Goal: Task Accomplishment & Management: Manage account settings

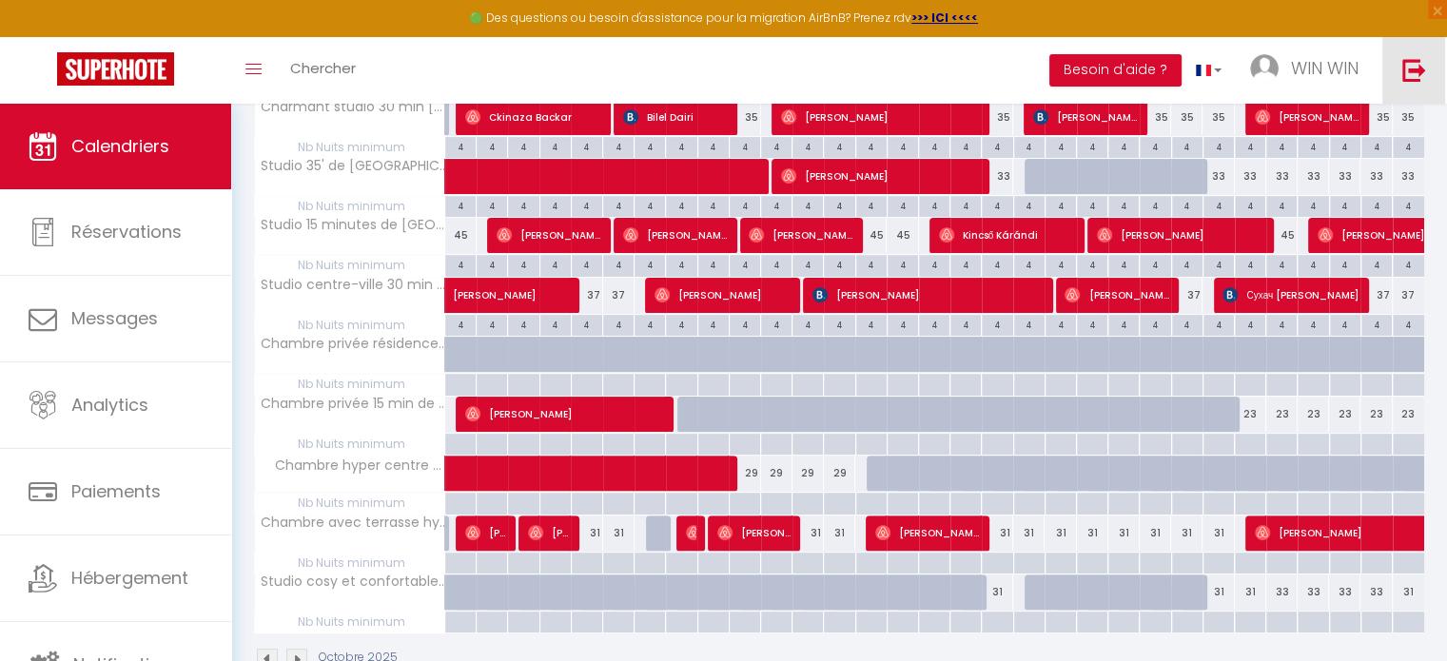
click at [1406, 69] on img at bounding box center [1414, 70] width 24 height 24
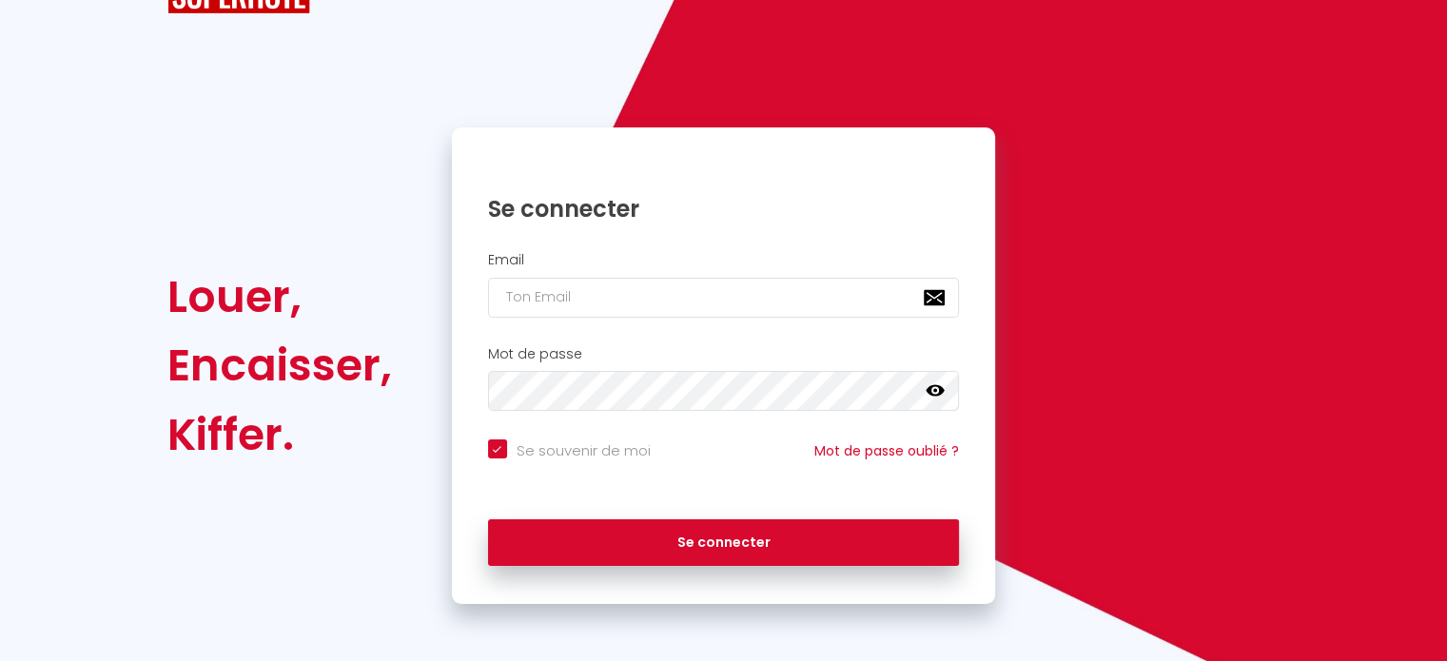
scroll to position [76, 0]
checkbox input "true"
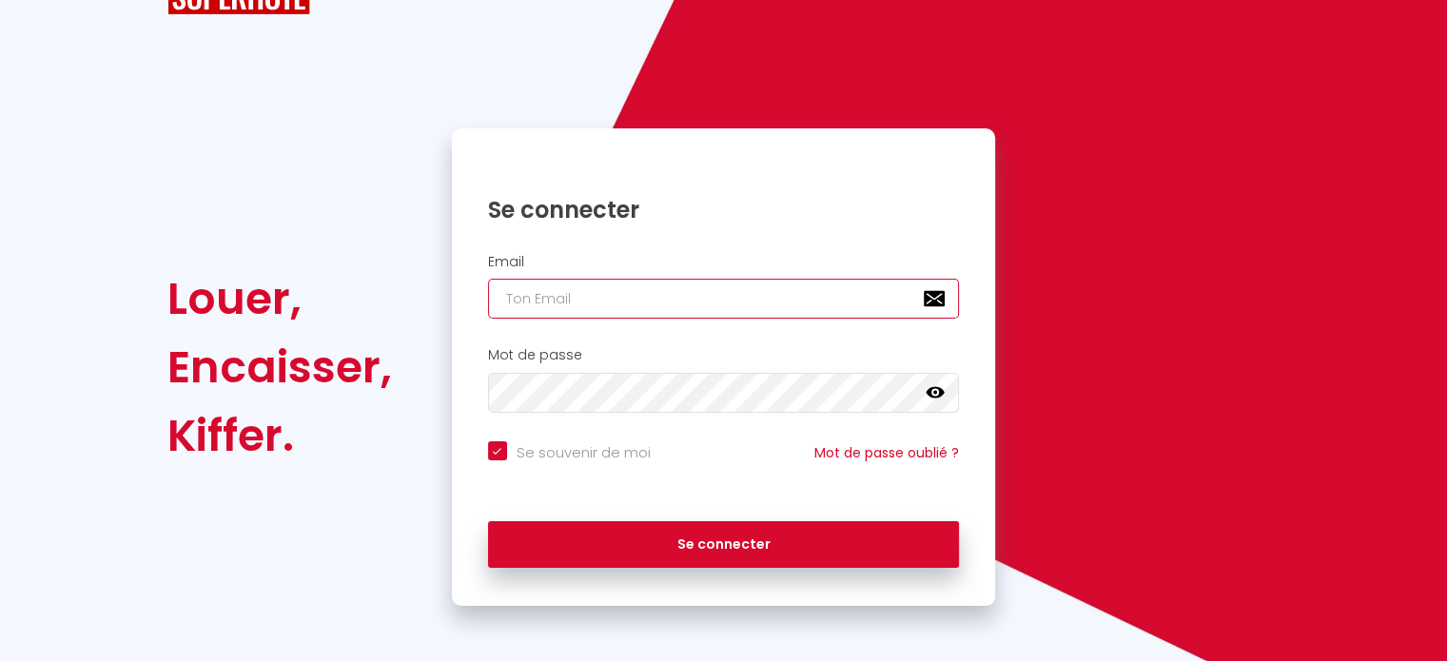
click at [696, 305] on input "email" at bounding box center [724, 299] width 472 height 40
paste input "conciergerie4you@gmail.com"
type input "conciergerie4you@gmail.com"
checkbox input "true"
type input "conciergerie4you@gmail.com"
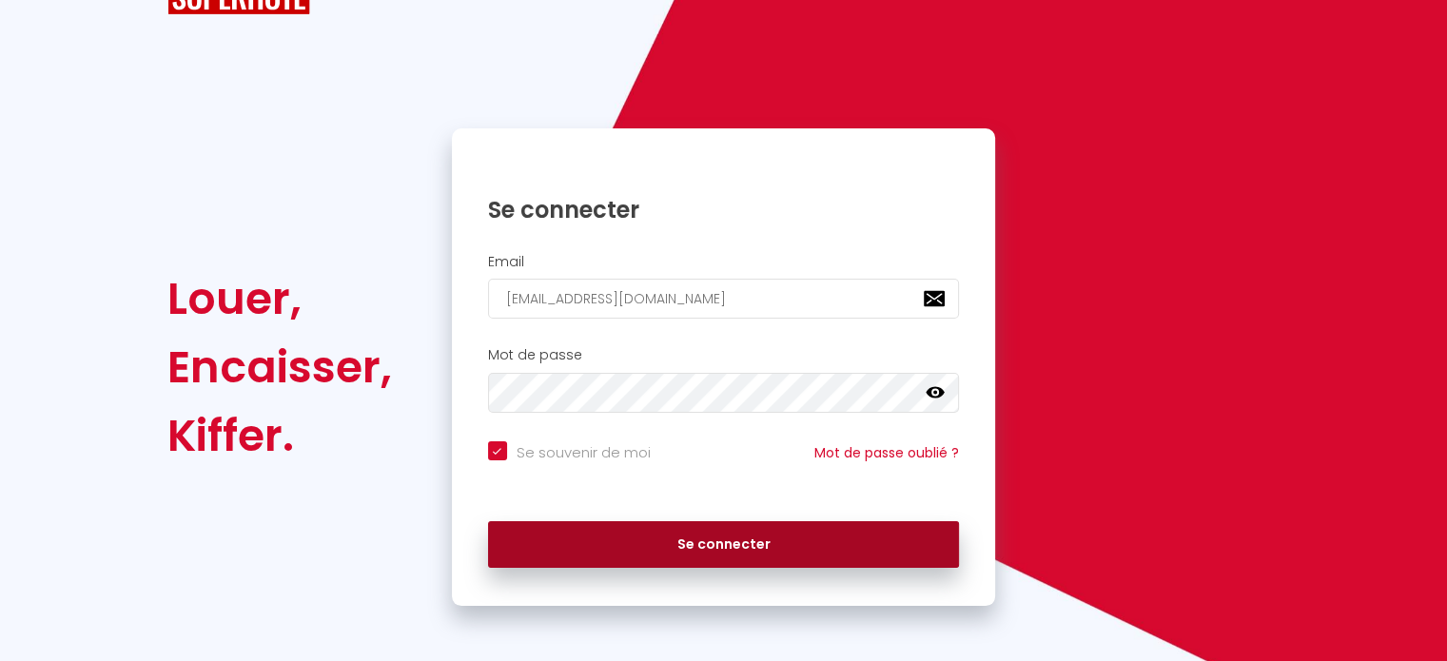
click at [696, 539] on button "Se connecter" at bounding box center [724, 545] width 472 height 48
checkbox input "true"
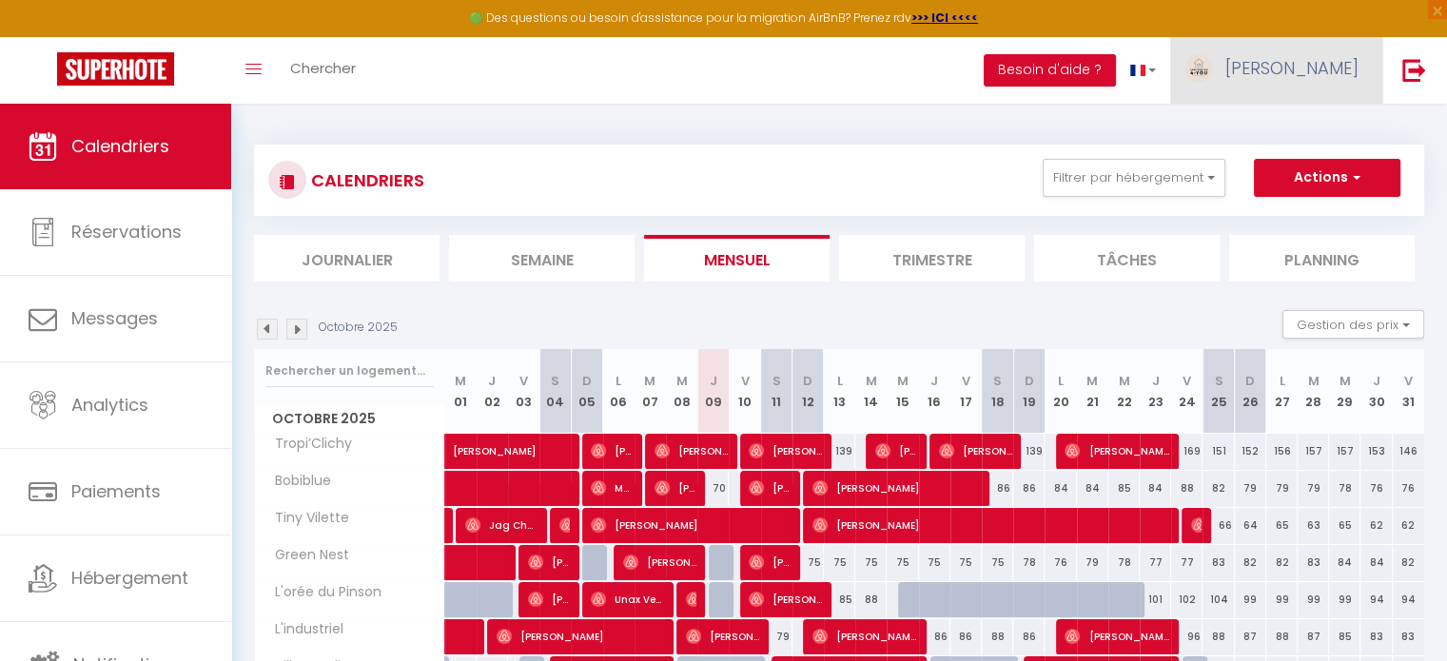
click at [1310, 64] on span "Sophie" at bounding box center [1291, 68] width 133 height 24
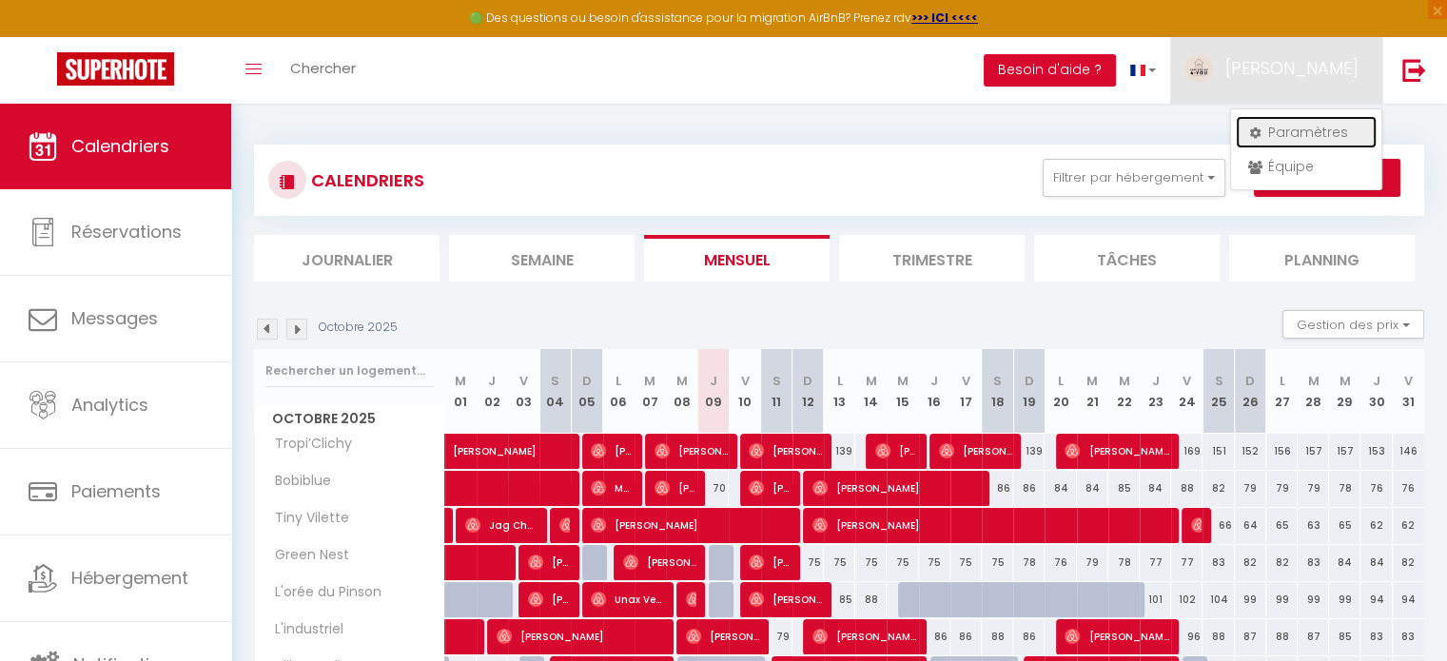
click at [1308, 131] on link "Paramètres" at bounding box center [1306, 132] width 141 height 32
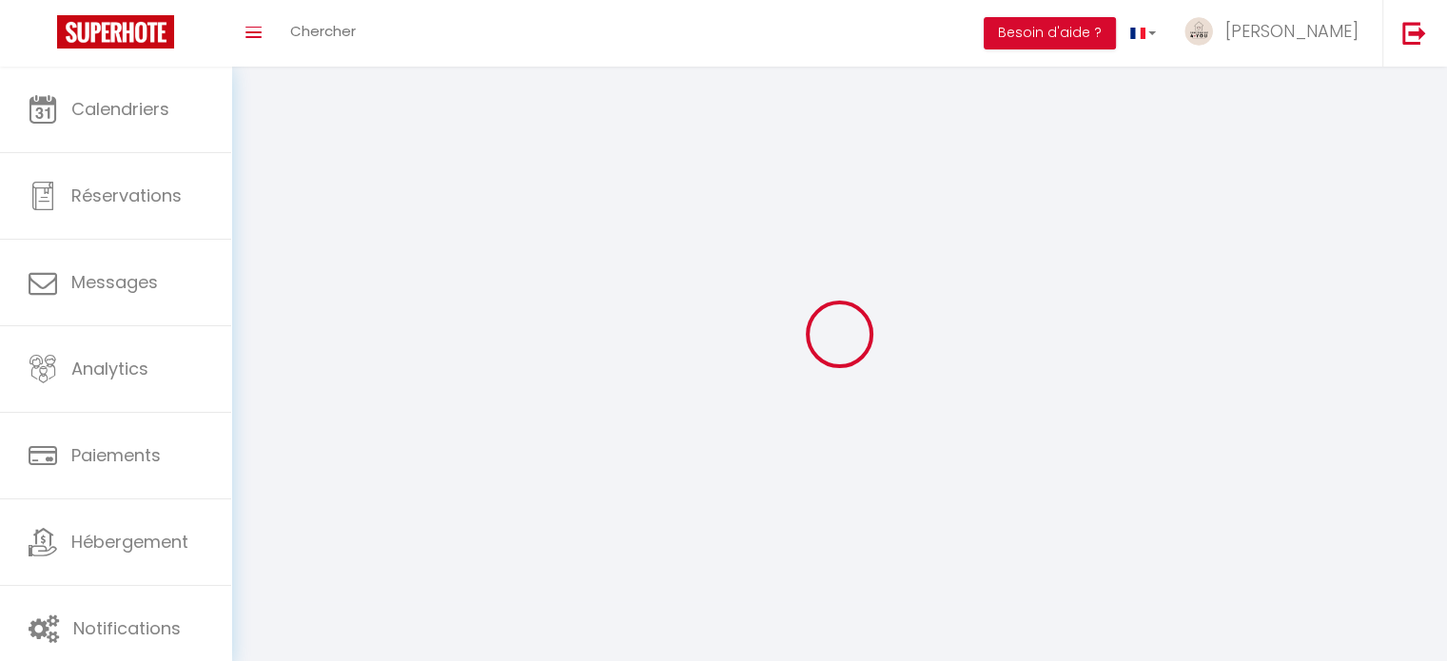
select select "28"
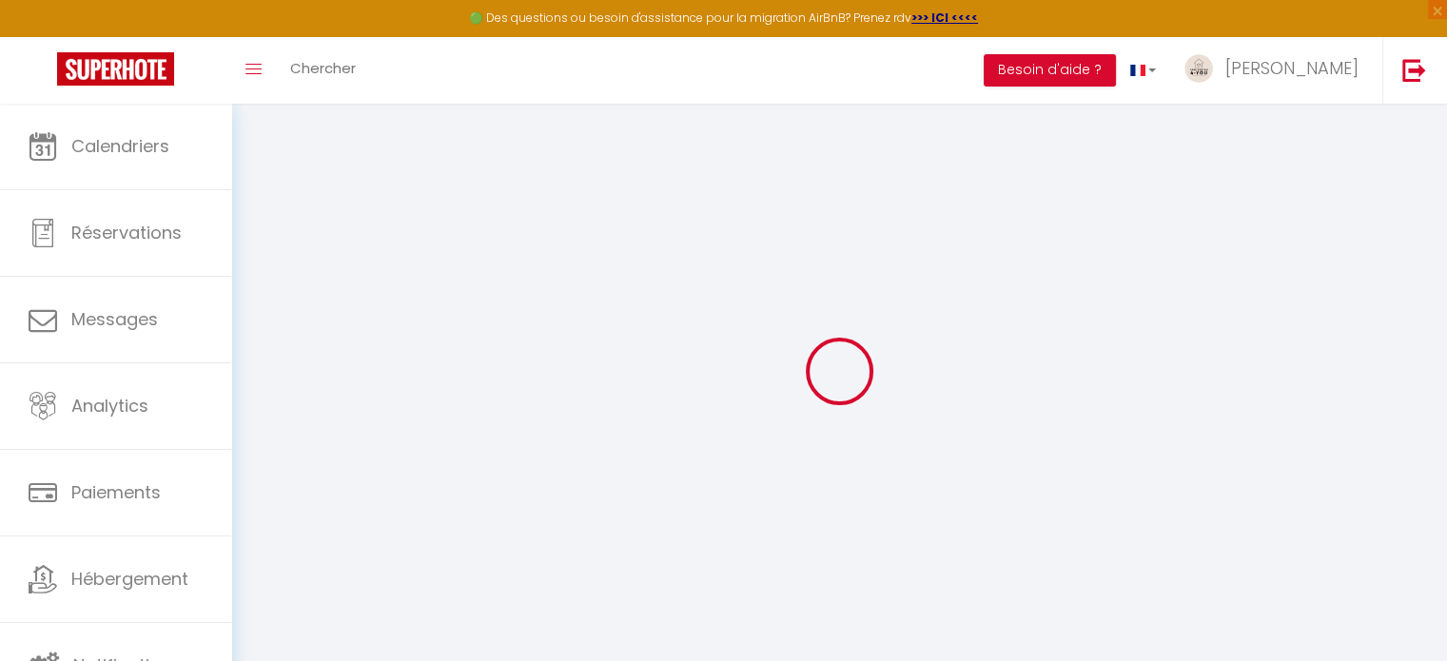
type input "g4ts5qncjvs4C5wUF3j64fKv8"
type input "wG58WTkNfufZTgMtRp8FIcD6U"
type input "https://app.superhote.com/#/get-available-rentals/wG58WTkNfufZTgMtRp8FIcD6U"
select select "fr"
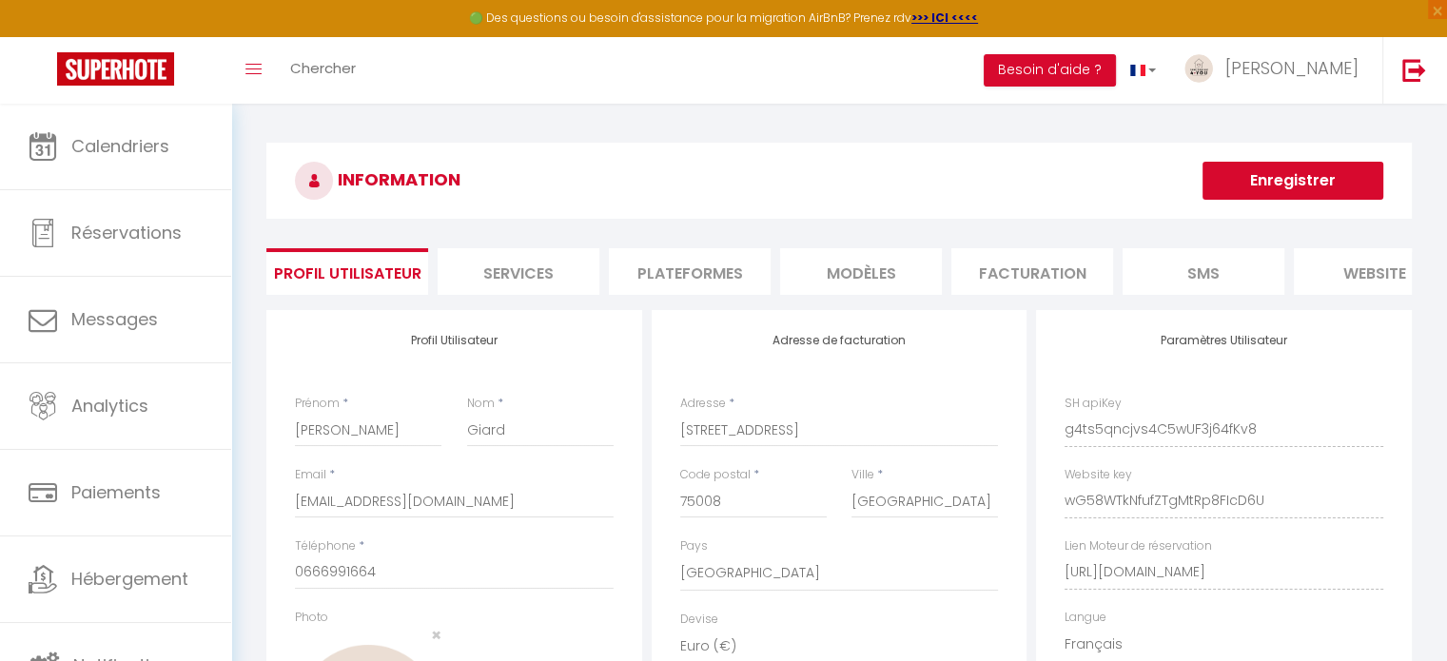
click at [710, 279] on li "Plateformes" at bounding box center [690, 271] width 162 height 47
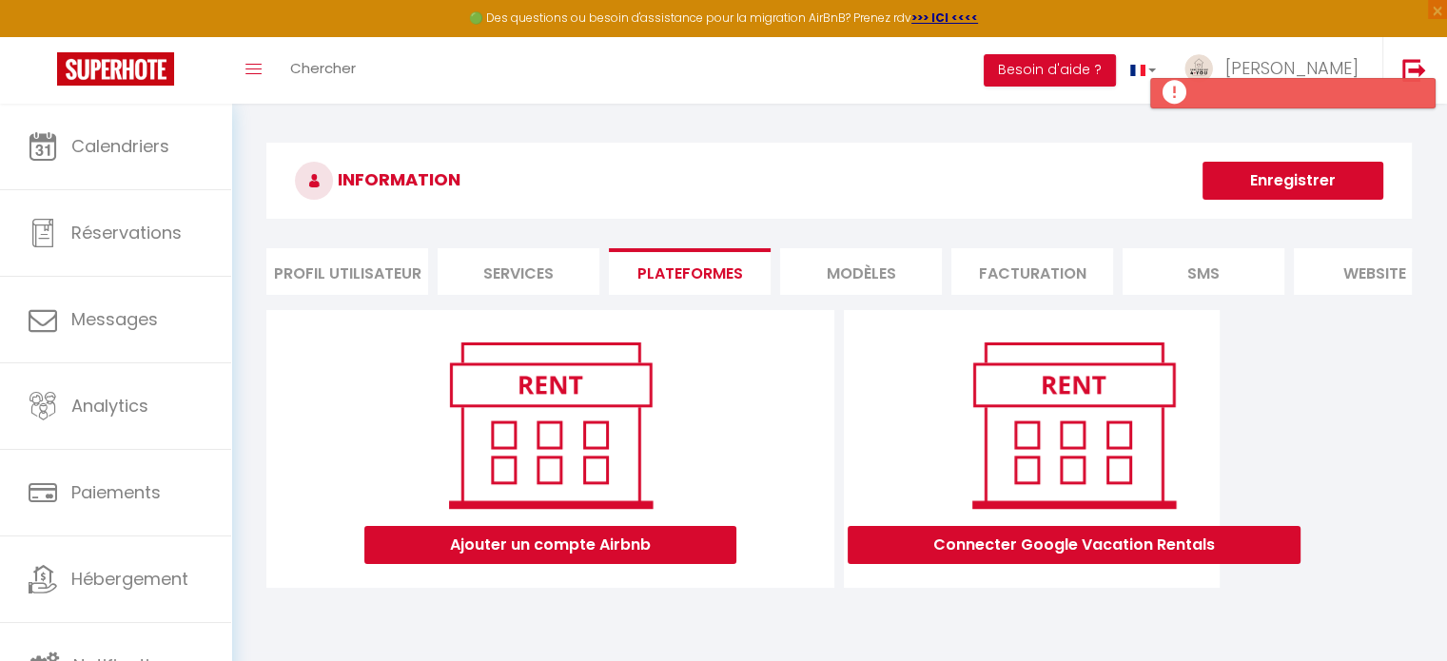
scroll to position [103, 0]
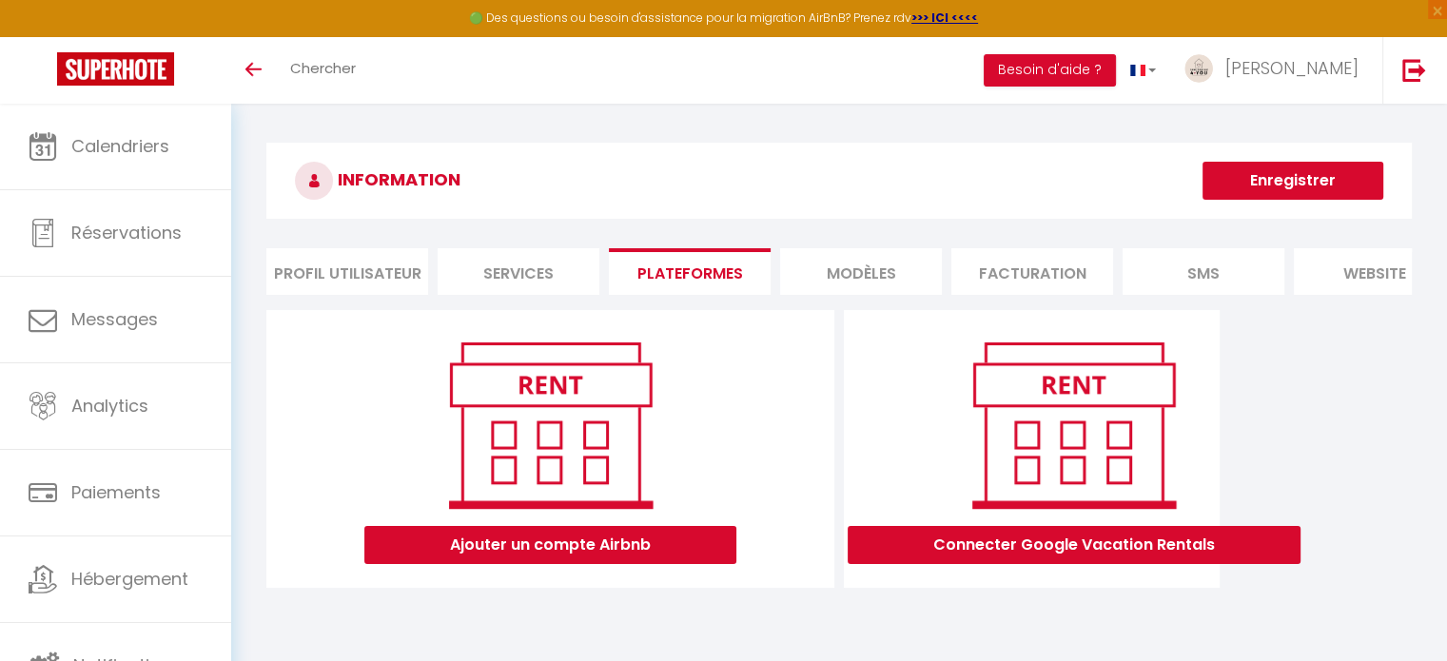
scroll to position [103, 0]
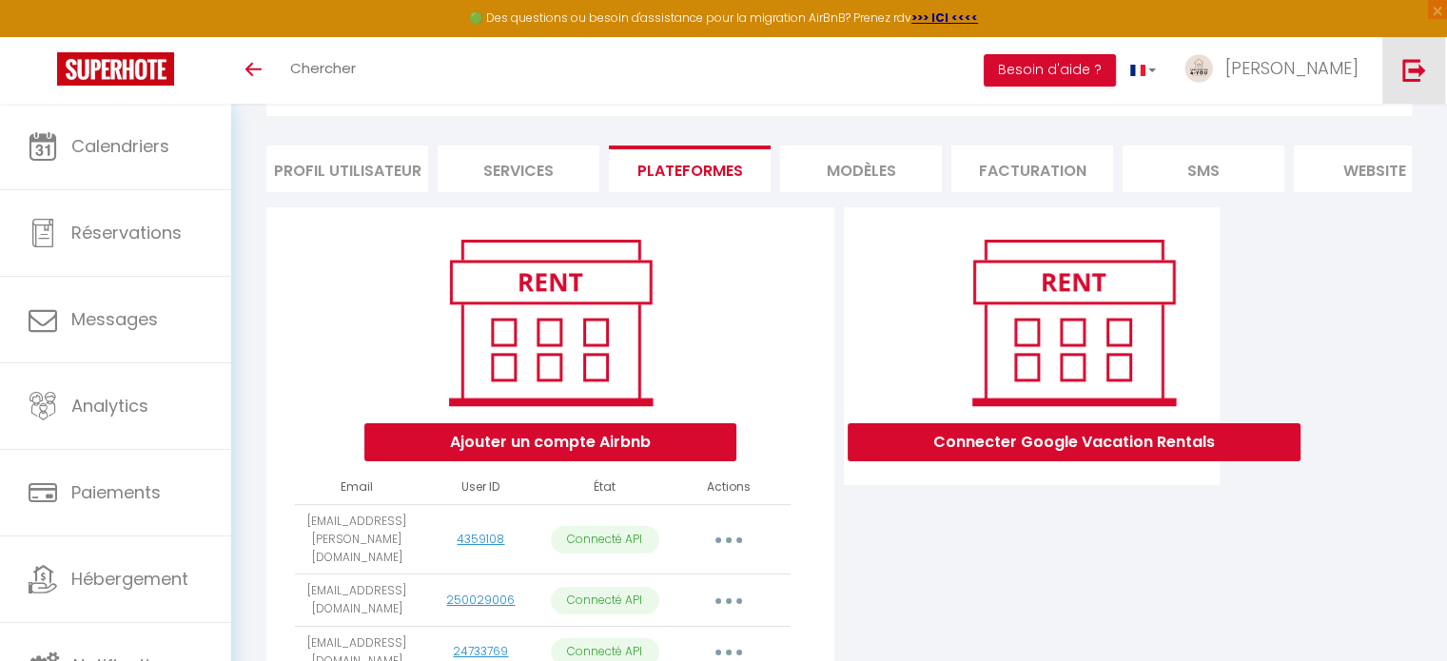
click at [1408, 73] on img at bounding box center [1414, 70] width 24 height 24
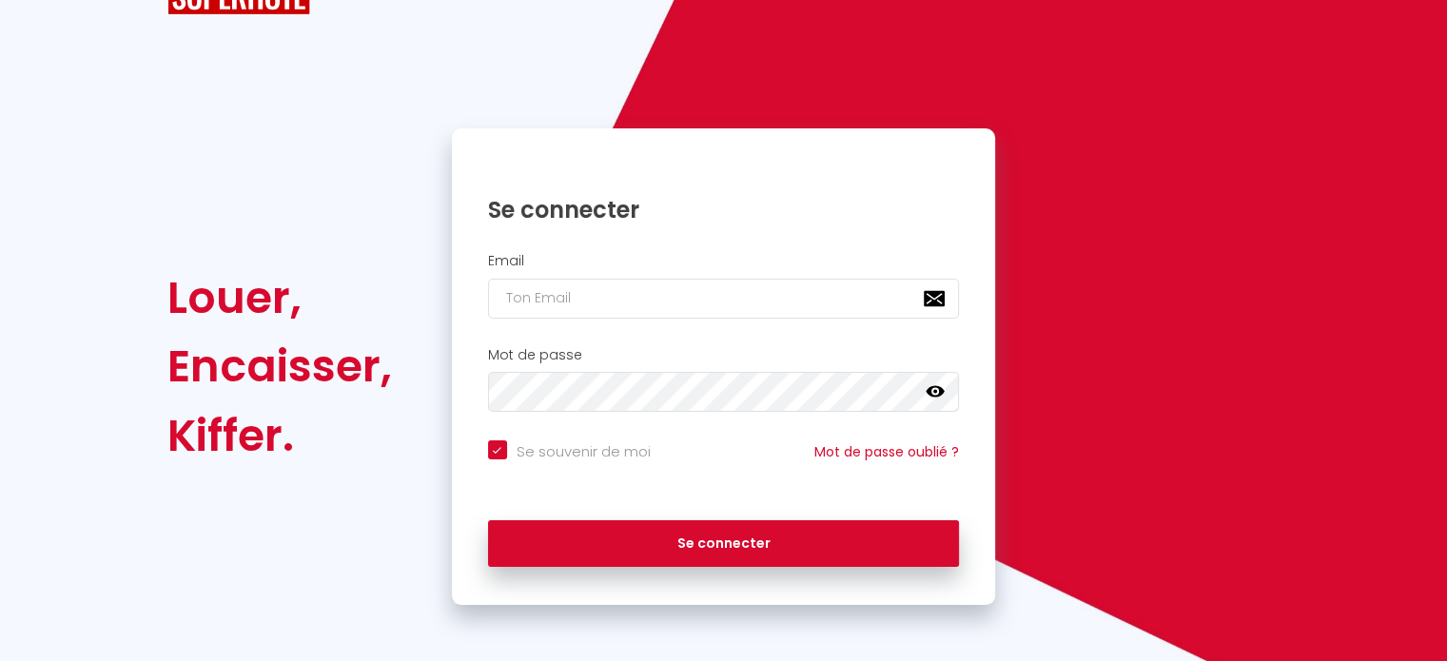
checkbox input "true"
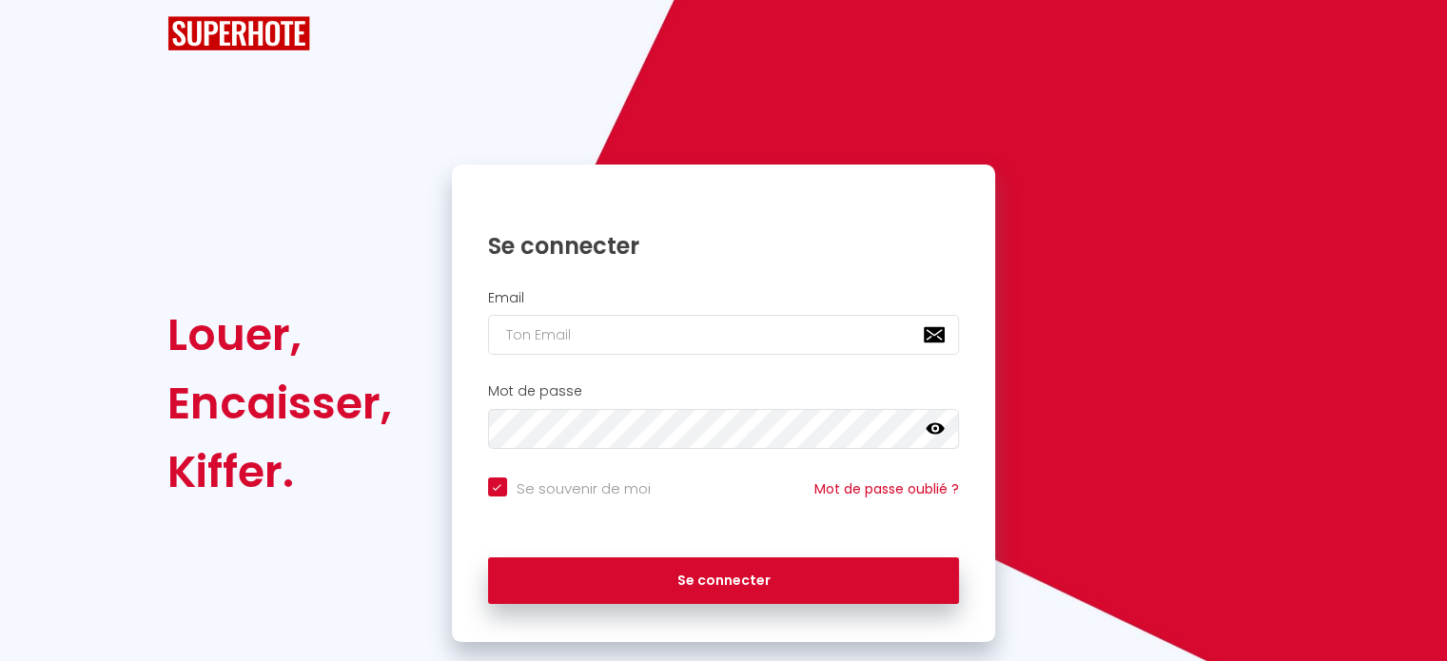
scroll to position [76, 0]
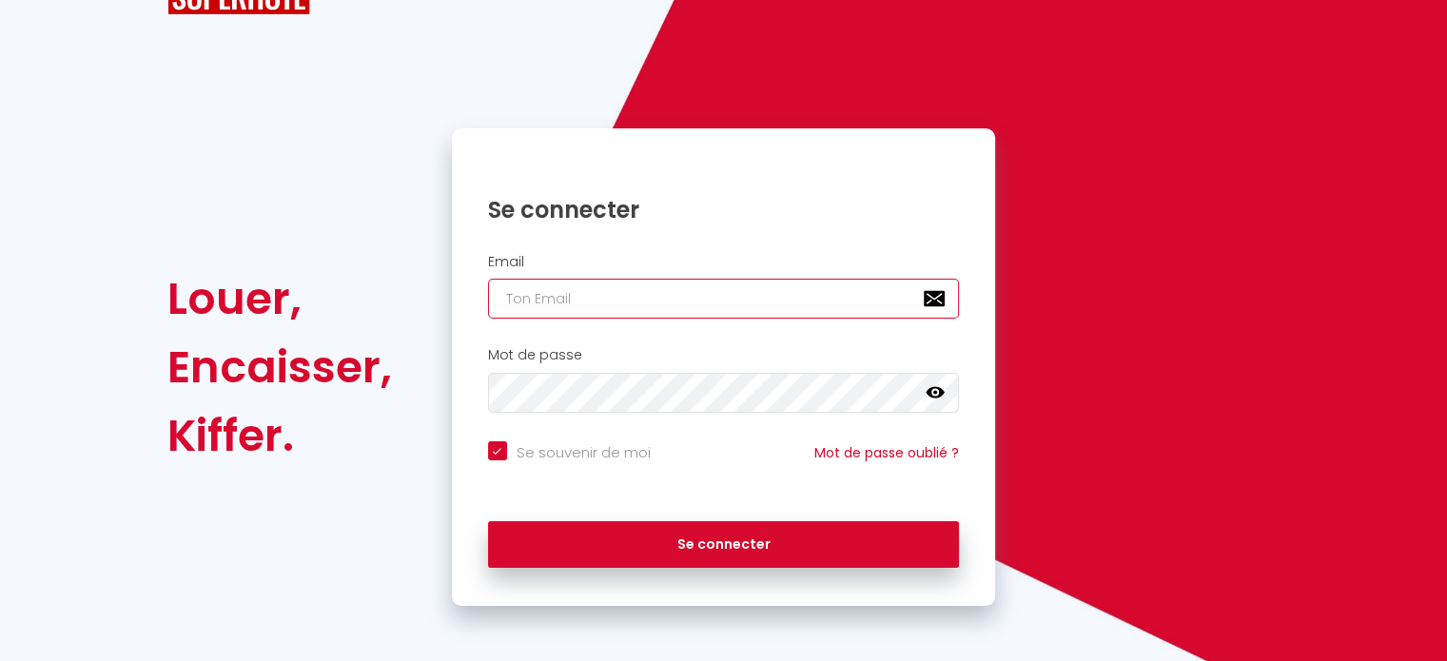
click at [706, 283] on input "email" at bounding box center [724, 299] width 472 height 40
paste input "laclefdoreelandaise@gmail.com"
type input "laclefdoreelandaise@gmail.com"
checkbox input "true"
type input "laclefdoreelandaise@gmail.com"
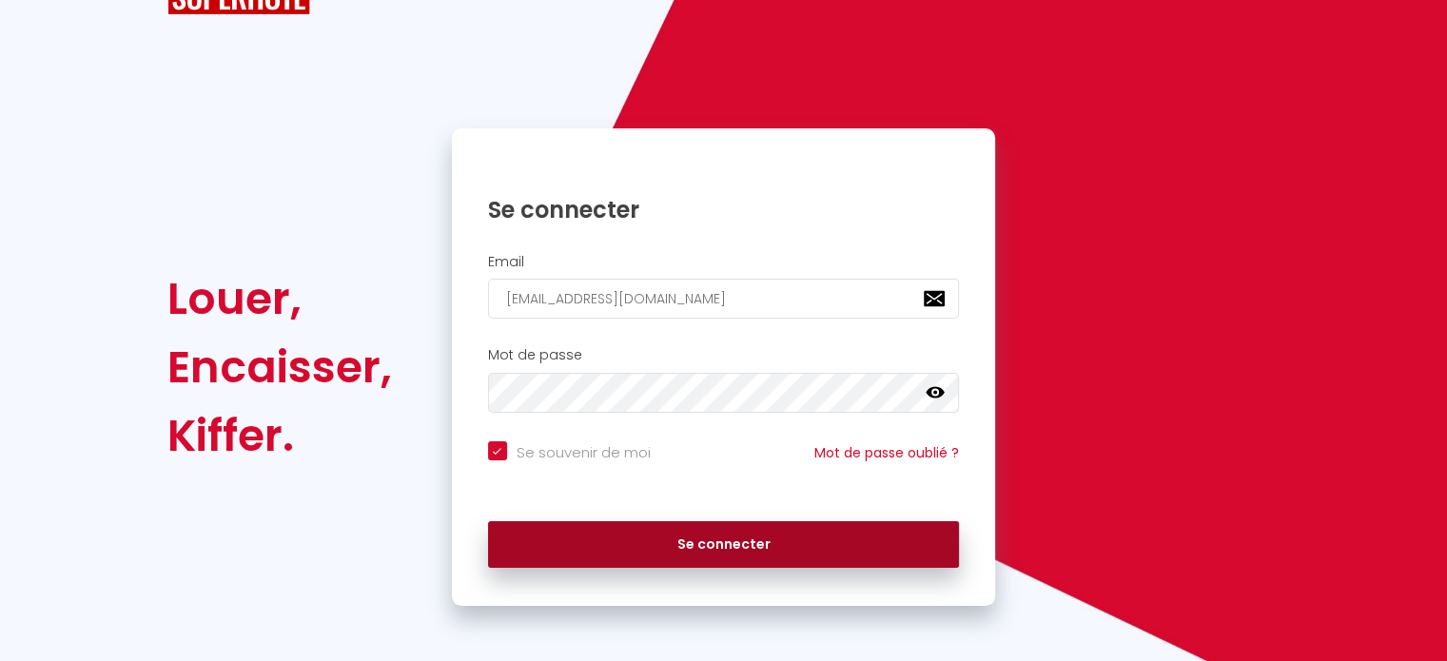
click at [670, 554] on button "Se connecter" at bounding box center [724, 545] width 472 height 48
checkbox input "true"
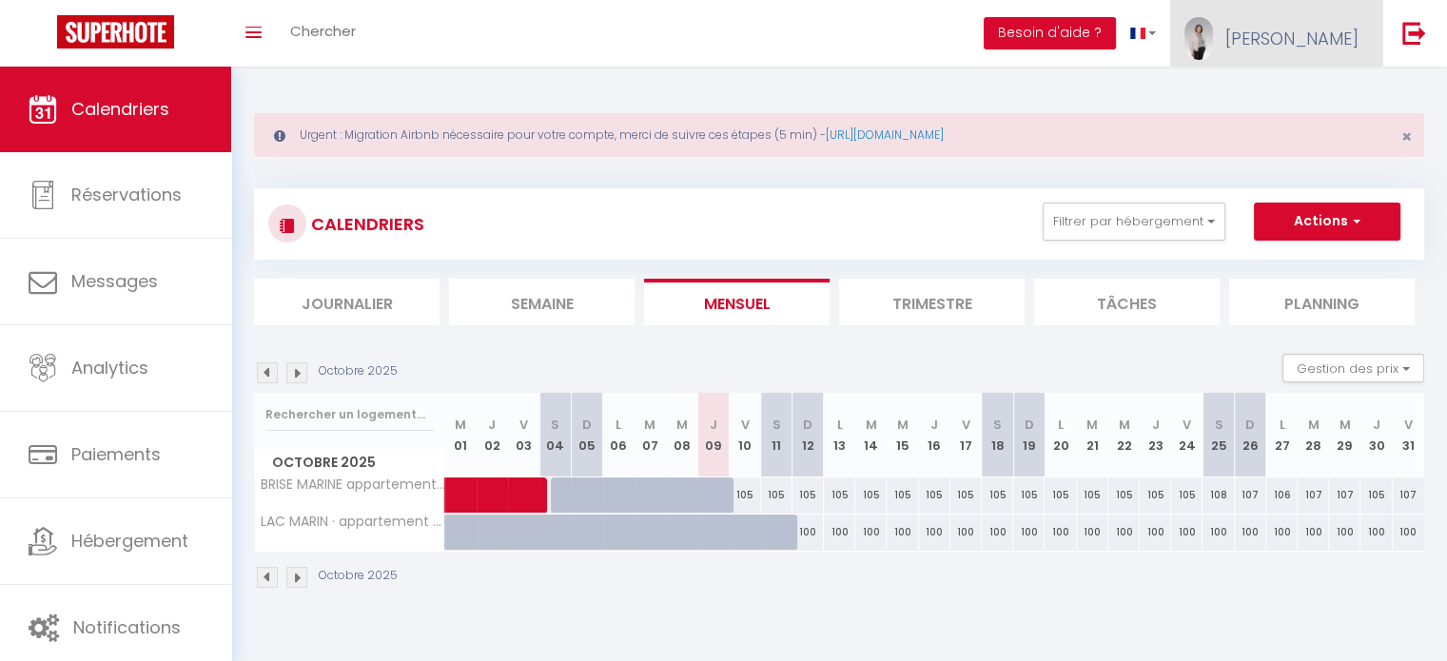
click at [1327, 48] on span "Christina" at bounding box center [1291, 39] width 133 height 24
click at [1310, 89] on link "Paramètres" at bounding box center [1306, 95] width 141 height 32
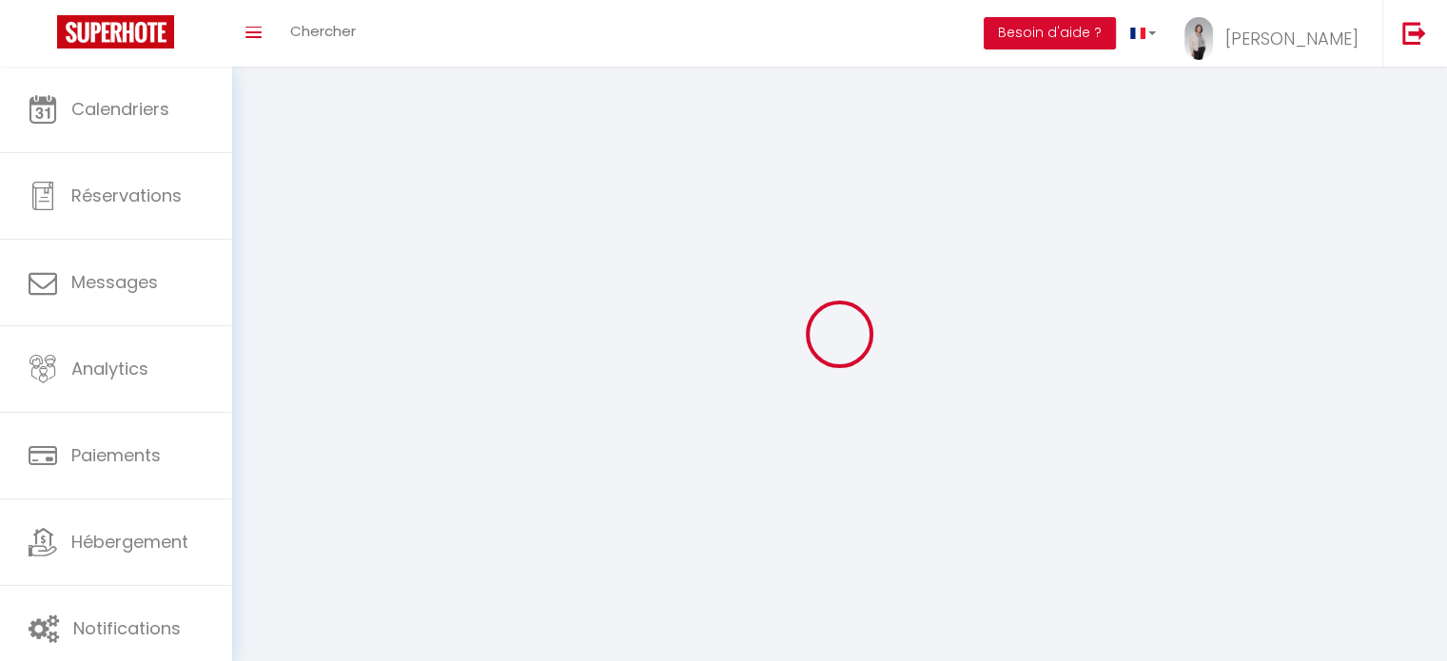
type input "Christina"
type input "CASANOVA"
type input "0743155471"
type input "391 route du marais d'orx"
type input "40530"
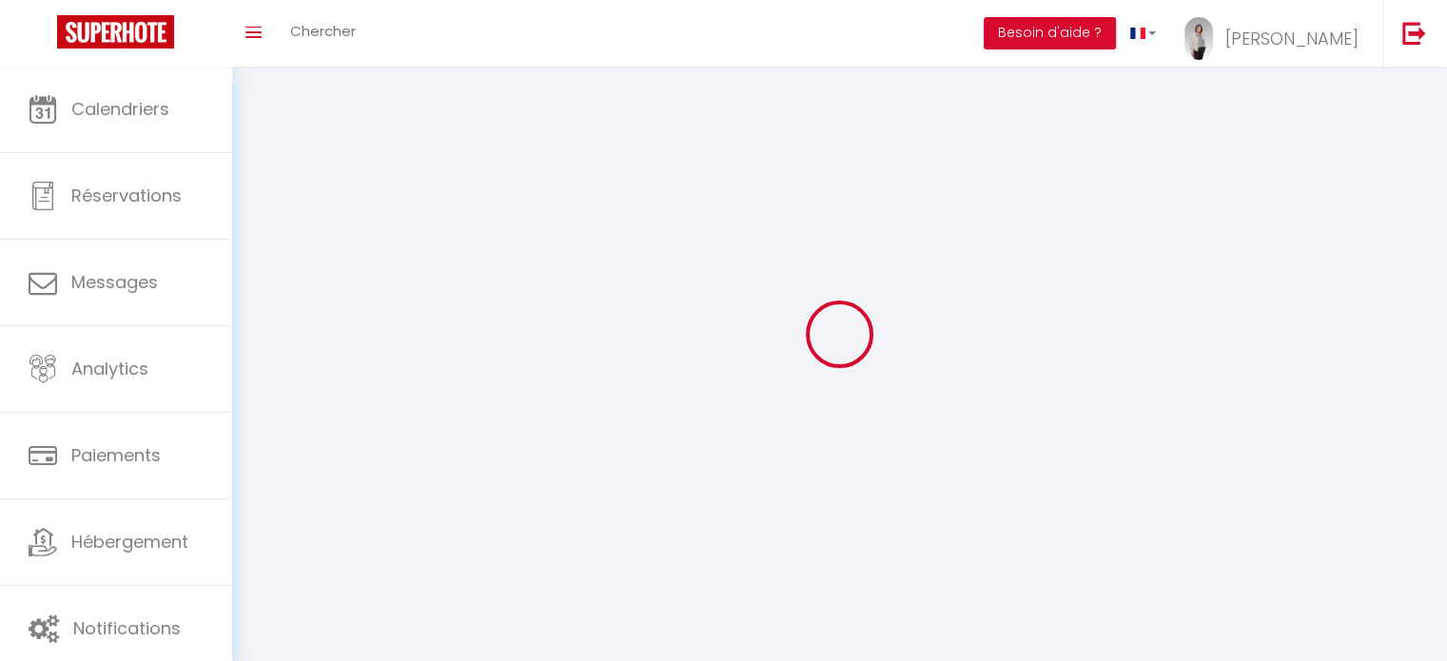
type input "LABENNE"
type input "Vpml4BcQO2o1FOsvx2S4g41kt"
type input "GN0PkSKI9oDYrpR9968niAqkE"
select select "28"
type input "Vpml4BcQO2o1FOsvx2S4g41kt"
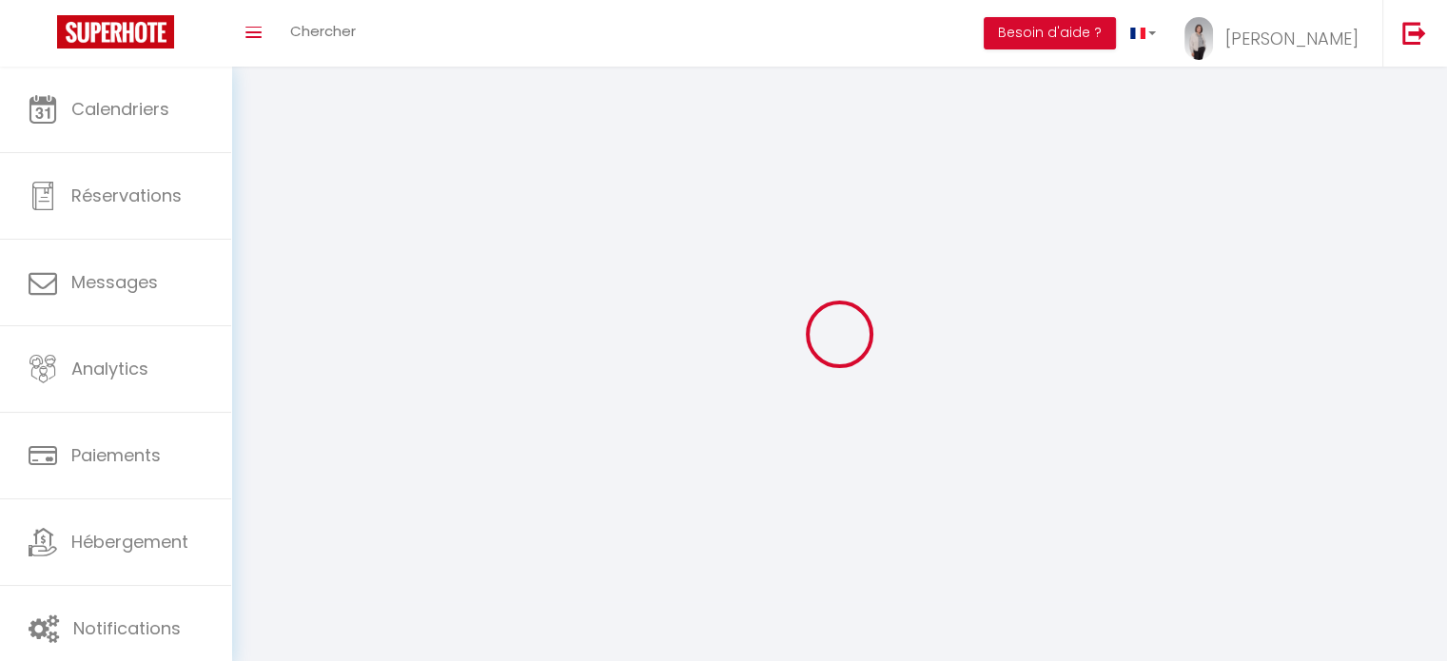
type input "GN0PkSKI9oDYrpR9968niAqkE"
type input "https://app.superhote.com/#/get-available-rentals/GN0PkSKI9oDYrpR9968niAqkE"
select select "fr"
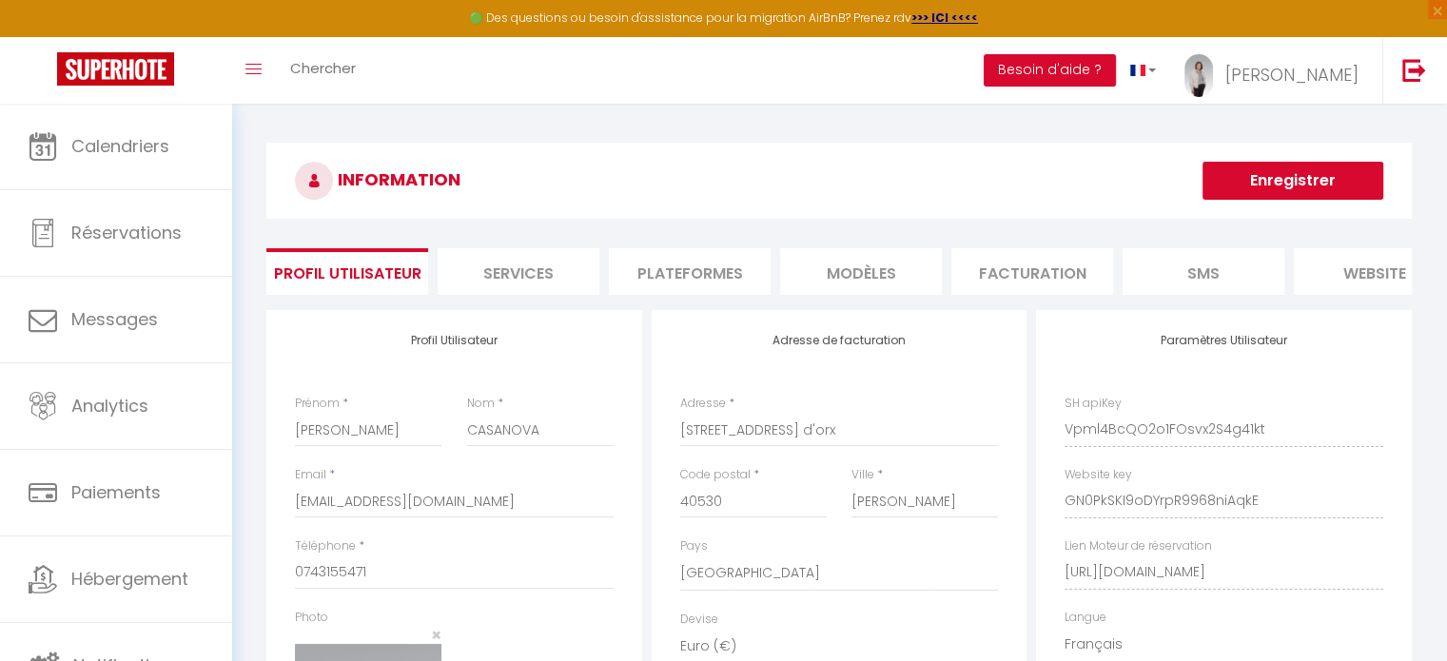
click at [704, 265] on li "Plateformes" at bounding box center [690, 271] width 162 height 47
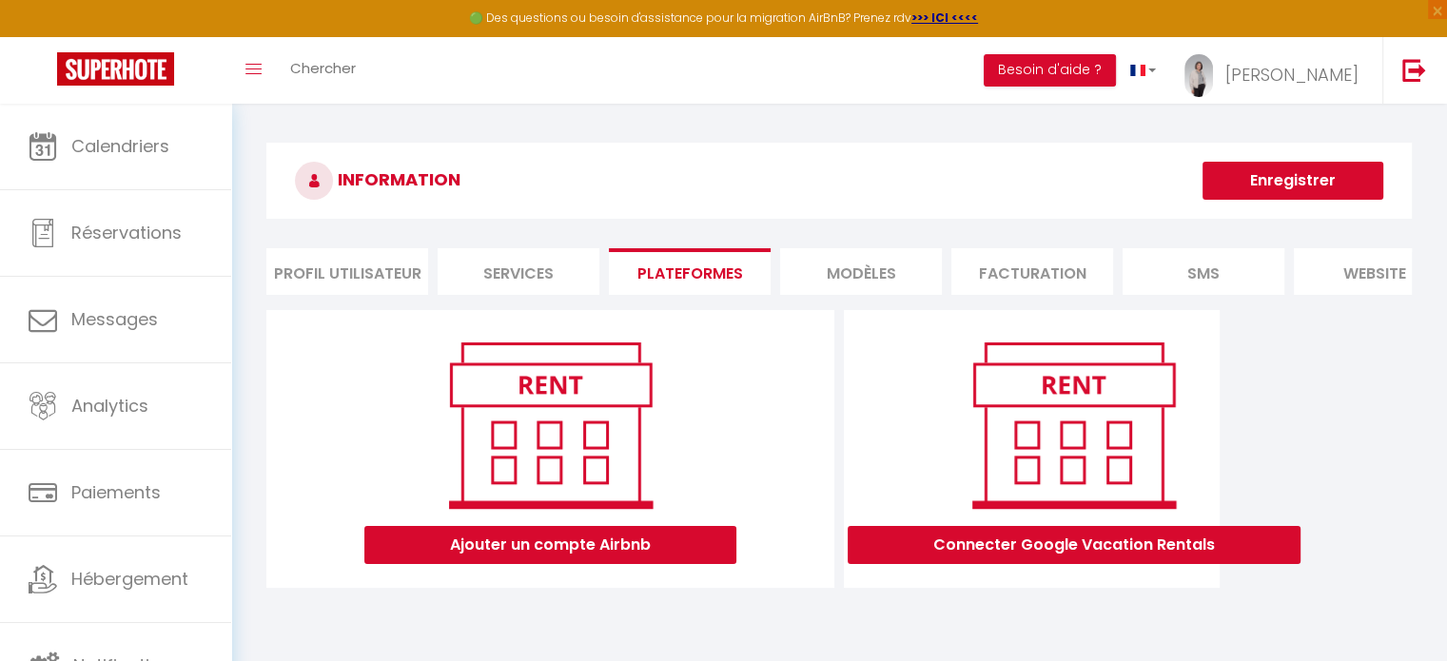
scroll to position [103, 0]
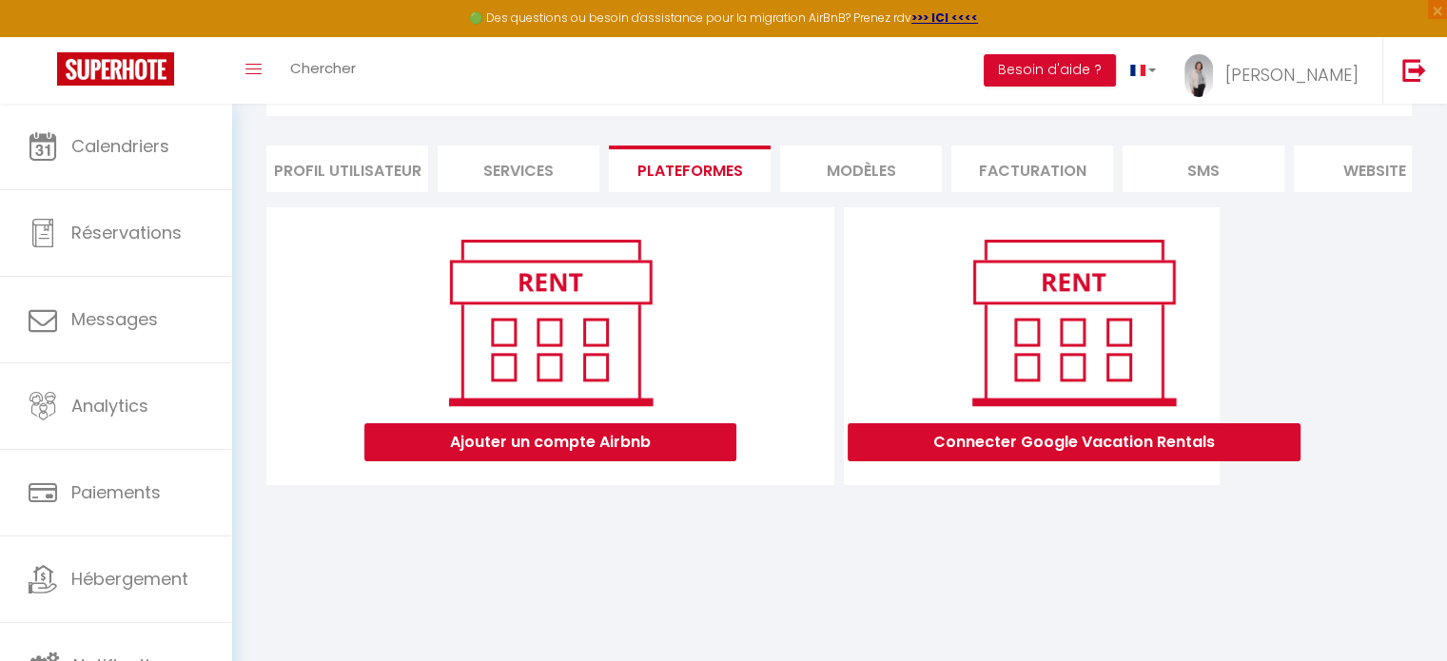
click at [360, 163] on li "Profil Utilisateur" at bounding box center [347, 169] width 162 height 47
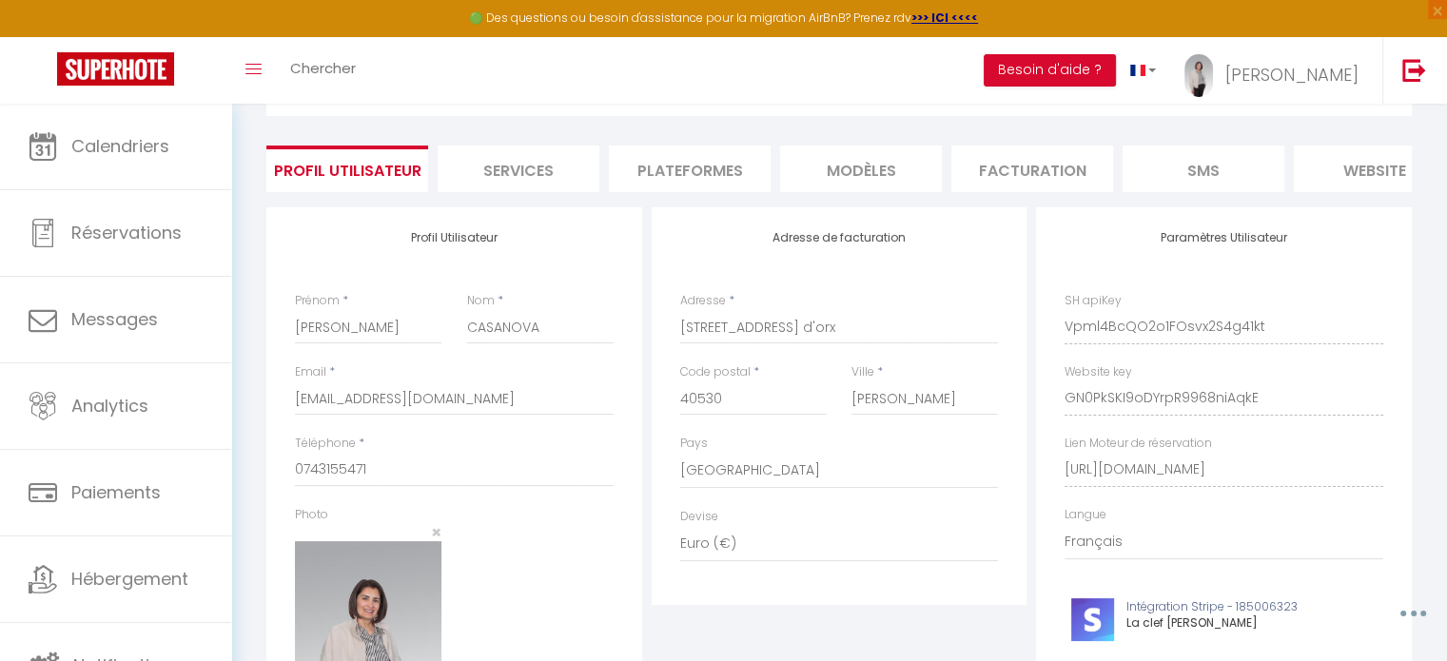
click at [665, 147] on li "Plateformes" at bounding box center [690, 169] width 162 height 47
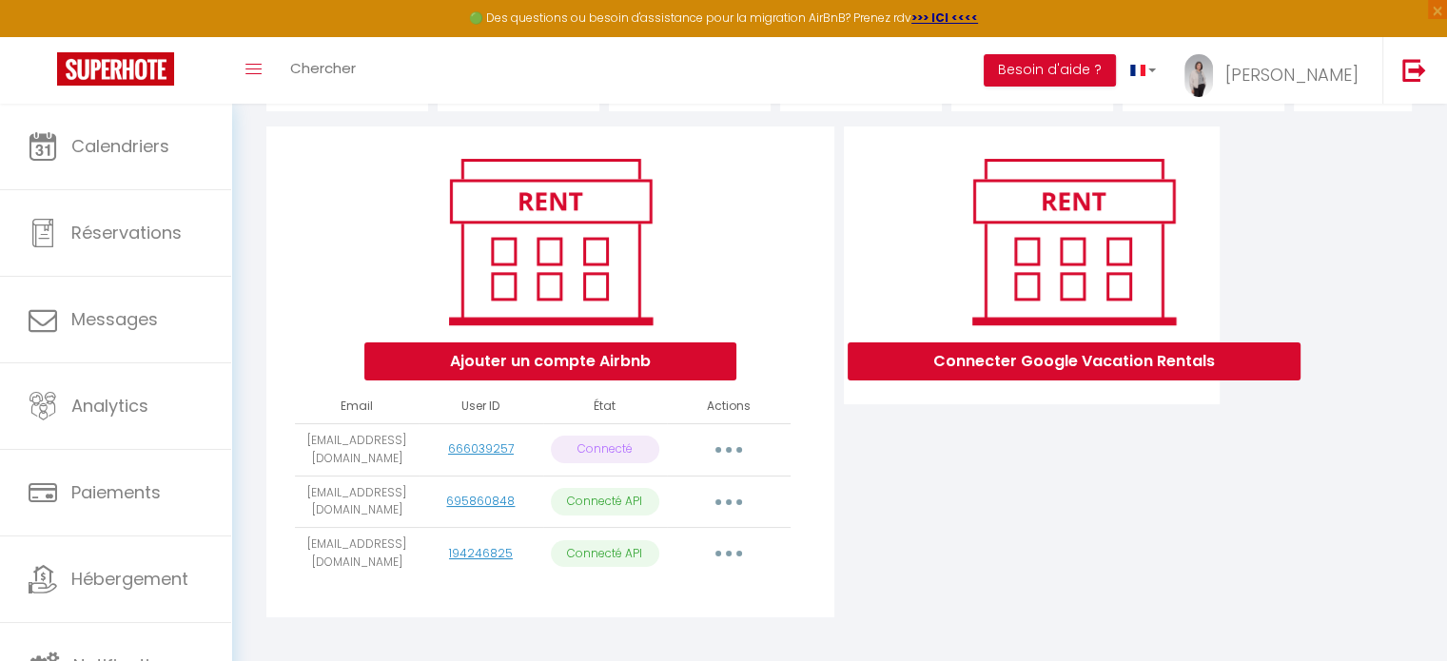
scroll to position [212, 0]
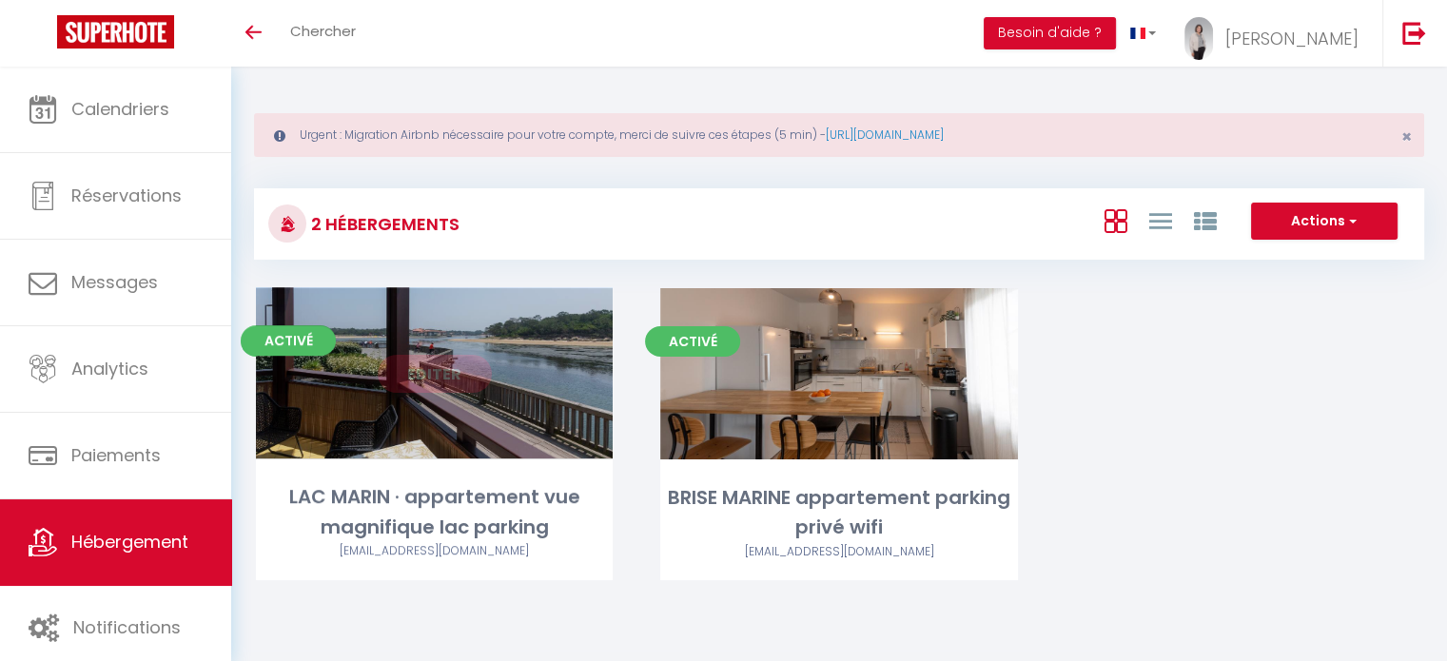
click at [424, 361] on link "Editer" at bounding box center [435, 374] width 114 height 38
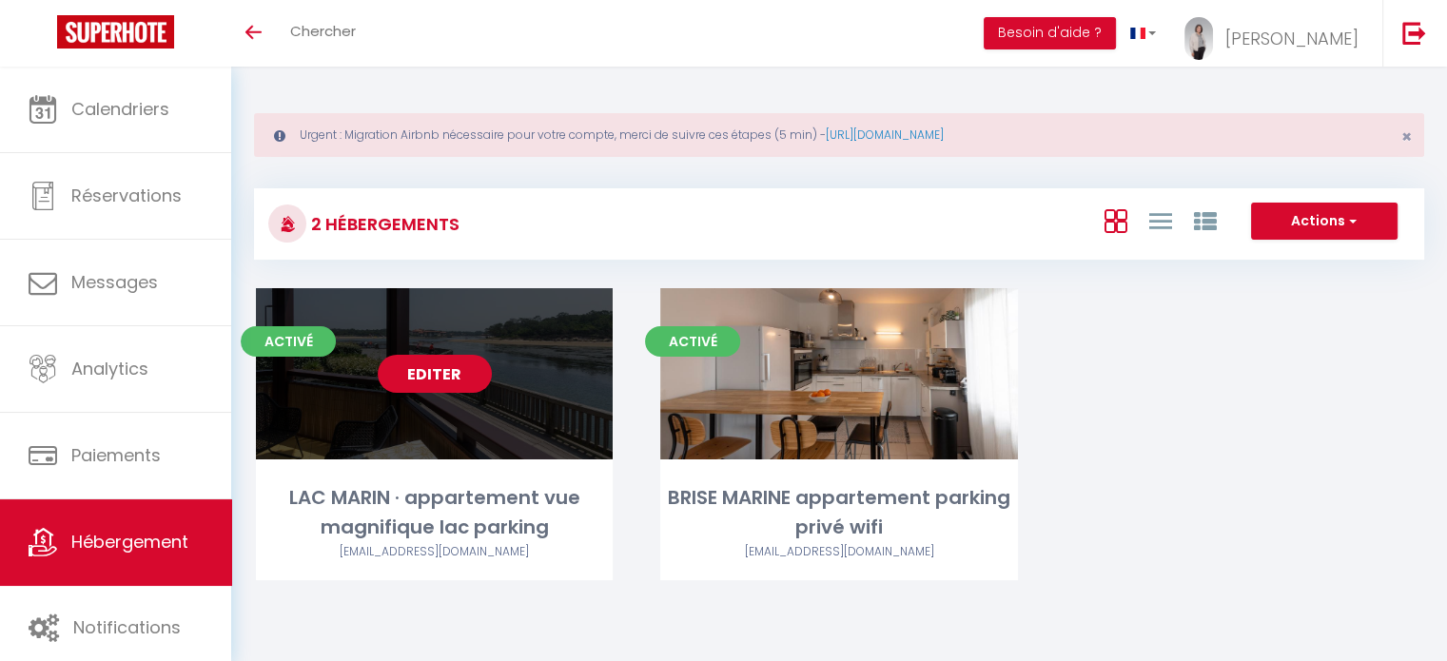
click at [436, 373] on link "Editer" at bounding box center [435, 374] width 114 height 38
select select "3"
select select "2"
select select "1"
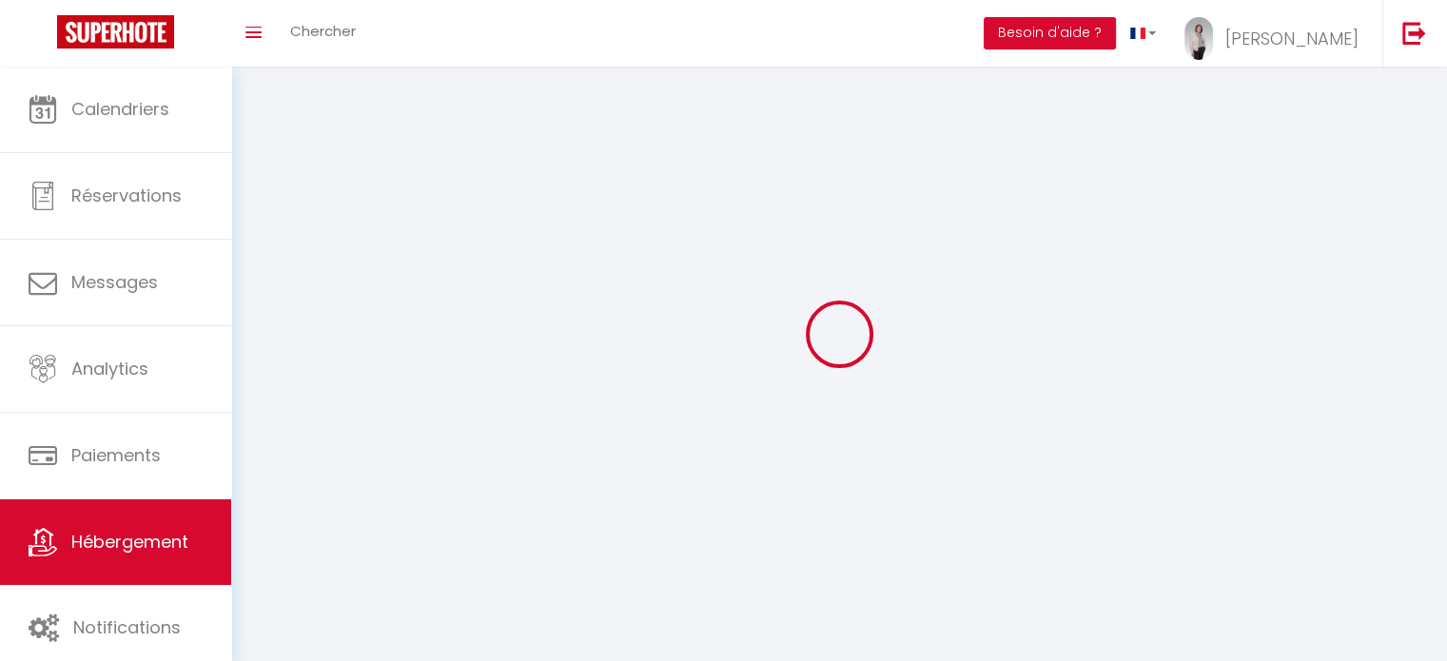
select select
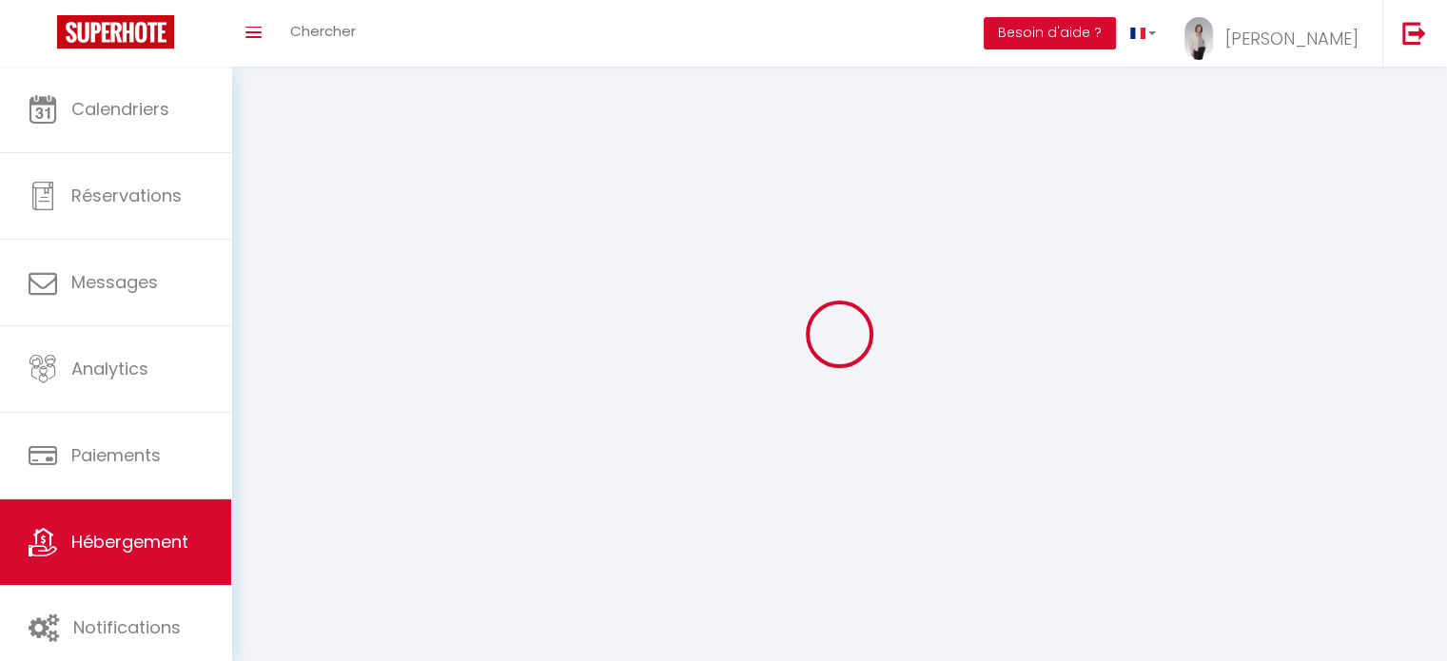
select select
checkbox input "false"
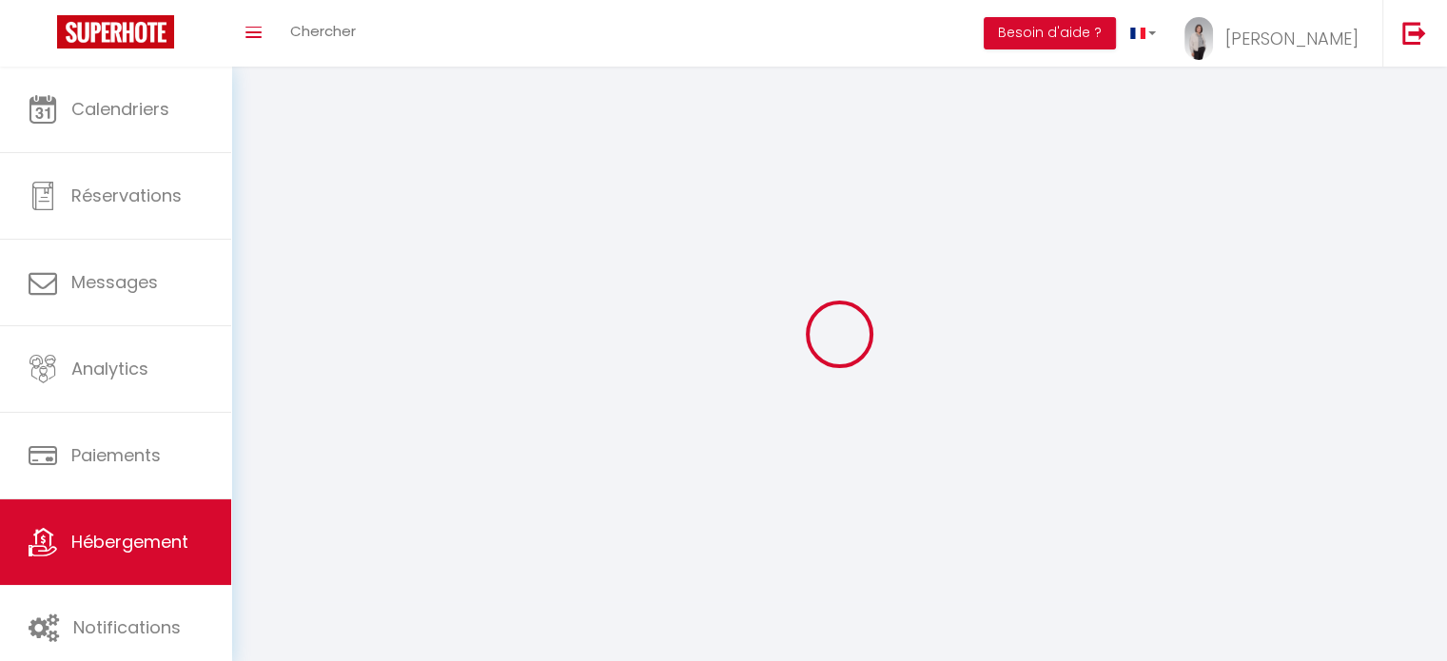
select select "28"
select select
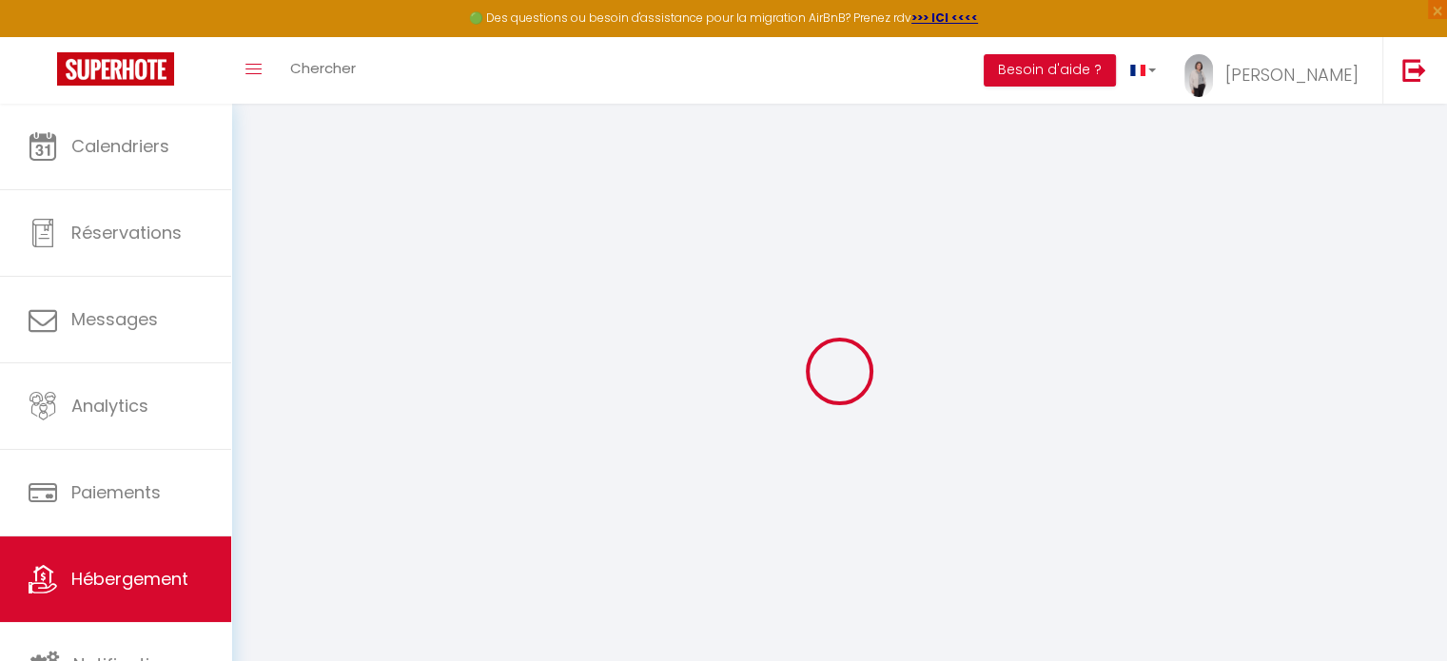
select select
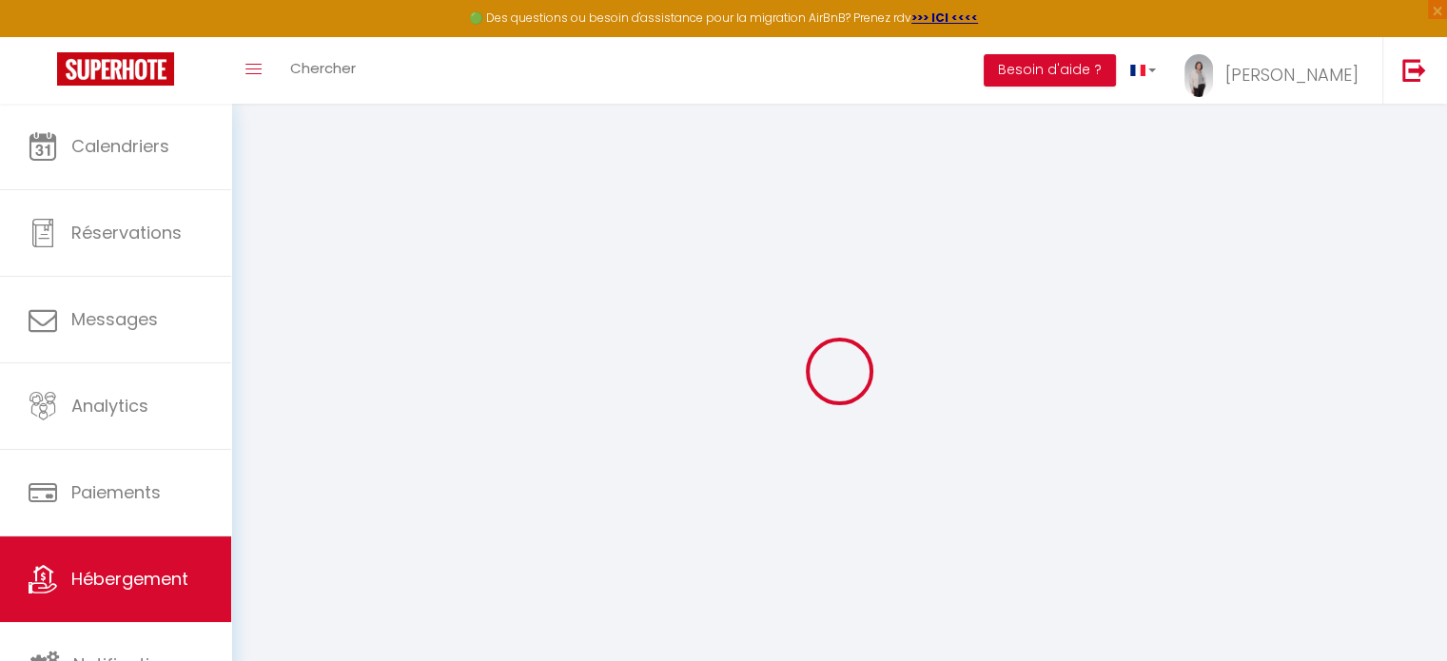
select select
checkbox input "false"
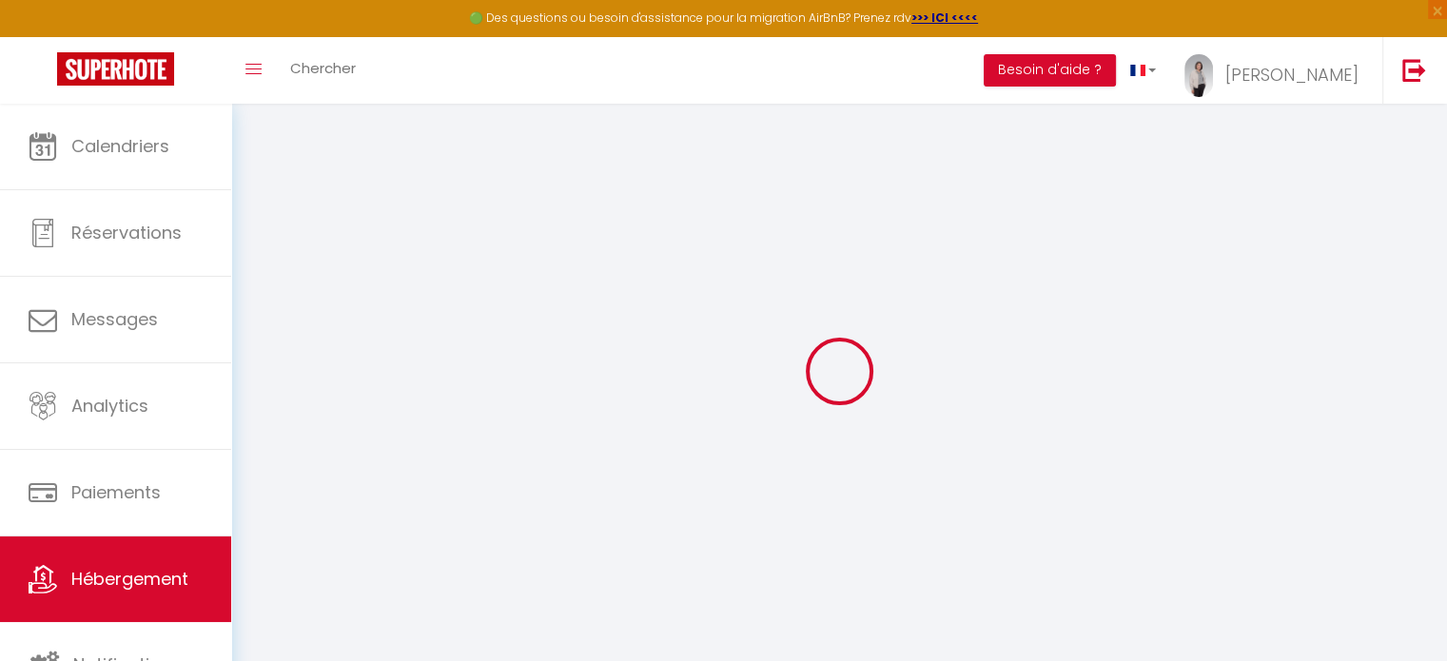
select select
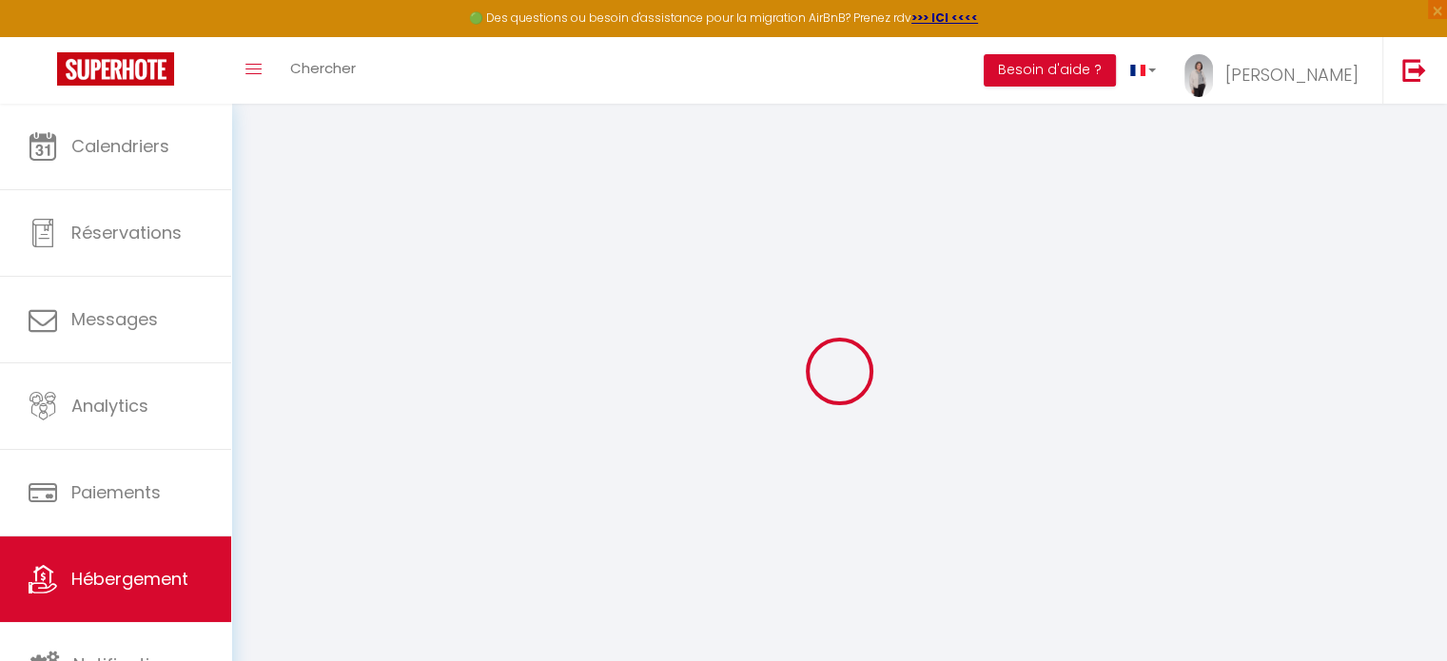
select select
checkbox input "false"
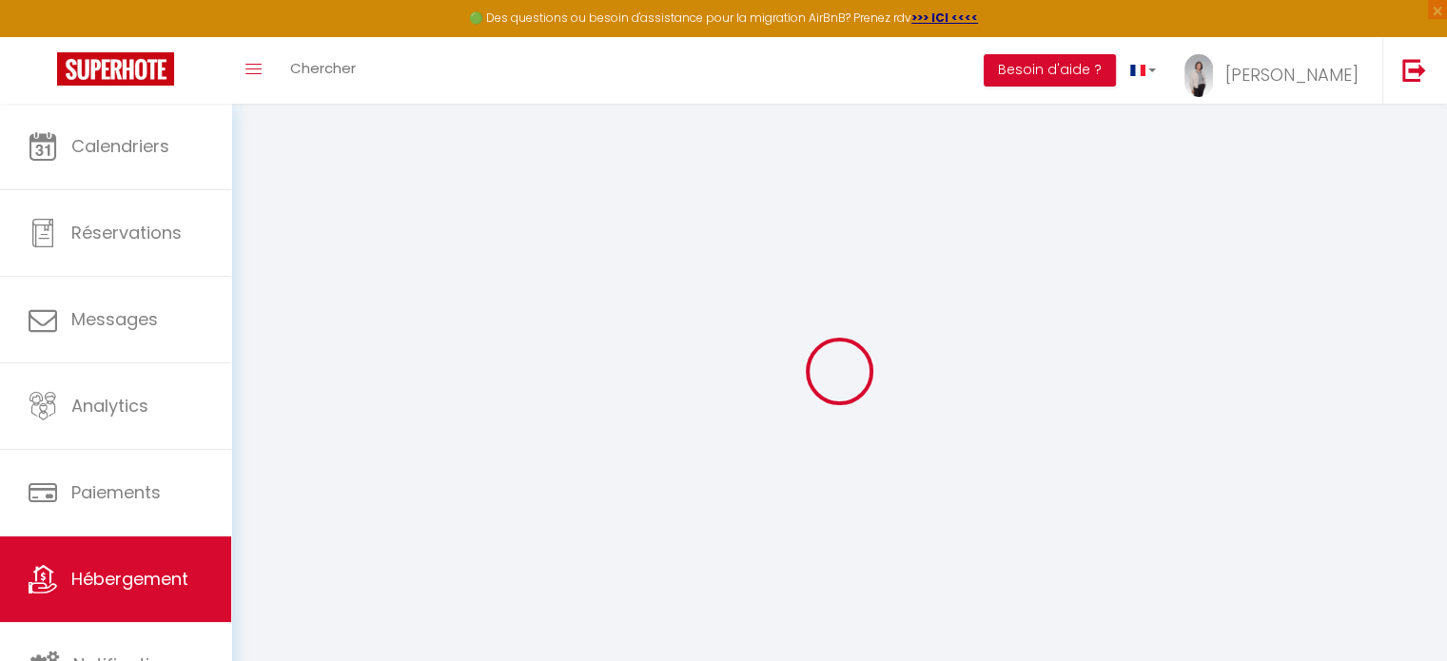
checkbox input "false"
select select
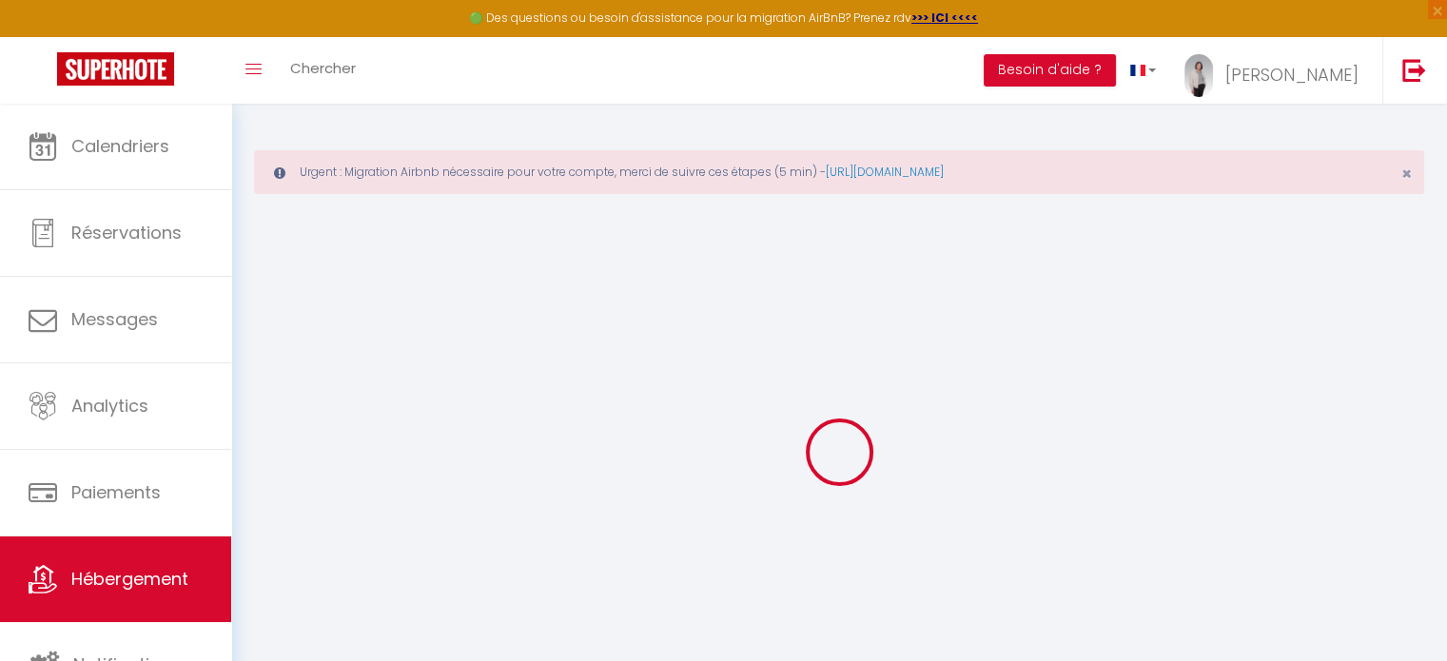
select select
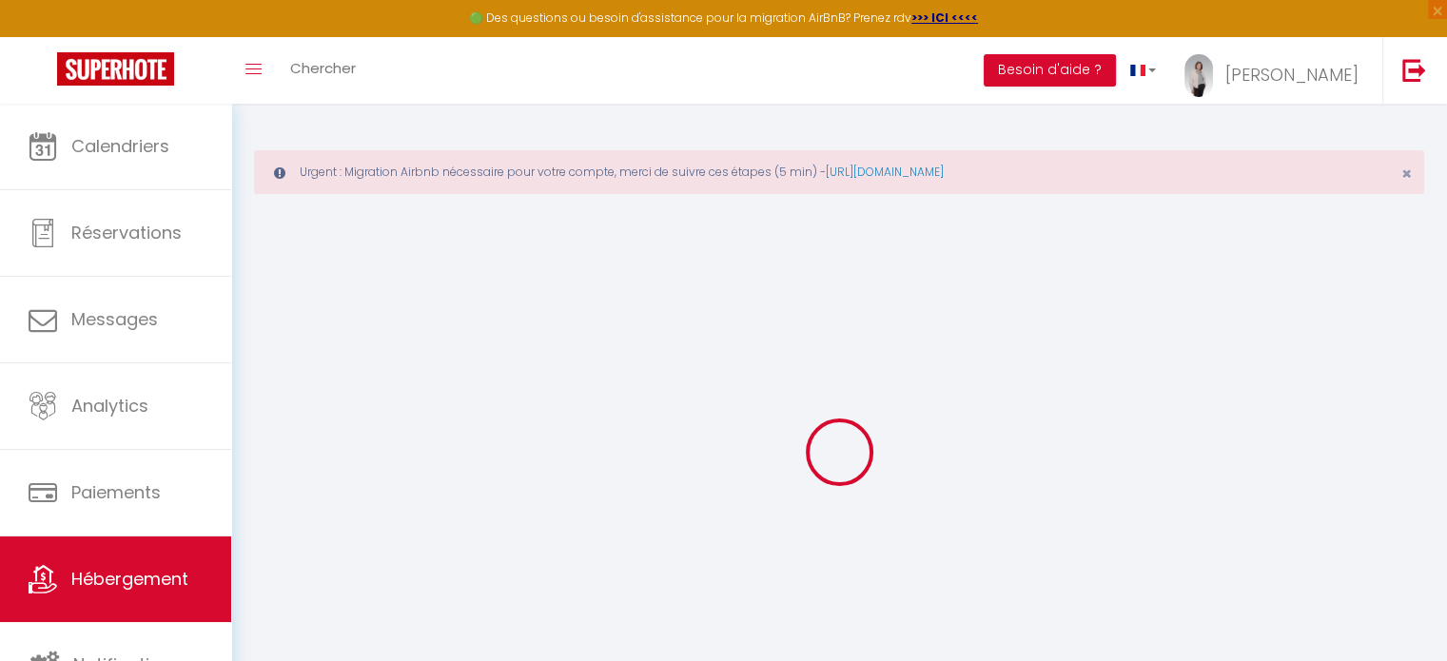
select select
checkbox input "false"
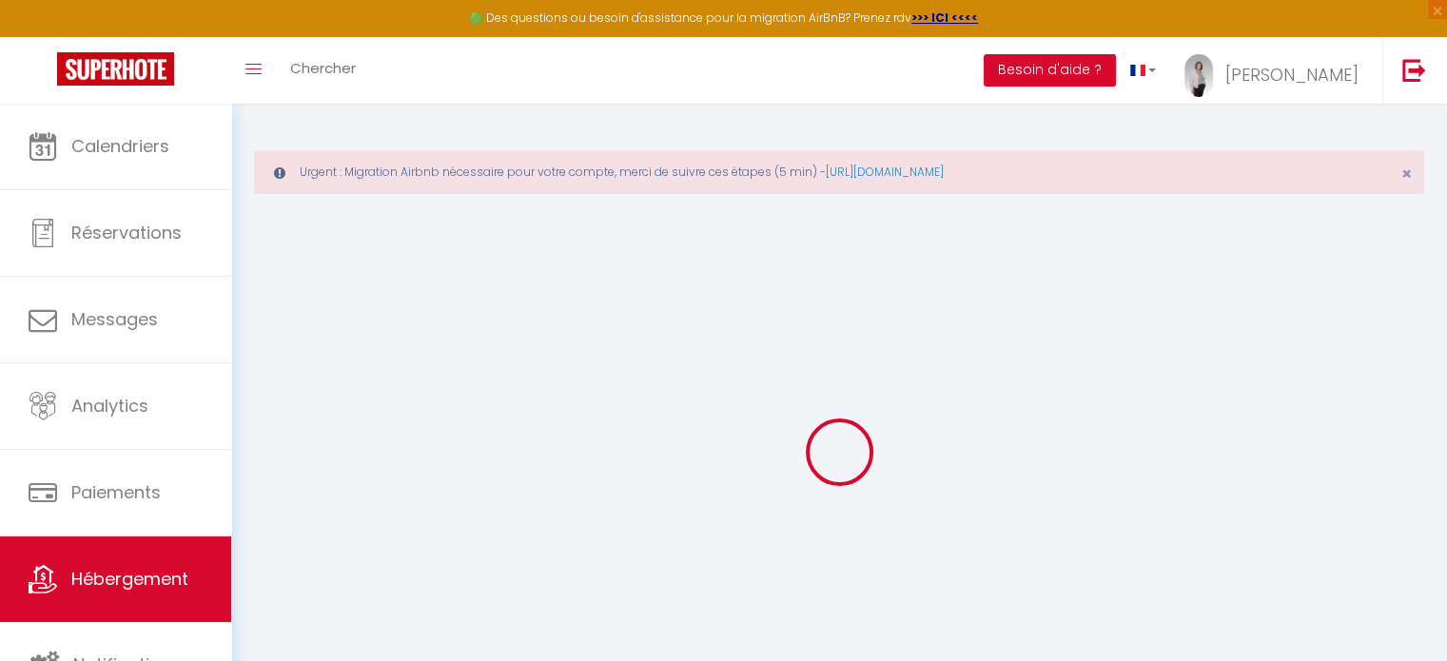
select select
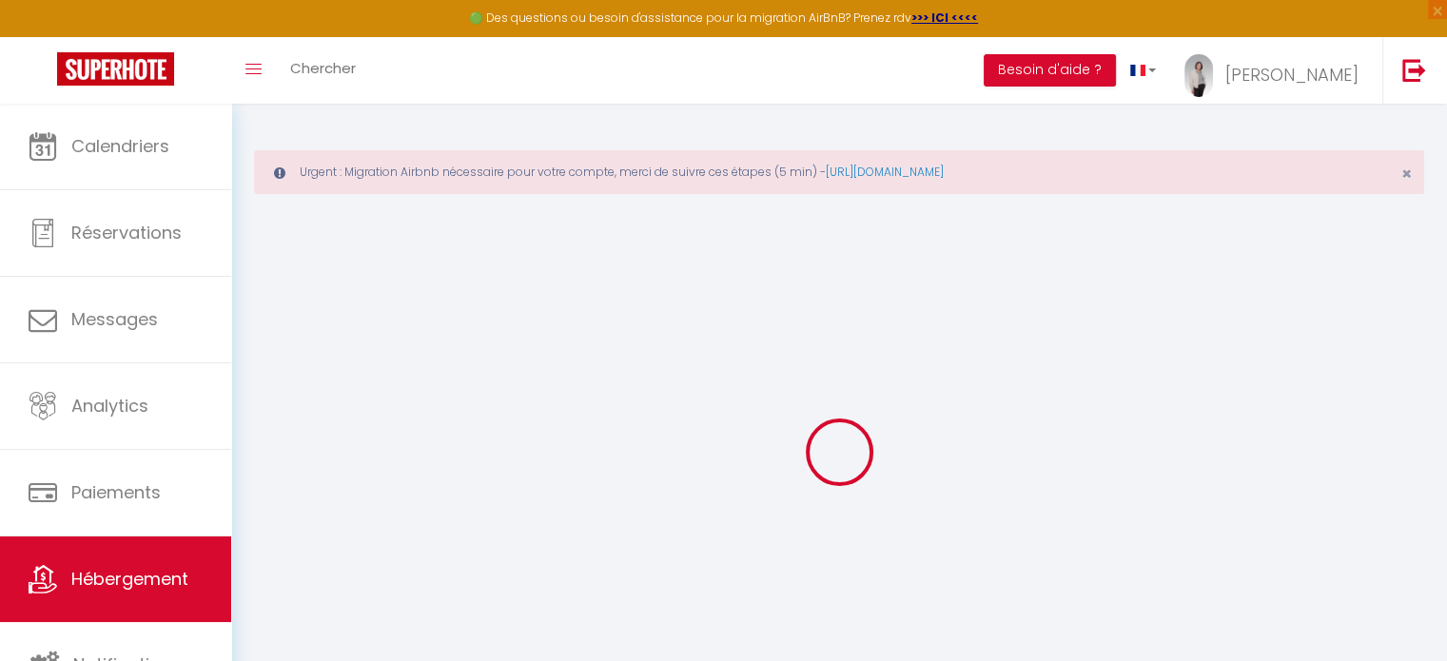
select select
checkbox input "false"
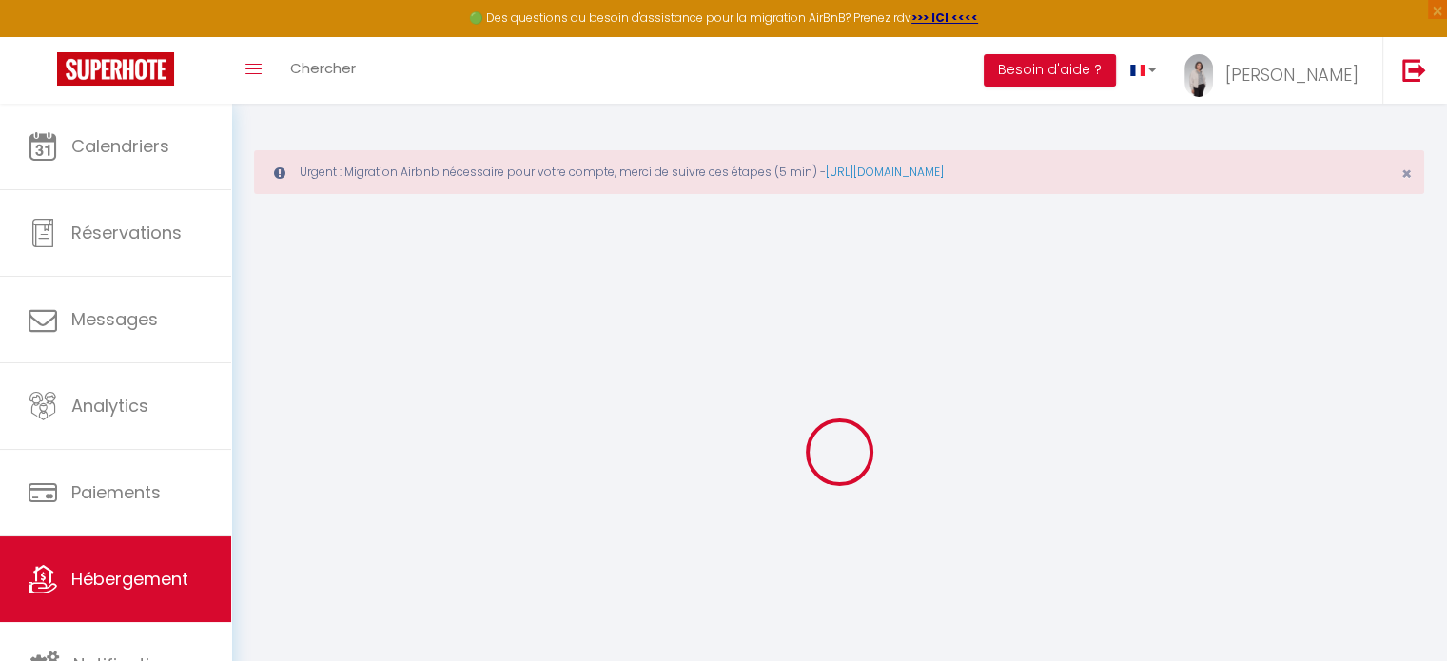
checkbox input "false"
select select
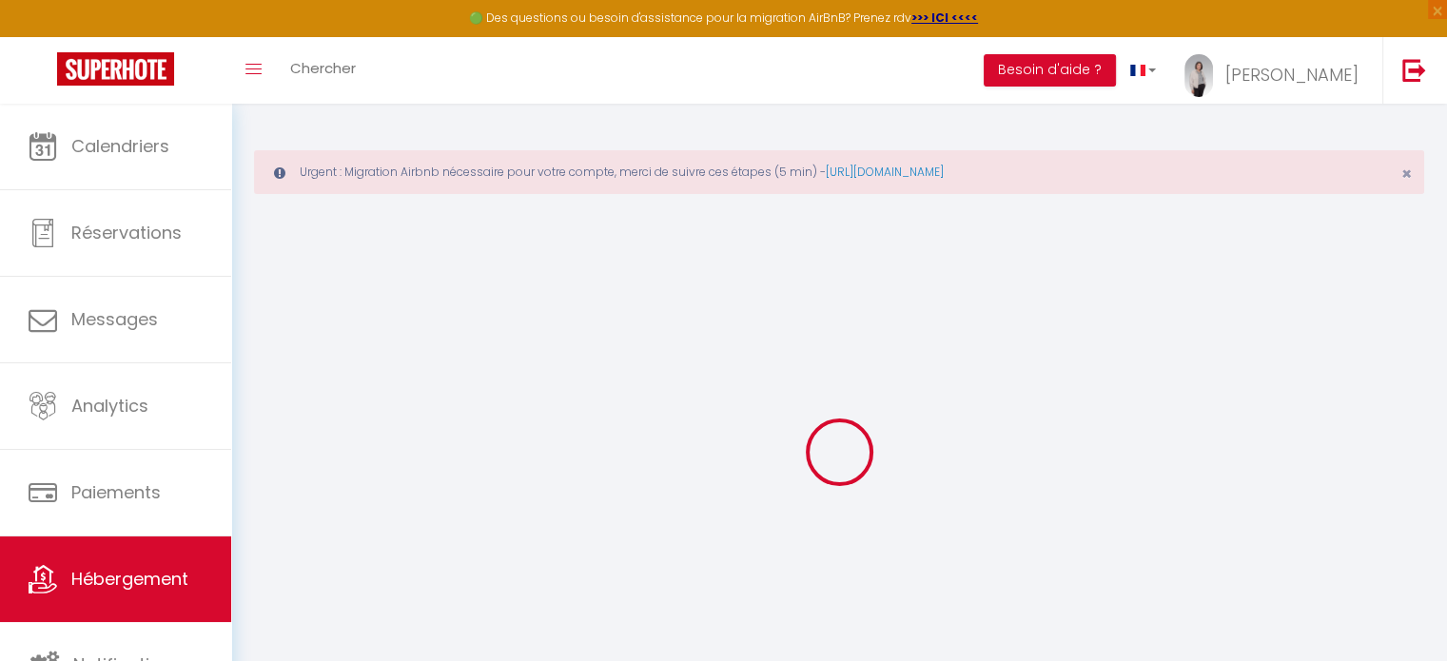
select select
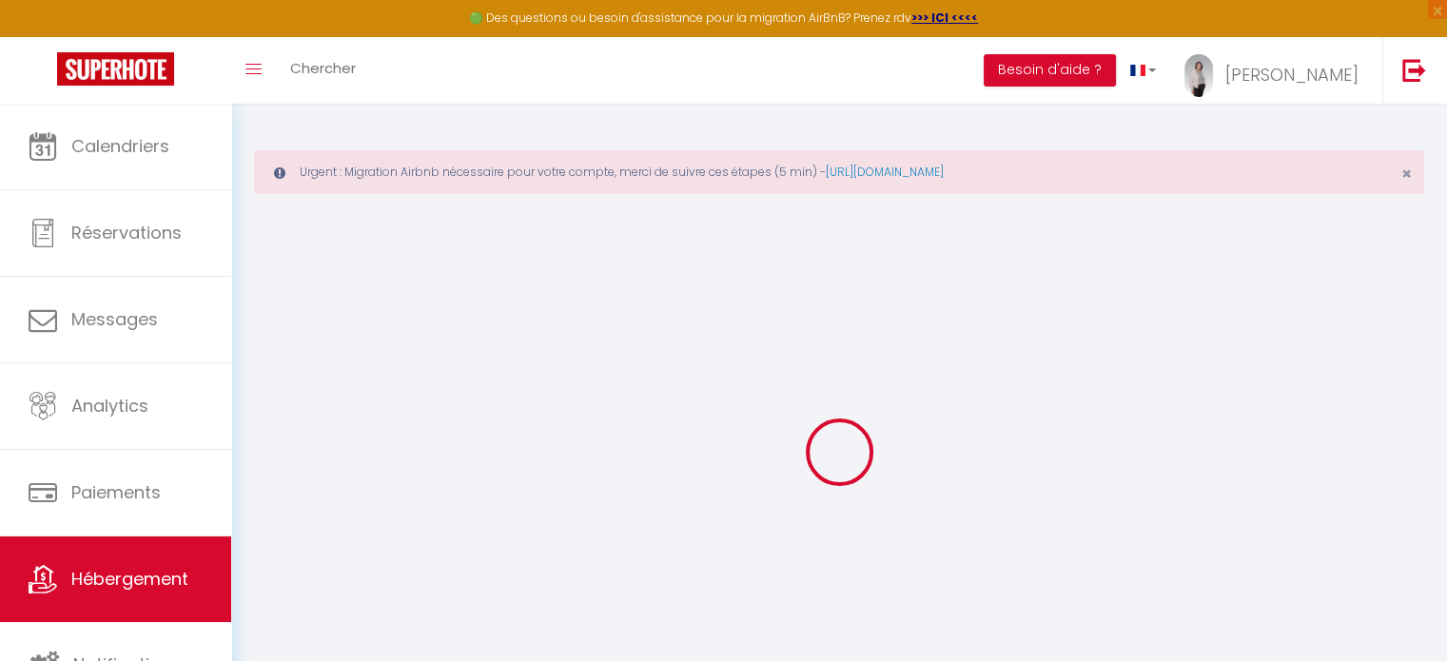
checkbox input "false"
select select
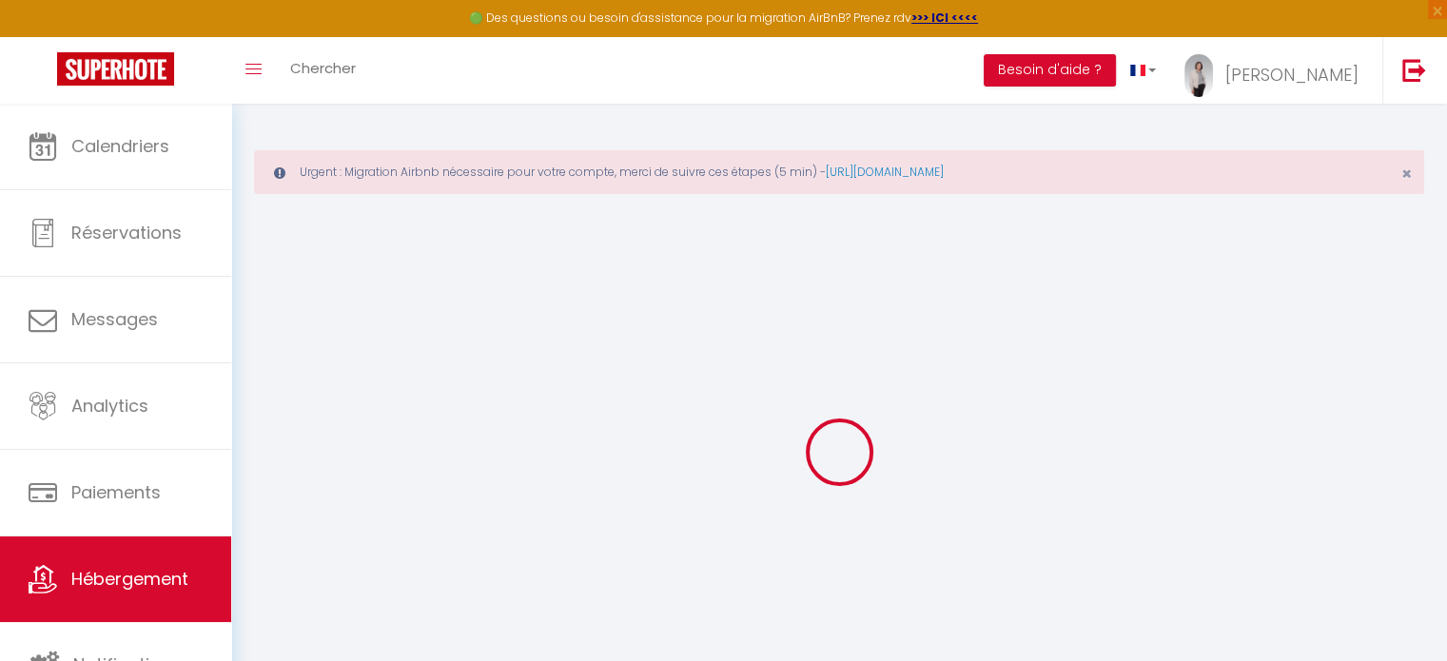
select select
select select "+ 25 %"
select select "+ 30 %"
select select "+ 10 %"
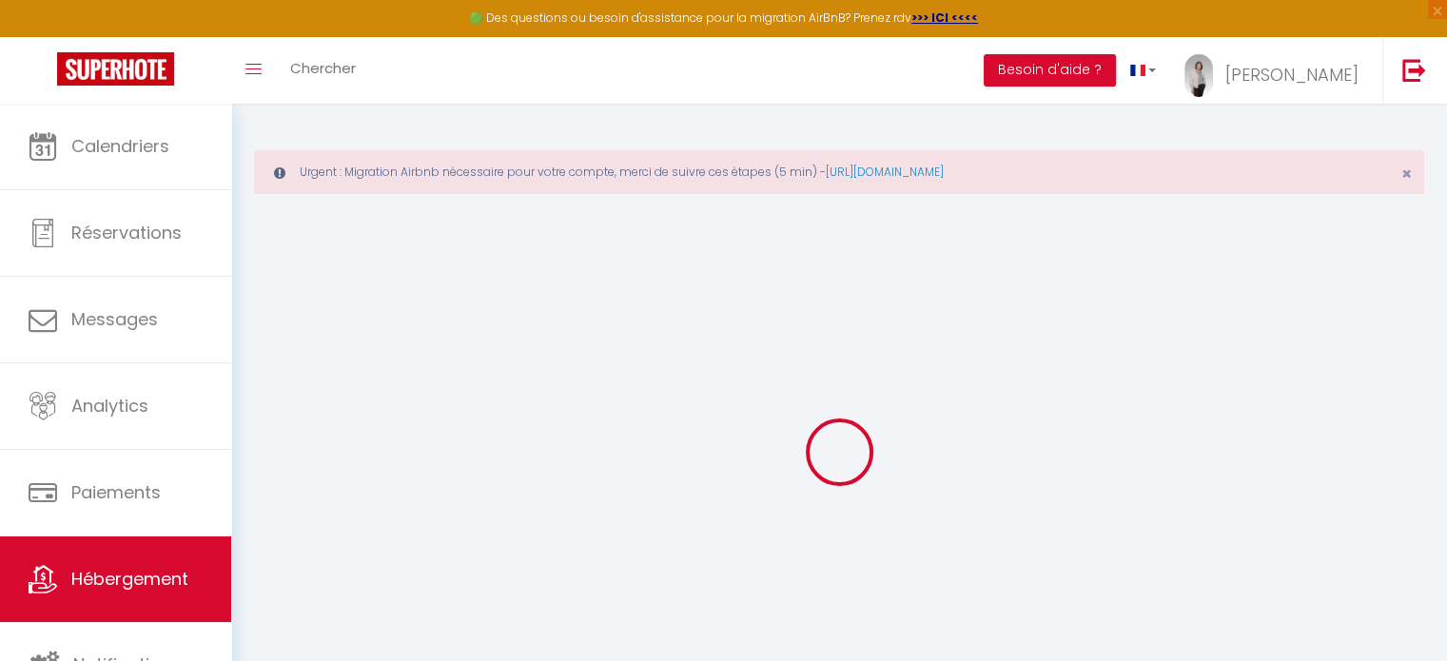
select select
checkbox input "true"
checkbox input "false"
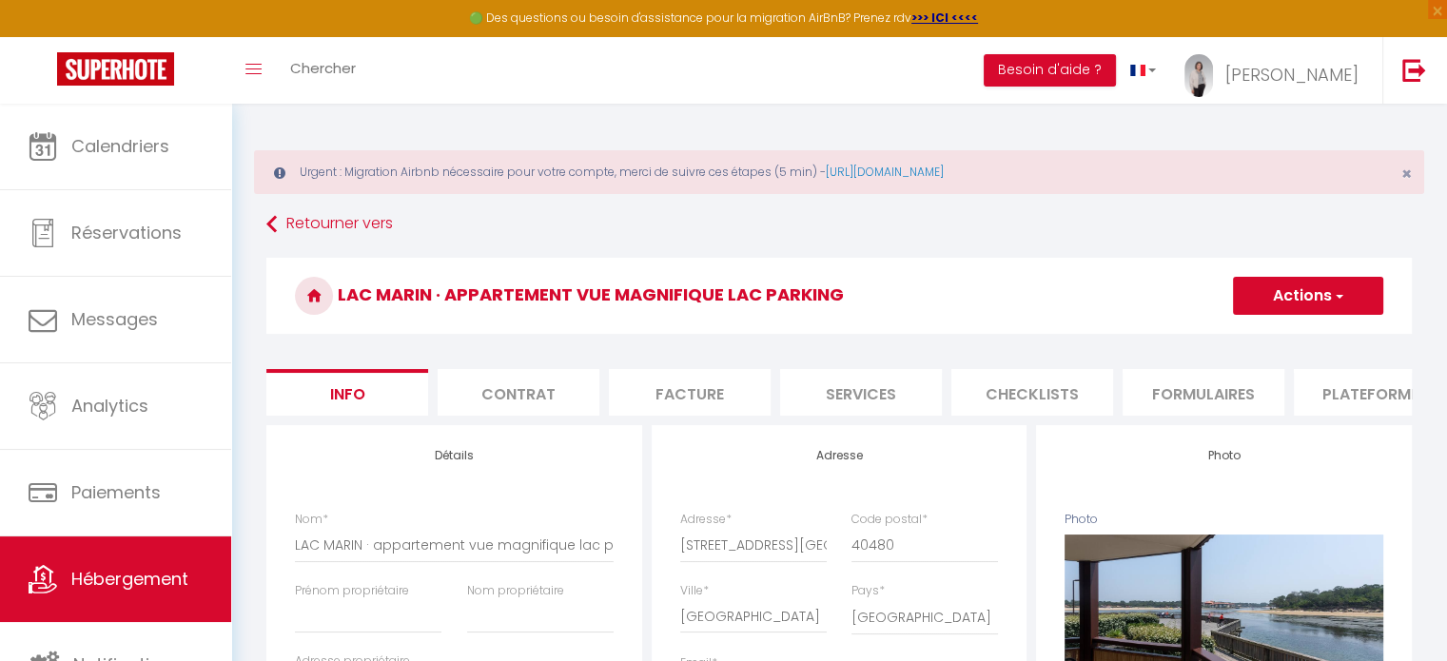
select select
checkbox input "true"
checkbox input "false"
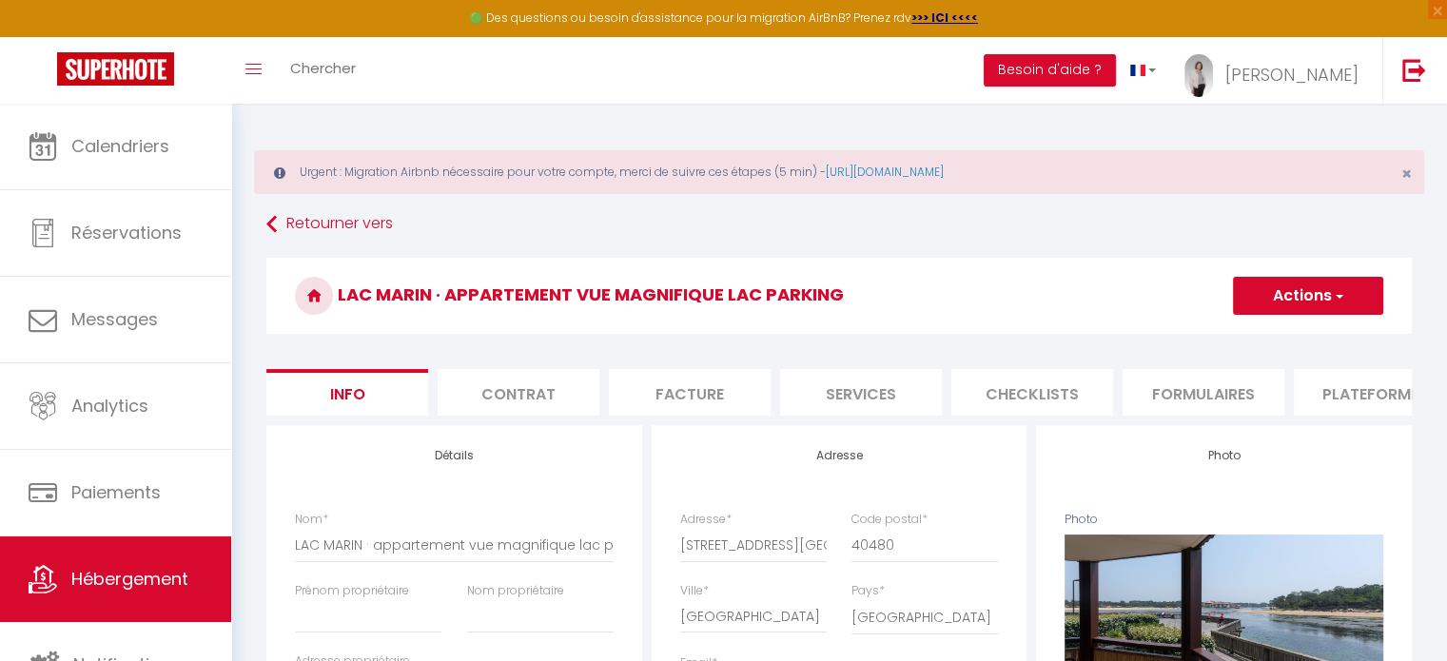
select select "well_reviewed_guests"
select select "EUR"
click at [1359, 391] on li "Plateformes" at bounding box center [1375, 392] width 162 height 47
select select
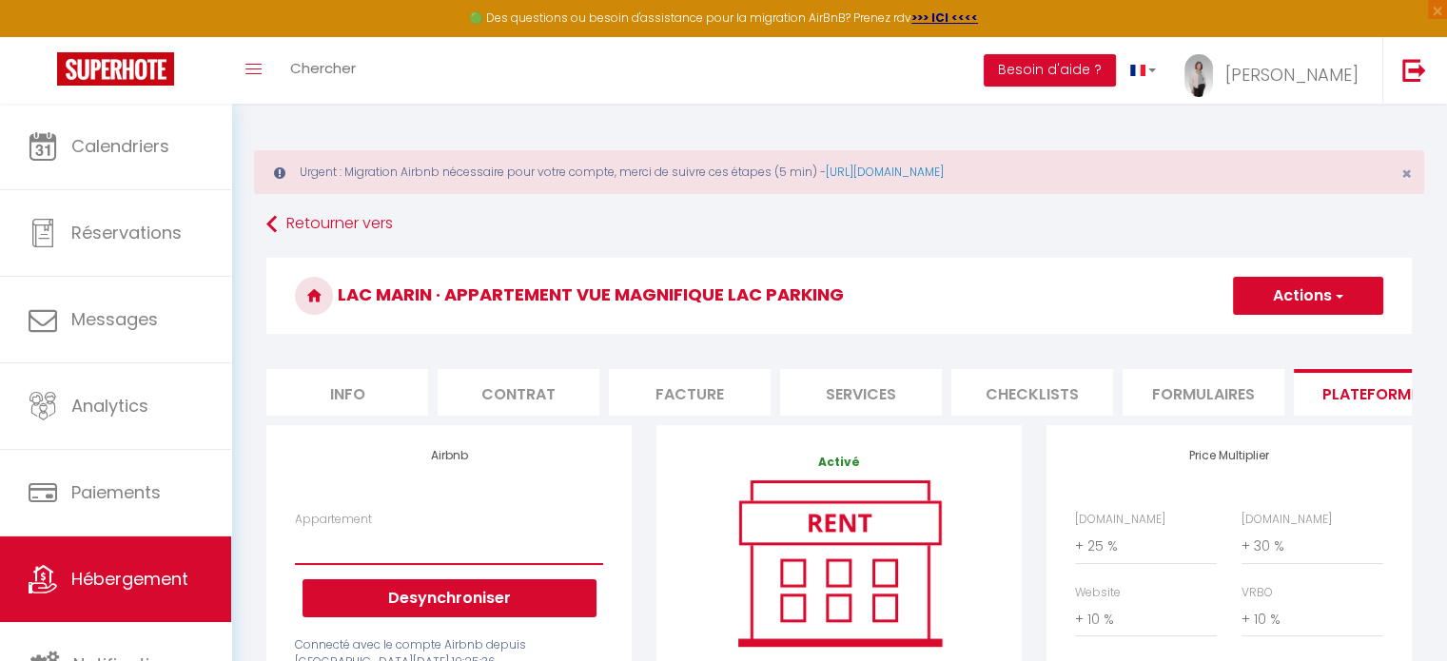
click at [523, 558] on select "LAC MARIN · appartement lac marin vue magnifique parking wifi - laclefdoreeland…" at bounding box center [449, 546] width 308 height 36
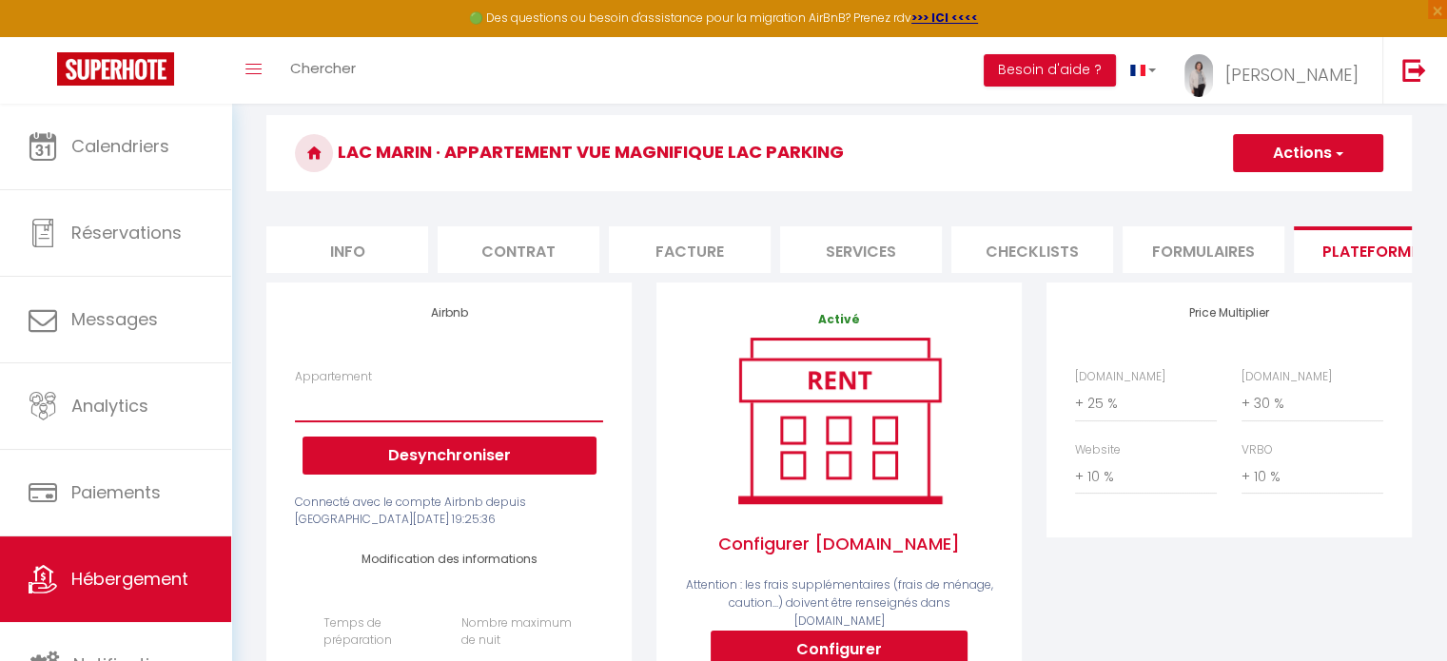
scroll to position [148, 0]
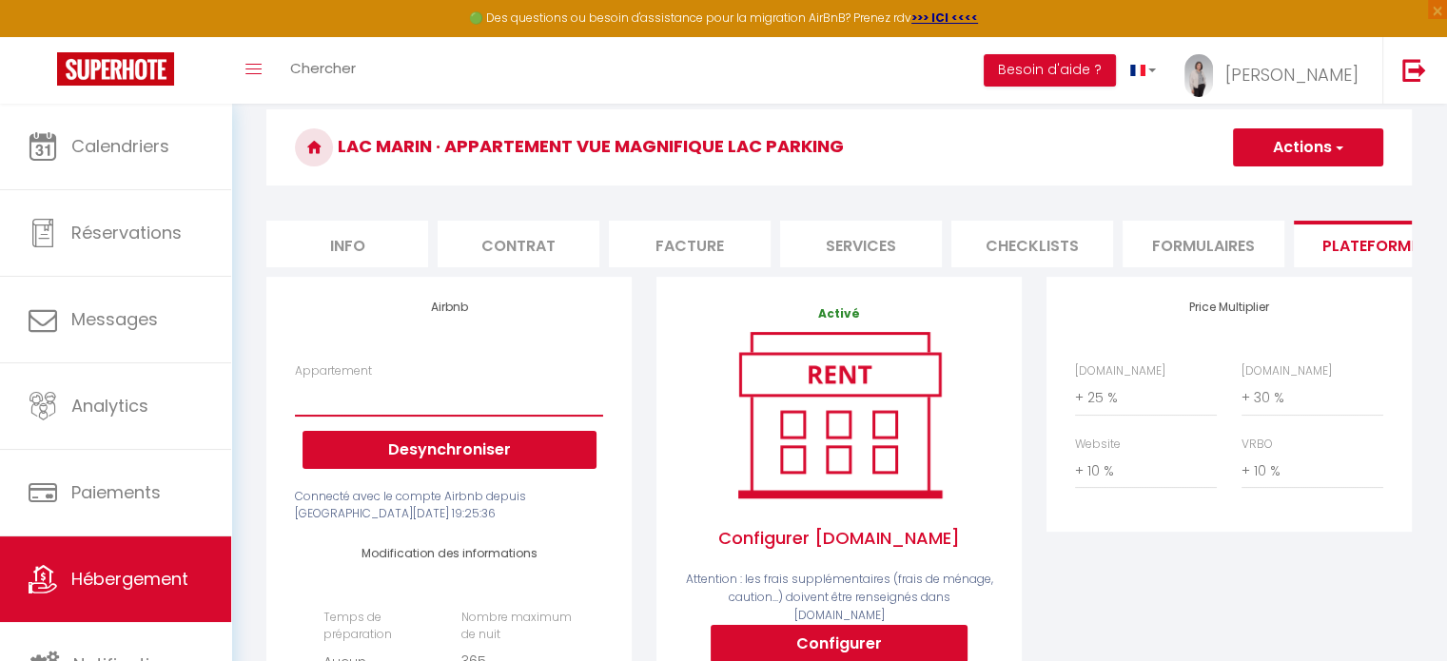
click at [533, 396] on select "LAC MARIN · appartement lac marin vue magnifique parking wifi - laclefdoreeland…" at bounding box center [449, 398] width 308 height 36
click at [532, 395] on select "LAC MARIN · appartement lac marin vue magnifique parking wifi - laclefdoreeland…" at bounding box center [449, 398] width 308 height 36
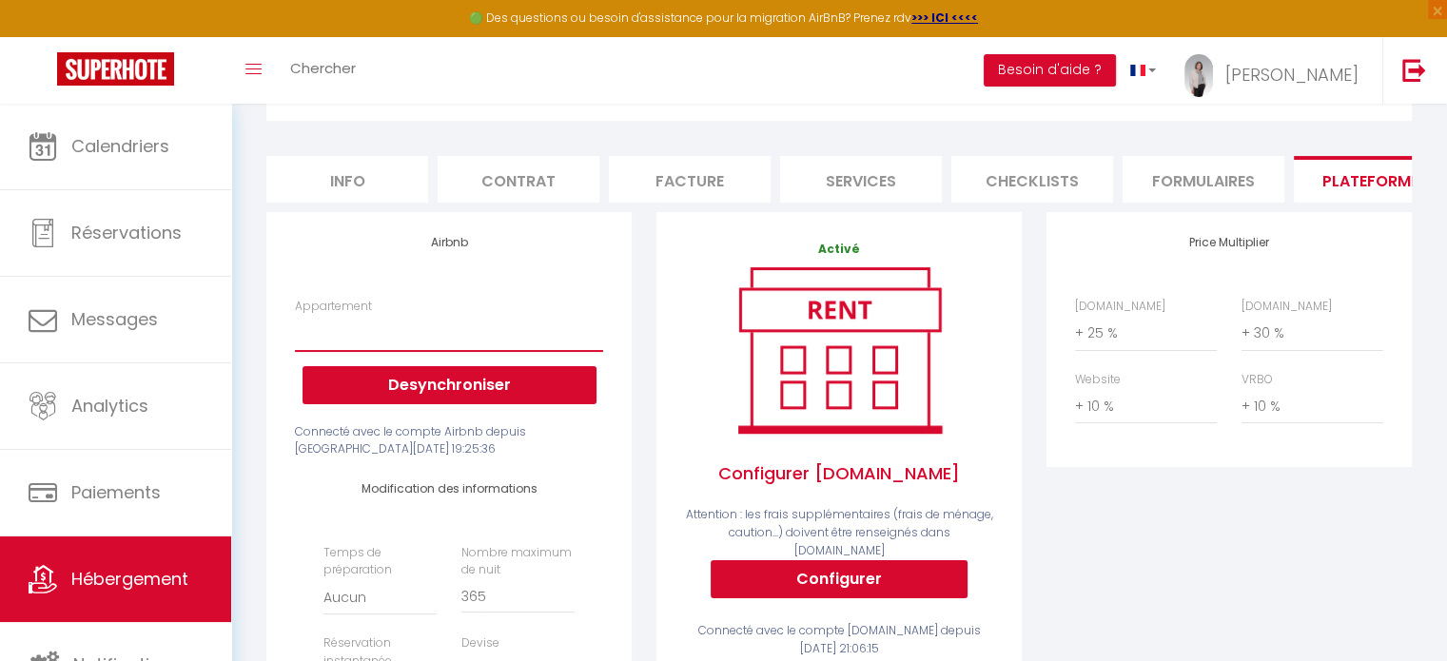
scroll to position [215, 0]
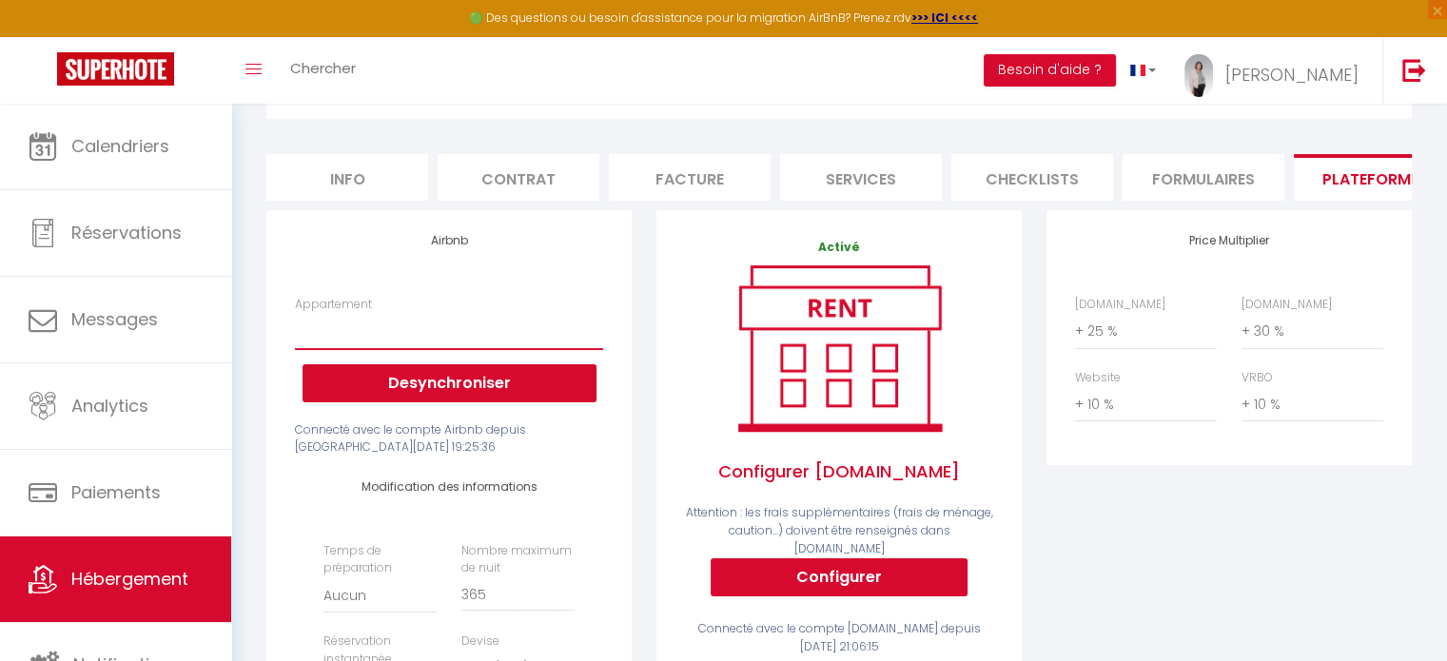
click at [556, 348] on select "LAC MARIN · appartement lac marin vue magnifique parking wifi - laclefdoreeland…" at bounding box center [449, 331] width 308 height 36
click at [503, 349] on select "LAC MARIN · appartement lac marin vue magnifique parking wifi - laclefdoreeland…" at bounding box center [449, 331] width 308 height 36
click at [148, 573] on span "Hébergement" at bounding box center [129, 579] width 117 height 24
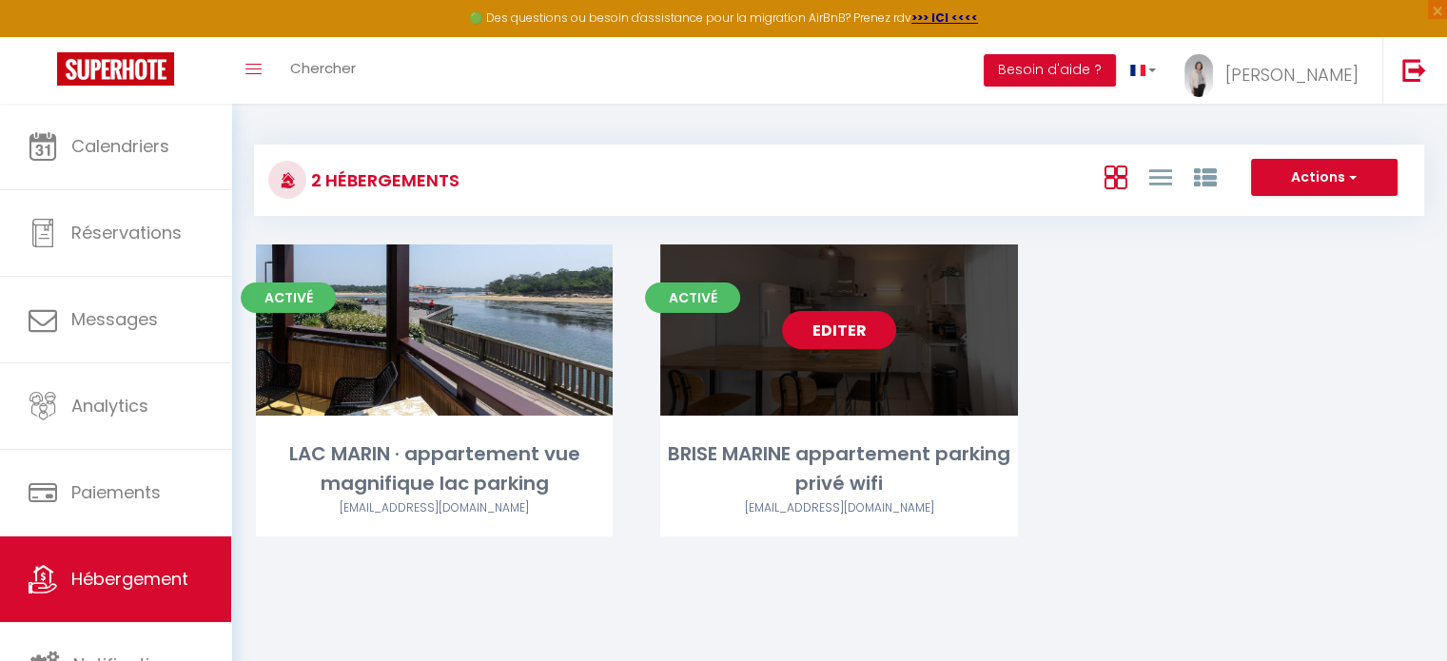
click at [826, 338] on link "Editer" at bounding box center [839, 330] width 114 height 38
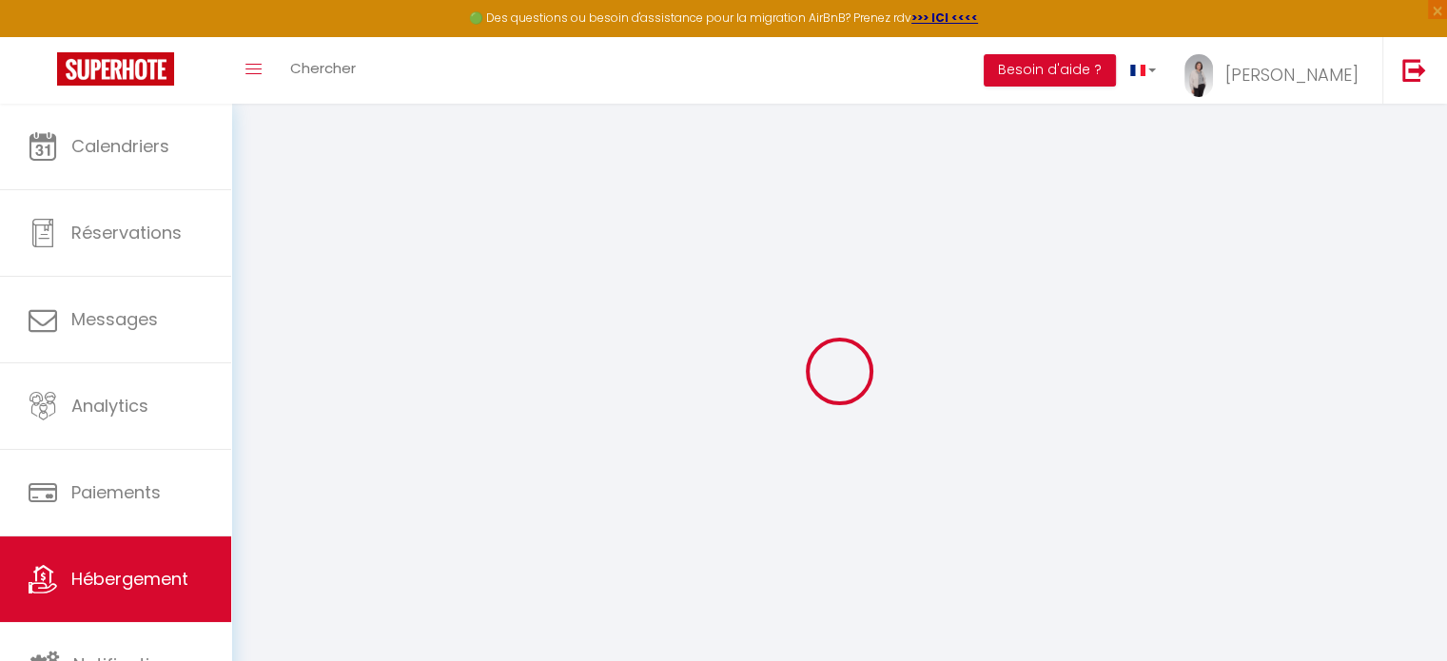
select select "+ 30 %"
select select "+ 10 %"
checkbox input "true"
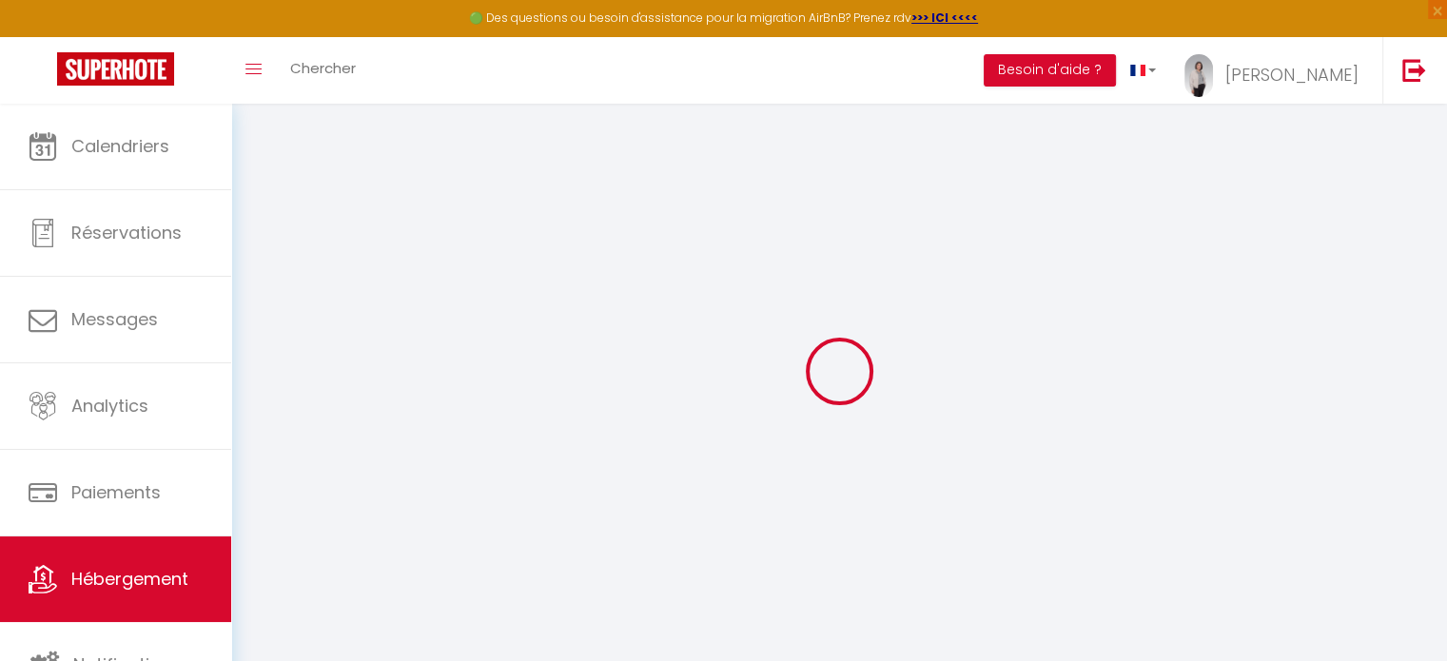
checkbox input "false"
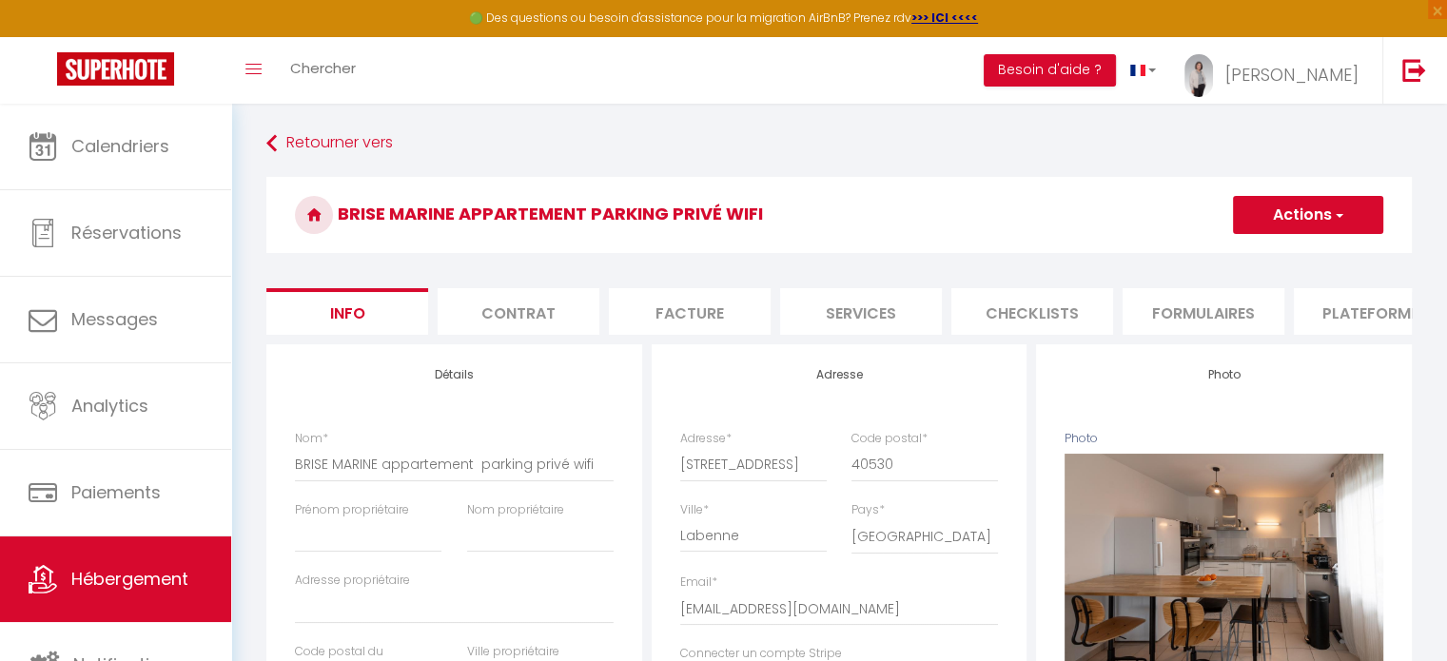
checkbox input "true"
checkbox input "false"
select select "1"
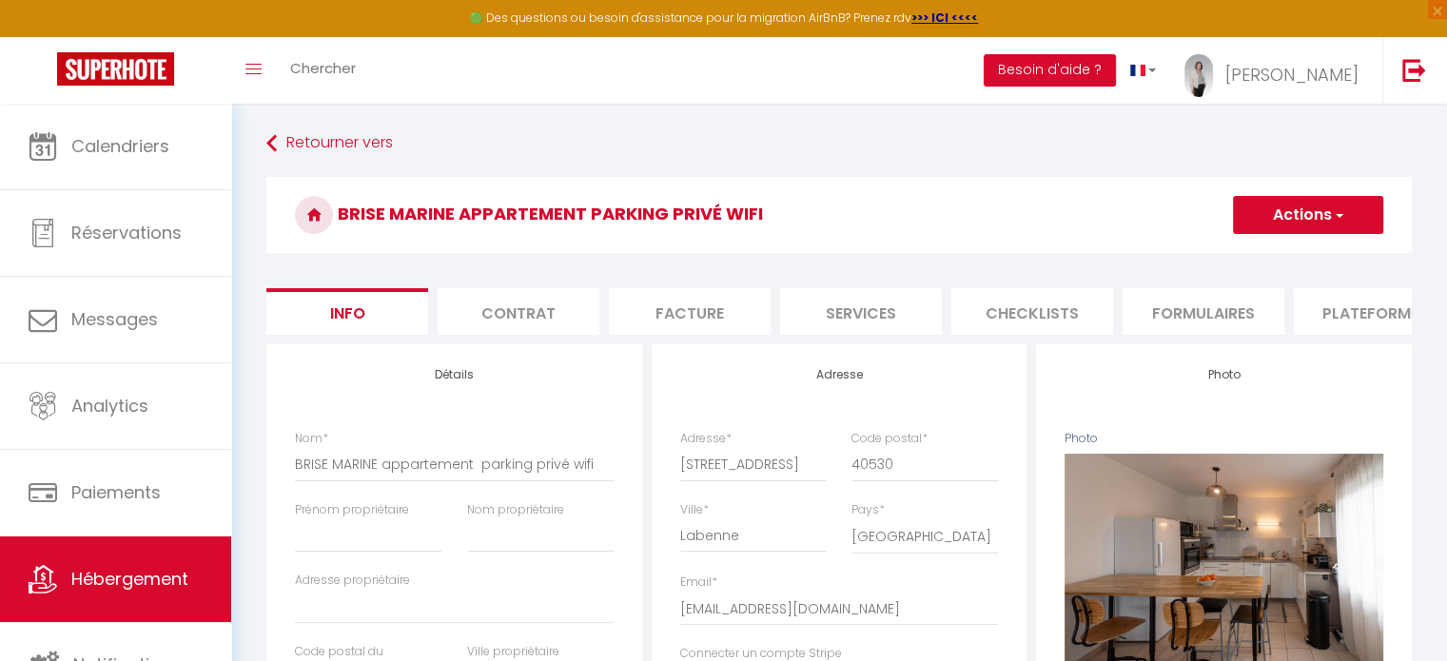
select select "well_reviewed_guests"
select select "EUR"
select select "16382-1375382011380657810"
click at [1344, 313] on li "Plateformes" at bounding box center [1375, 311] width 162 height 47
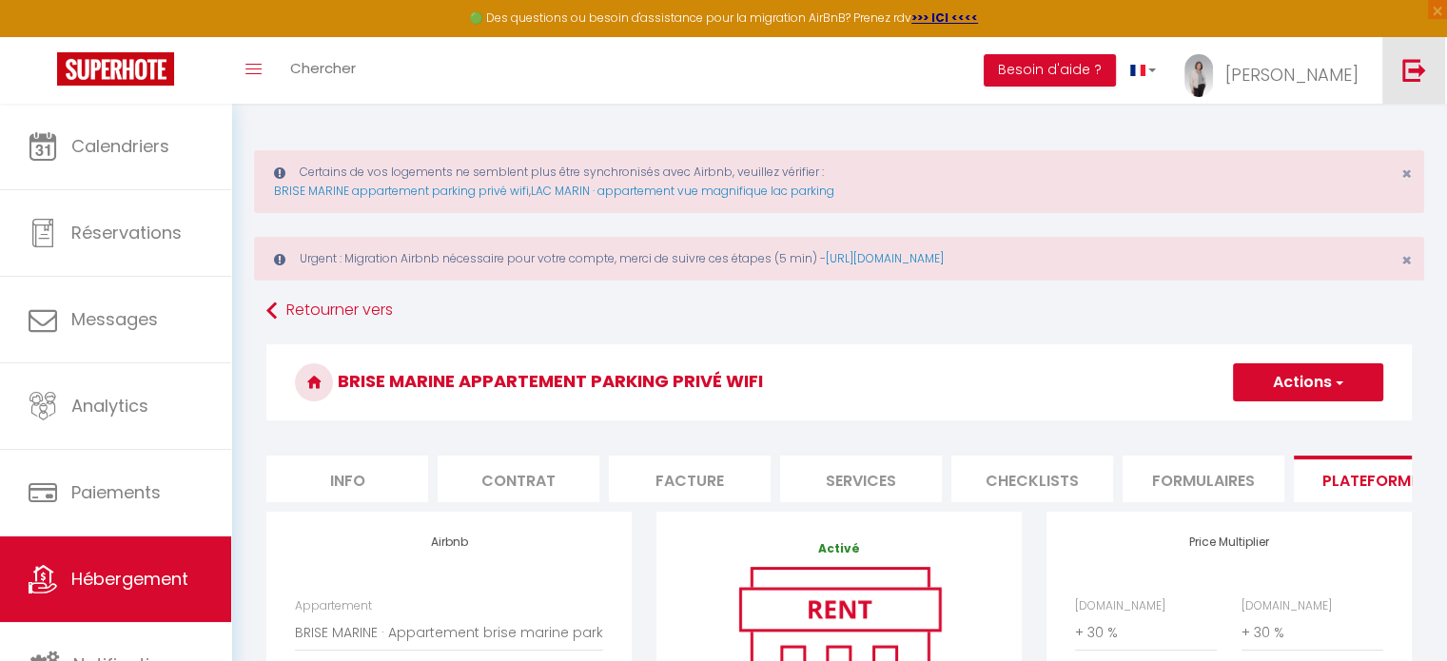
click at [1410, 71] on img at bounding box center [1414, 70] width 24 height 24
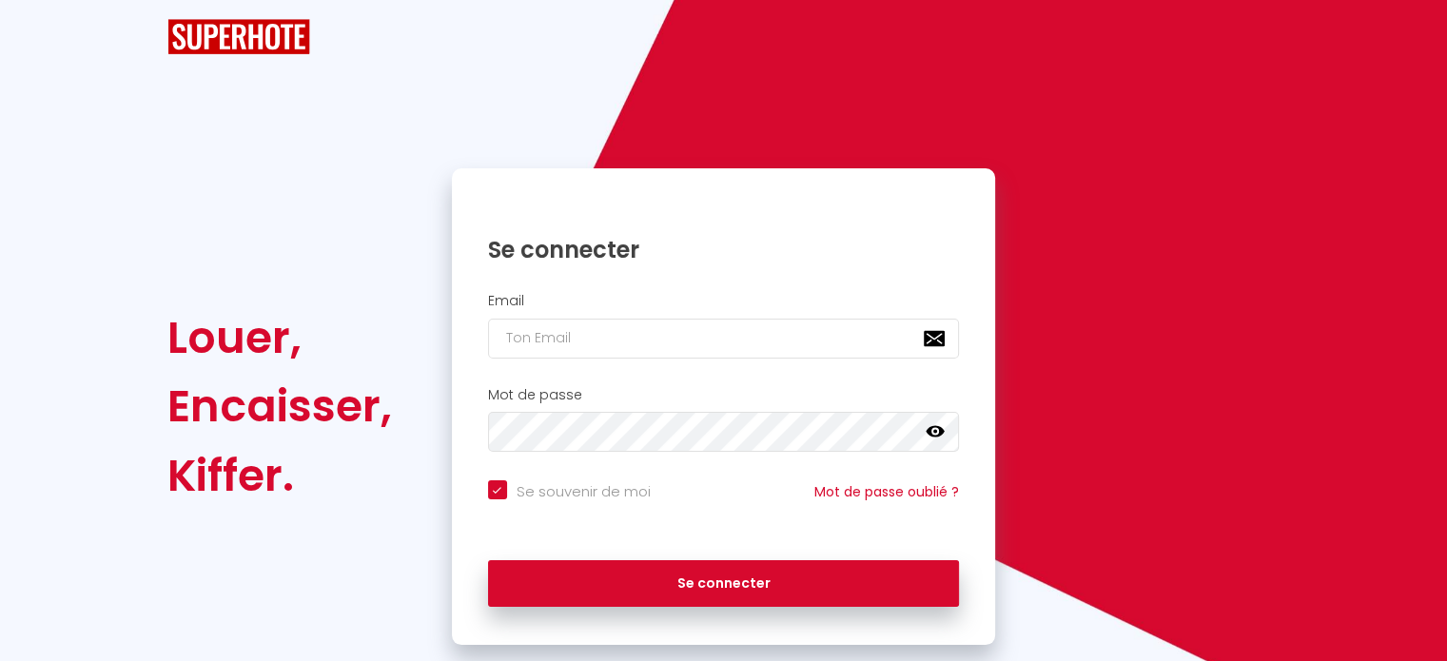
checkbox input "true"
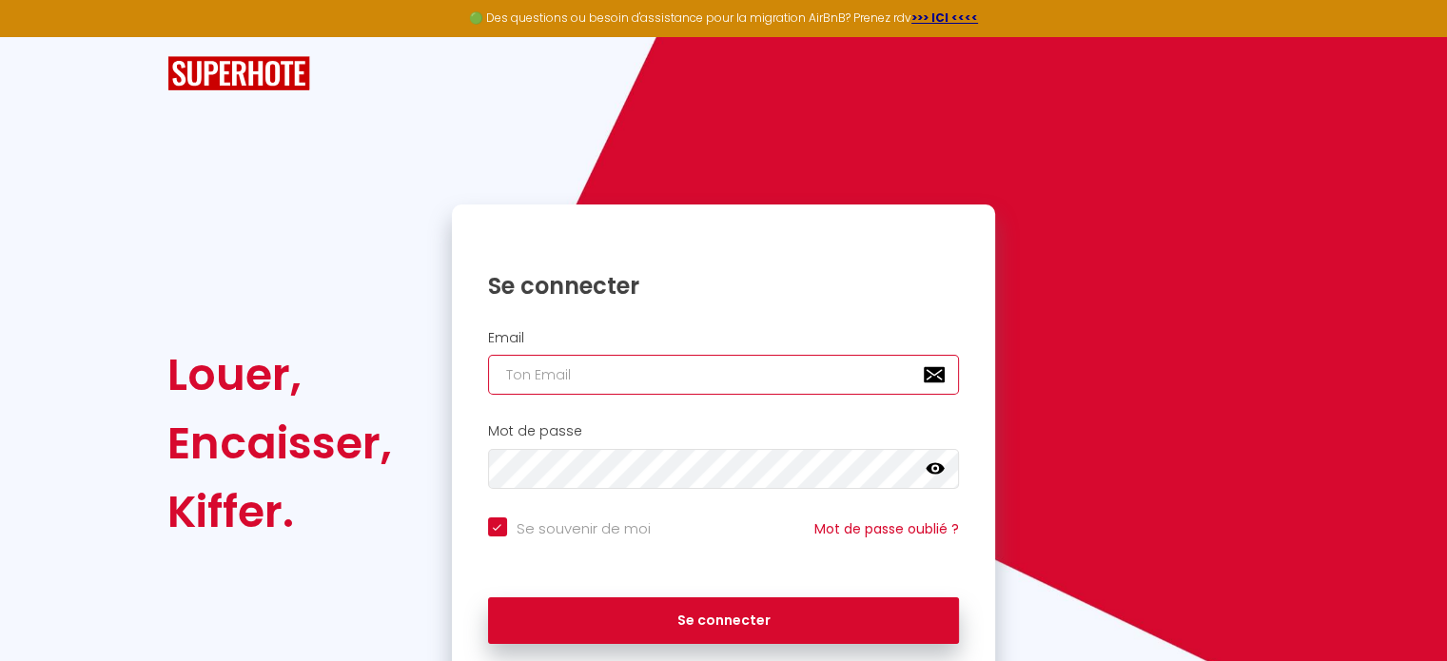
paste input "contact@lesclesdemilanconciergerie.fr"
type input "contact@lesclesdemilanconciergerie.fr"
checkbox input "true"
click at [697, 366] on input "contact@lesclesdemilanconciergerie.fr" at bounding box center [724, 375] width 472 height 40
type input "contact@lesclesdemilanconciergerie.fr"
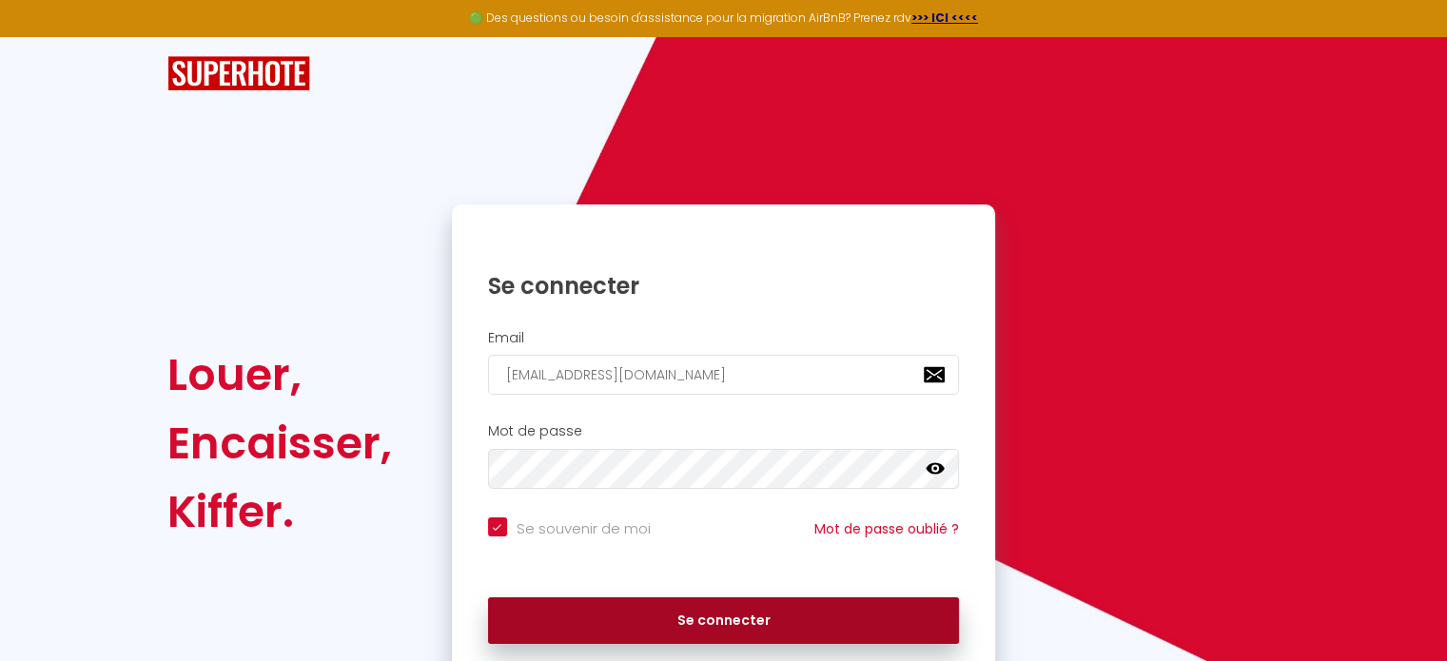
click at [708, 616] on button "Se connecter" at bounding box center [724, 621] width 472 height 48
checkbox input "true"
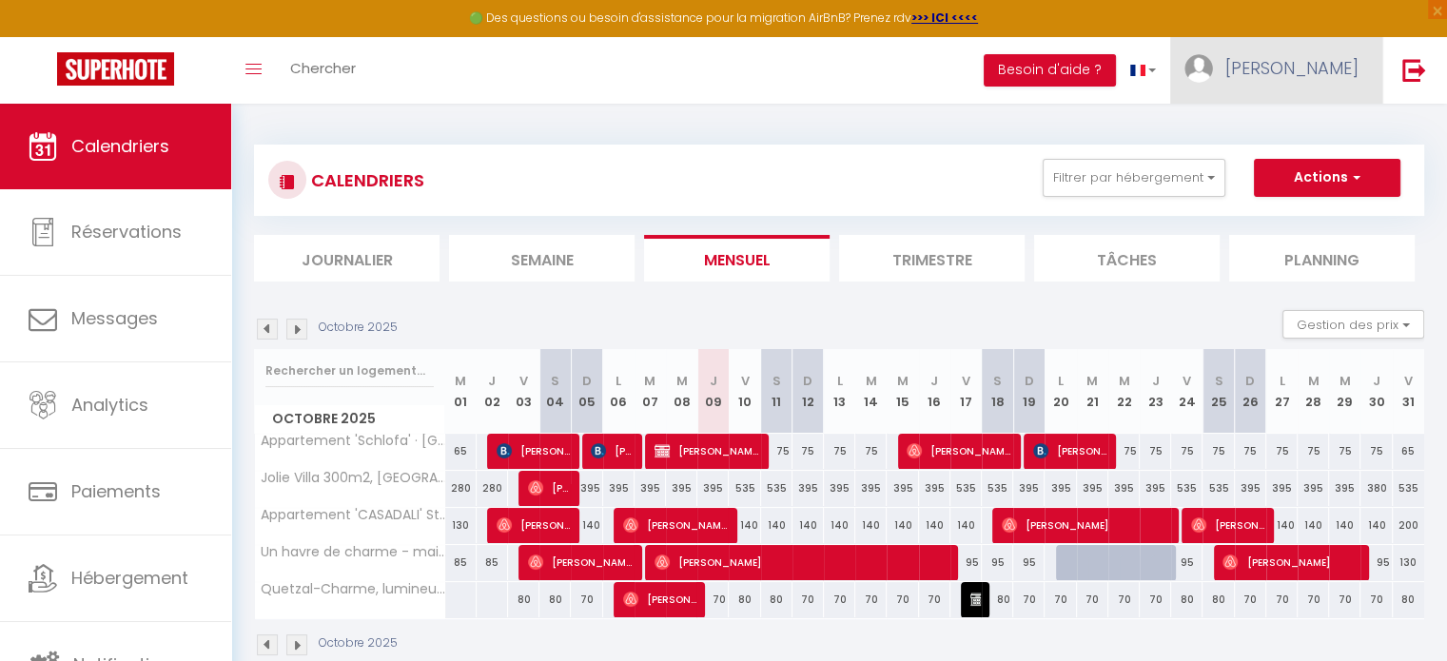
click at [1326, 71] on span "Jenny" at bounding box center [1291, 68] width 133 height 24
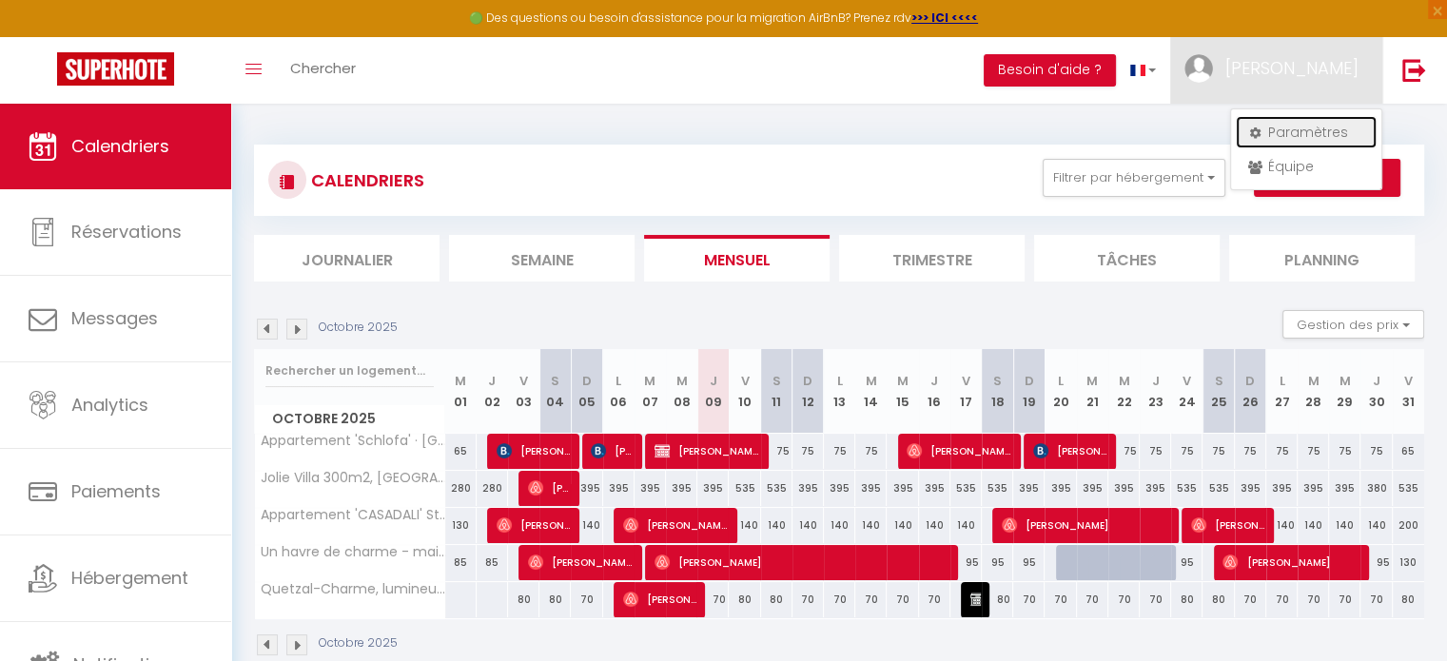
click at [1284, 132] on link "Paramètres" at bounding box center [1306, 132] width 141 height 32
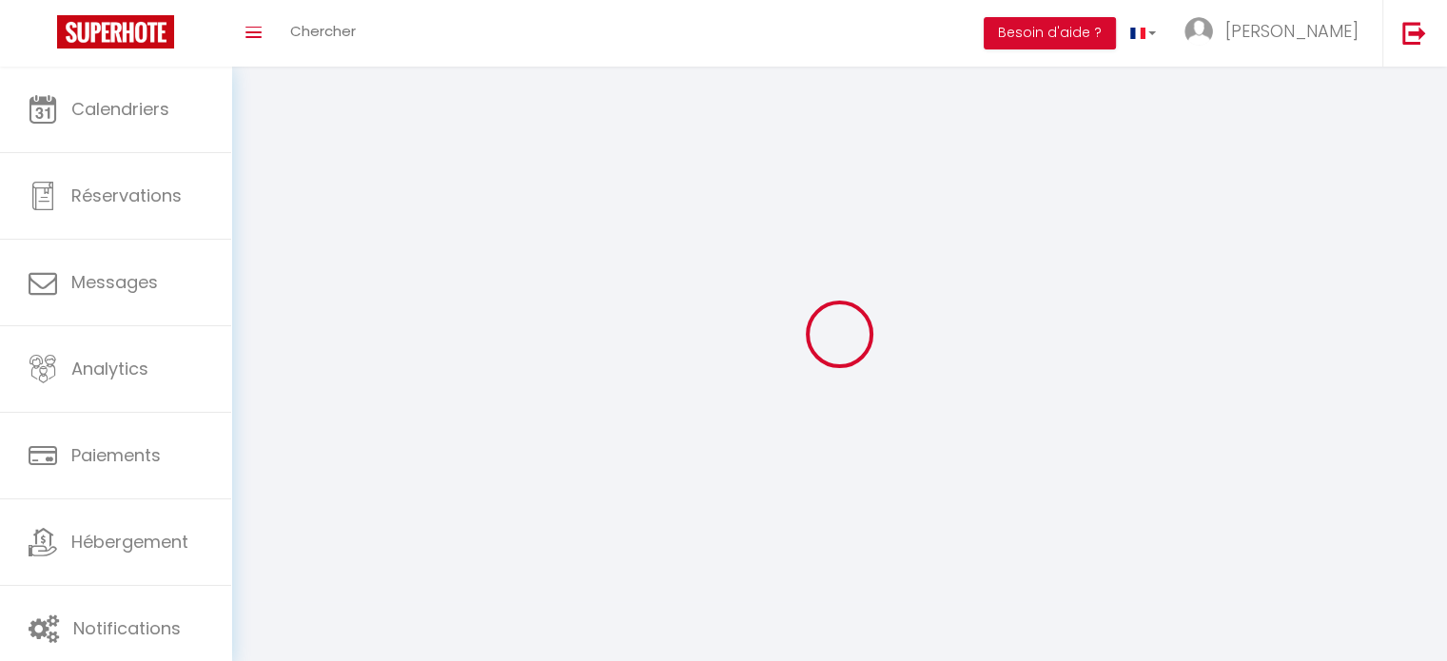
type input "Jenny"
type input "Mathieu"
type input "0658159430"
type input "250 chemin du greffier"
type input "Sainte Marguerite"
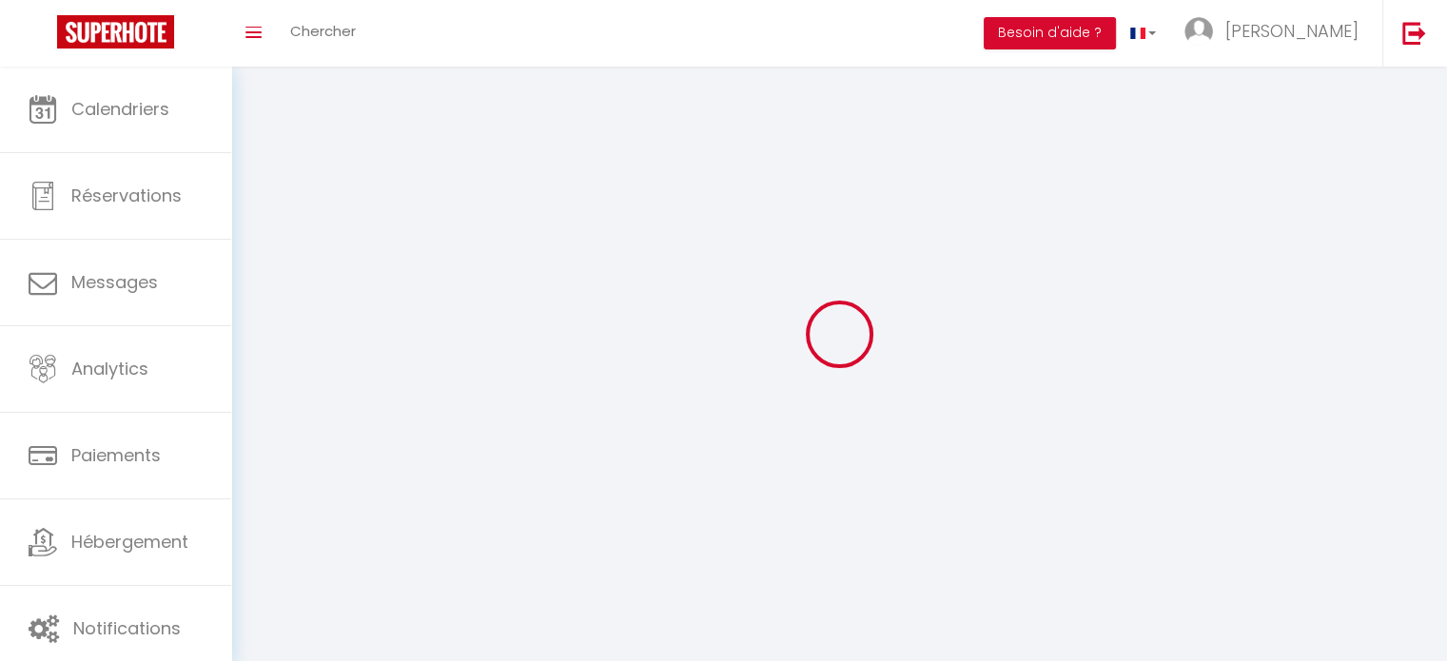
type input "88100"
type input "Ruq2yyQzugzqdINU0tVPWDPGg"
type input "eF2yeDaYu3z6ciwERPBYYLE4v"
select select "28"
select select "fr"
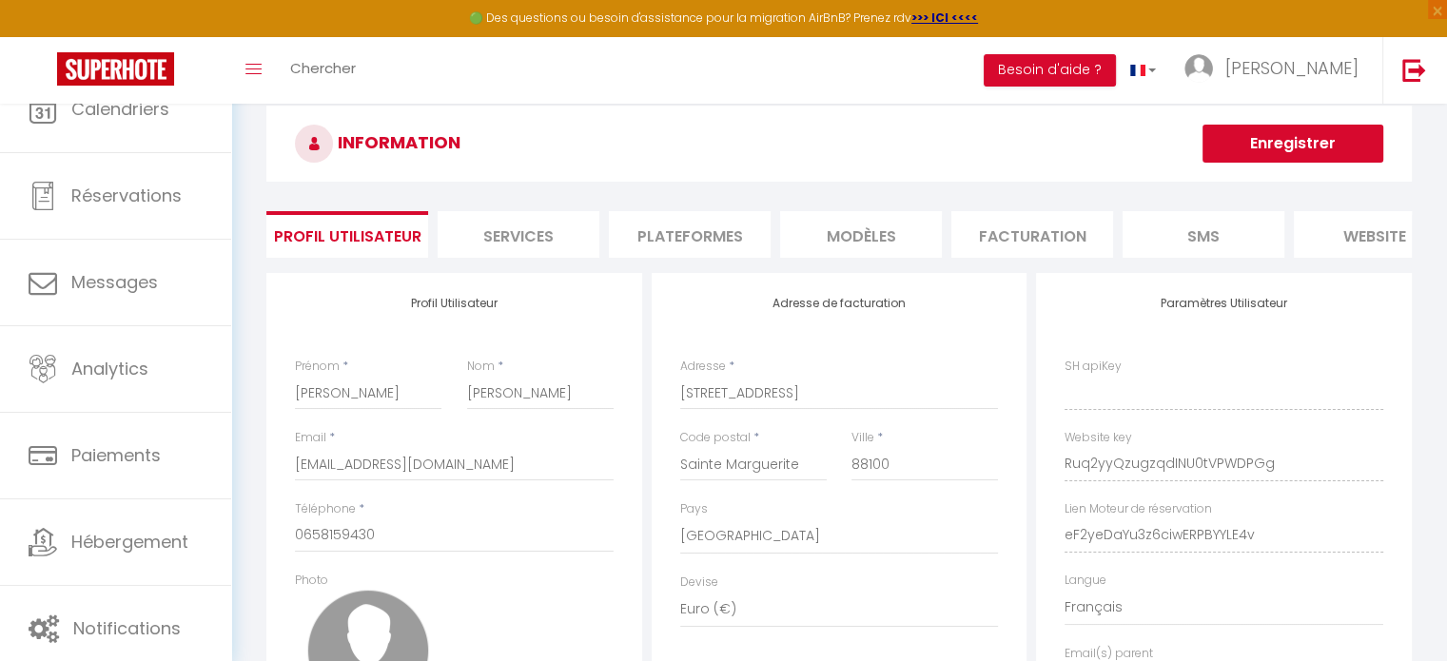
type input "Ruq2yyQzugzqdINU0tVPWDPGg"
type input "eF2yeDaYu3z6ciwERPBYYLE4v"
type input "https://app.superhote.com/#/get-available-rentals/eF2yeDaYu3z6ciwERPBYYLE4v"
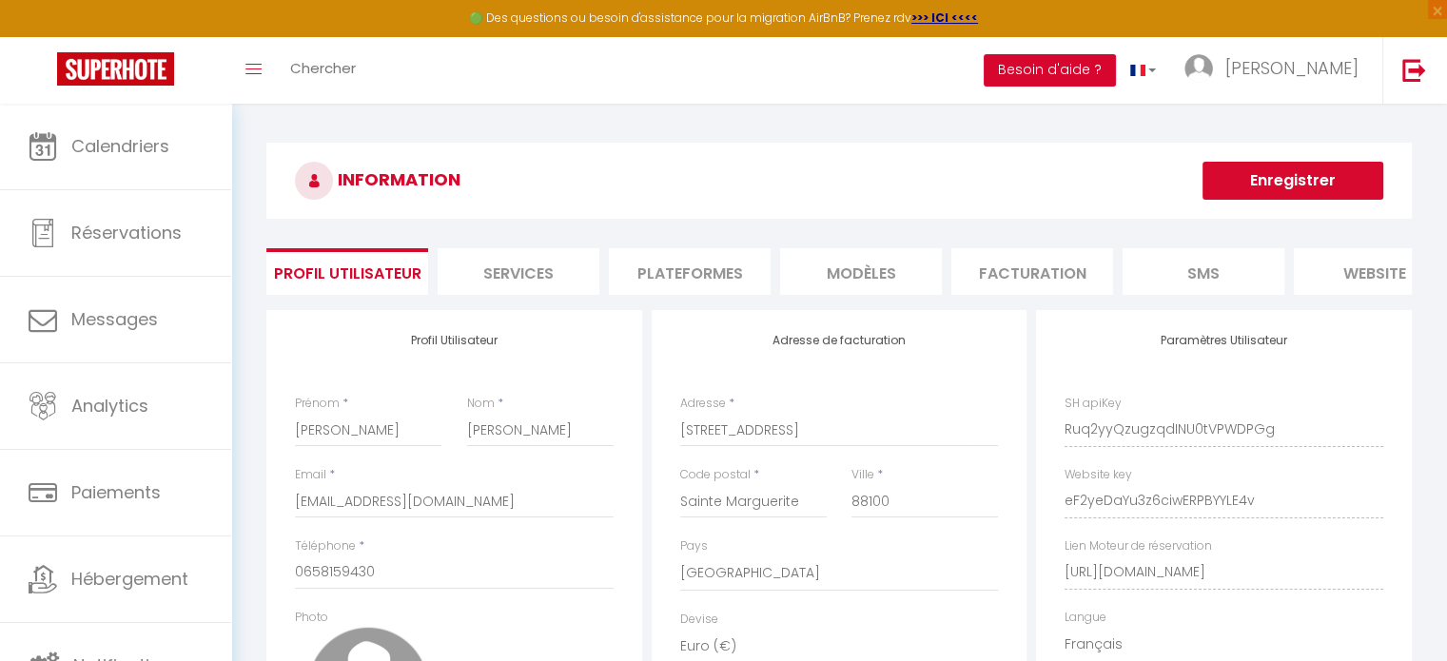
click at [1116, 68] on button "Besoin d'aide ?" at bounding box center [1050, 70] width 132 height 32
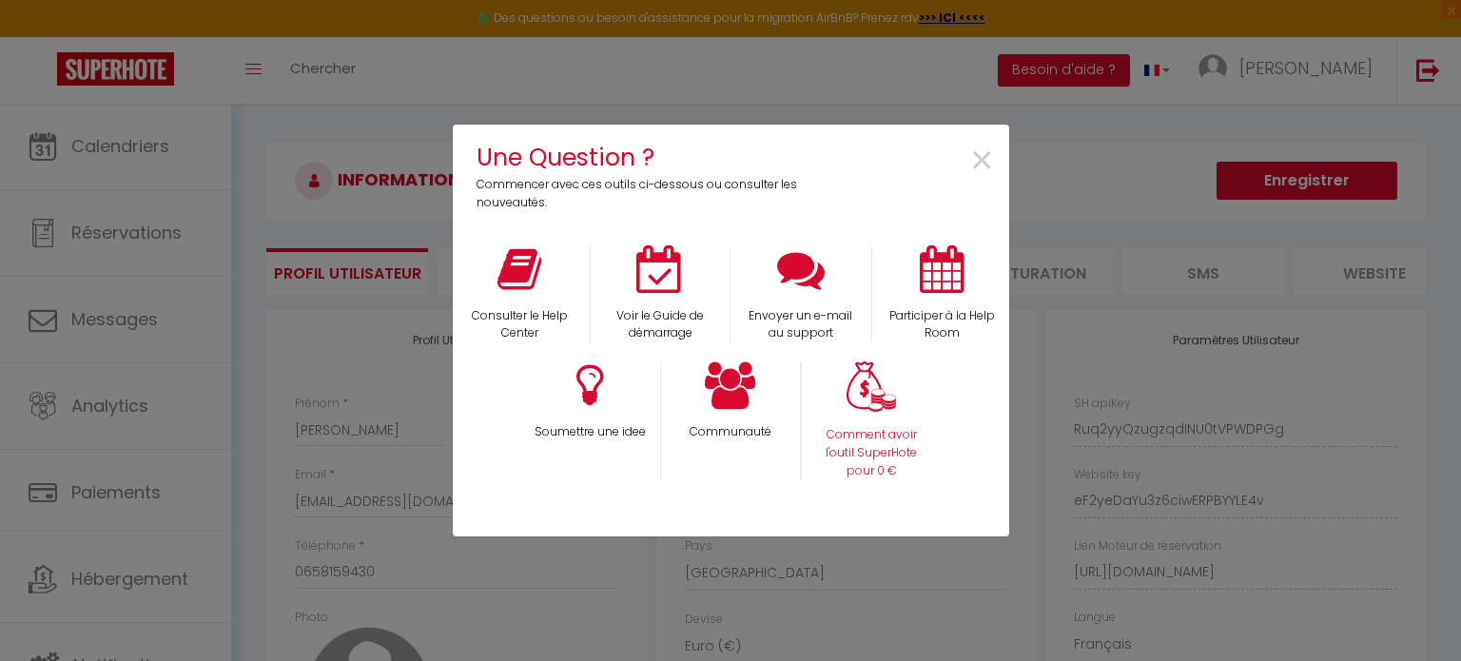
click at [873, 415] on div "Comment avoir l'outil SuperHote pour 0 €" at bounding box center [871, 421] width 141 height 118
click at [876, 400] on img at bounding box center [871, 387] width 49 height 50
click at [971, 156] on span "×" at bounding box center [982, 161] width 26 height 60
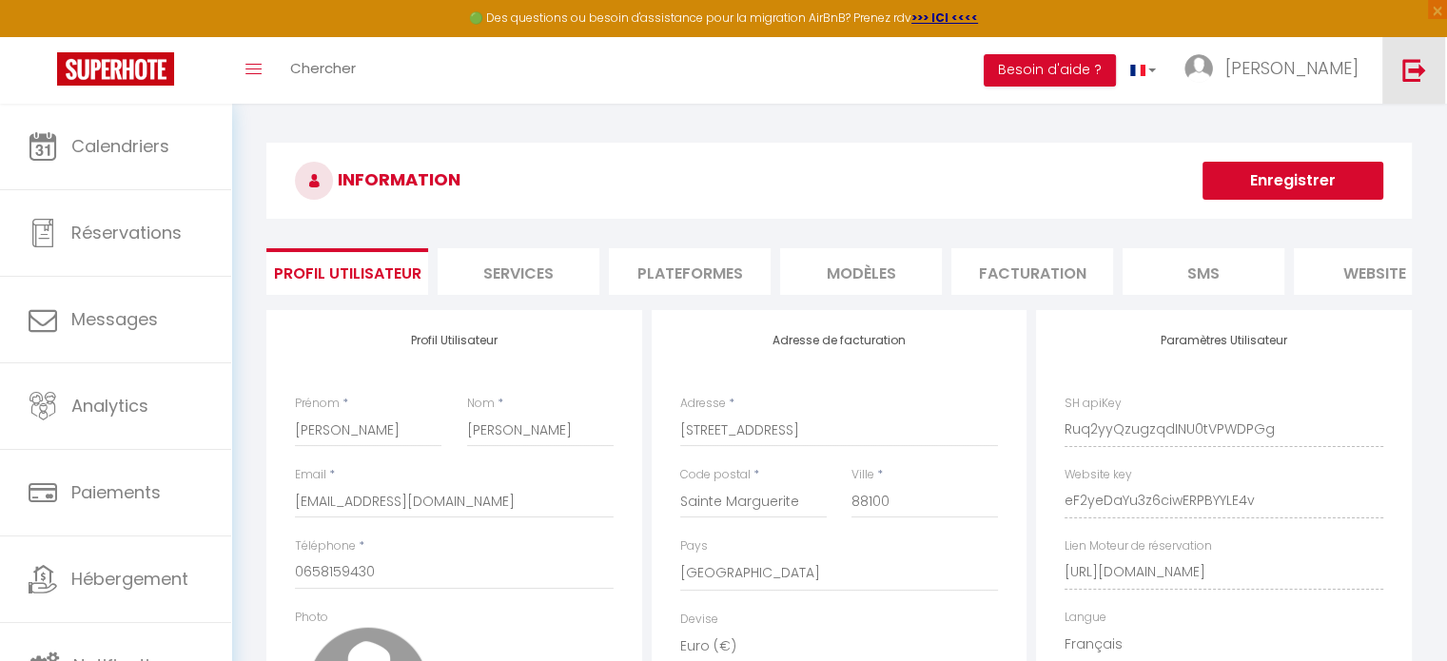
click at [1424, 74] on img at bounding box center [1414, 70] width 24 height 24
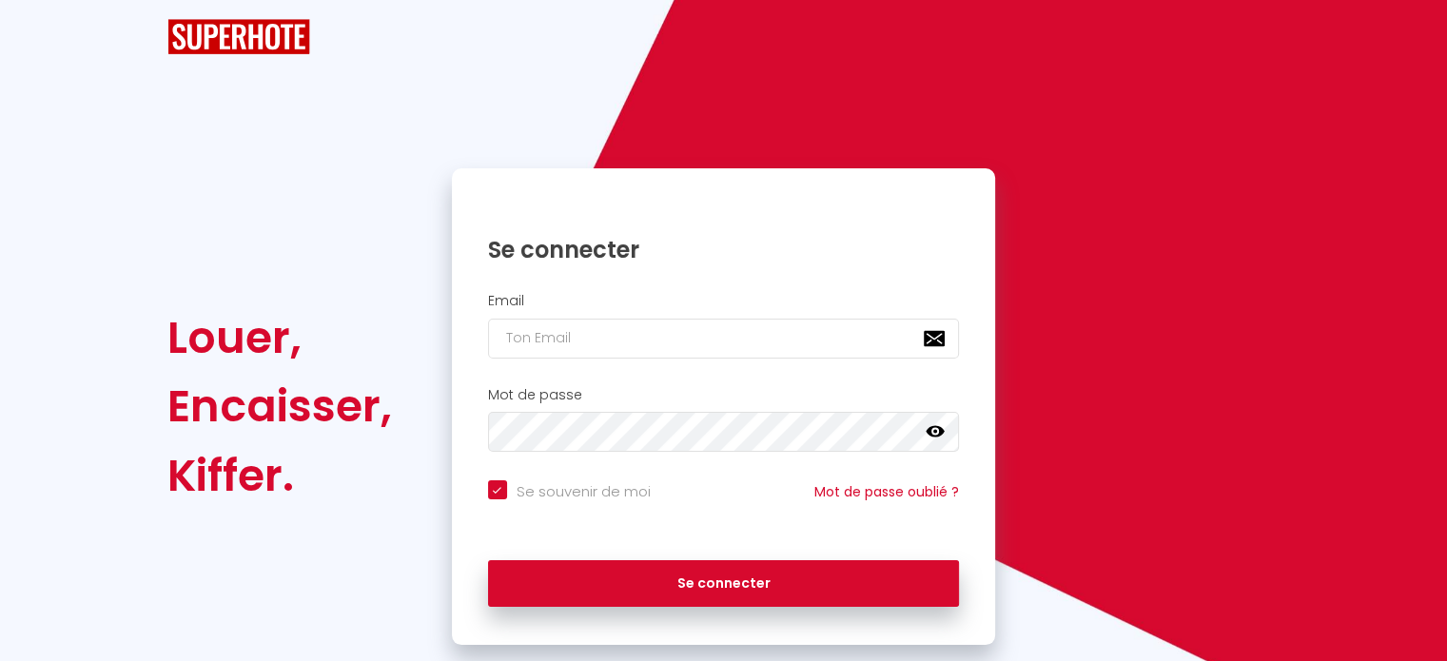
checkbox input "true"
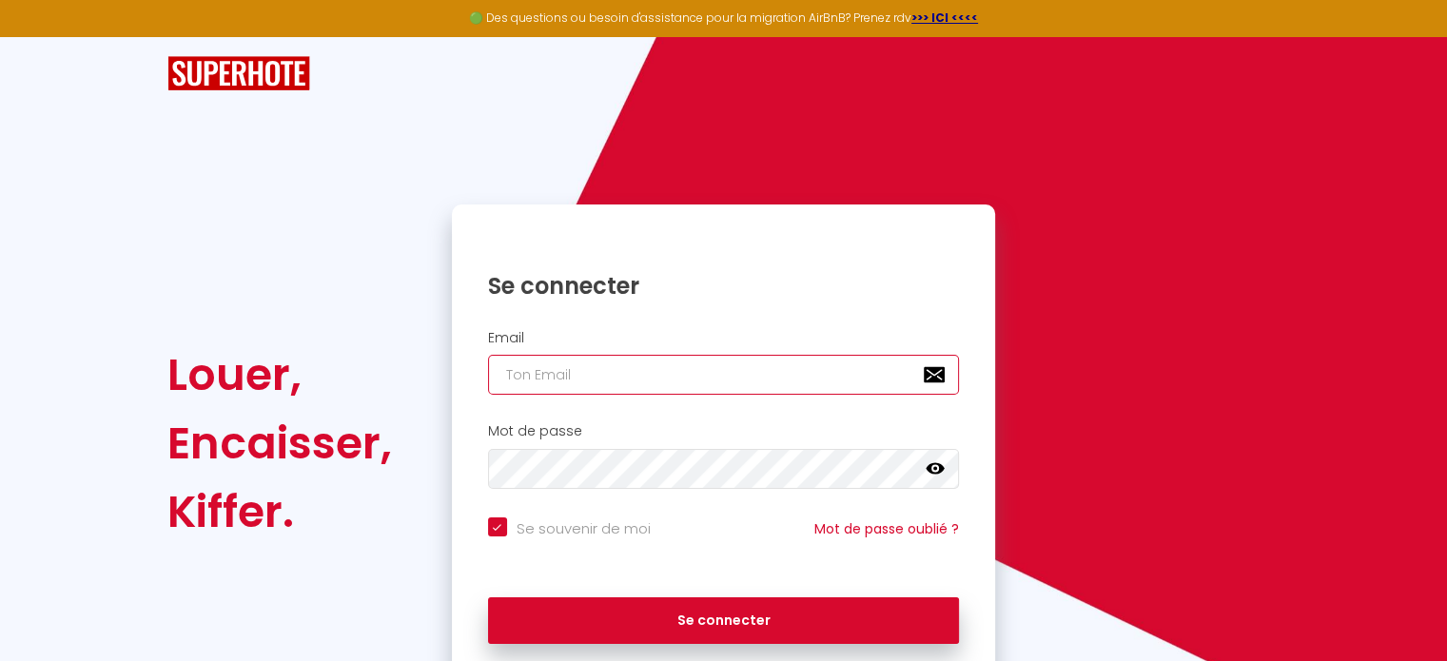
click at [753, 374] on input "email" at bounding box center [724, 375] width 472 height 40
paste input "elbeitapaul@gmail.com"
type input "elbeitapaul@gmail.com"
checkbox input "true"
type input "elbeitapaul@gmail.com"
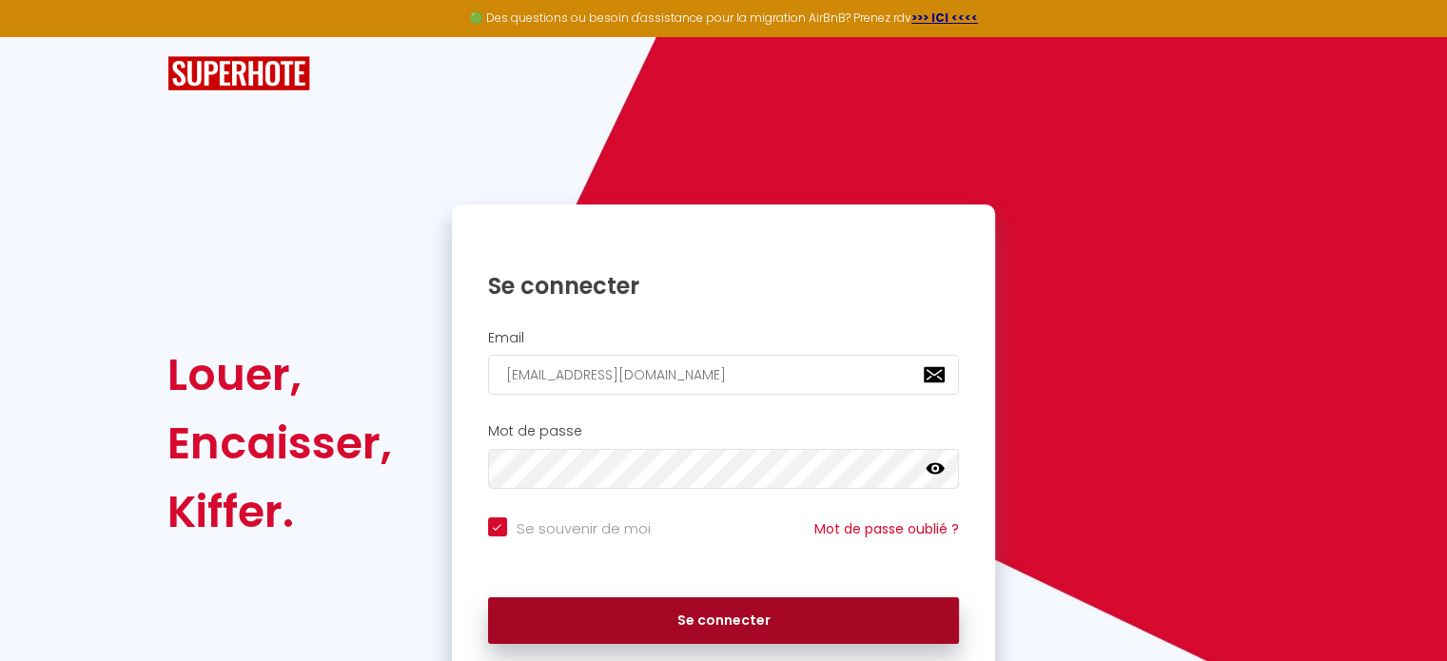
click at [734, 623] on button "Se connecter" at bounding box center [724, 621] width 472 height 48
checkbox input "true"
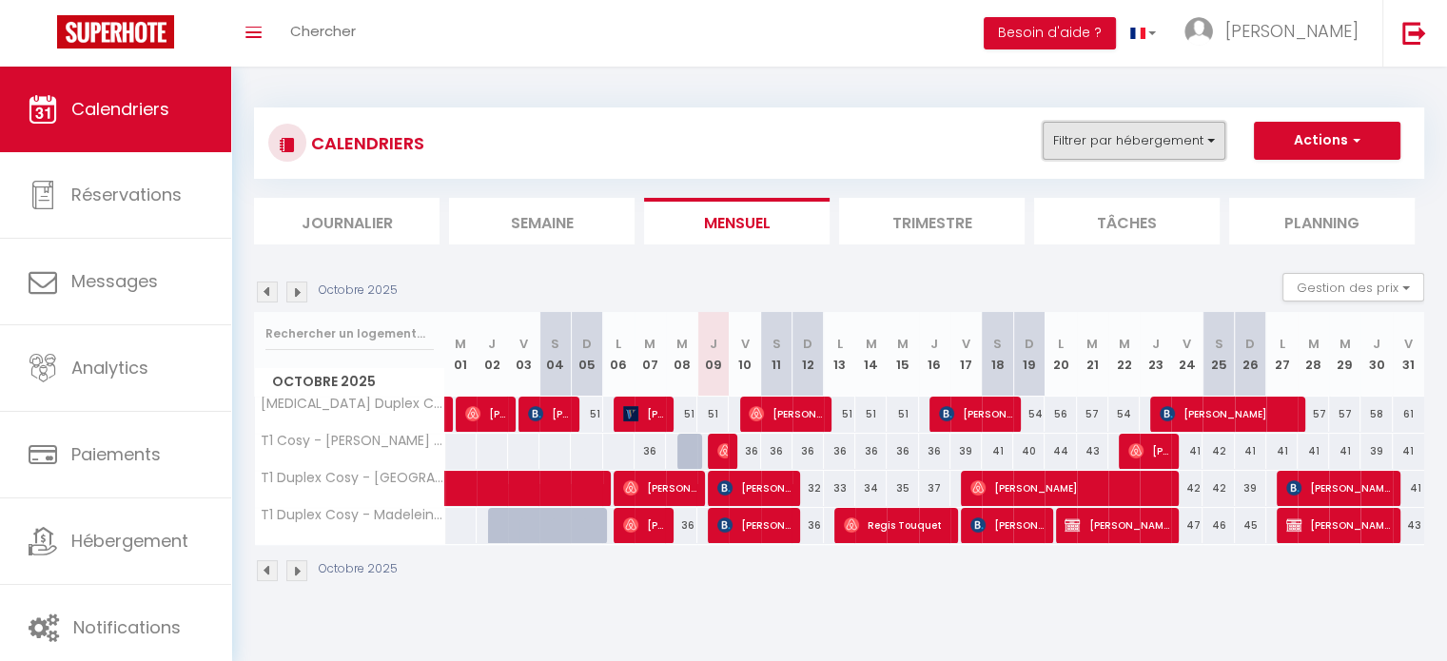
click at [1135, 133] on button "Filtrer par hébergement" at bounding box center [1134, 141] width 183 height 38
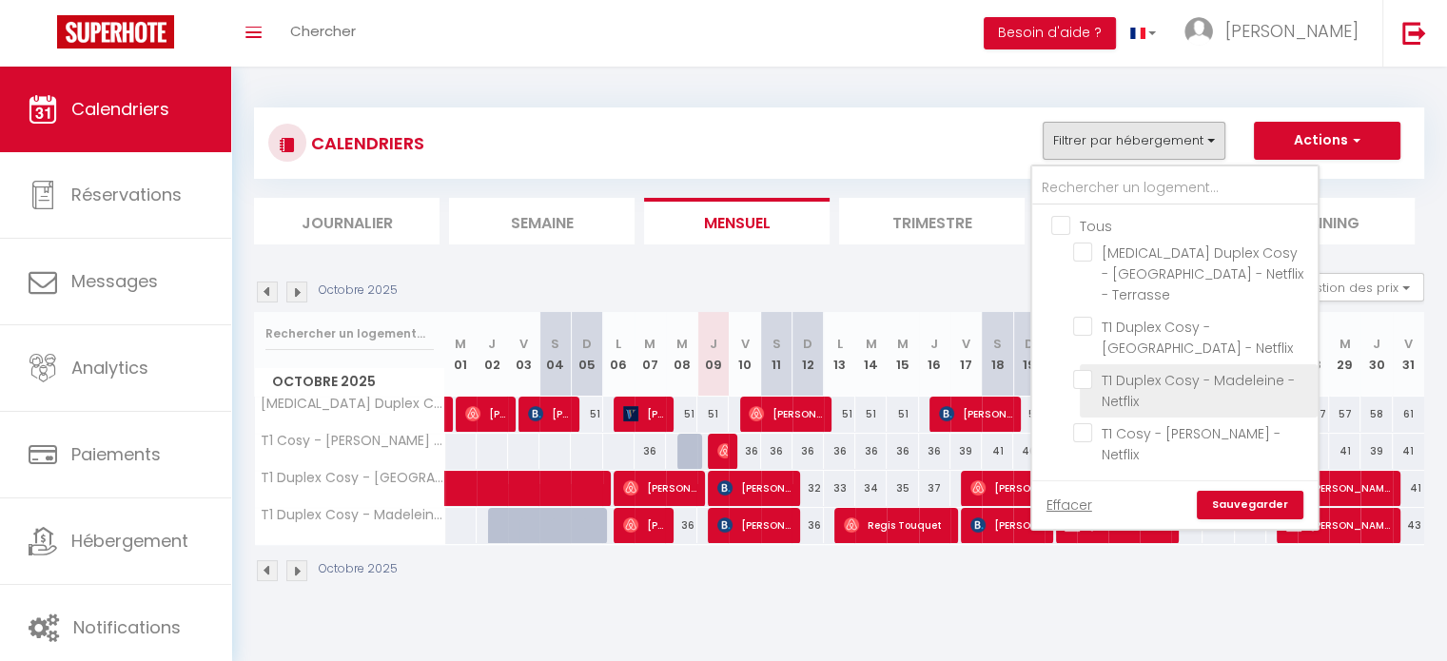
click at [1154, 370] on input "T1 Duplex Cosy - Madeleine - Netflix" at bounding box center [1192, 379] width 238 height 19
checkbox input "true"
checkbox input "false"
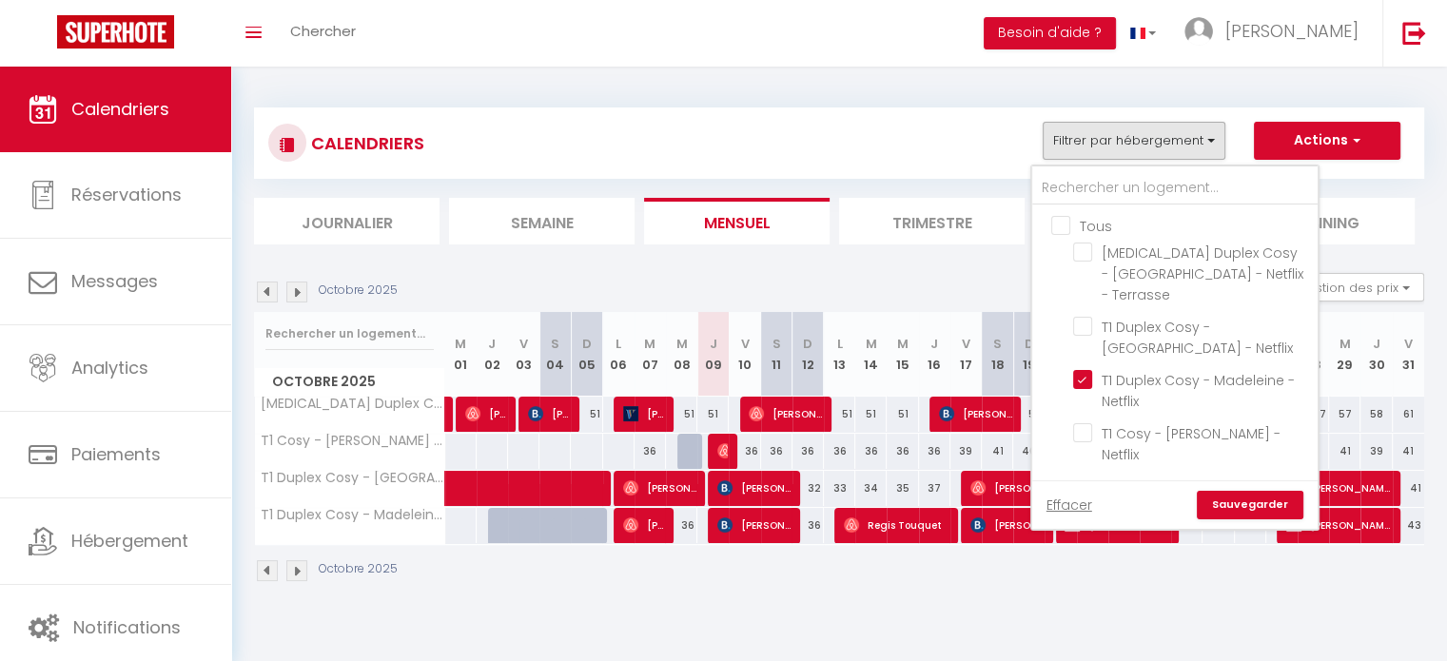
click at [1260, 491] on link "Sauvegarder" at bounding box center [1250, 505] width 107 height 29
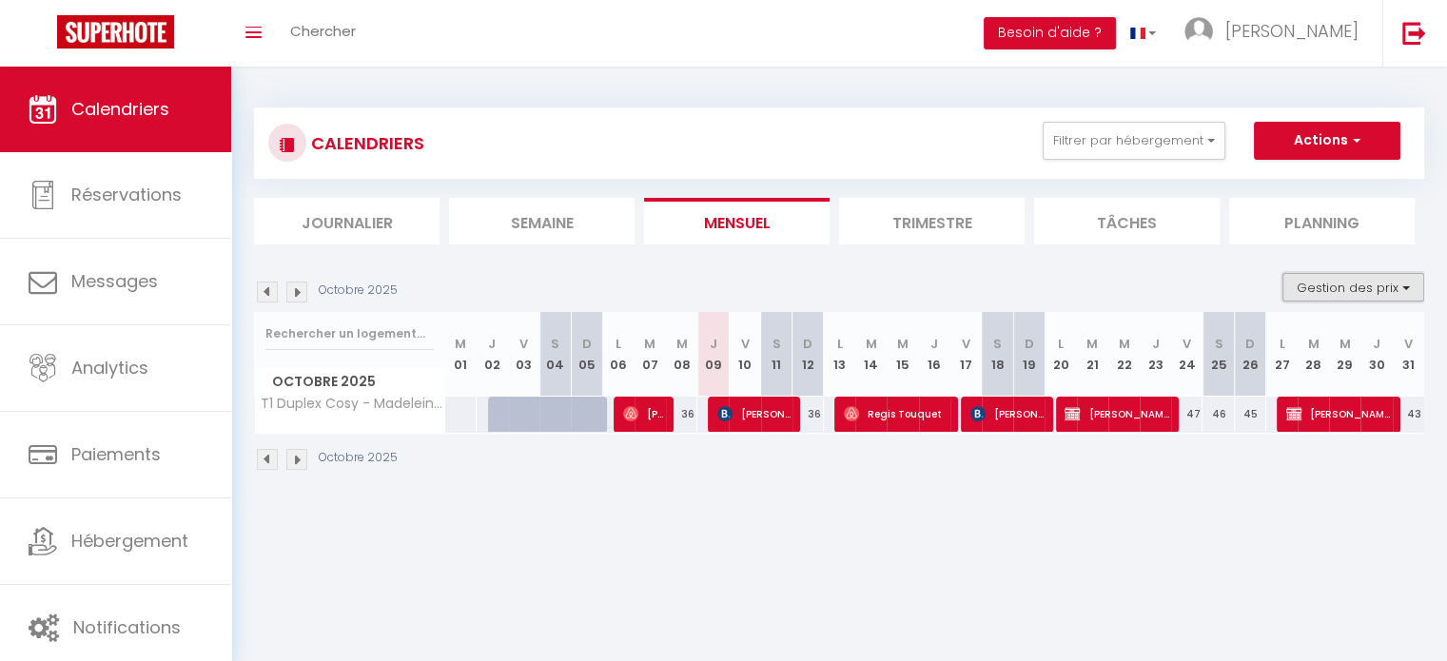
click at [1343, 288] on button "Gestion des prix" at bounding box center [1353, 287] width 142 height 29
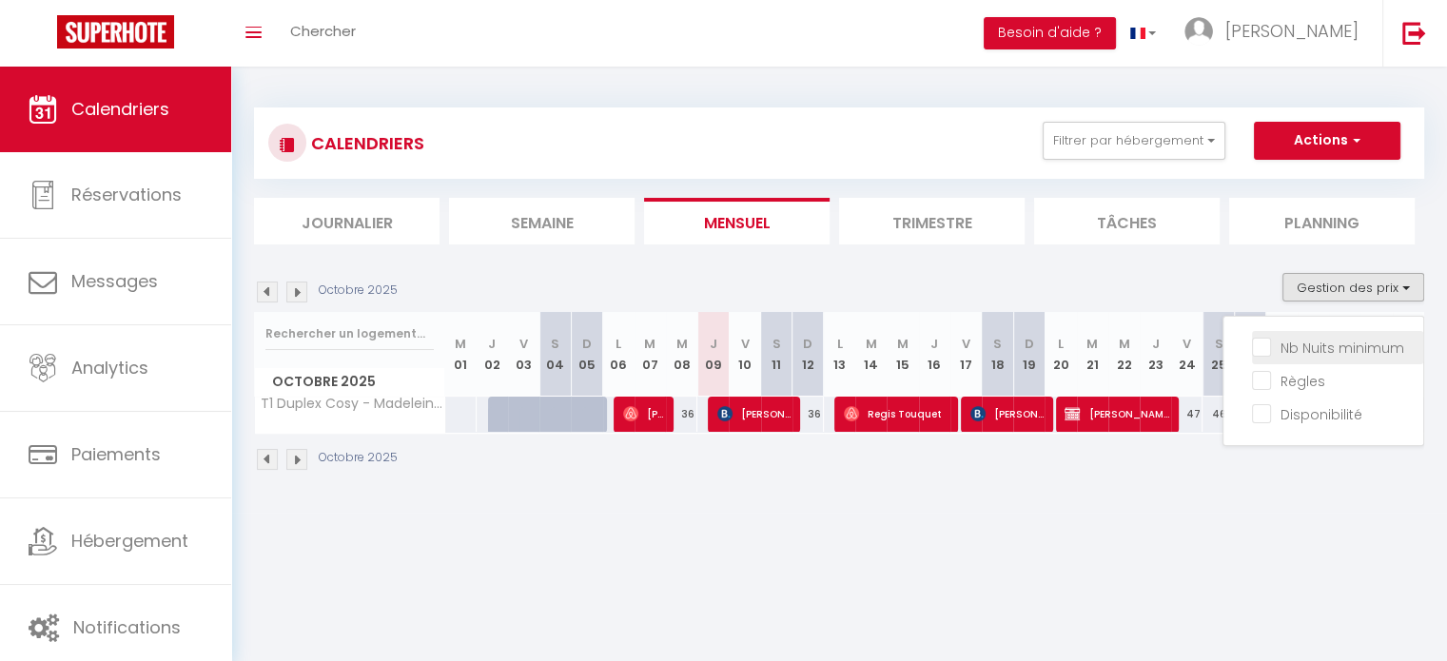
click at [1298, 358] on li "Nb Nuits minimum" at bounding box center [1337, 347] width 171 height 33
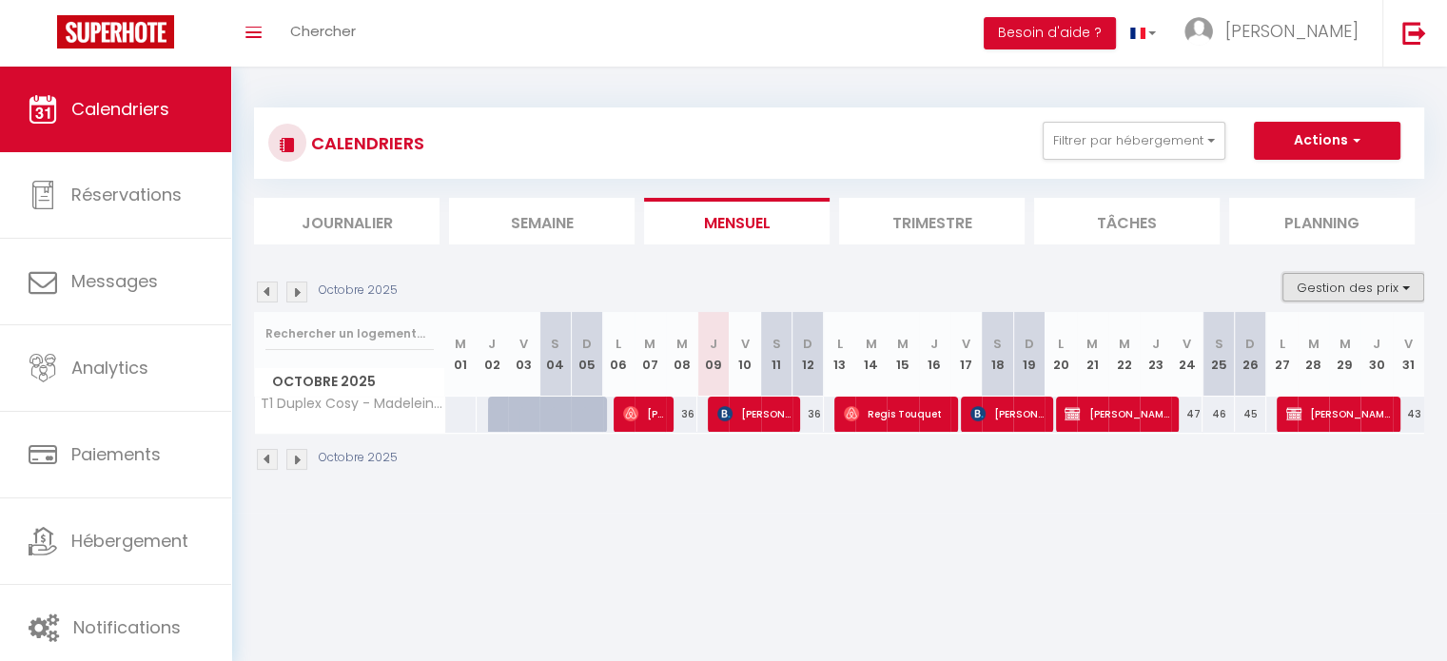
click at [1328, 284] on button "Gestion des prix" at bounding box center [1353, 287] width 142 height 29
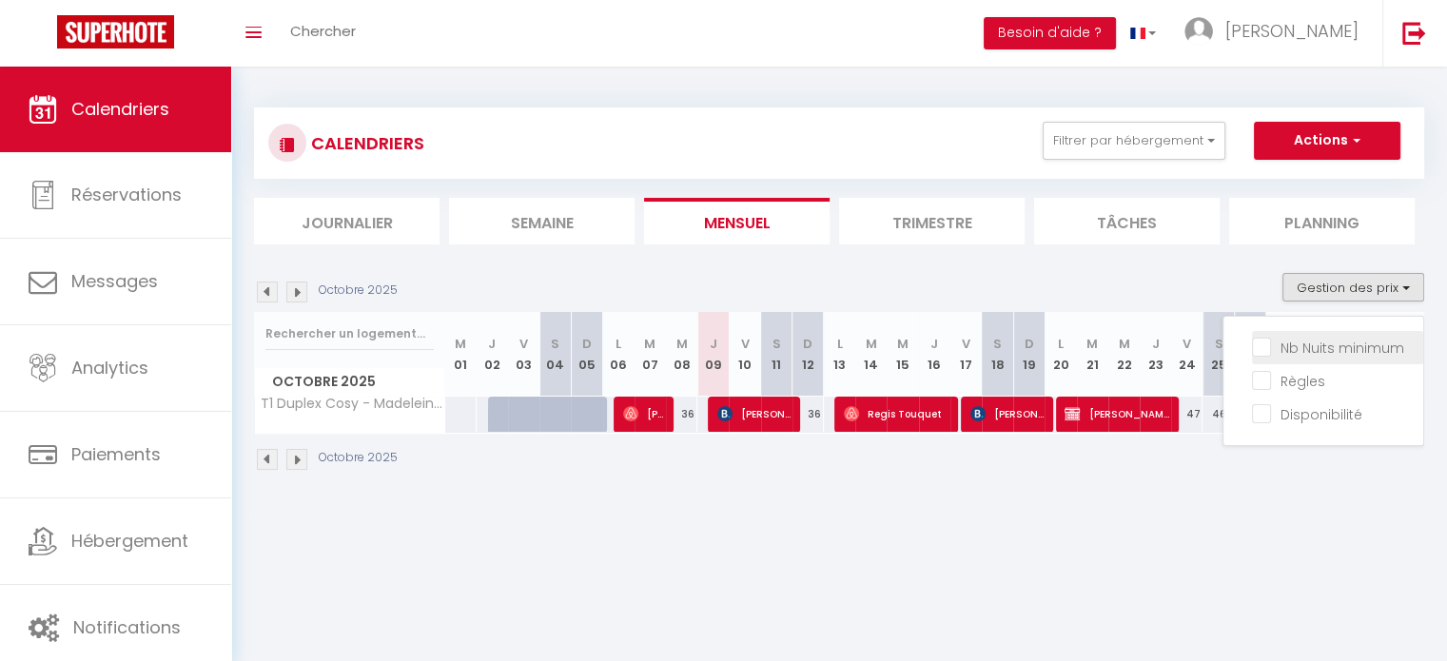
click at [1320, 342] on input "Nb Nuits minimum" at bounding box center [1337, 346] width 171 height 19
checkbox input "true"
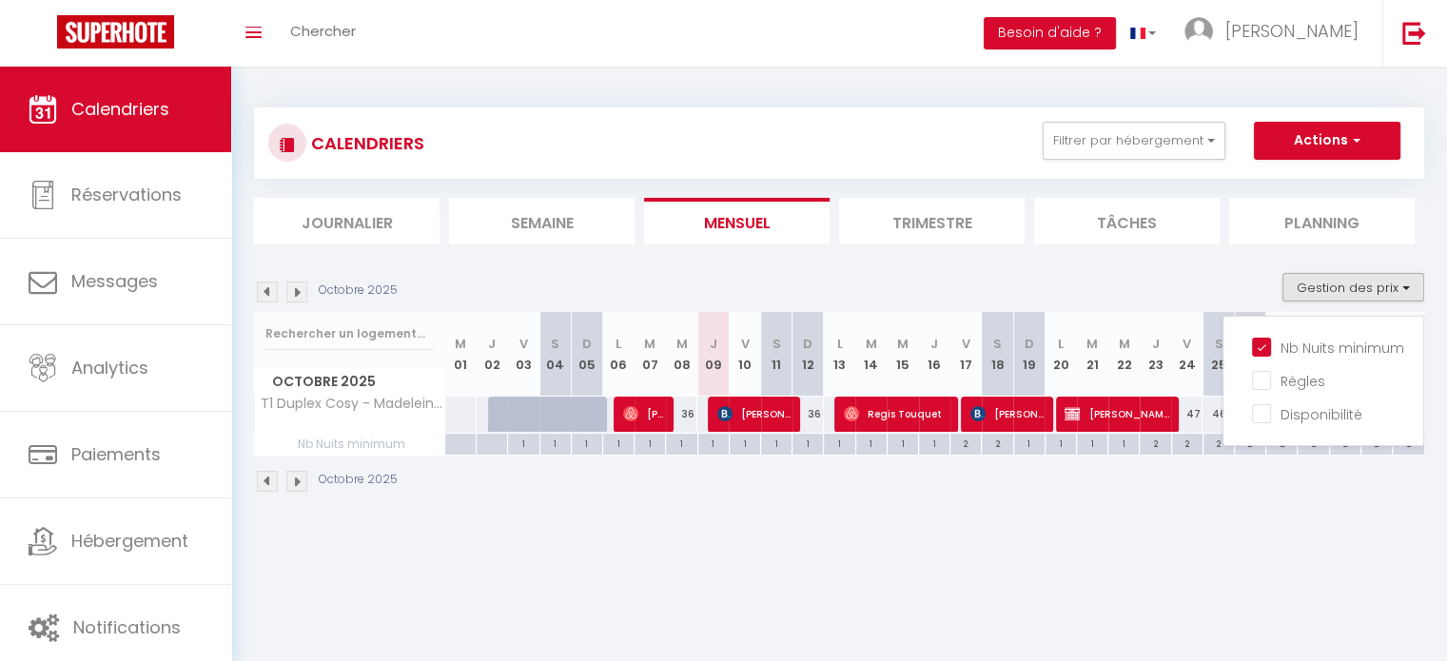
click at [1091, 495] on div "Octobre 2025" at bounding box center [839, 484] width 1170 height 56
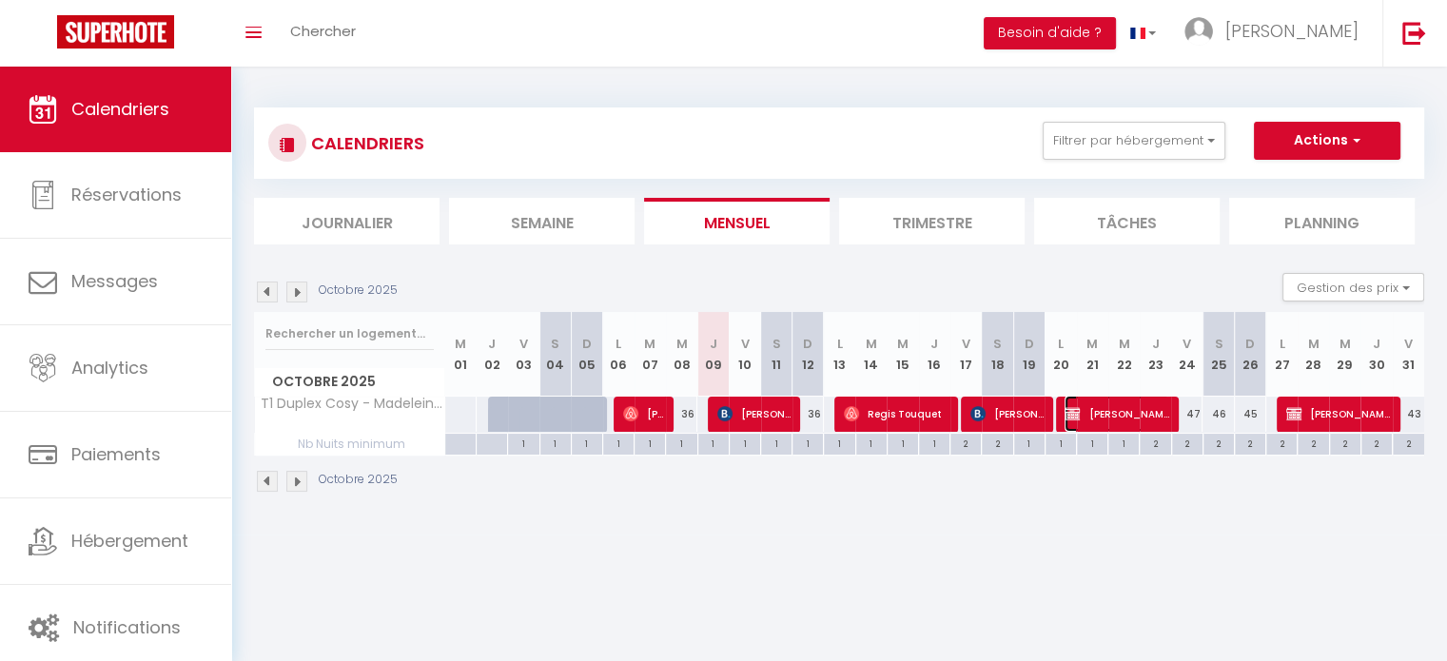
click at [1097, 409] on span "Adriana Assorin" at bounding box center [1117, 414] width 105 height 36
select select "OK"
select select "0"
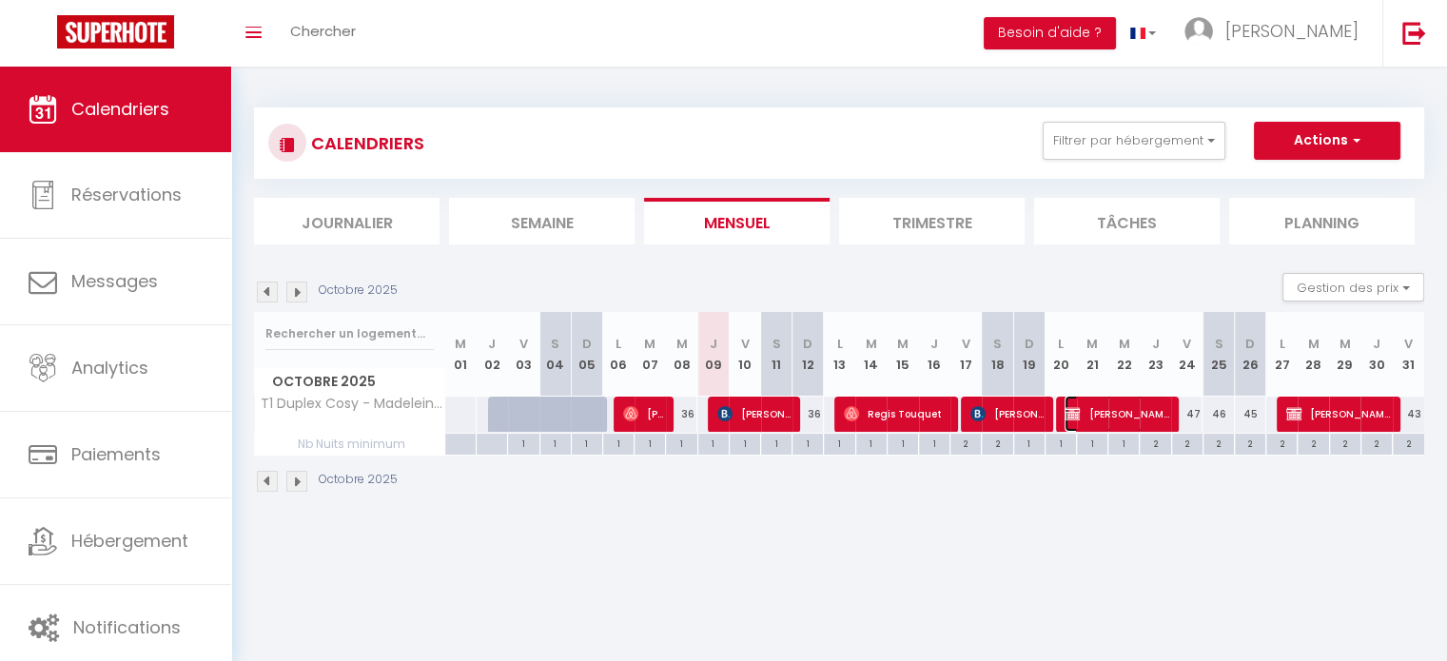
select select "0"
select select
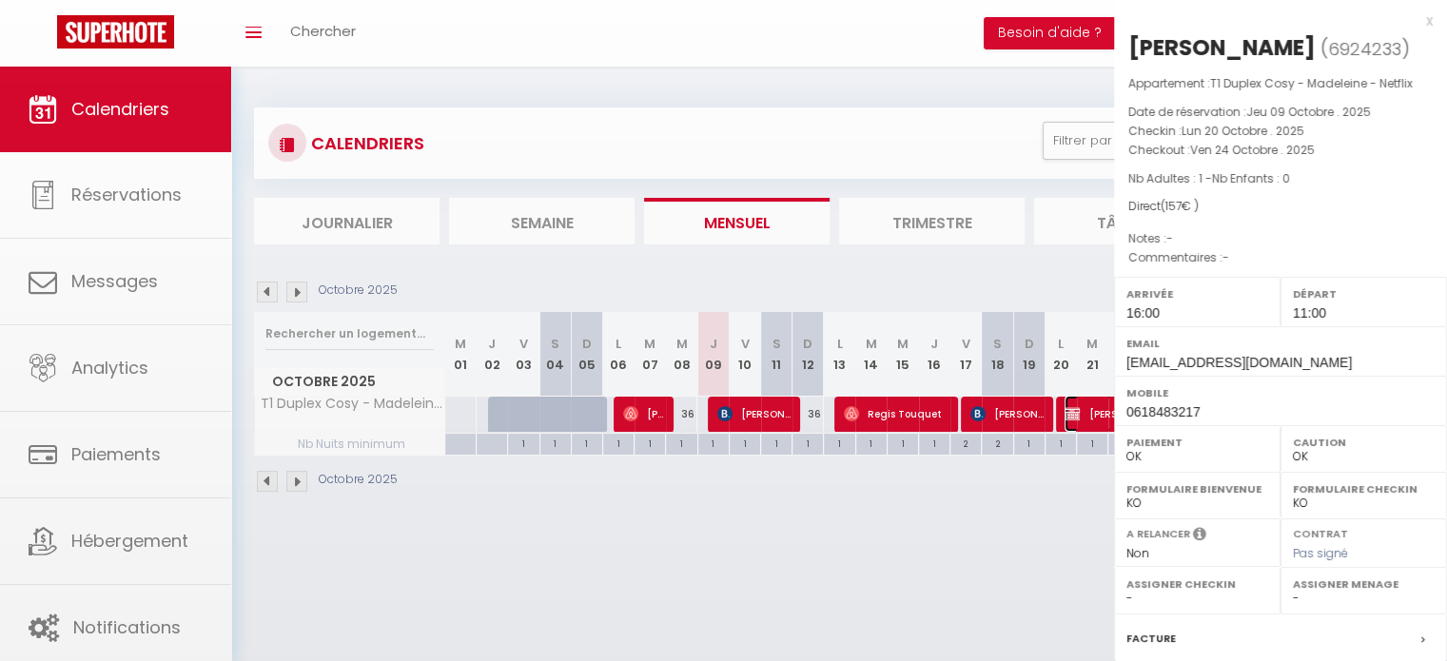
select select "53532"
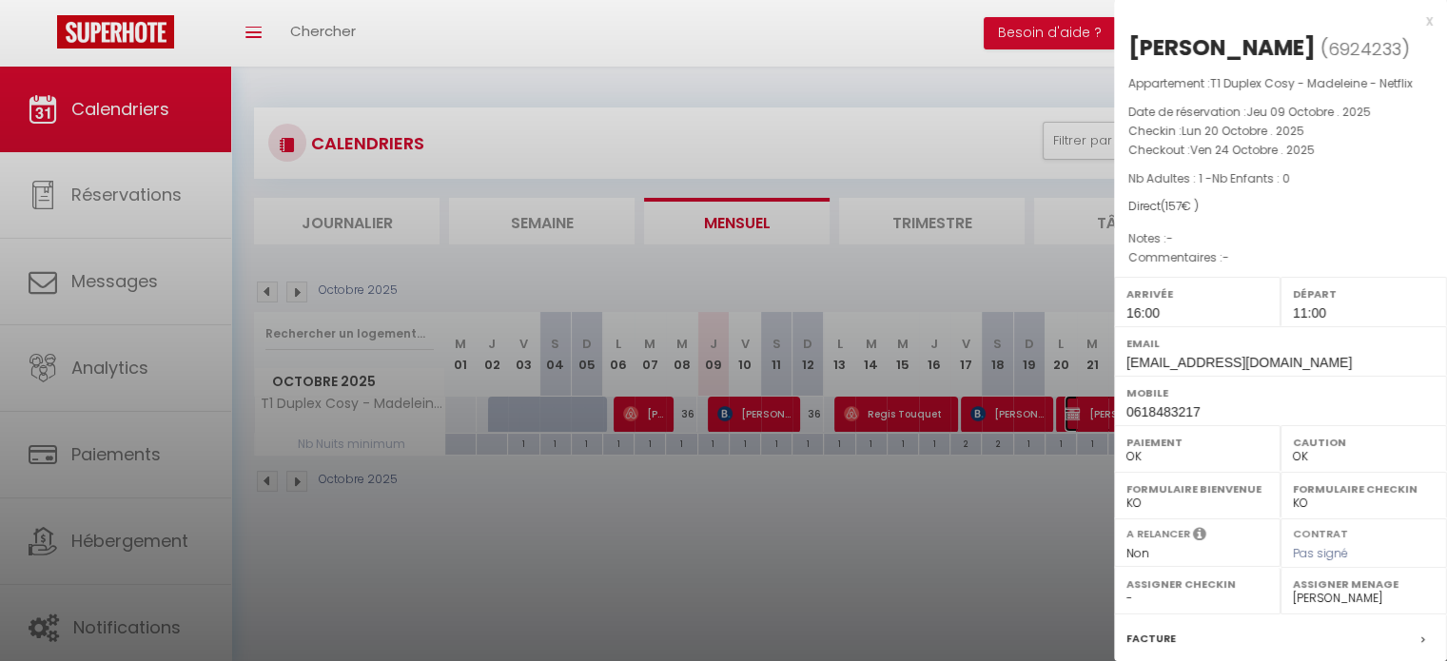
scroll to position [222, 0]
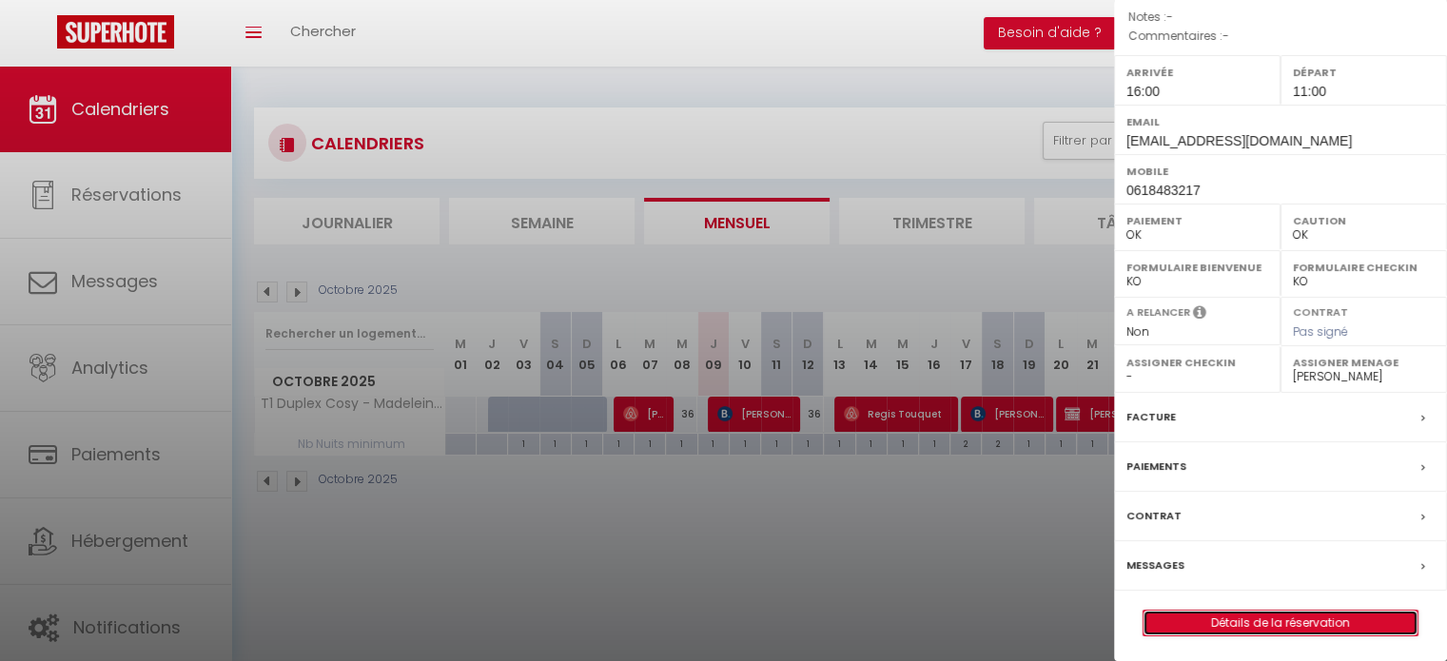
click at [1208, 616] on link "Détails de la réservation" at bounding box center [1281, 623] width 274 height 25
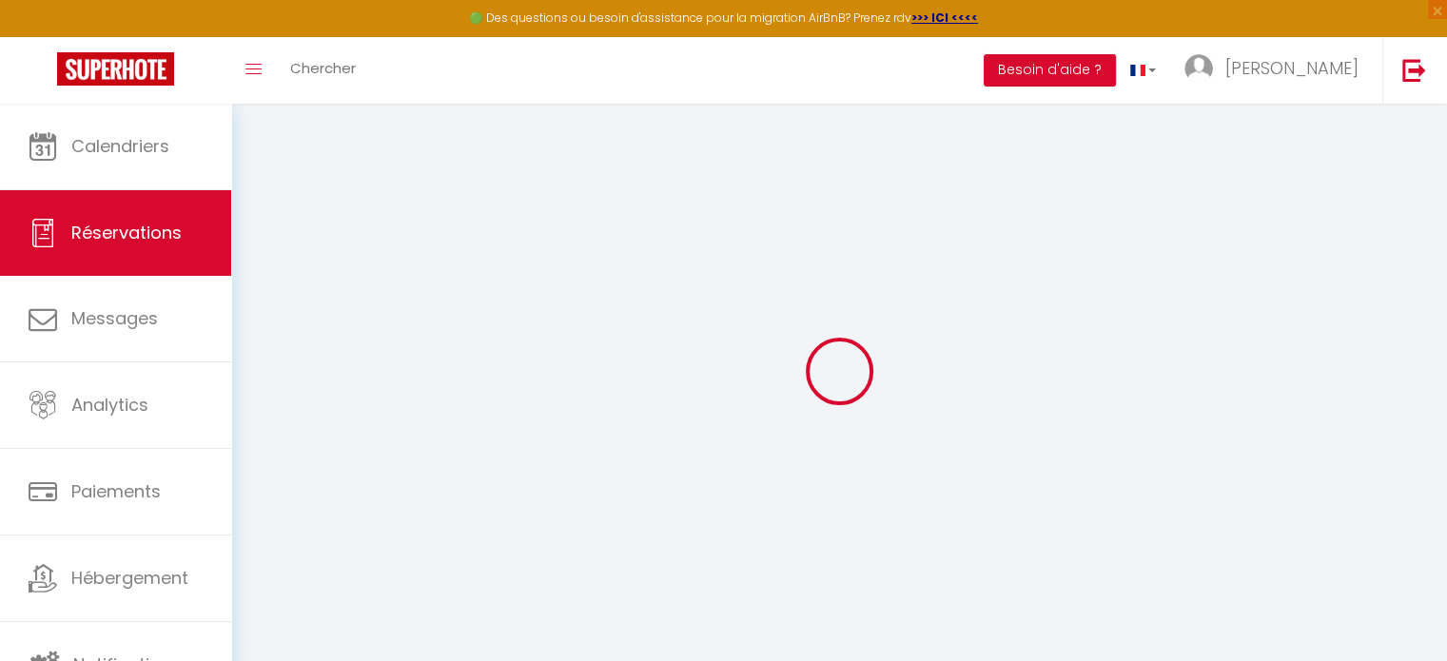
select select
checkbox input "false"
select select
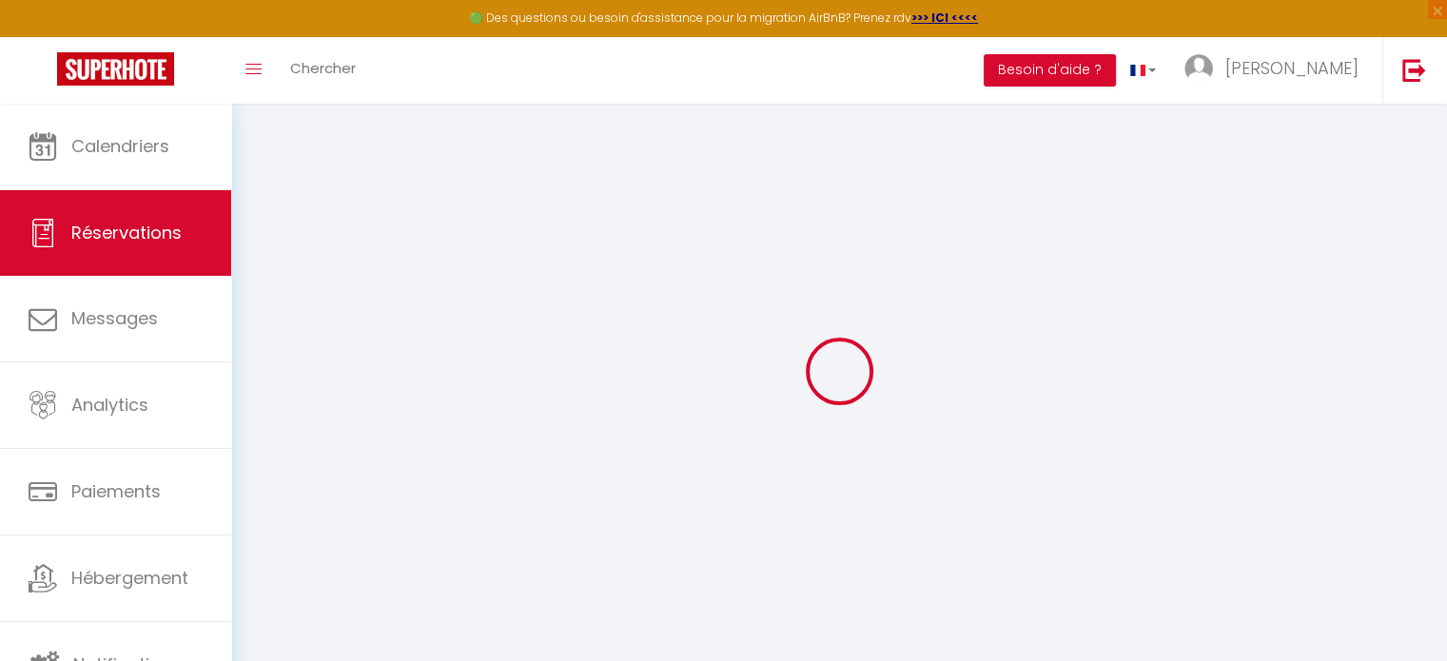
checkbox input "false"
type input "25"
select select
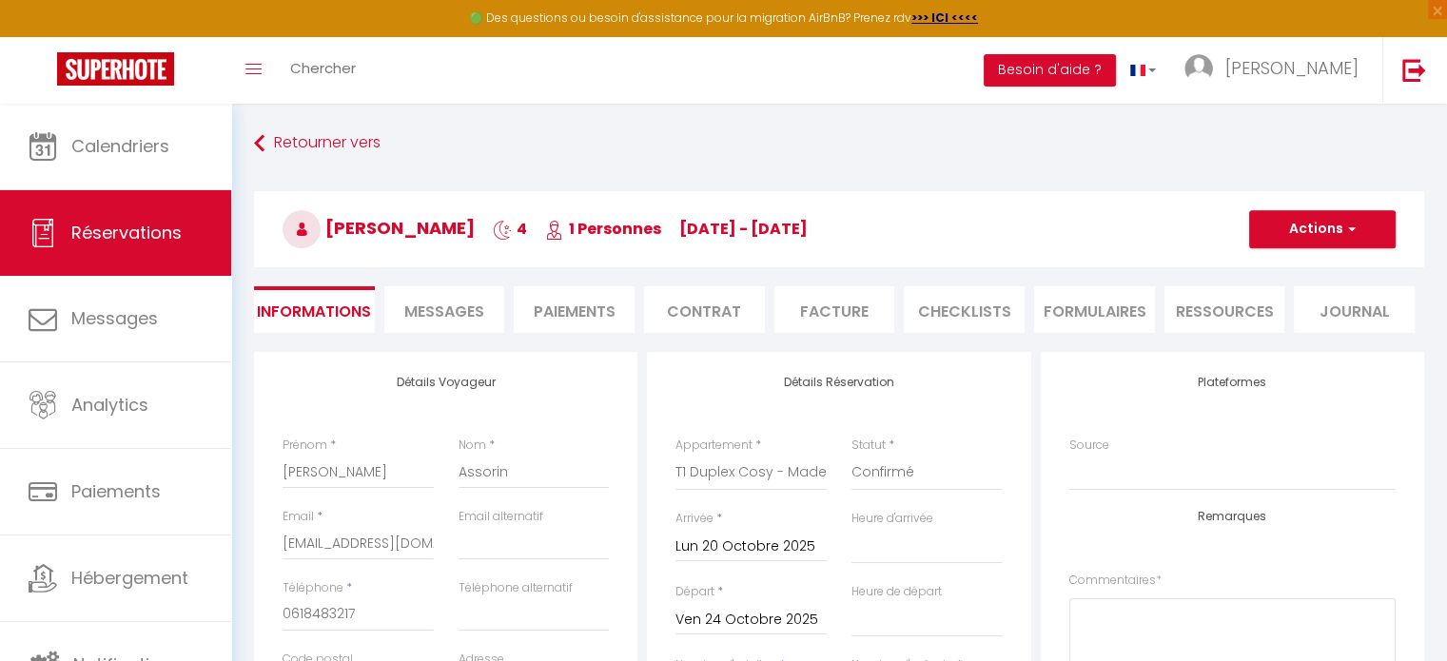
checkbox input "false"
select select "16:00"
select select "11:00"
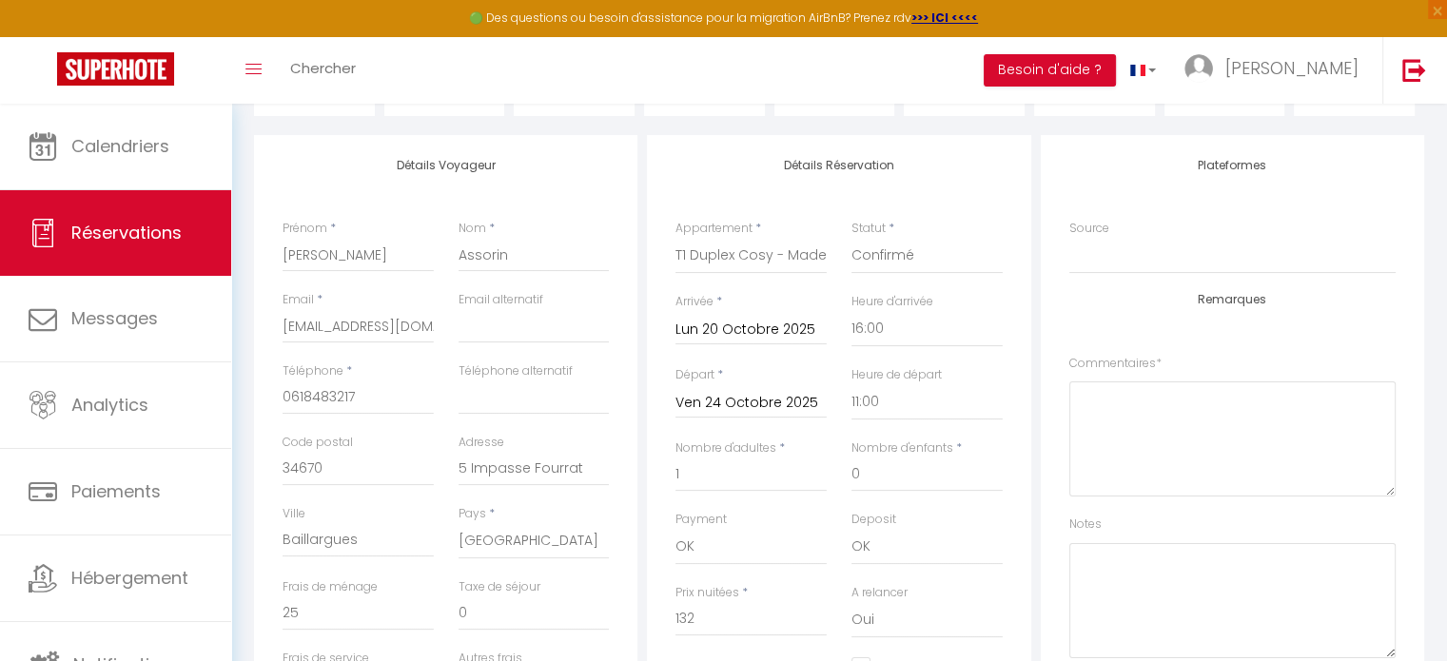
scroll to position [297, 0]
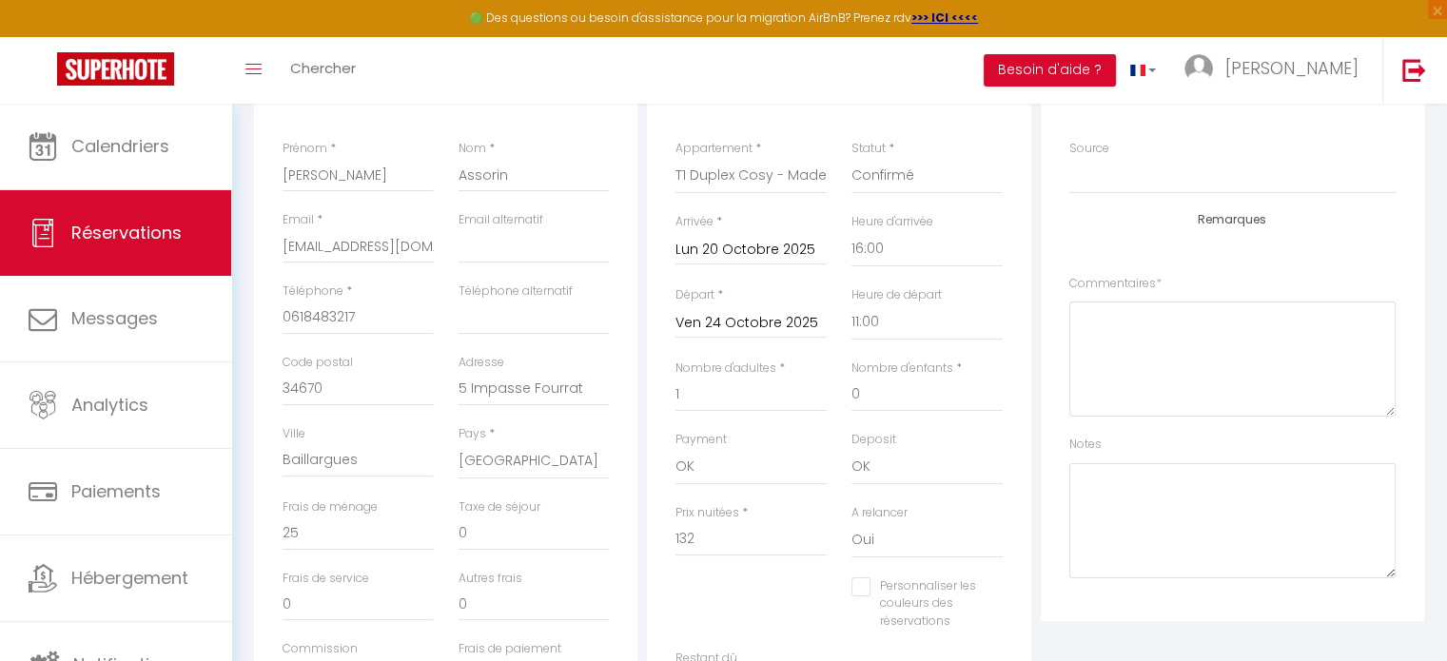
click at [799, 443] on div "Payment OK KO" at bounding box center [750, 458] width 151 height 54
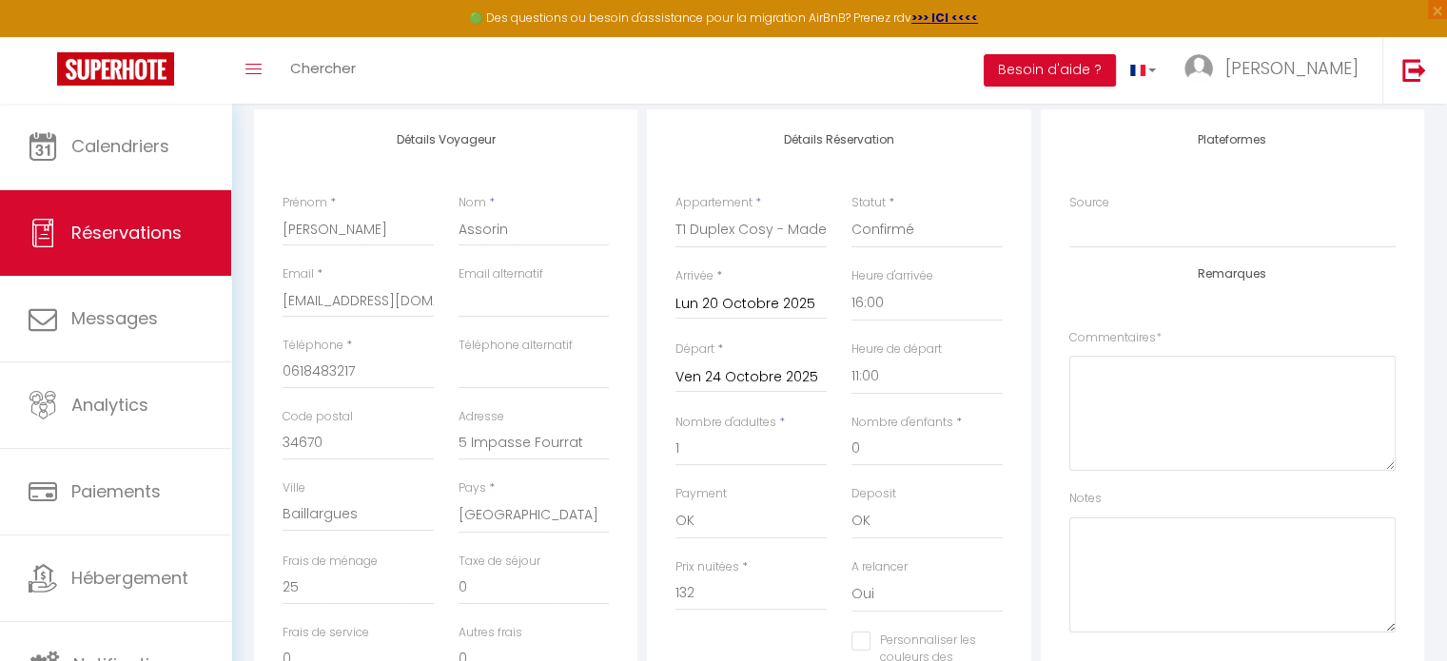
scroll to position [0, 0]
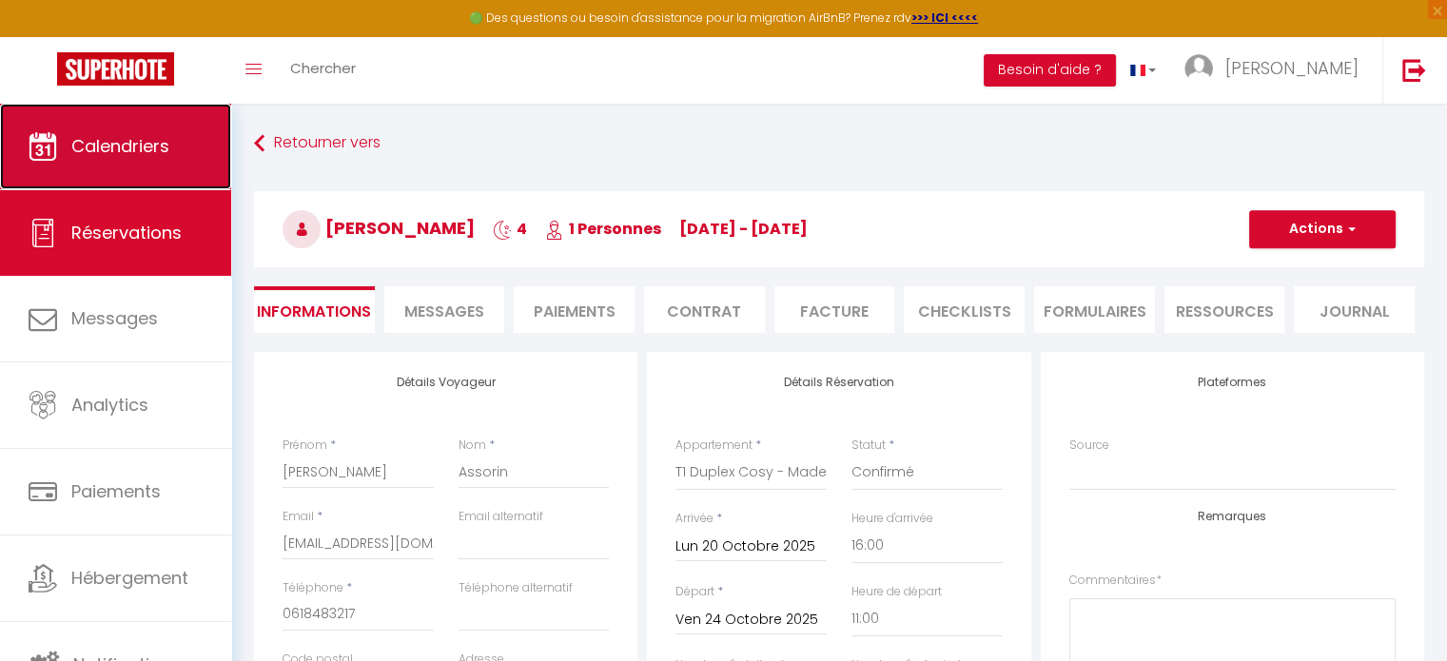
click at [127, 173] on link "Calendriers" at bounding box center [115, 147] width 231 height 86
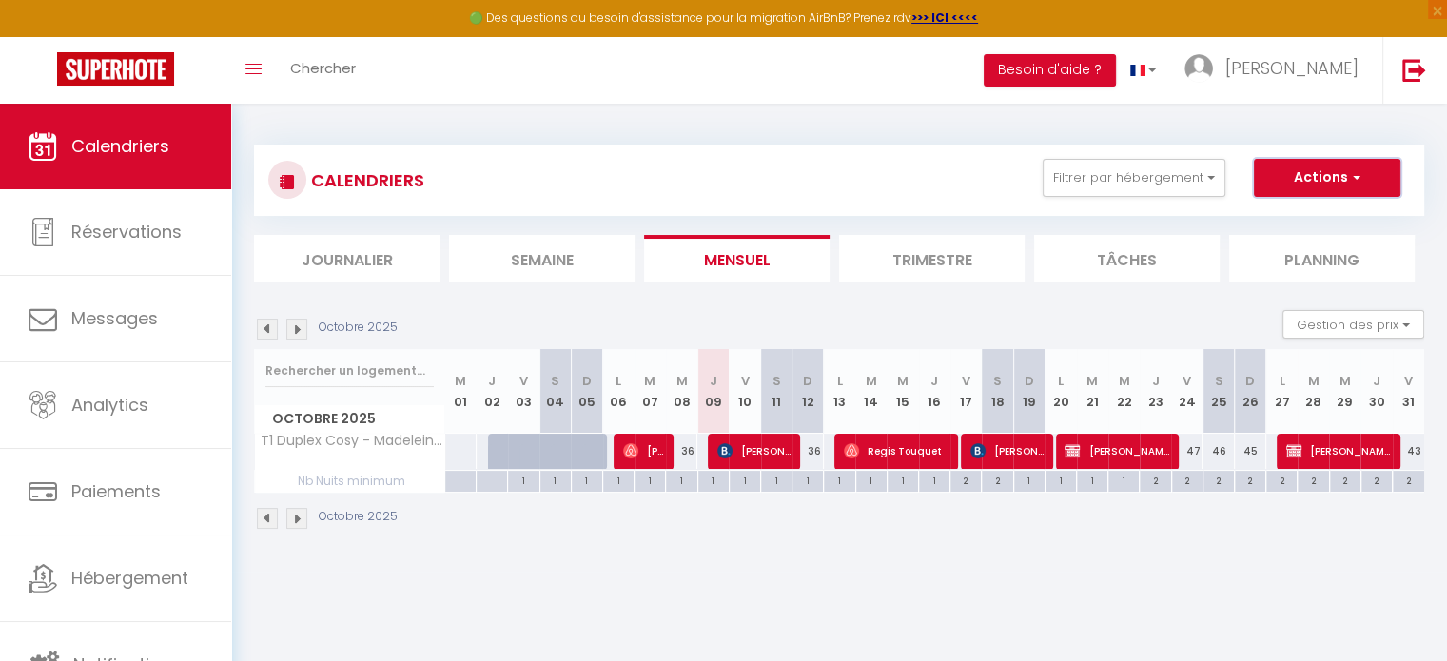
click at [1332, 175] on button "Actions" at bounding box center [1327, 178] width 147 height 38
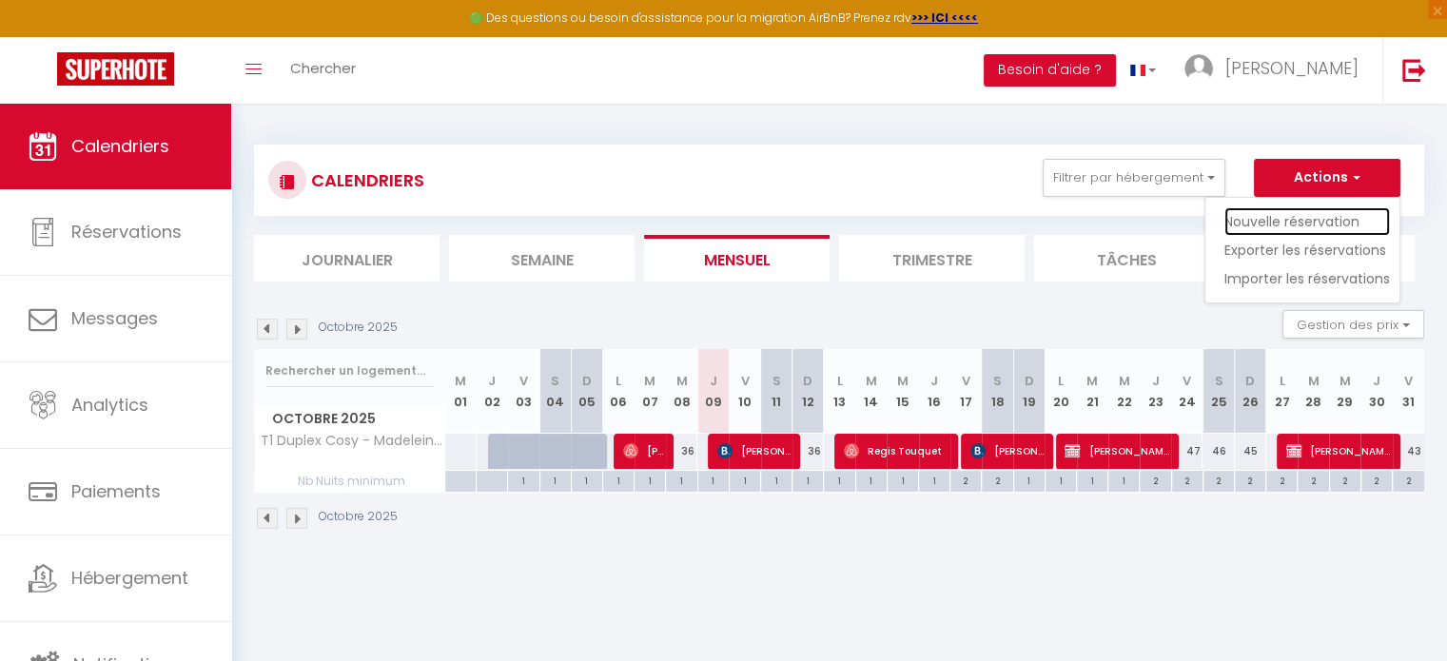
click at [1309, 207] on link "Nouvelle réservation" at bounding box center [1307, 221] width 166 height 29
select select
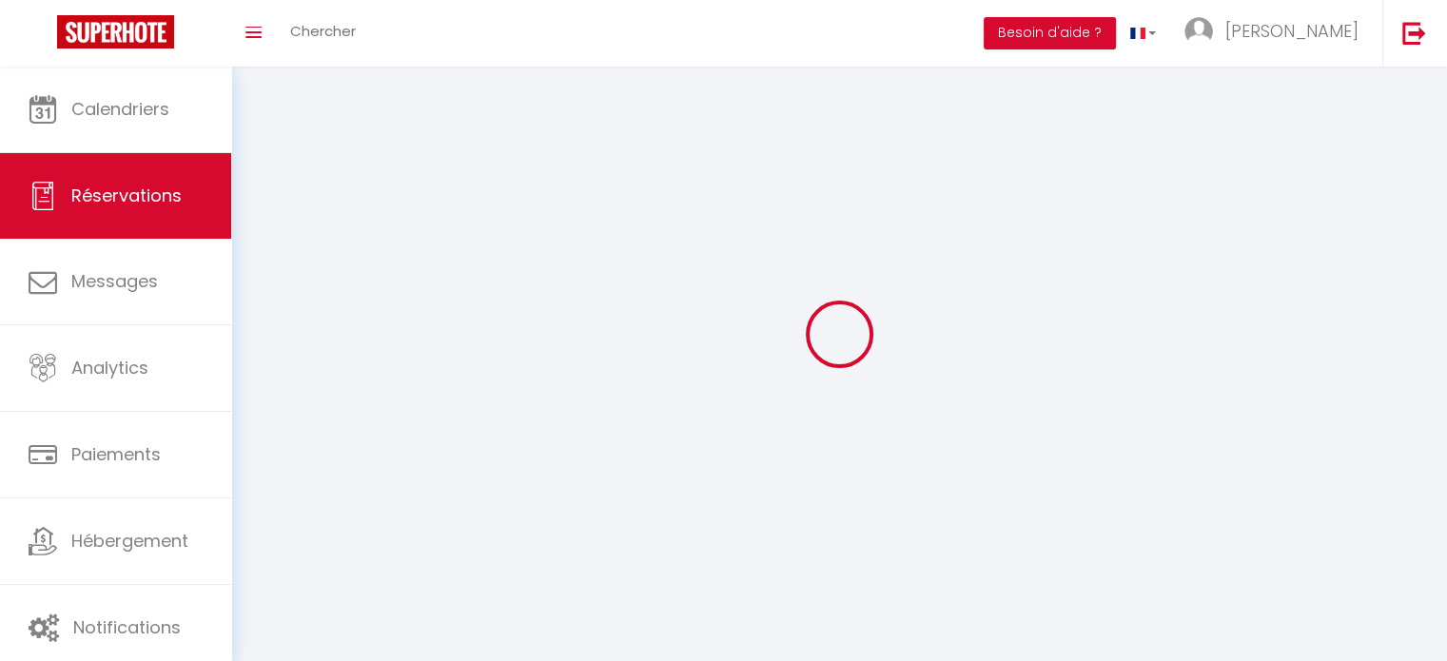
select select
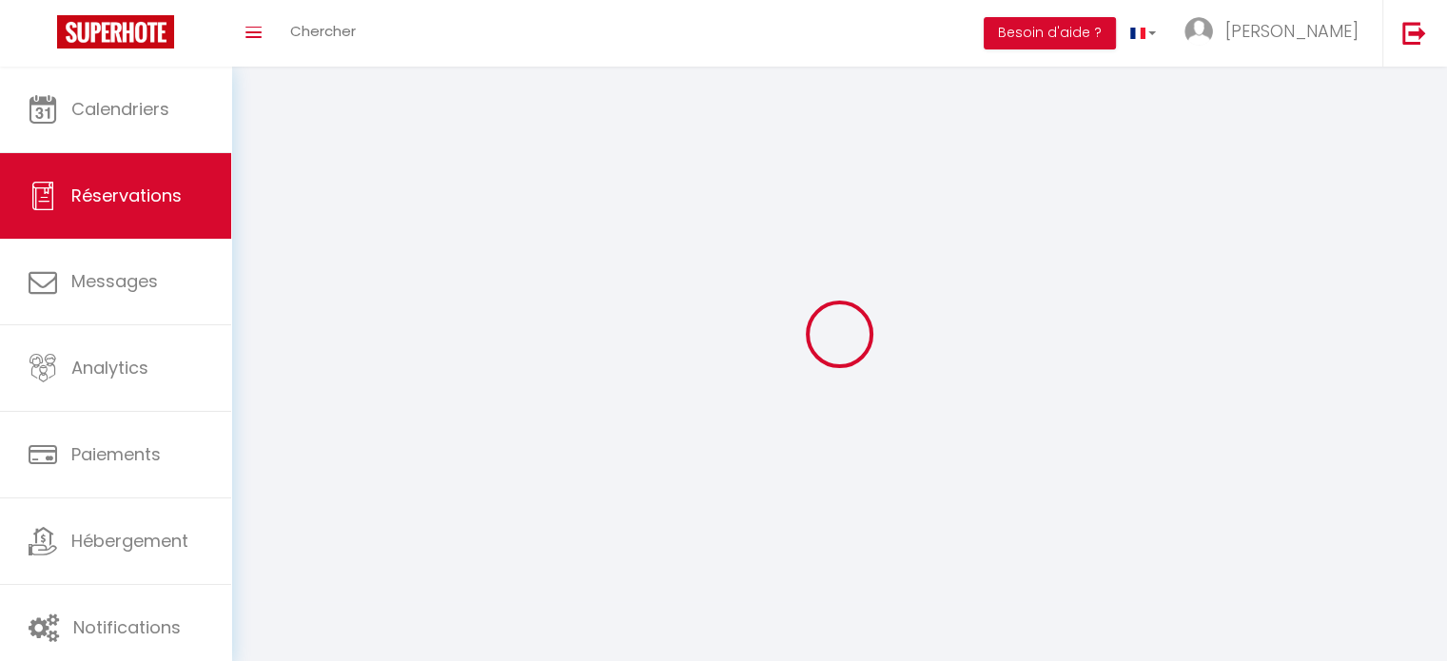
select select
checkbox input "false"
select select
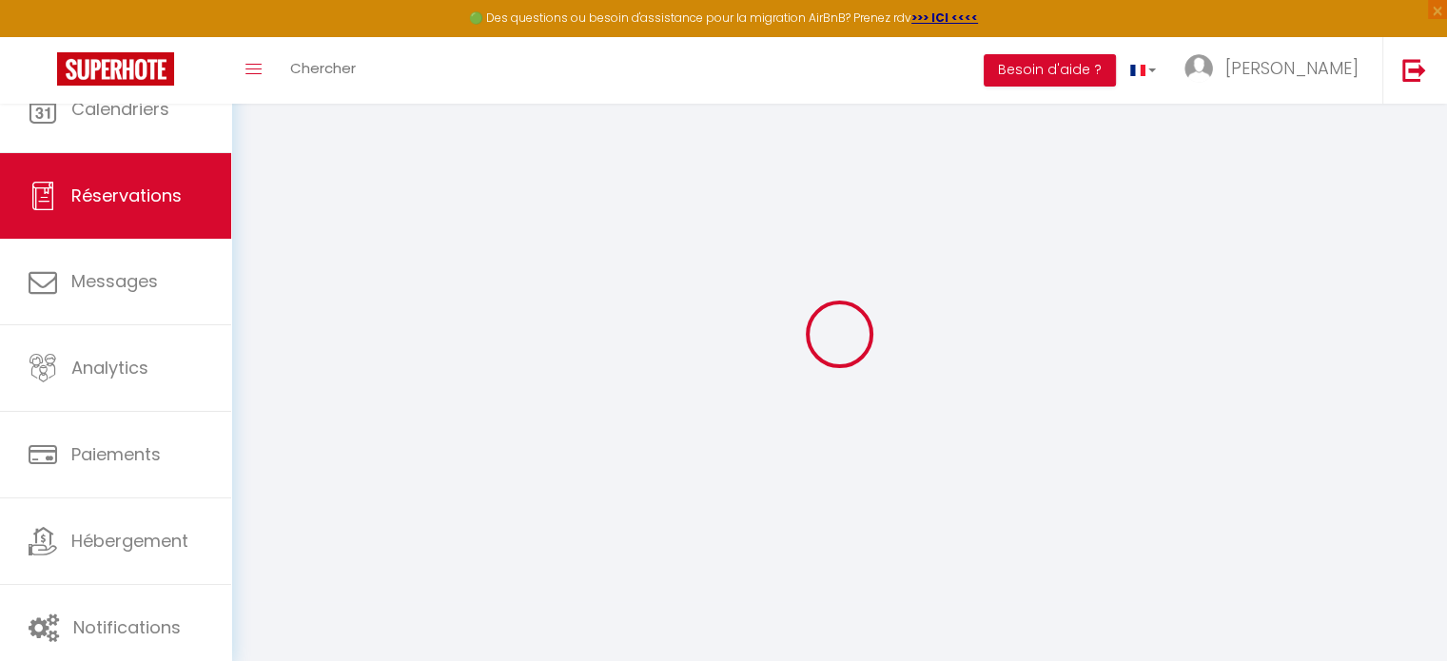
select select
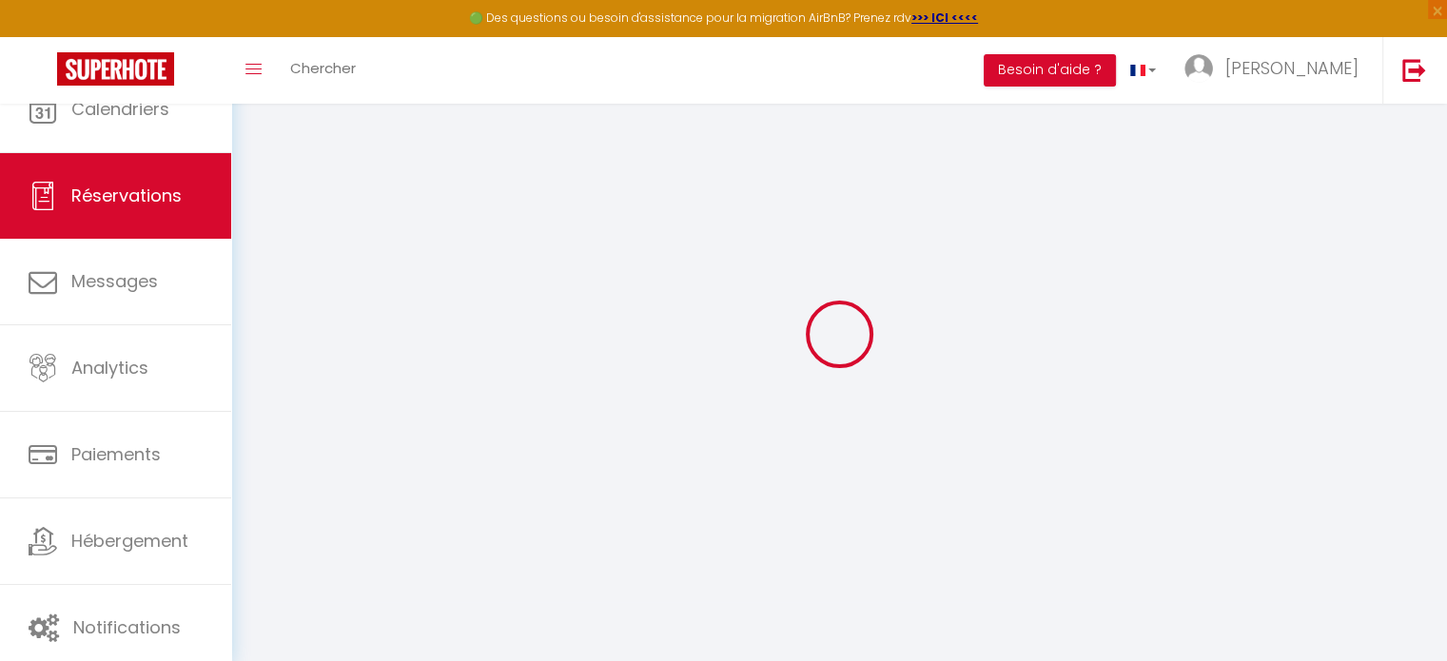
select select
checkbox input "false"
select select
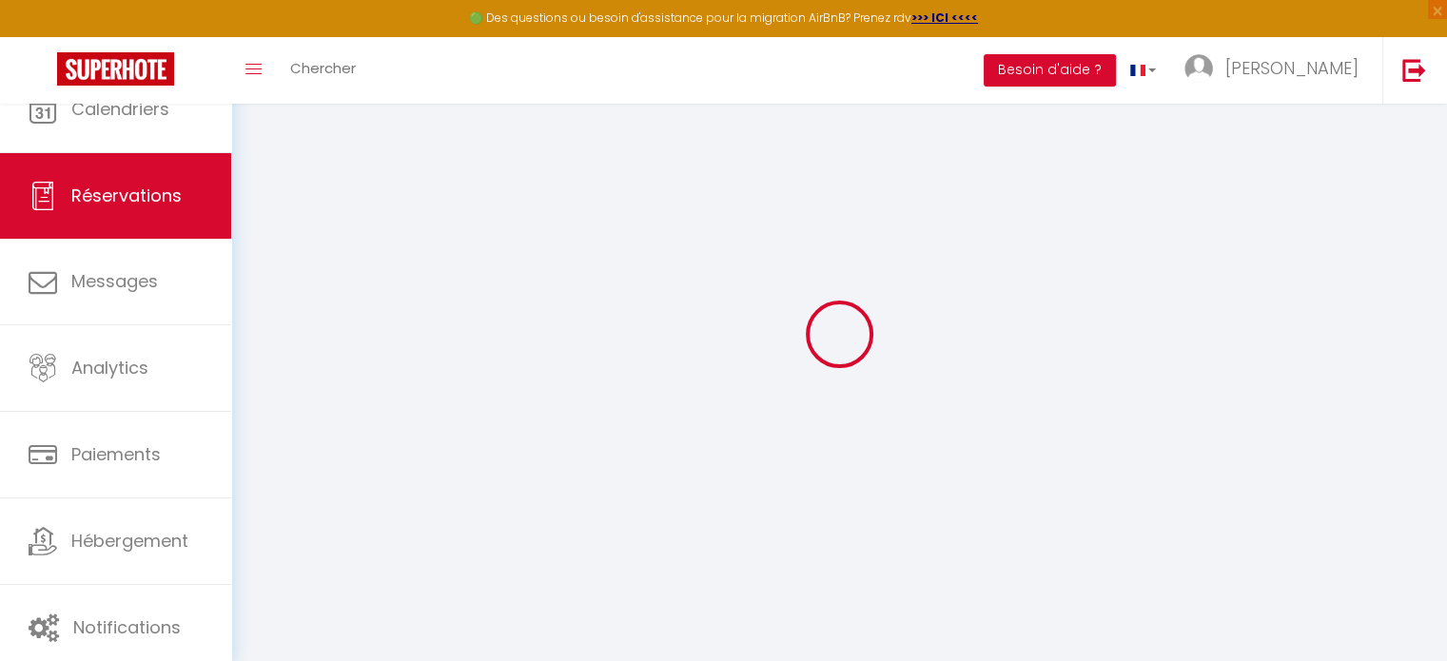
select select
checkbox input "false"
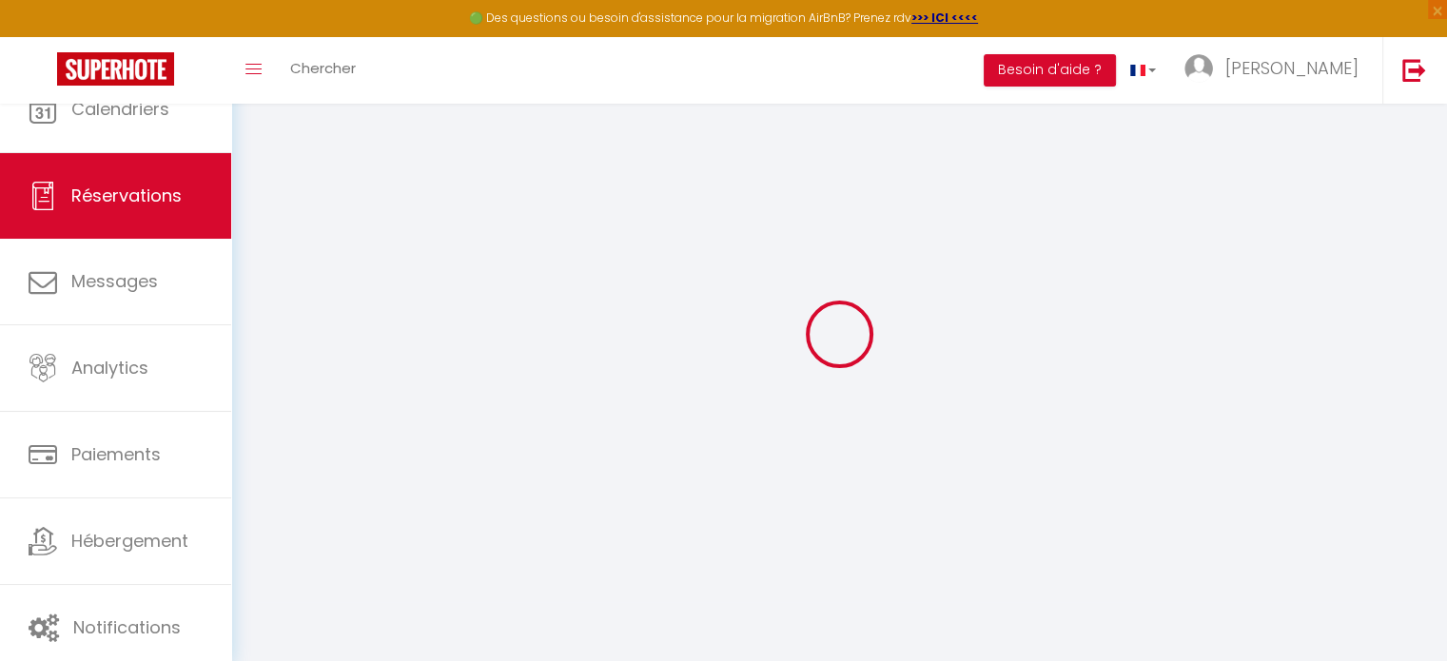
select select
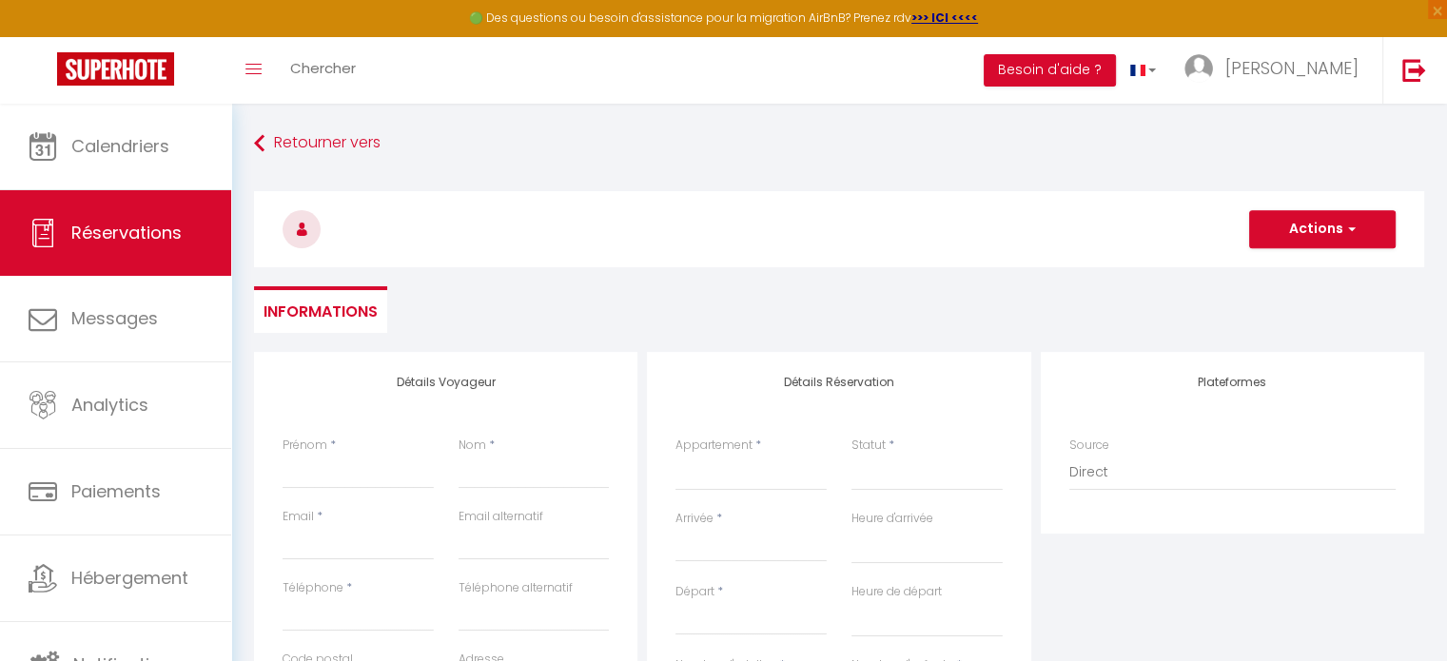
select select
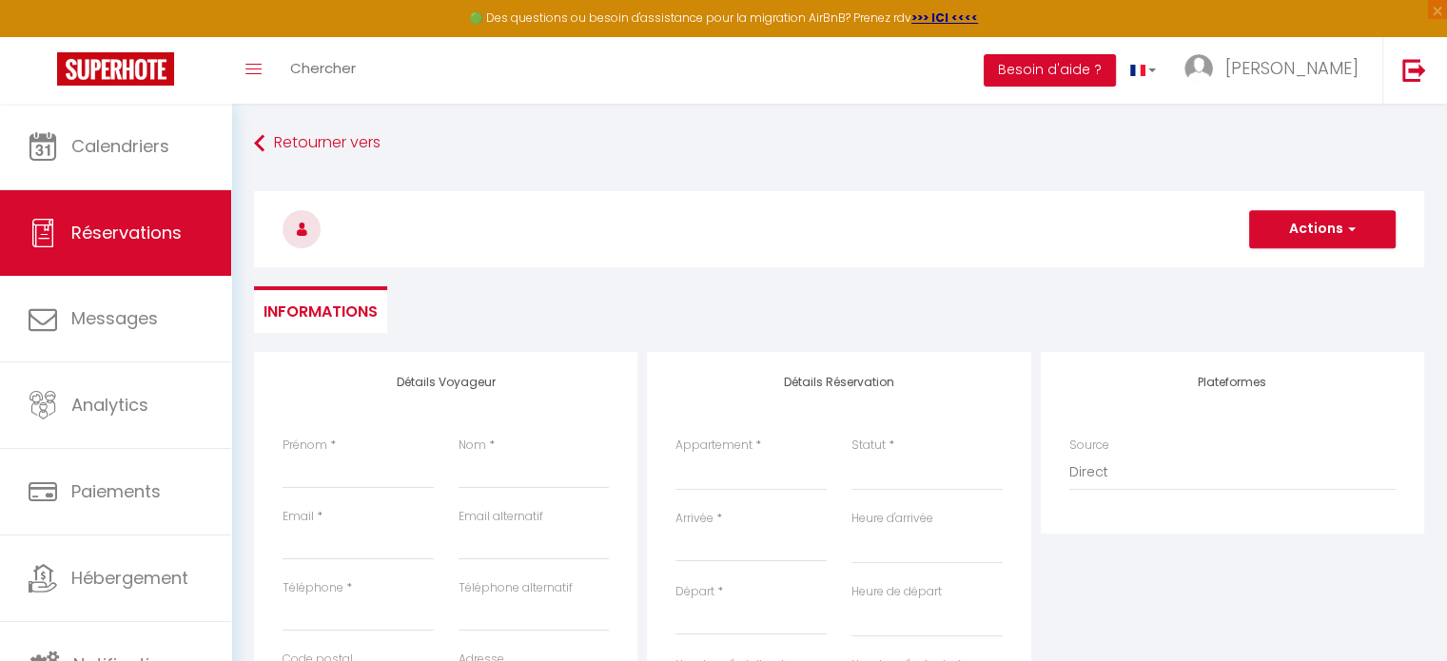
checkbox input "false"
select select
click at [757, 467] on select "T3 Duplex Cosy - Notre-Dame - Netflix - Terrasse T1 Duplex Cosy - Notre-Dame - …" at bounding box center [750, 473] width 151 height 36
select select "78254"
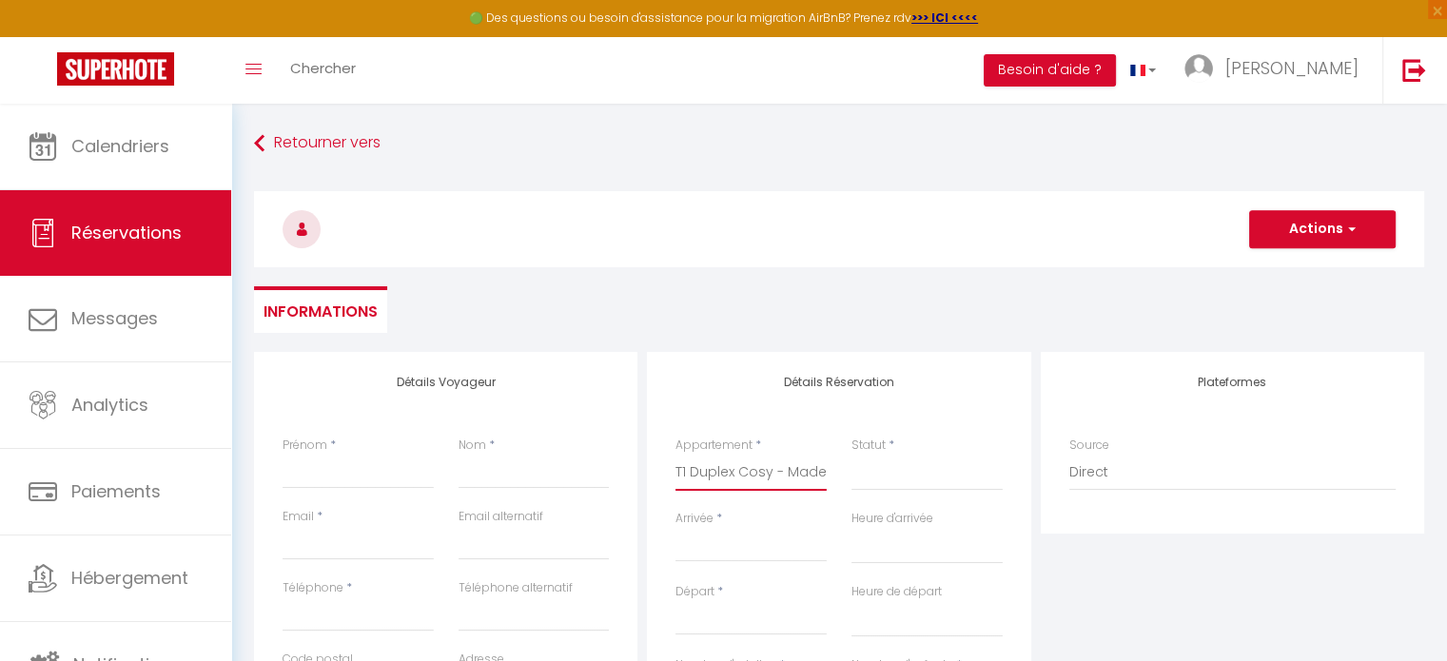
click at [675, 455] on select "T3 Duplex Cosy - Notre-Dame - Netflix - Terrasse T1 Duplex Cosy - Notre-Dame - …" at bounding box center [750, 473] width 151 height 36
select select
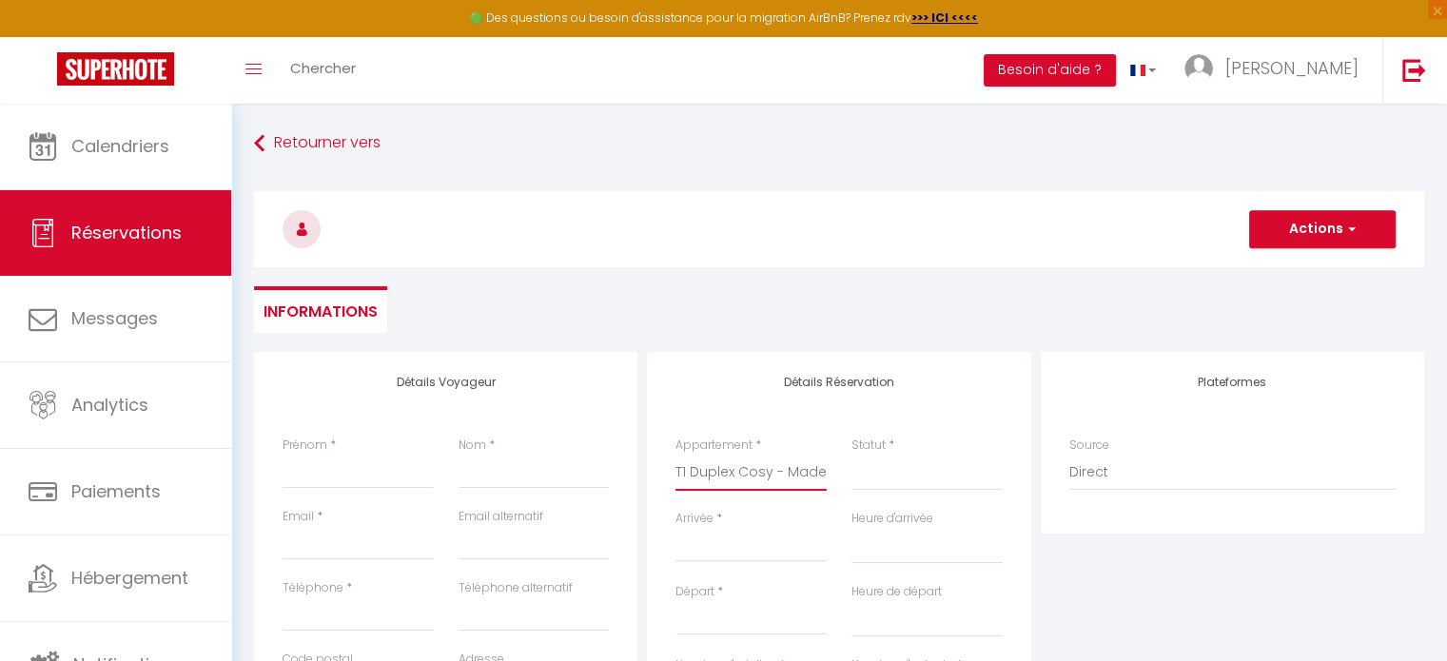
select select
checkbox input "false"
click at [890, 477] on select "Confirmé Non Confirmé Annulé Annulé par le voyageur No Show Request" at bounding box center [926, 473] width 151 height 36
click at [851, 455] on select "Confirmé Non Confirmé Annulé Annulé par le voyageur No Show Request" at bounding box center [926, 473] width 151 height 36
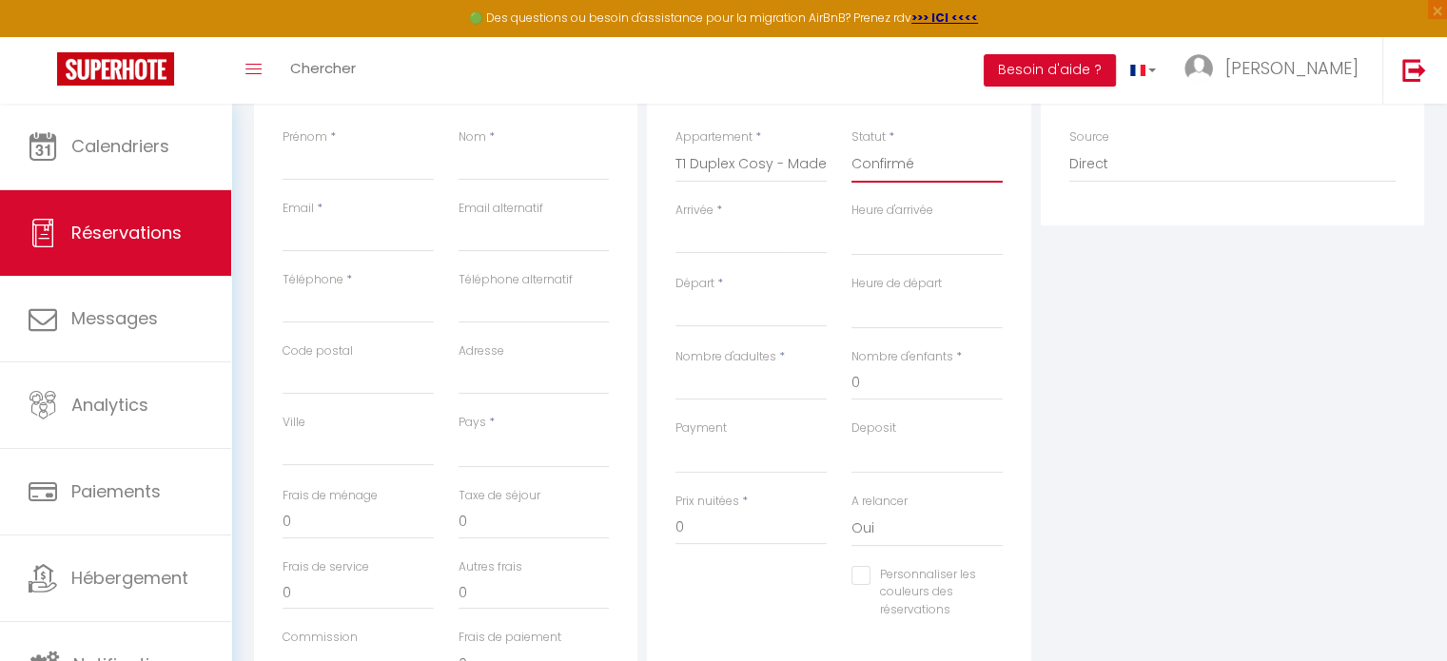
scroll to position [316, 0]
click at [724, 239] on input "Arrivée" at bounding box center [750, 231] width 151 height 25
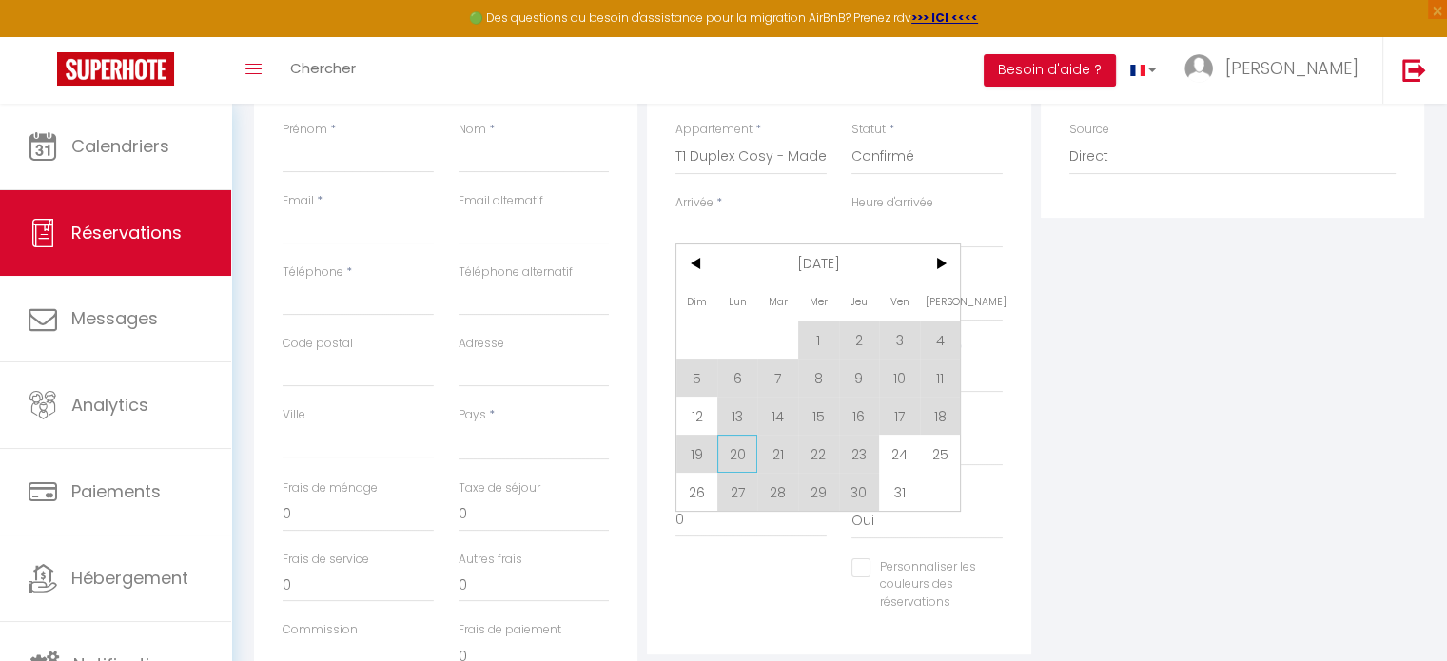
click at [730, 454] on span "20" at bounding box center [737, 454] width 41 height 38
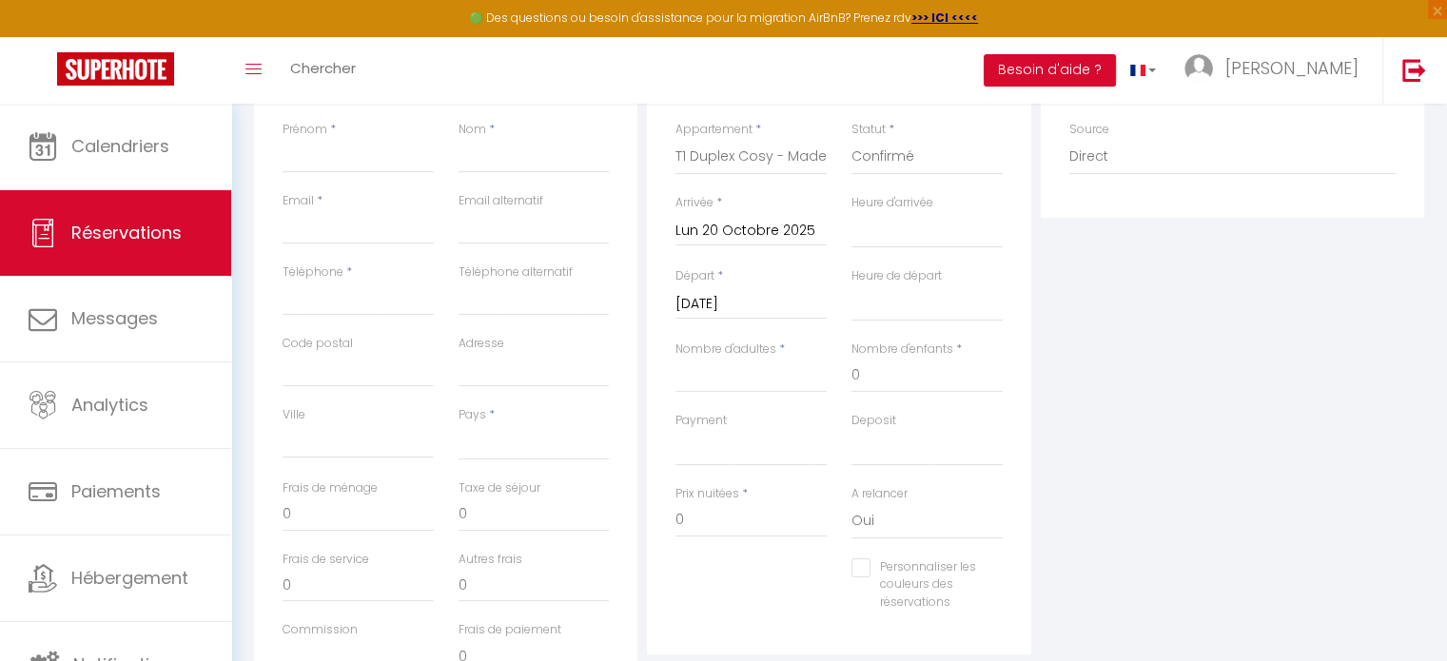
click at [779, 297] on input "Mar 21 Octobre 2025" at bounding box center [750, 304] width 151 height 25
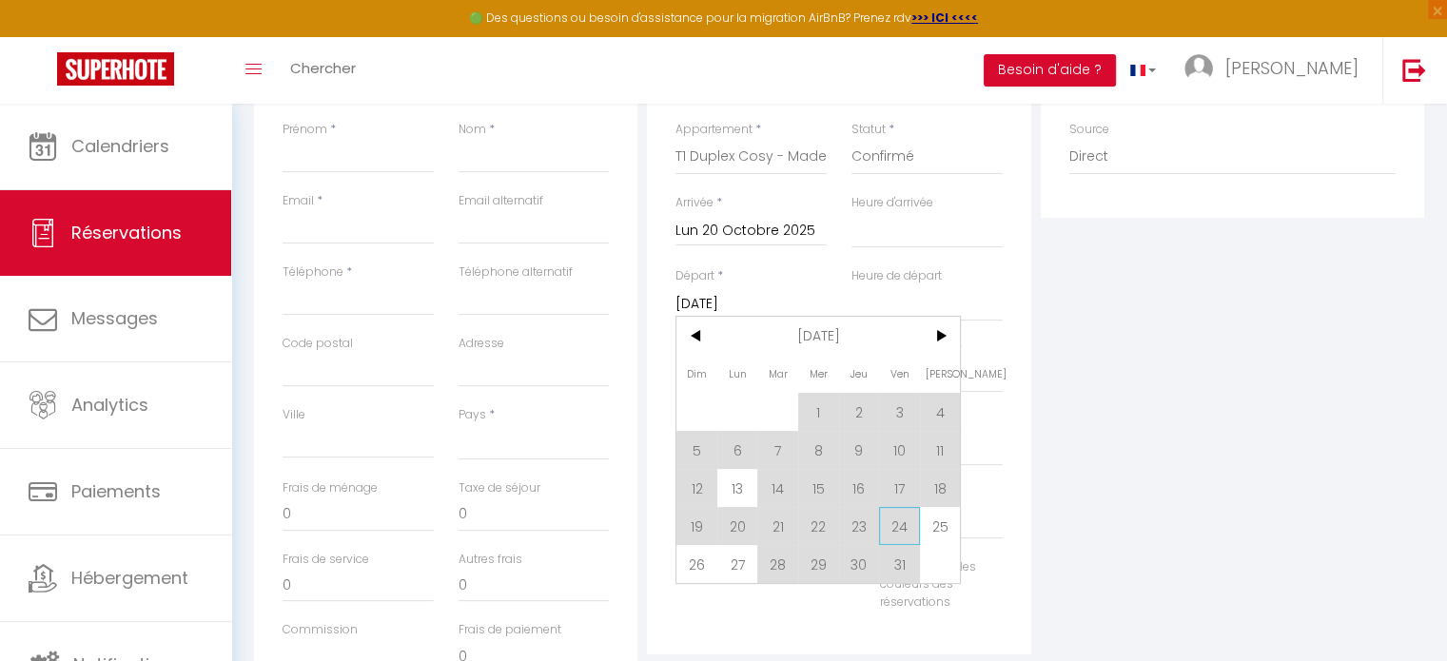
click at [899, 524] on span "24" at bounding box center [899, 526] width 41 height 38
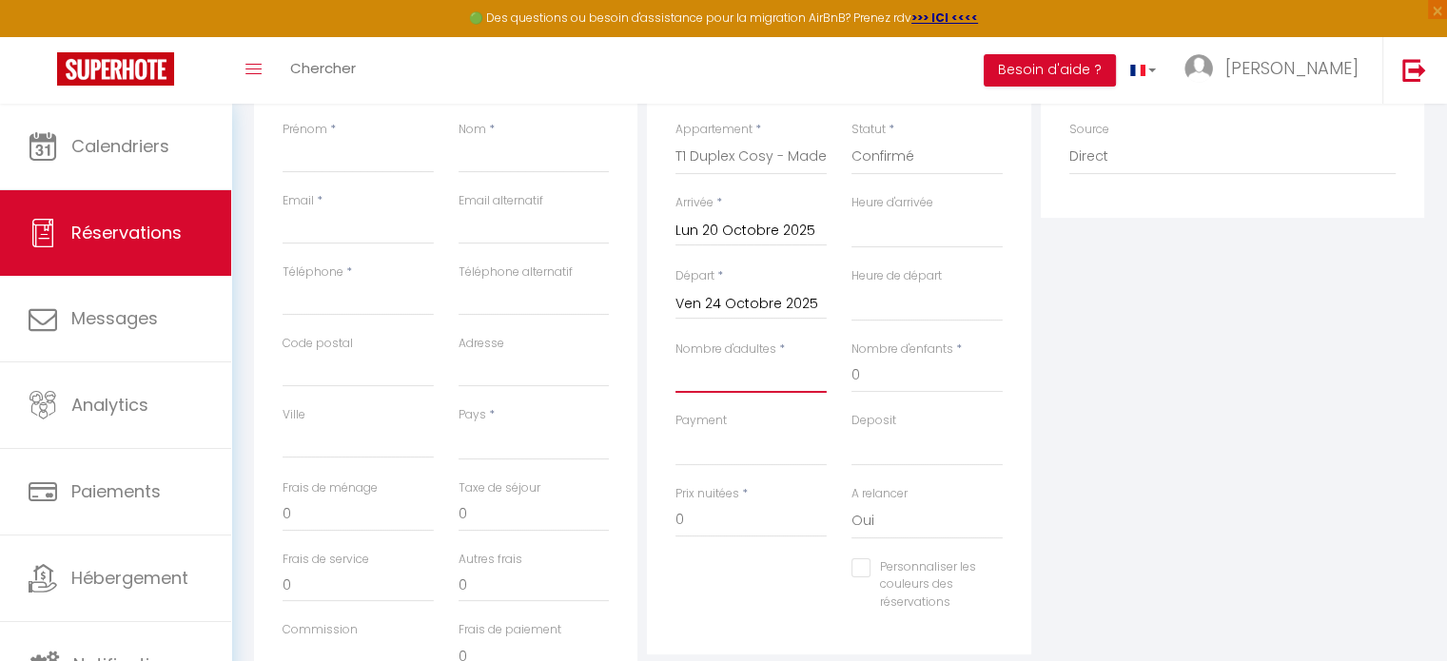
click at [736, 380] on input "Nombre d'adultes" at bounding box center [750, 376] width 151 height 34
click at [715, 235] on input "Lun 20 Octobre 2025" at bounding box center [750, 231] width 151 height 25
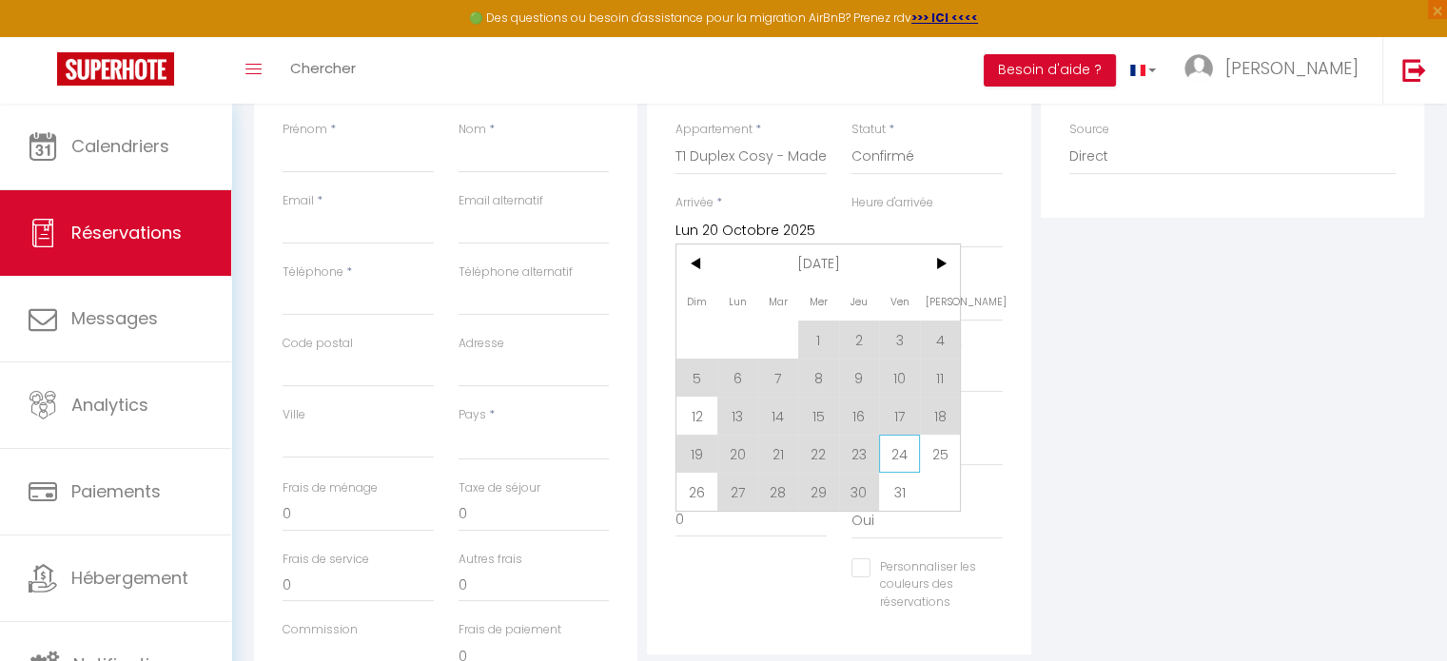
click at [901, 456] on span "24" at bounding box center [899, 454] width 41 height 38
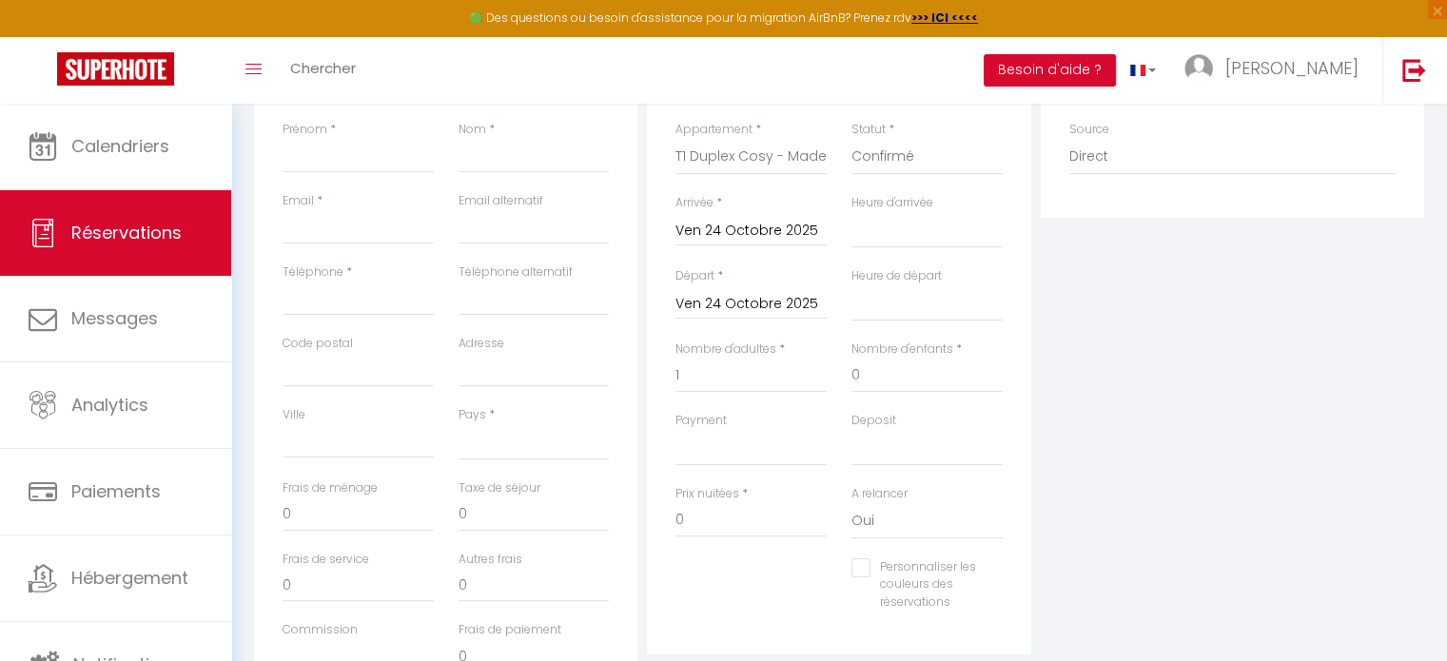
click at [747, 307] on input "Ven 24 Octobre 2025" at bounding box center [750, 304] width 151 height 25
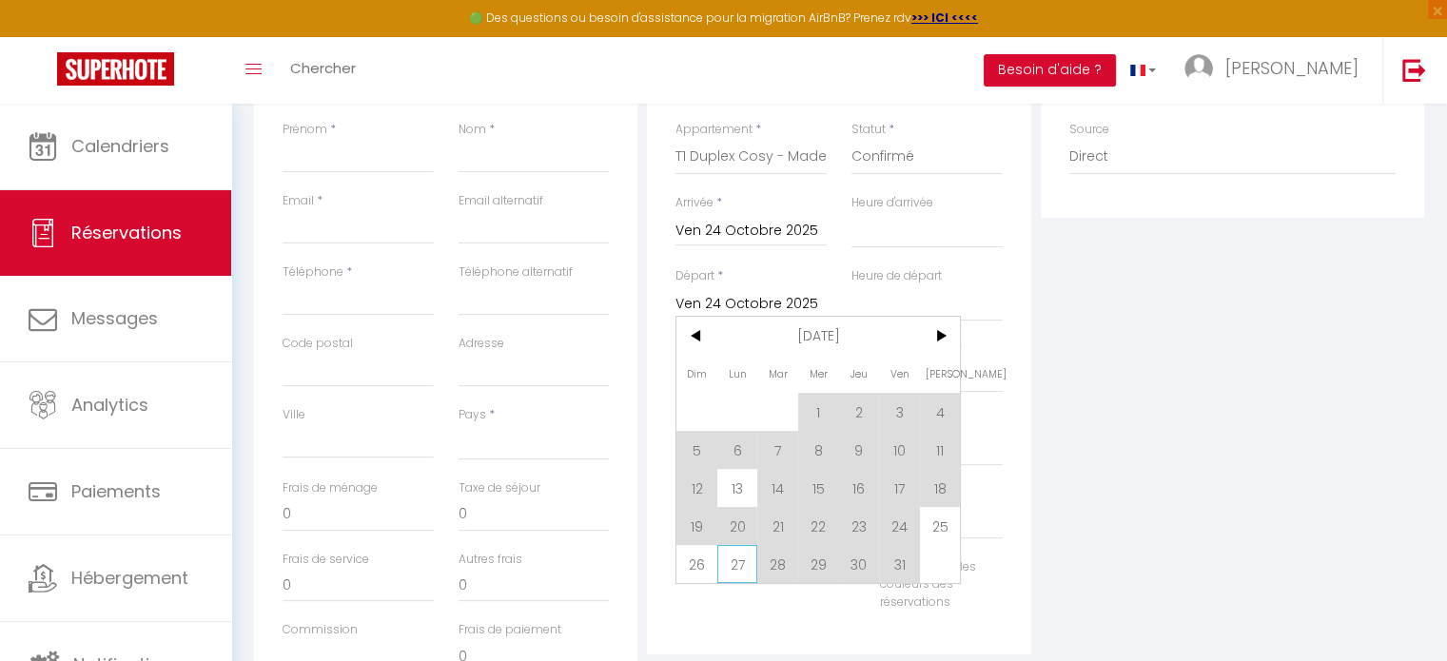
click at [747, 557] on span "27" at bounding box center [737, 564] width 41 height 38
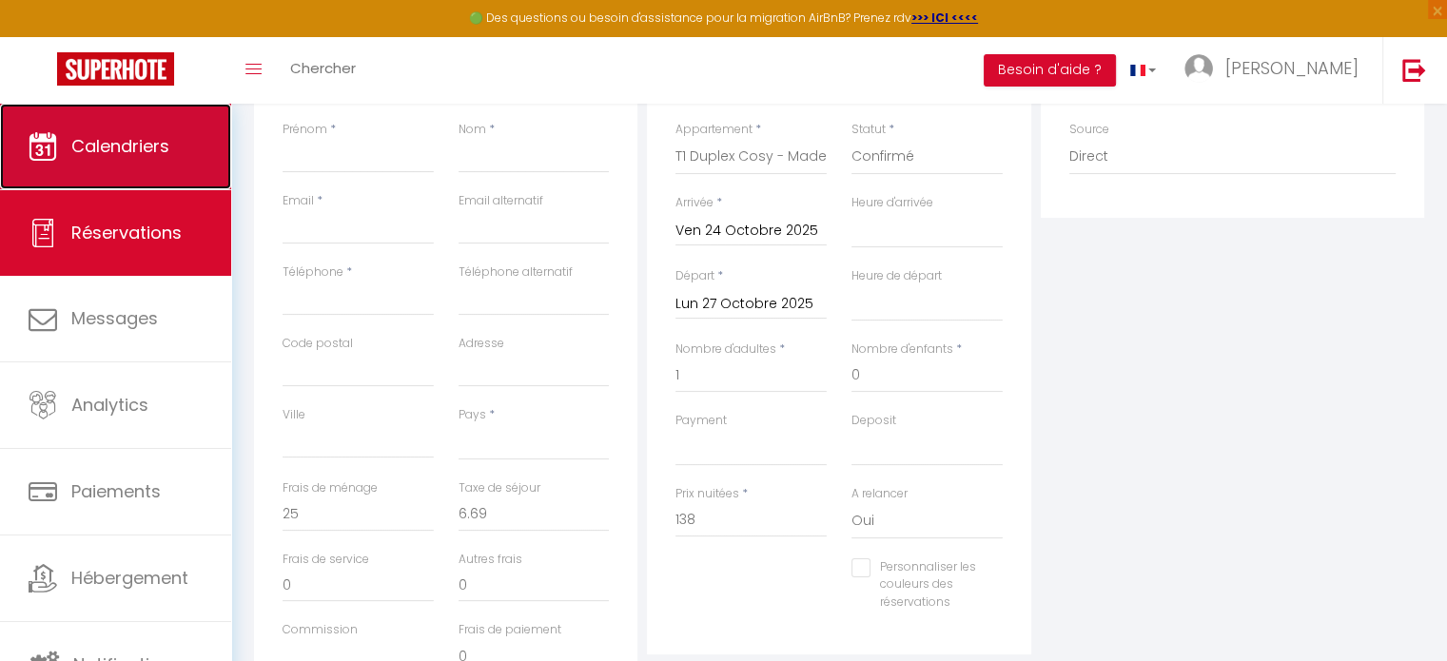
click at [131, 125] on link "Calendriers" at bounding box center [115, 147] width 231 height 86
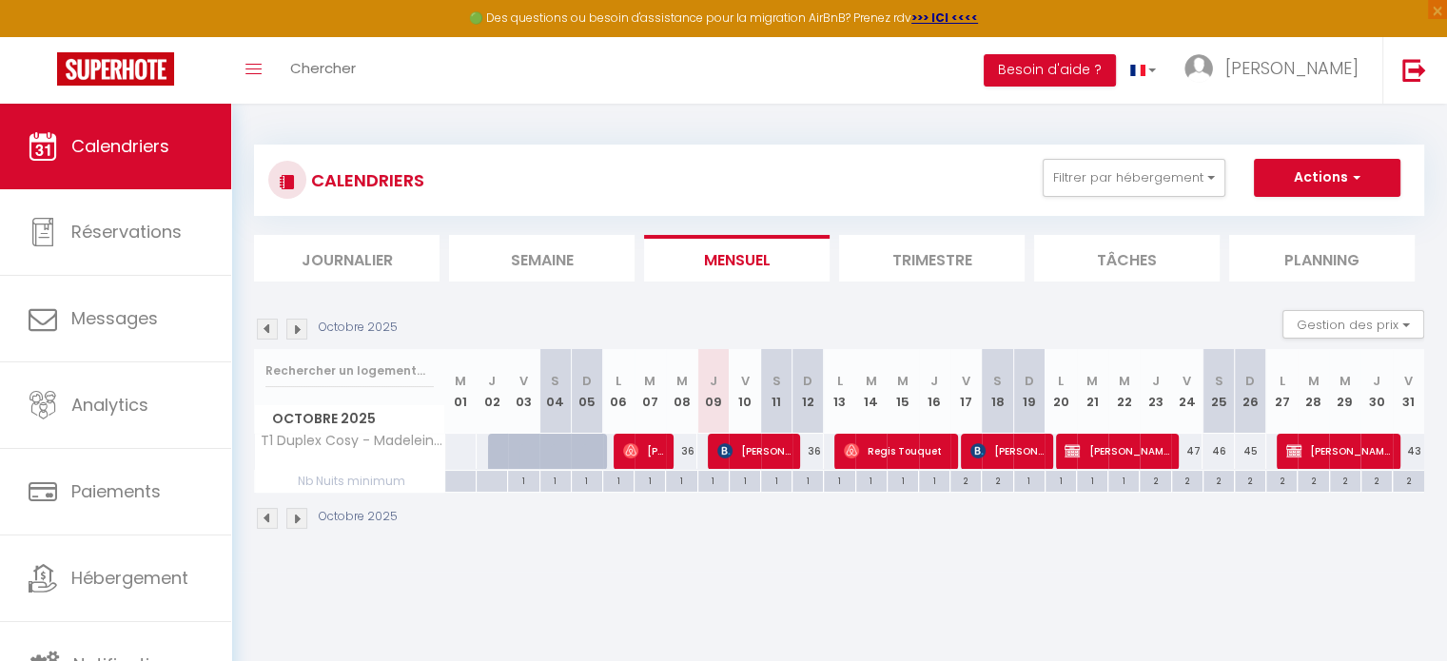
click at [299, 325] on img at bounding box center [296, 329] width 21 height 21
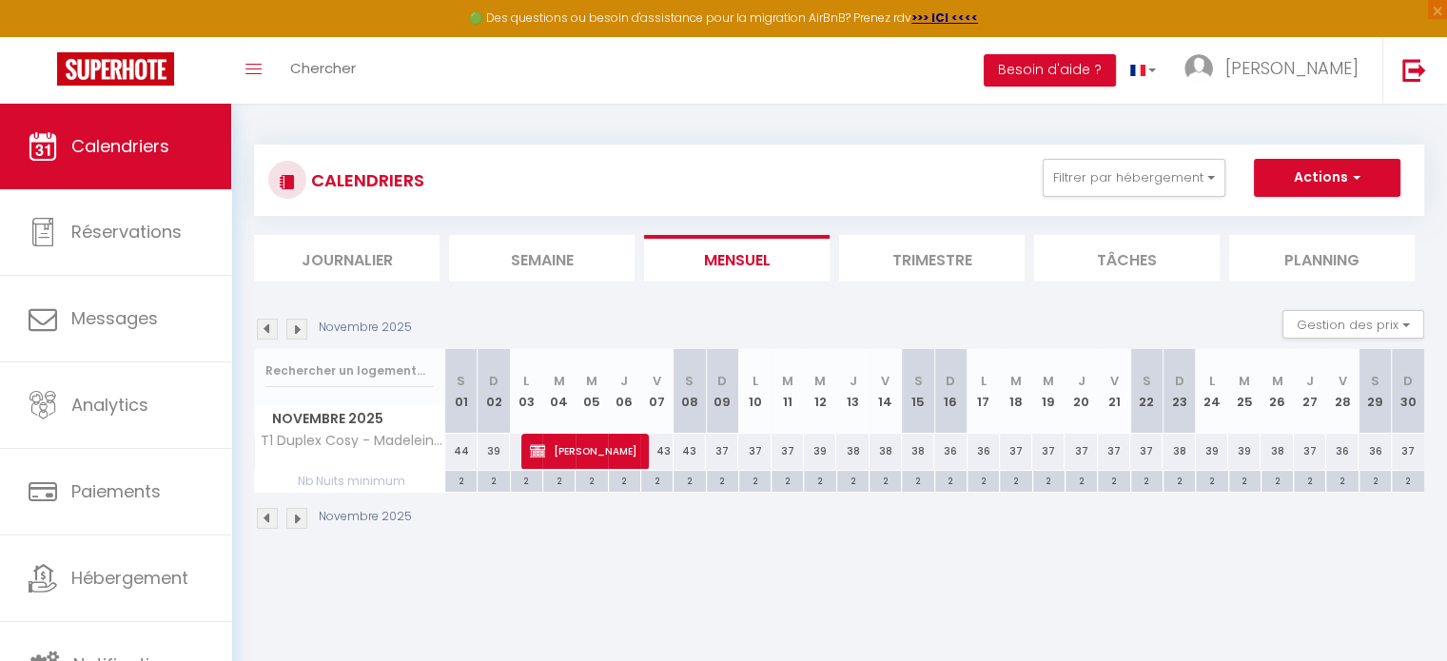
click at [297, 332] on img at bounding box center [296, 329] width 21 height 21
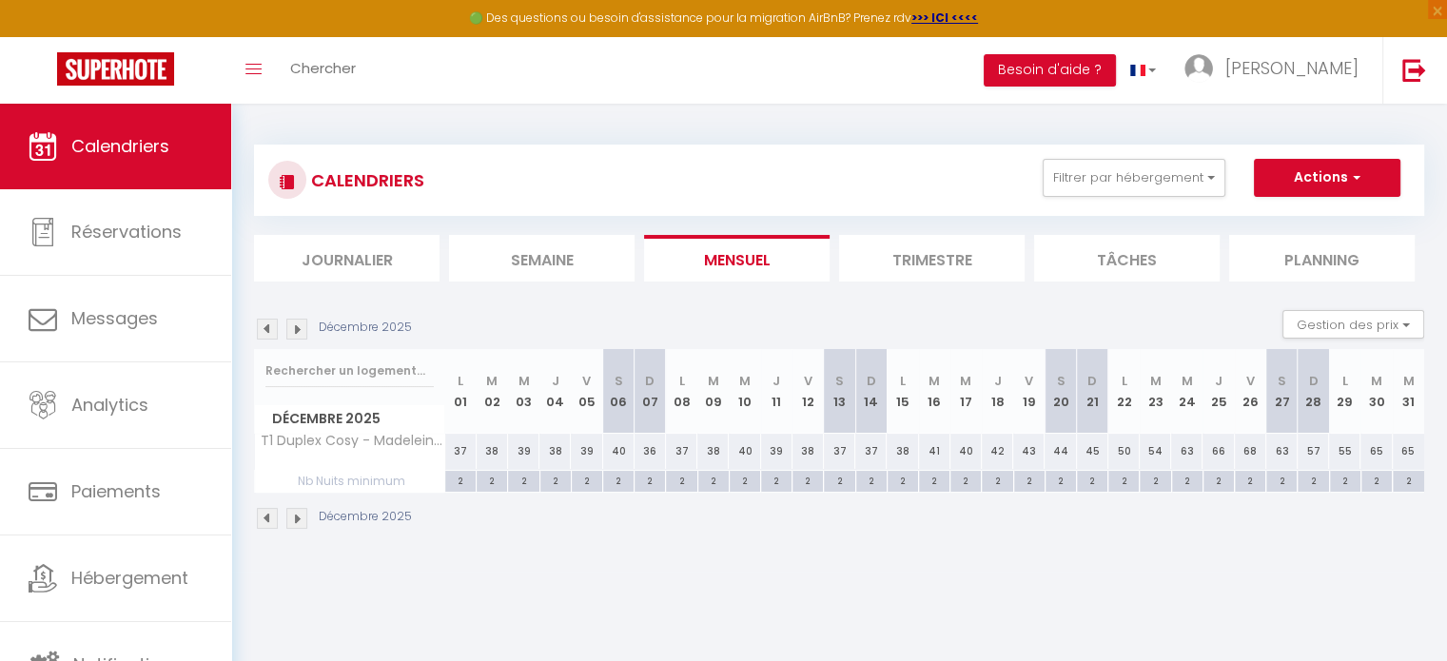
click at [297, 332] on img at bounding box center [296, 329] width 21 height 21
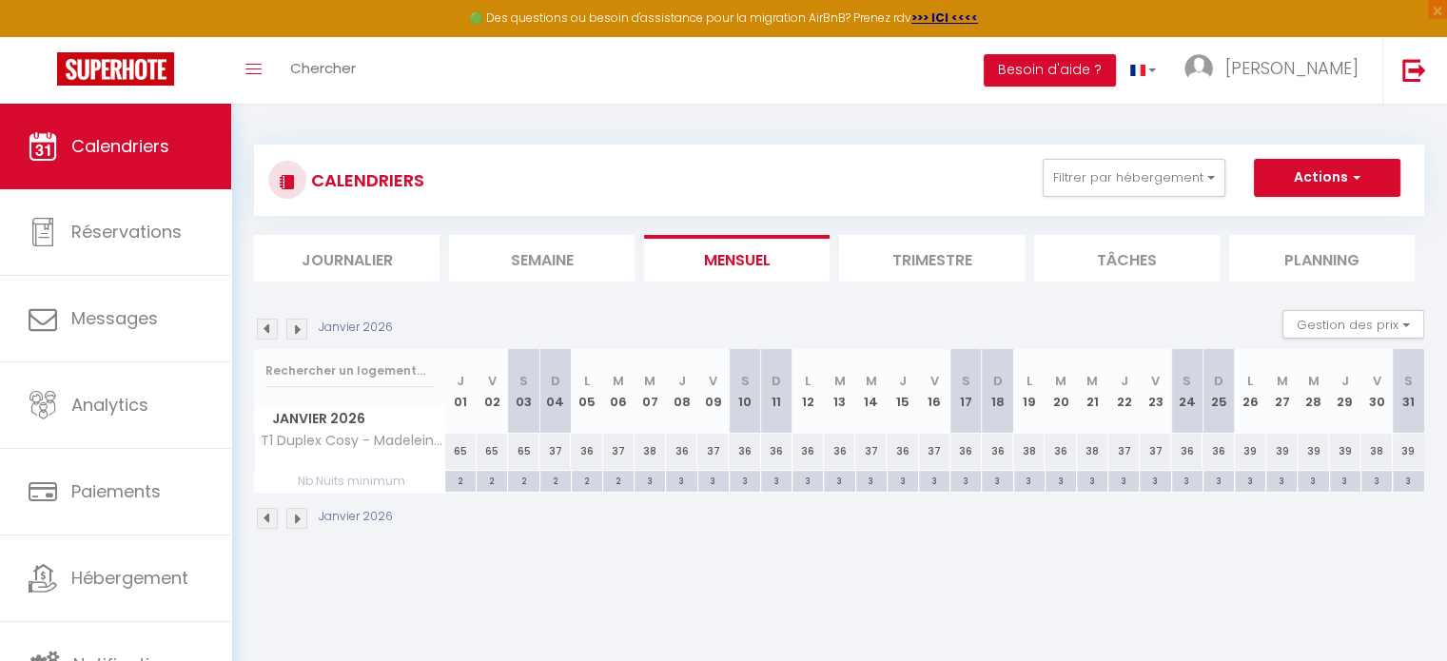
click at [297, 332] on img at bounding box center [296, 329] width 21 height 21
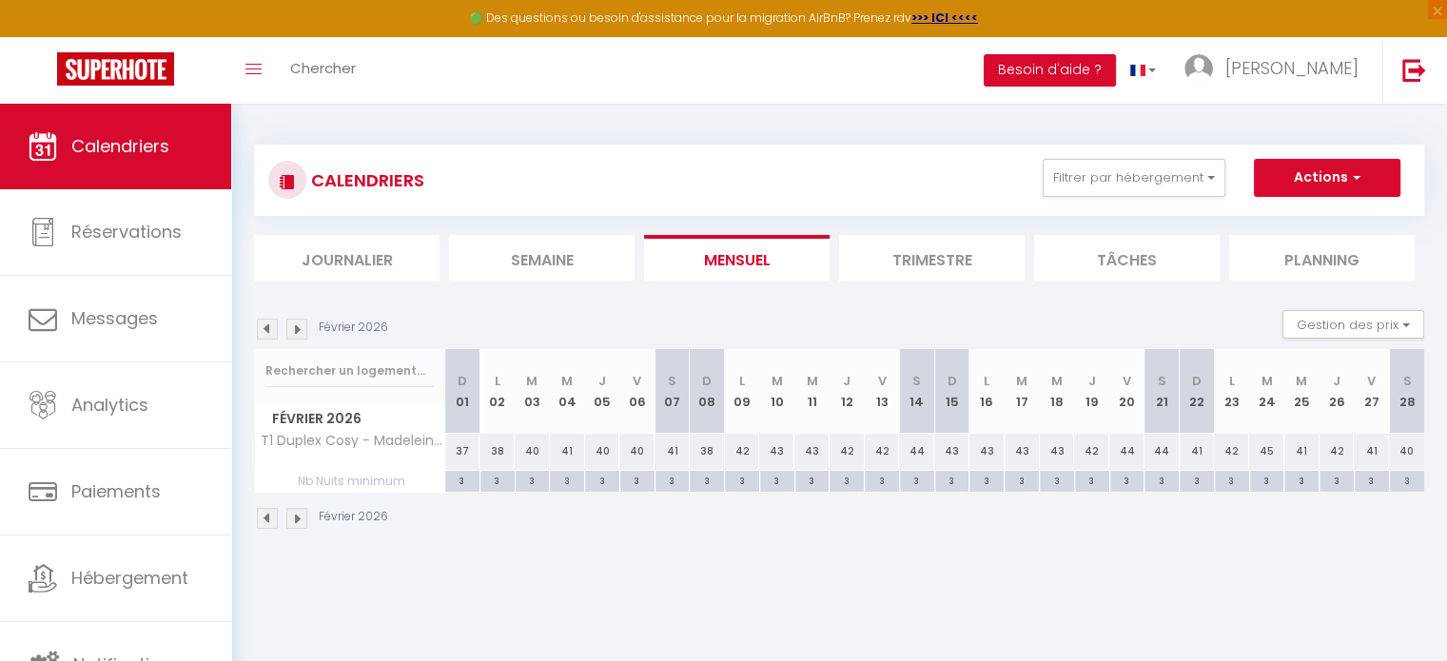
click at [297, 332] on img at bounding box center [296, 329] width 21 height 21
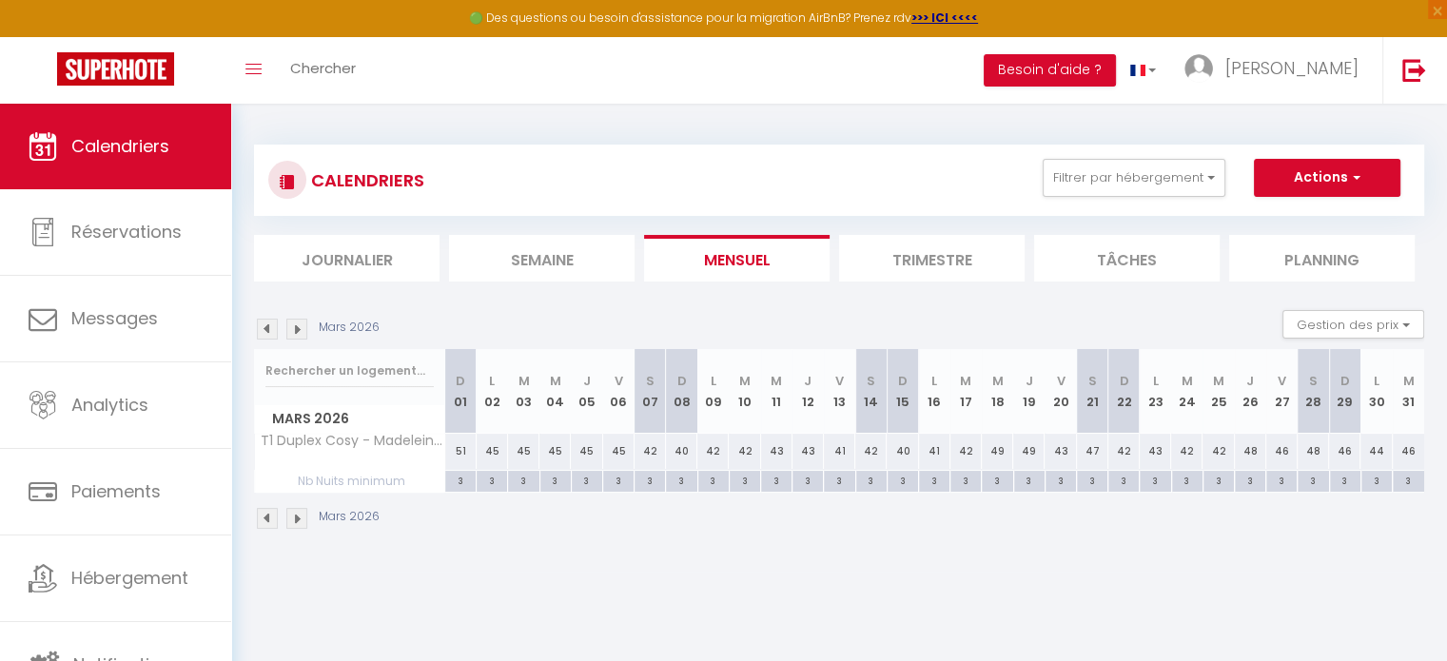
click at [297, 332] on img at bounding box center [296, 329] width 21 height 21
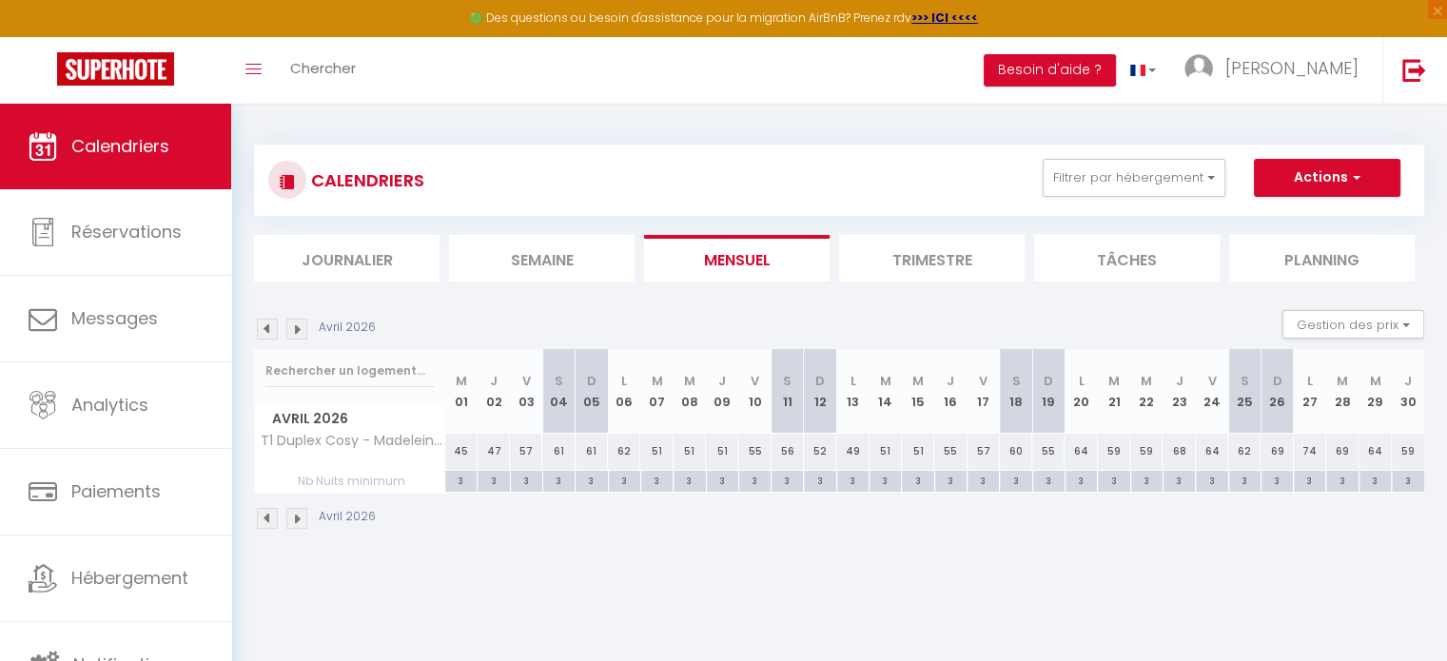
click at [297, 332] on img at bounding box center [296, 329] width 21 height 21
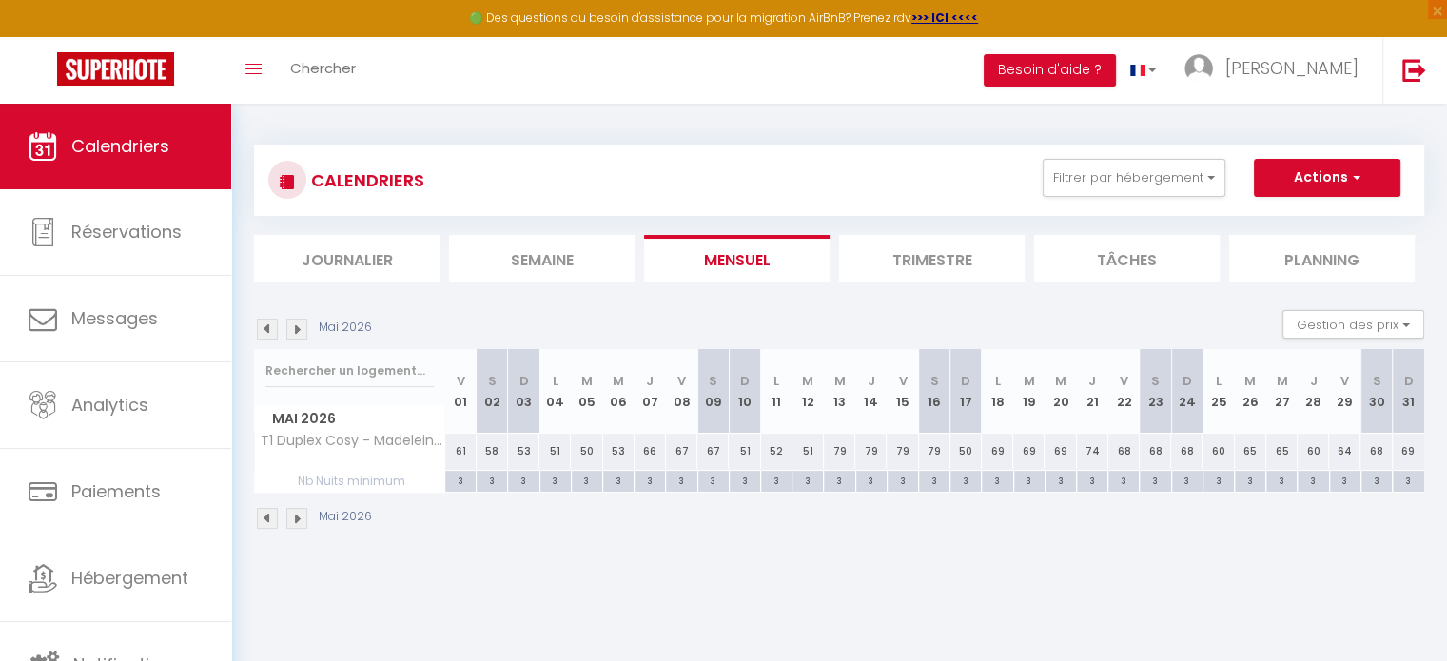
click at [297, 332] on img at bounding box center [296, 329] width 21 height 21
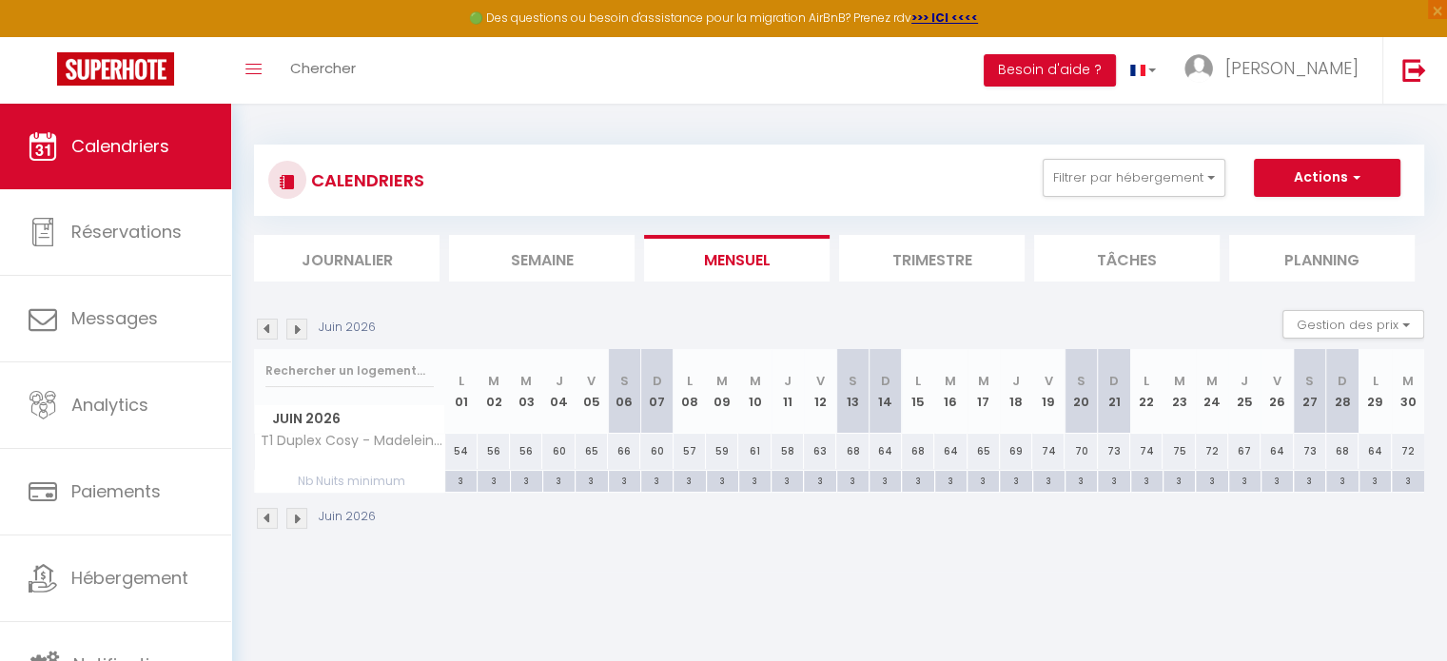
click at [727, 460] on div "59" at bounding box center [722, 451] width 32 height 35
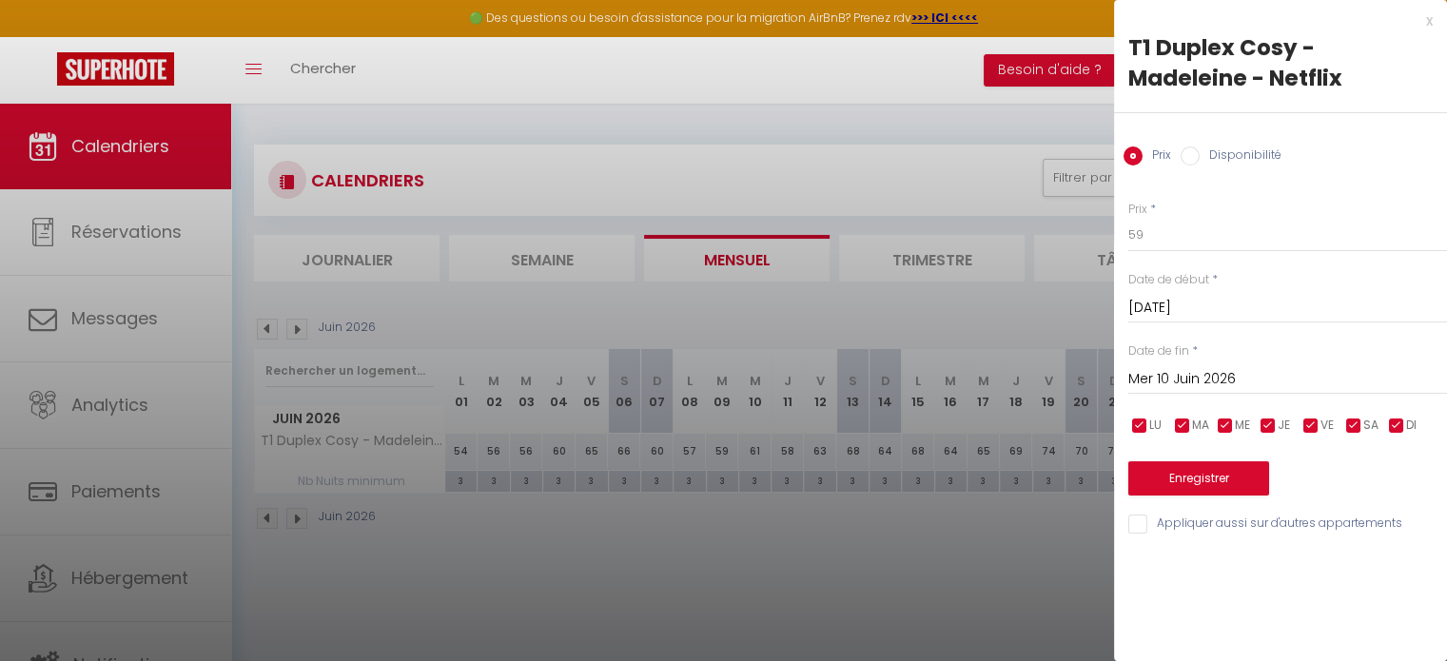
click at [1233, 378] on input "Mer 10 Juin 2026" at bounding box center [1287, 379] width 319 height 25
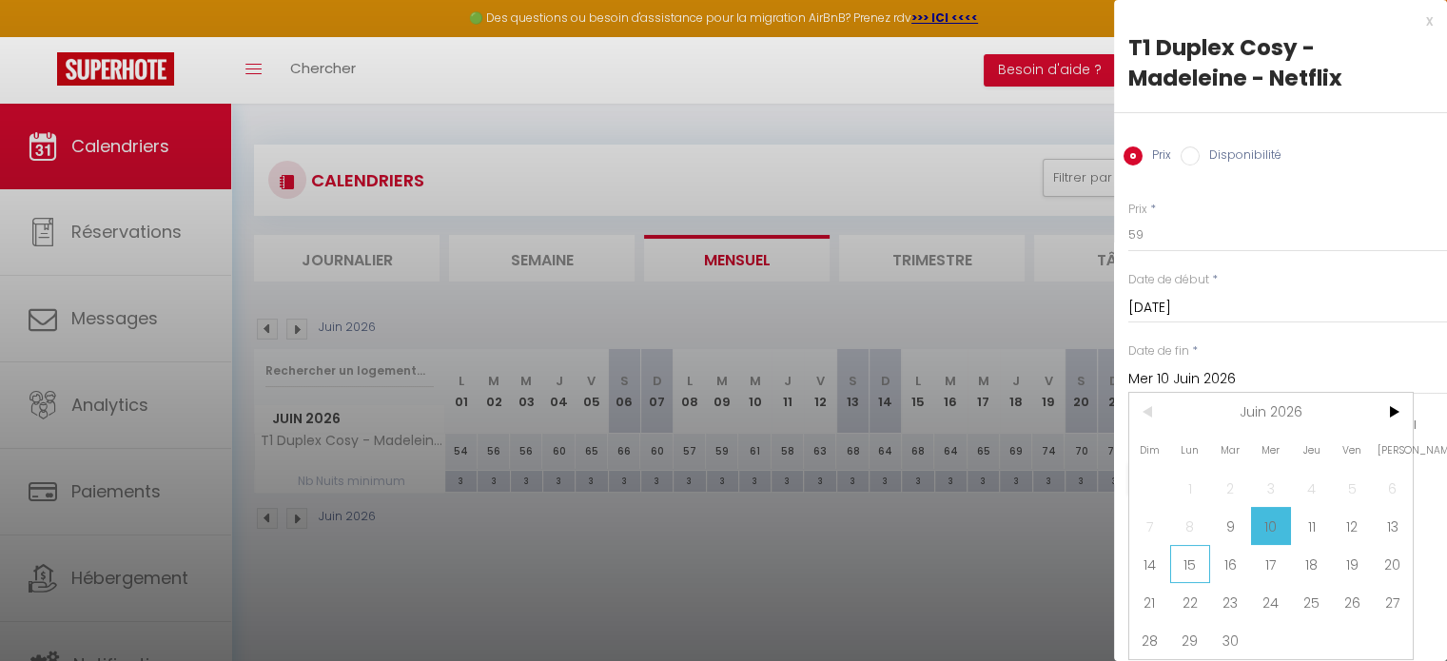
click at [1193, 562] on span "15" at bounding box center [1190, 564] width 41 height 38
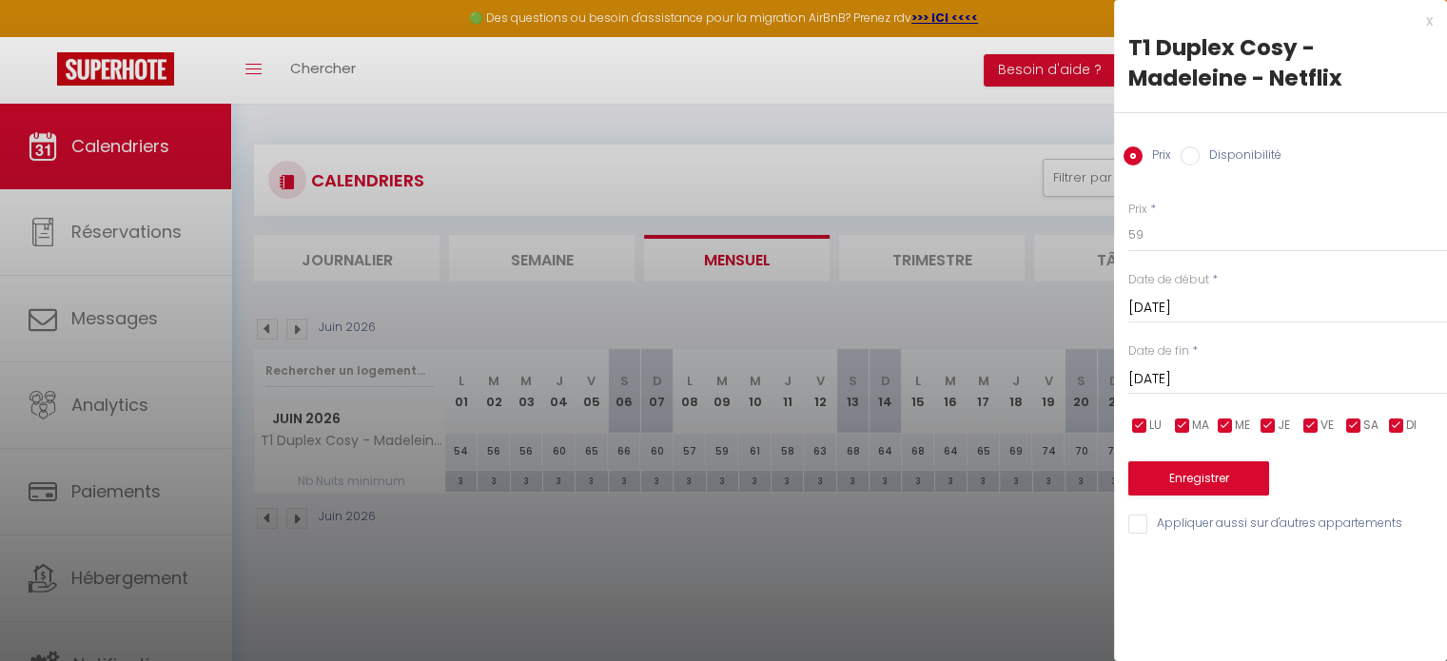
click at [1252, 166] on label "Disponibilité" at bounding box center [1241, 157] width 82 height 21
click at [1200, 166] on input "Disponibilité" at bounding box center [1190, 156] width 19 height 19
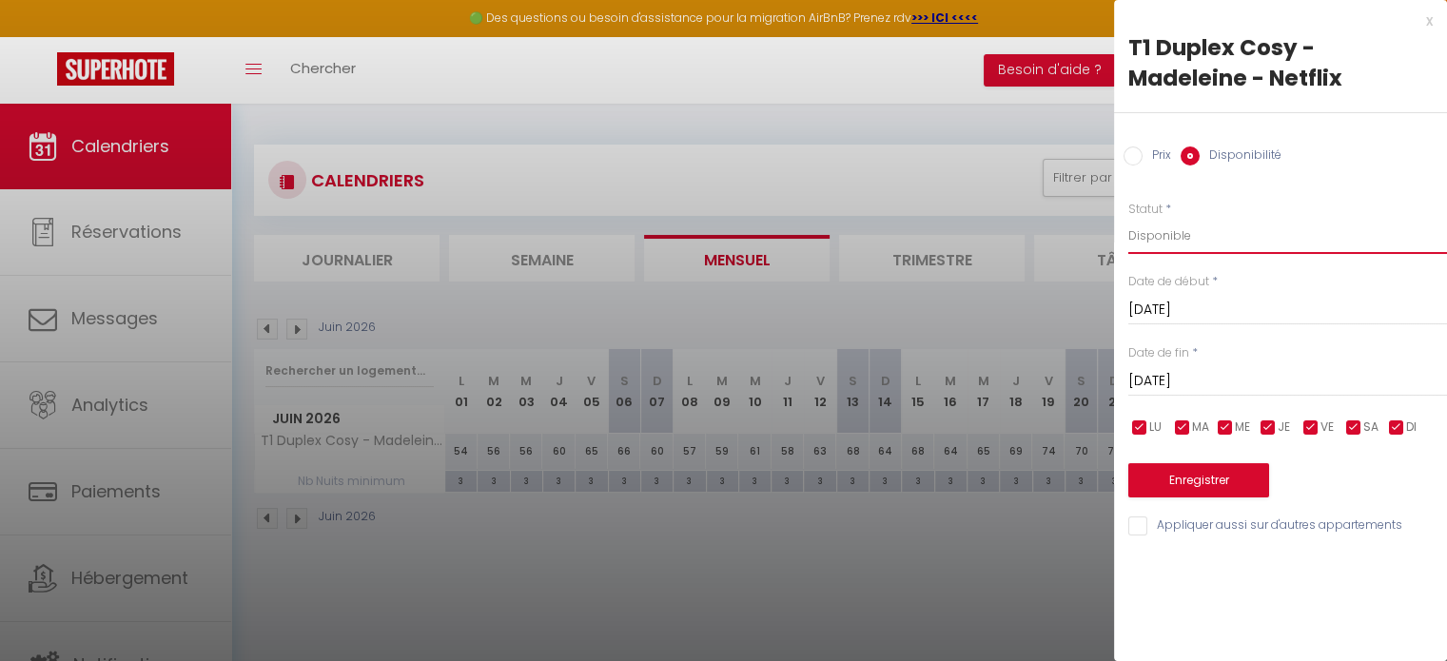
click at [1202, 235] on select "Disponible Indisponible" at bounding box center [1287, 236] width 319 height 36
click at [1128, 218] on select "Disponible Indisponible" at bounding box center [1287, 236] width 319 height 36
click at [1170, 477] on button "Enregistrer" at bounding box center [1198, 480] width 141 height 34
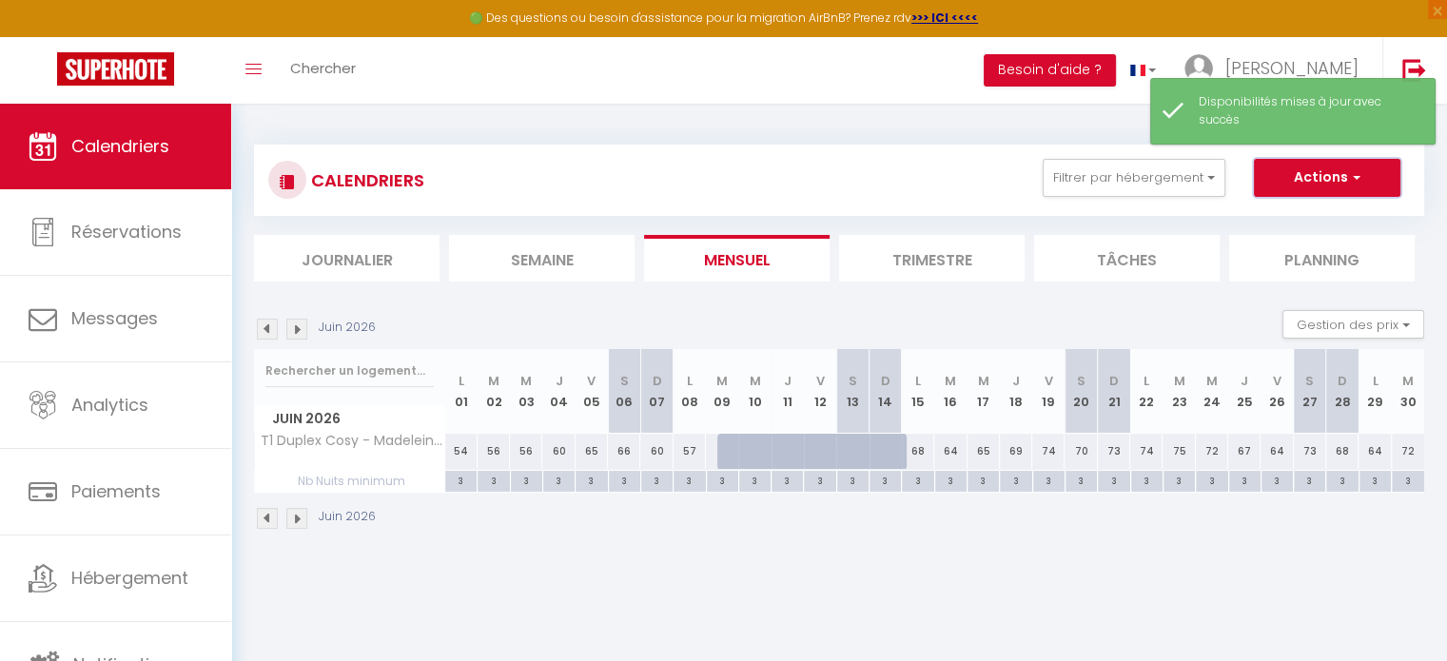
click at [1329, 178] on button "Actions" at bounding box center [1327, 178] width 147 height 38
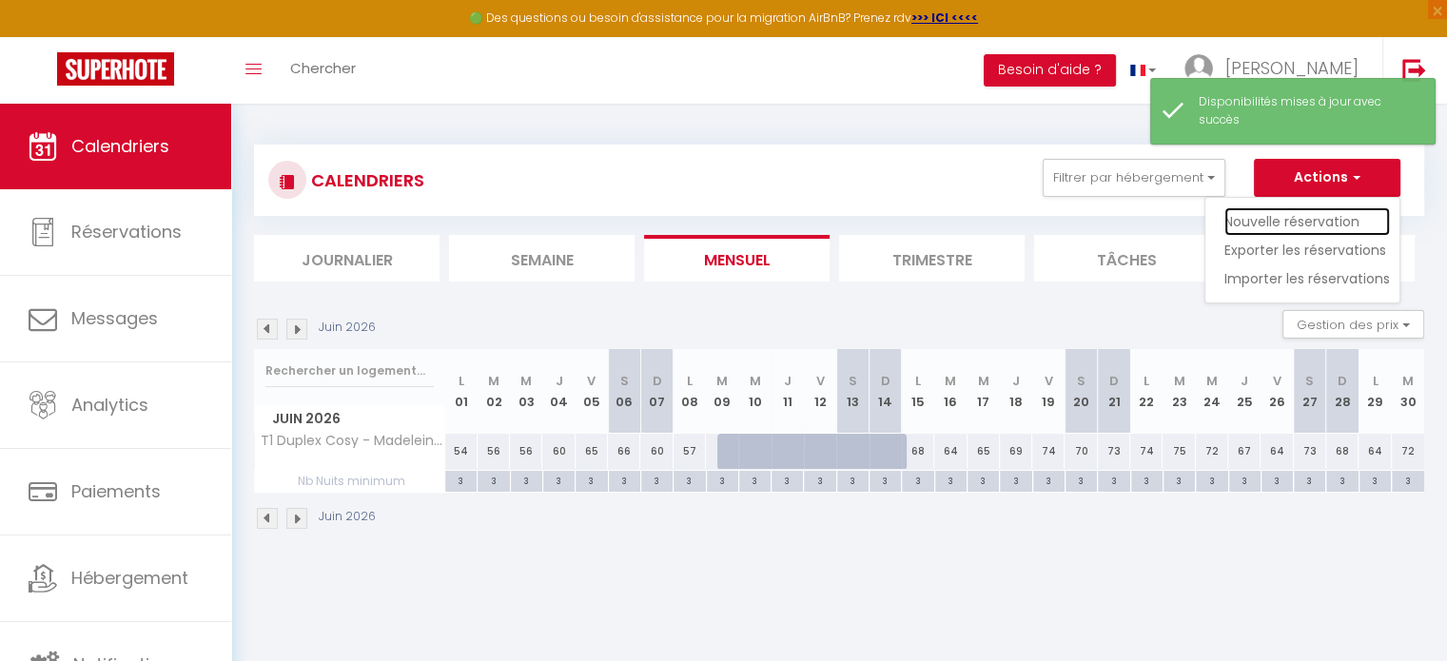
click at [1298, 227] on link "Nouvelle réservation" at bounding box center [1307, 221] width 166 height 29
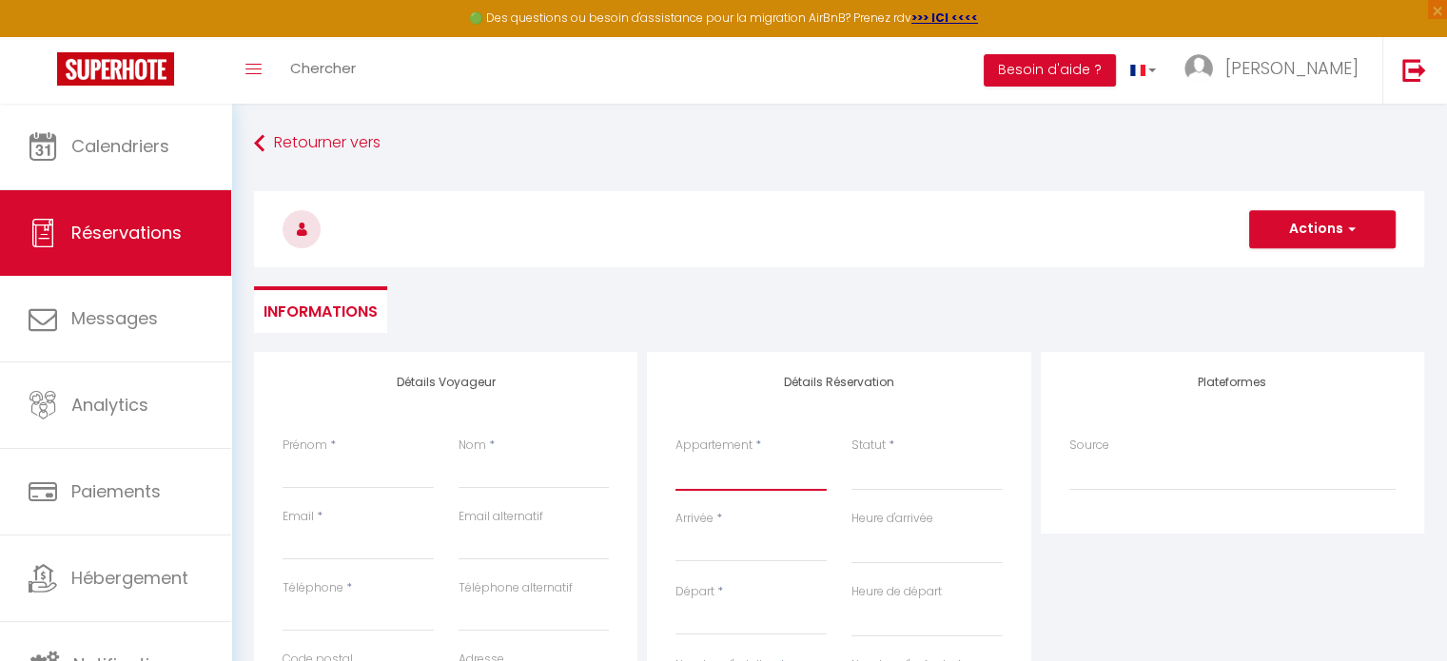
click at [782, 465] on select "T3 Duplex Cosy - Notre-Dame - Netflix - Terrasse T1 Duplex Cosy - Notre-Dame - …" at bounding box center [750, 473] width 151 height 36
click at [675, 455] on select "T3 Duplex Cosy - Notre-Dame - Netflix - Terrasse T1 Duplex Cosy - Notre-Dame - …" at bounding box center [750, 473] width 151 height 36
click at [780, 556] on input "Arrivée" at bounding box center [750, 547] width 151 height 25
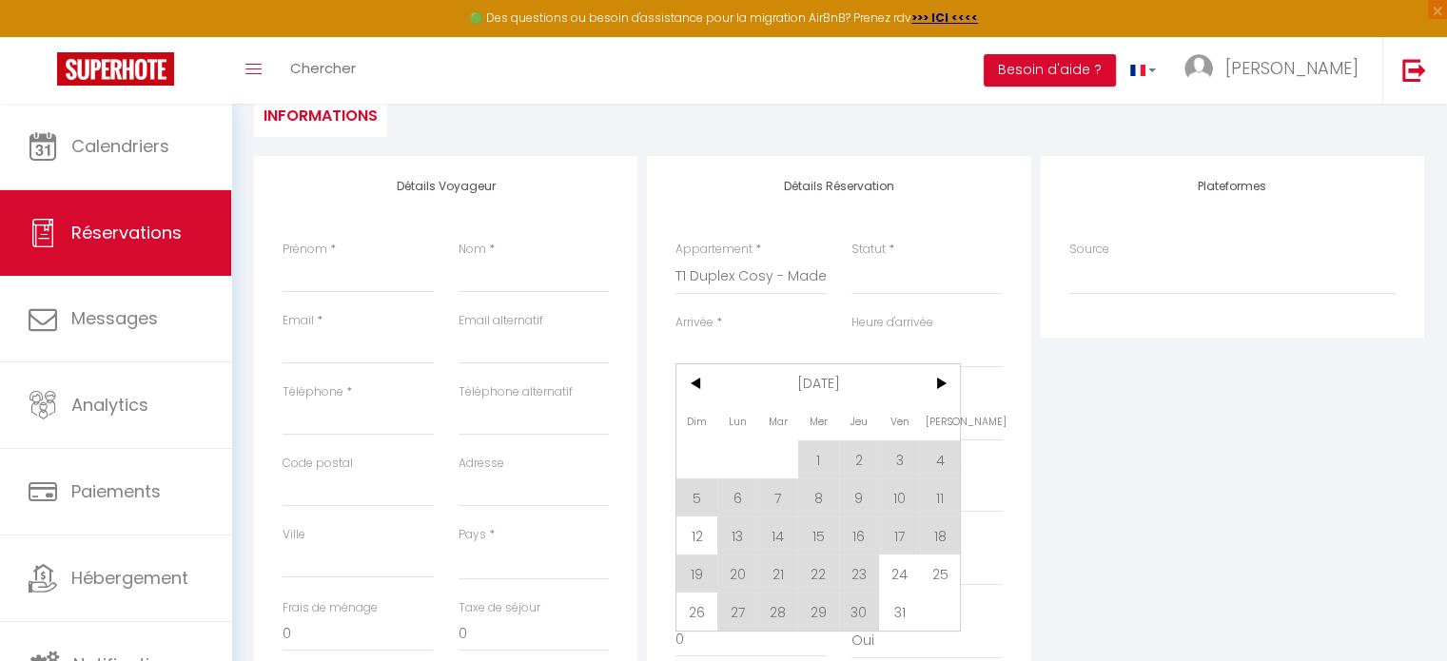
scroll to position [197, 0]
click at [936, 391] on span ">" at bounding box center [940, 382] width 41 height 38
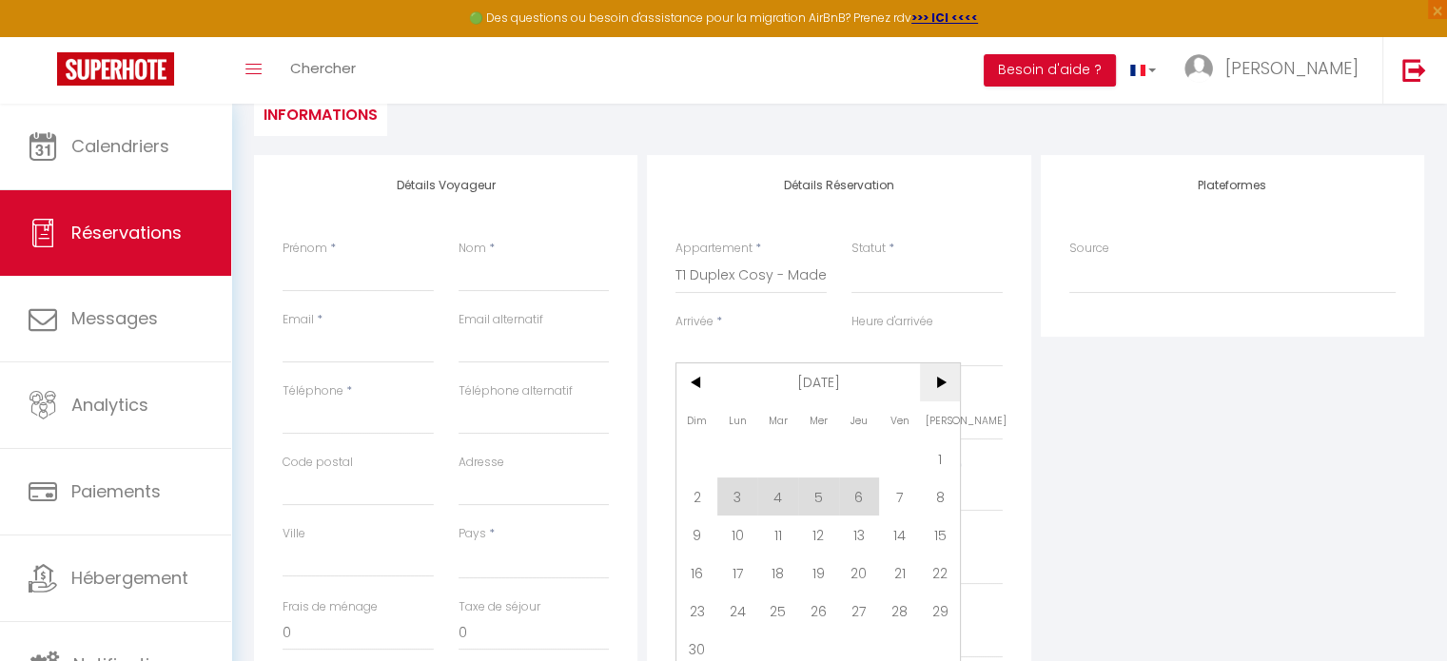
click at [936, 391] on span ">" at bounding box center [940, 382] width 41 height 38
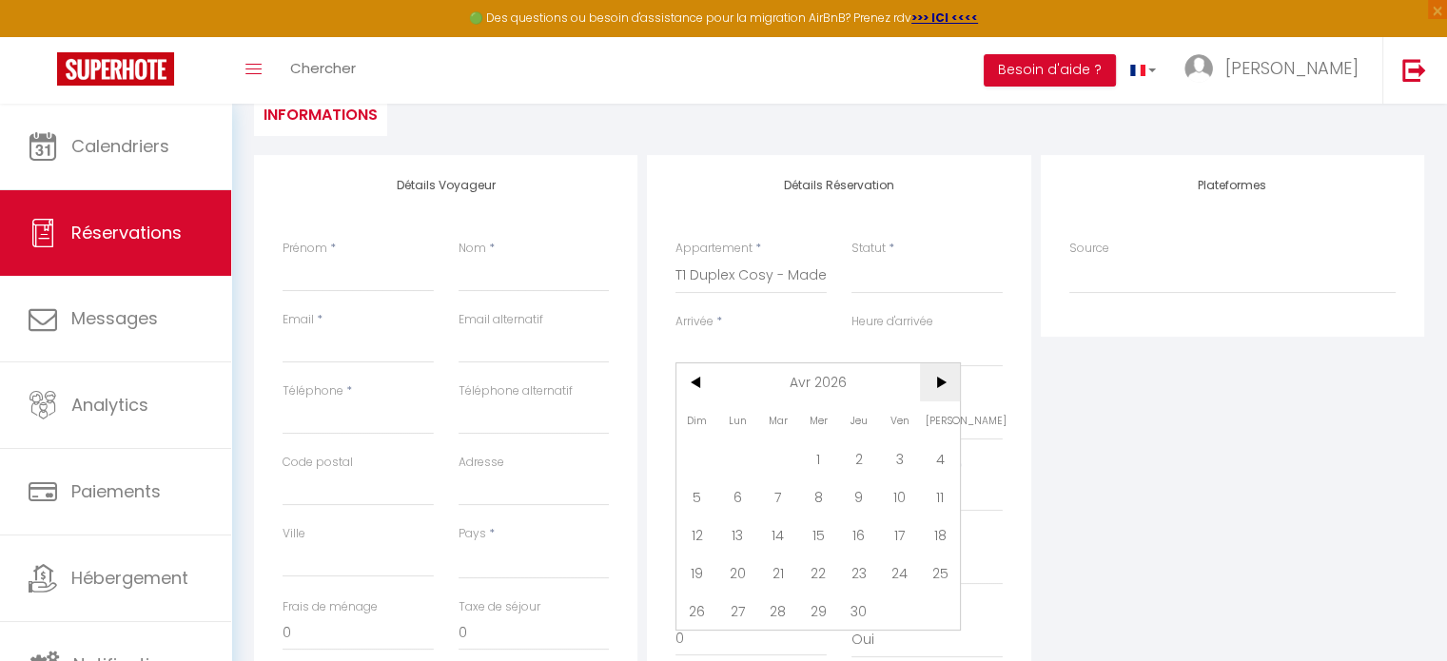
click at [936, 391] on span ">" at bounding box center [940, 382] width 41 height 38
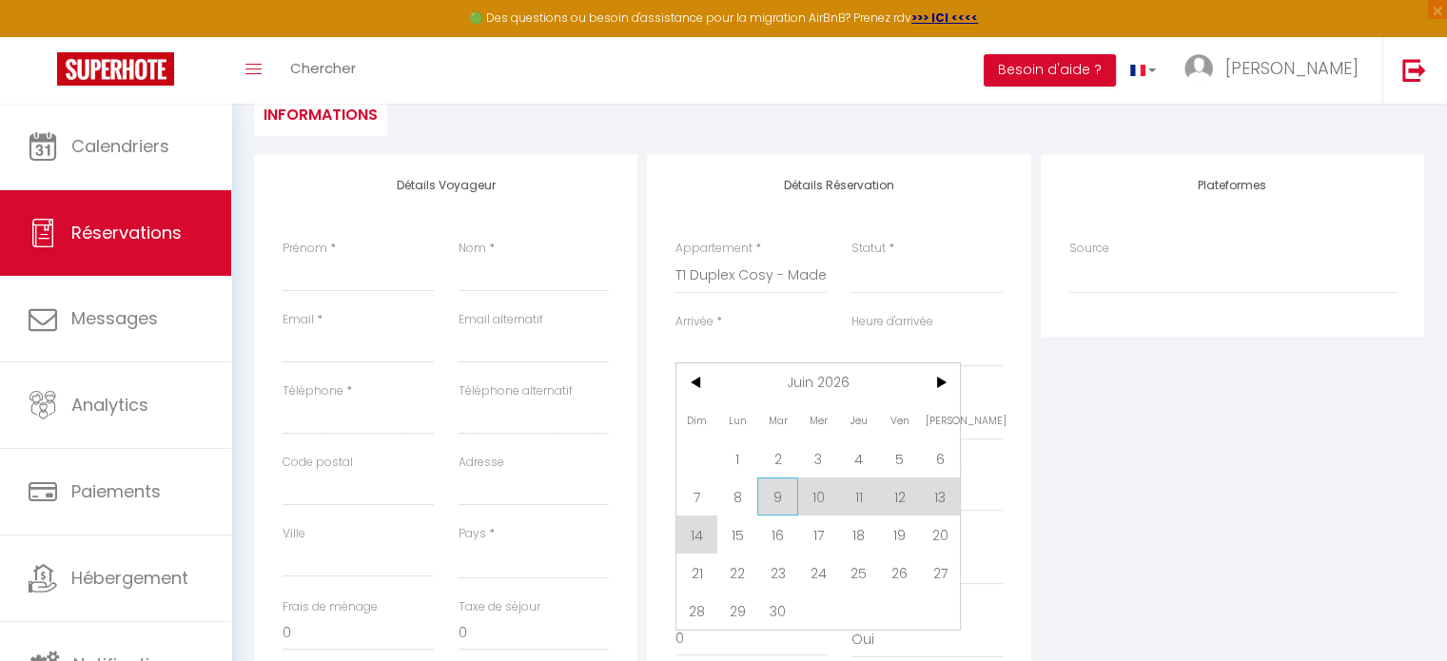
click at [780, 492] on span "9" at bounding box center [777, 497] width 41 height 38
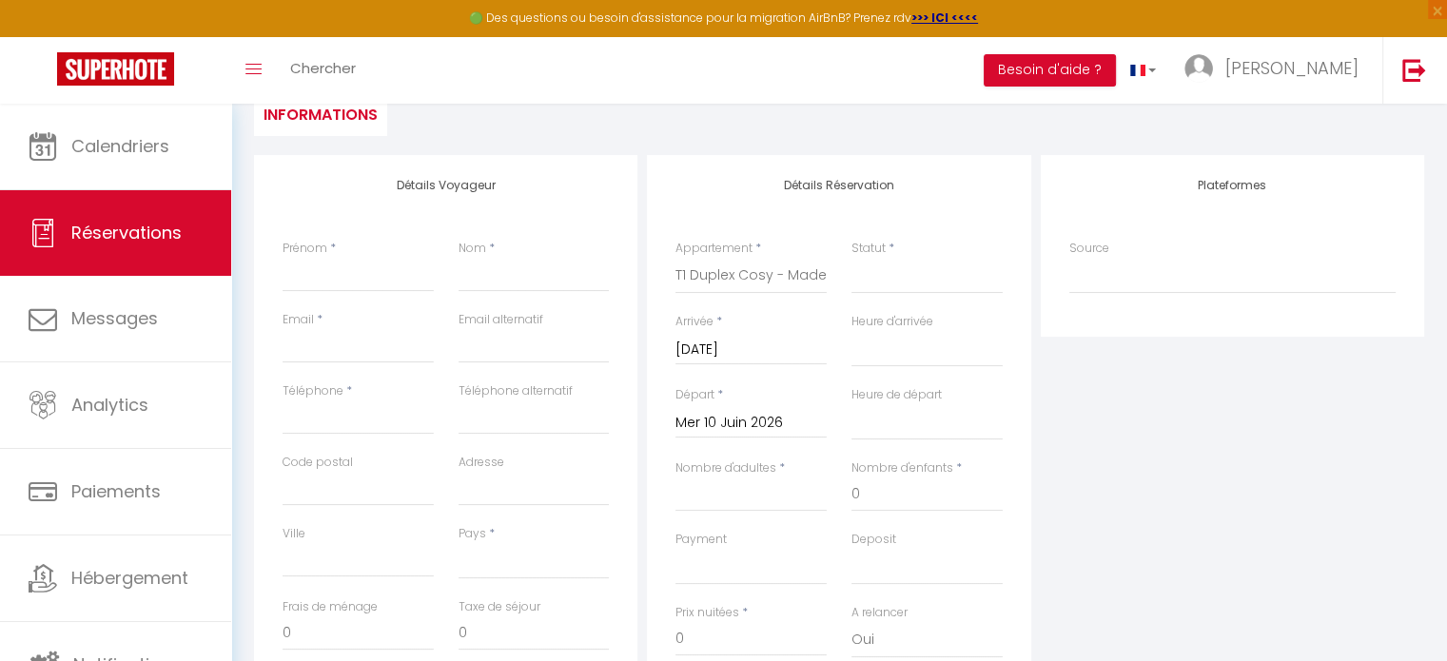
click at [772, 417] on input "Mer 10 Juin 2026" at bounding box center [750, 423] width 151 height 25
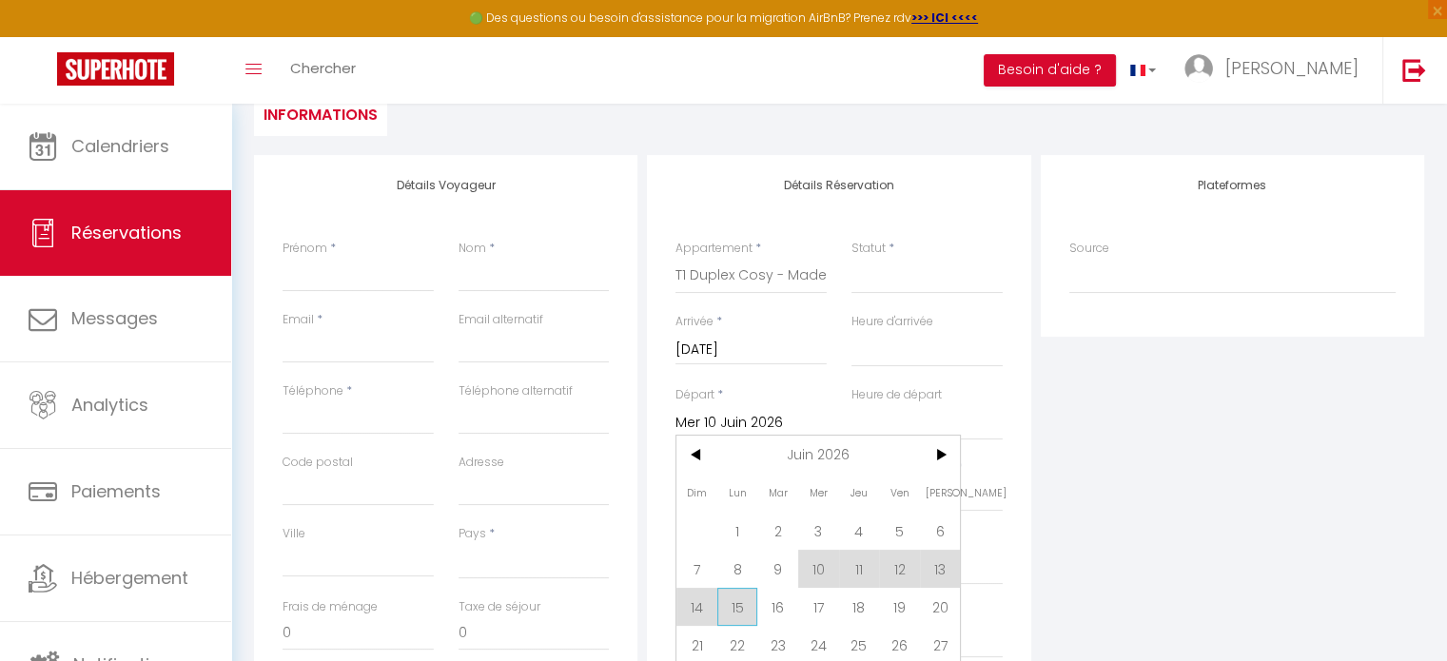
click at [749, 603] on span "15" at bounding box center [737, 607] width 41 height 38
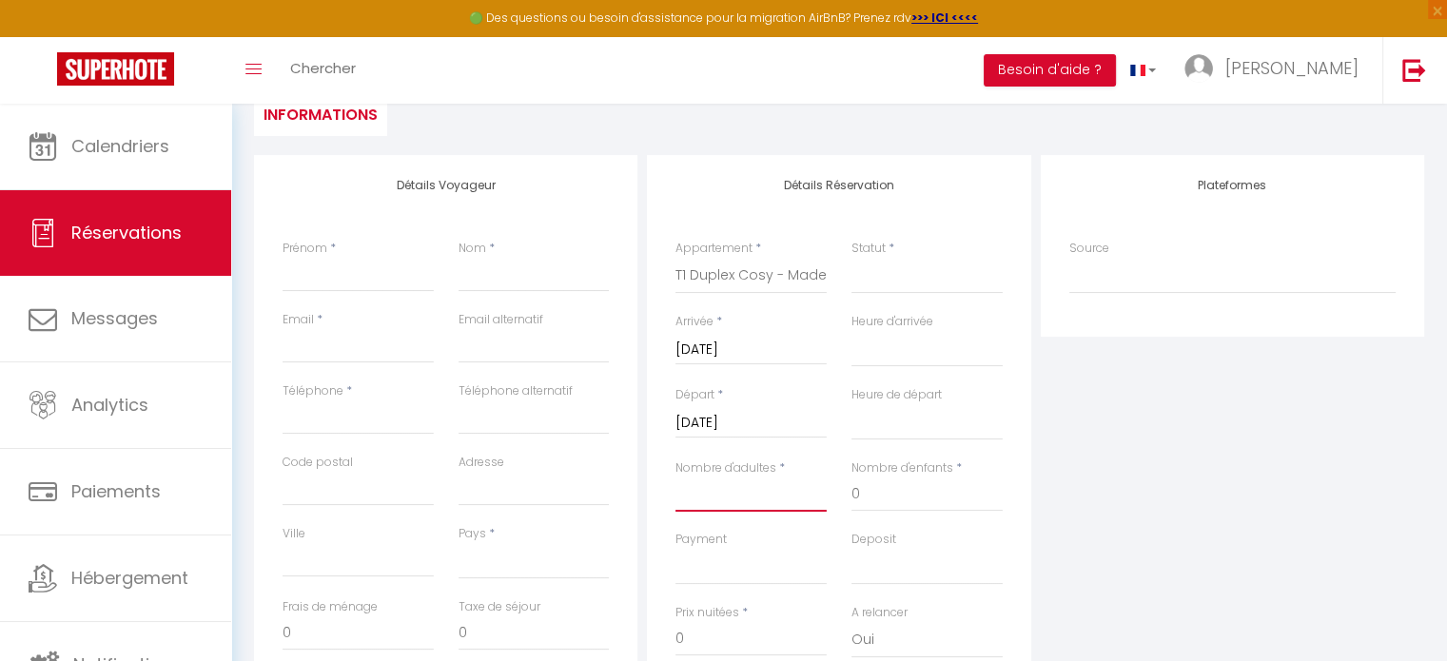
click at [781, 490] on input "Nombre d'adultes" at bounding box center [750, 495] width 151 height 34
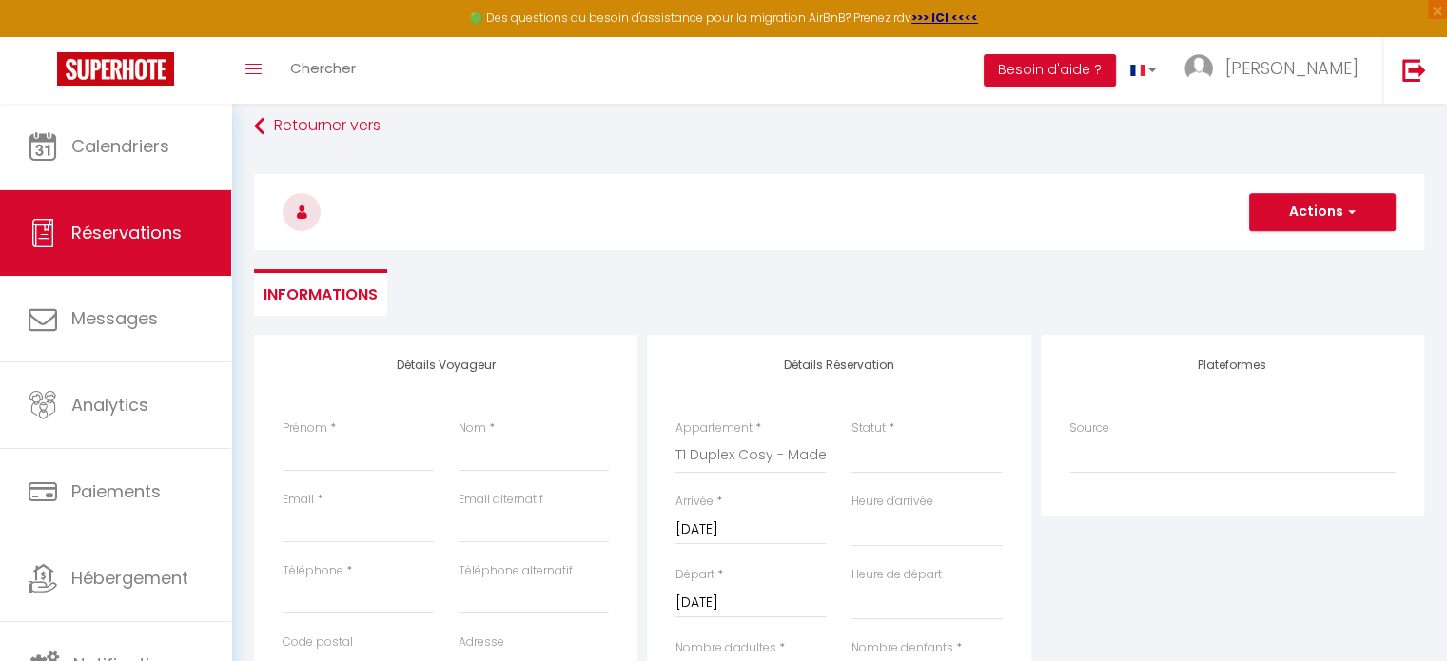
scroll to position [0, 0]
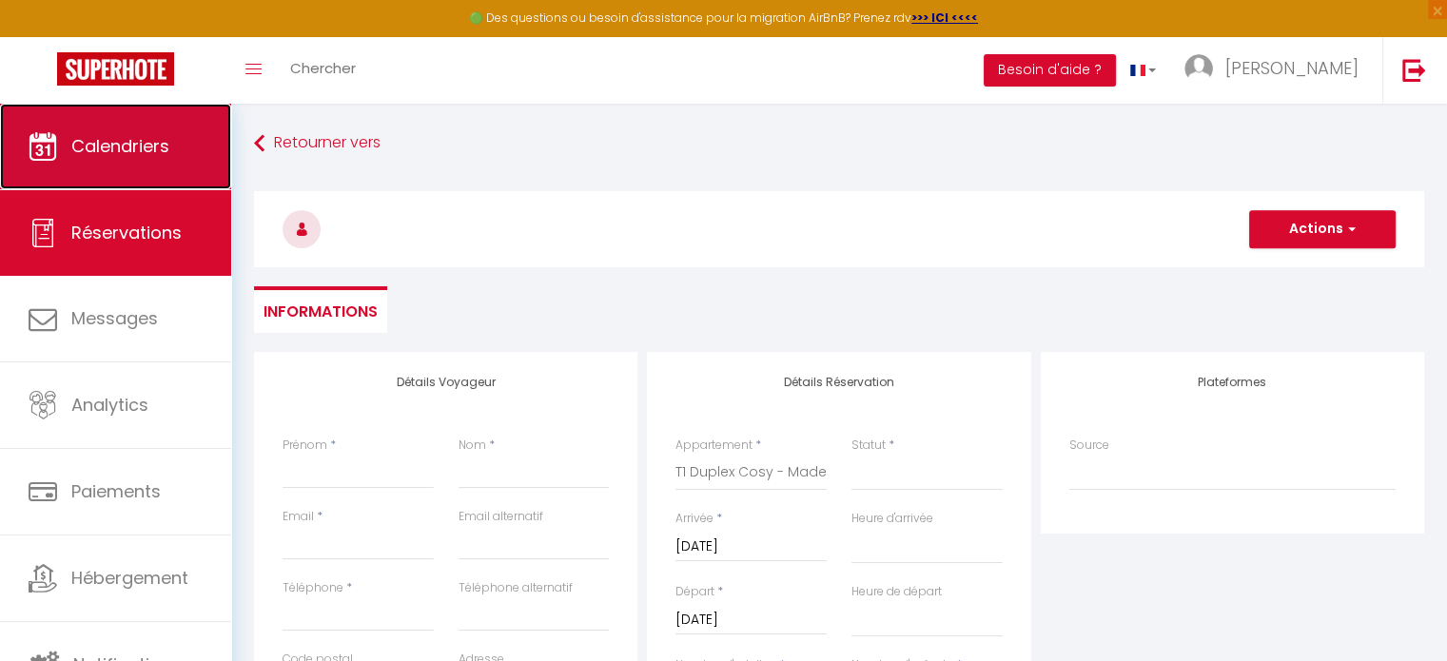
click at [186, 128] on link "Calendriers" at bounding box center [115, 147] width 231 height 86
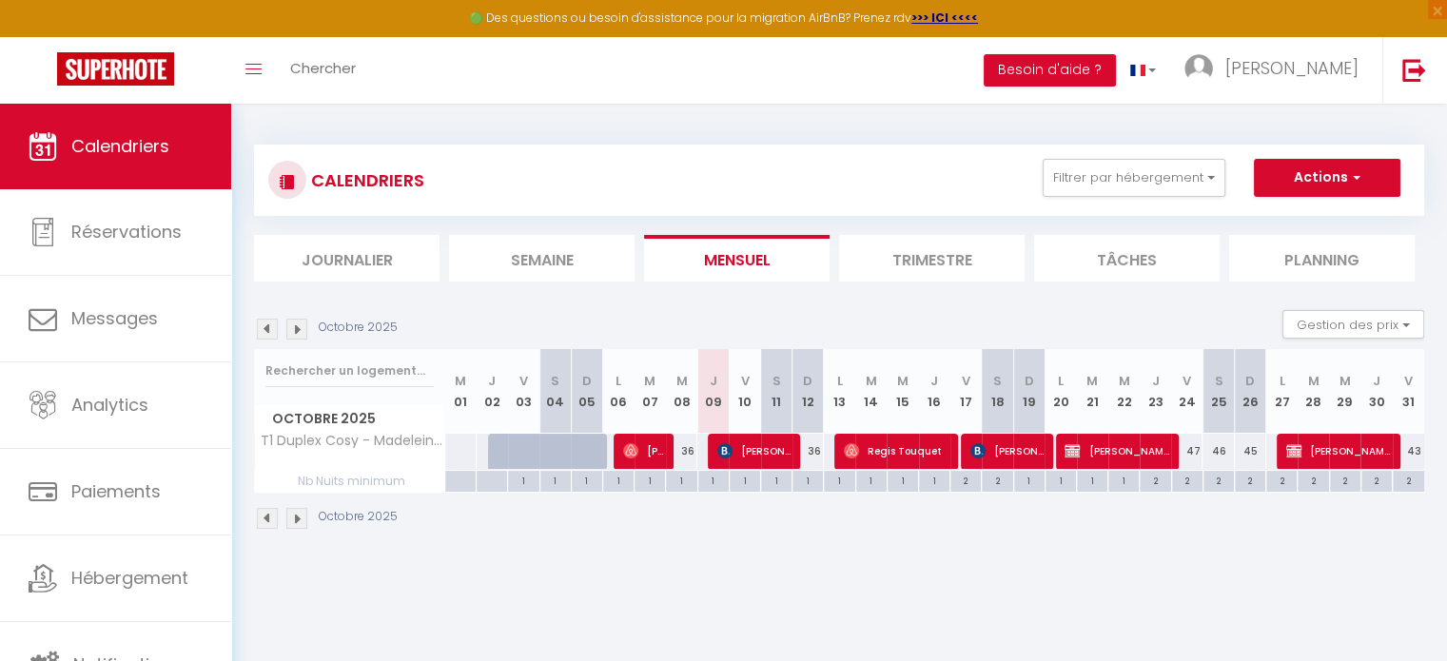
click at [289, 324] on img at bounding box center [296, 329] width 21 height 21
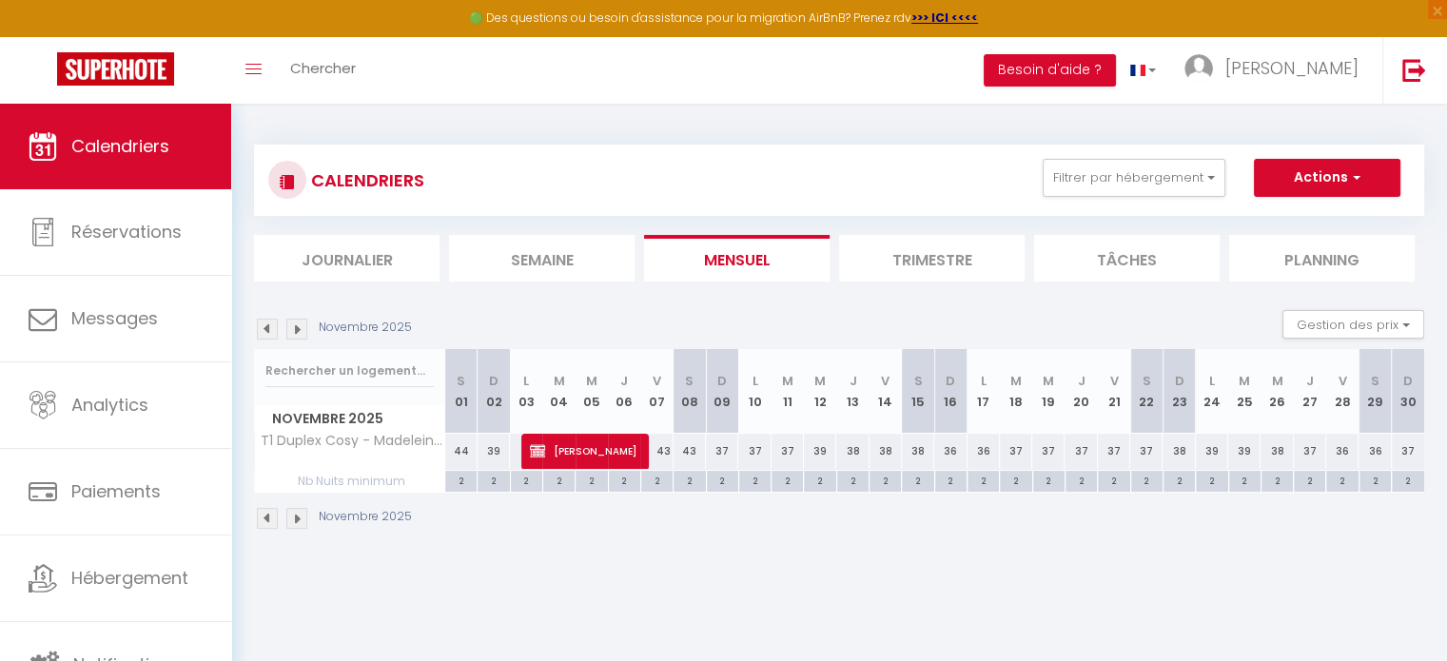
click at [289, 324] on img at bounding box center [296, 329] width 21 height 21
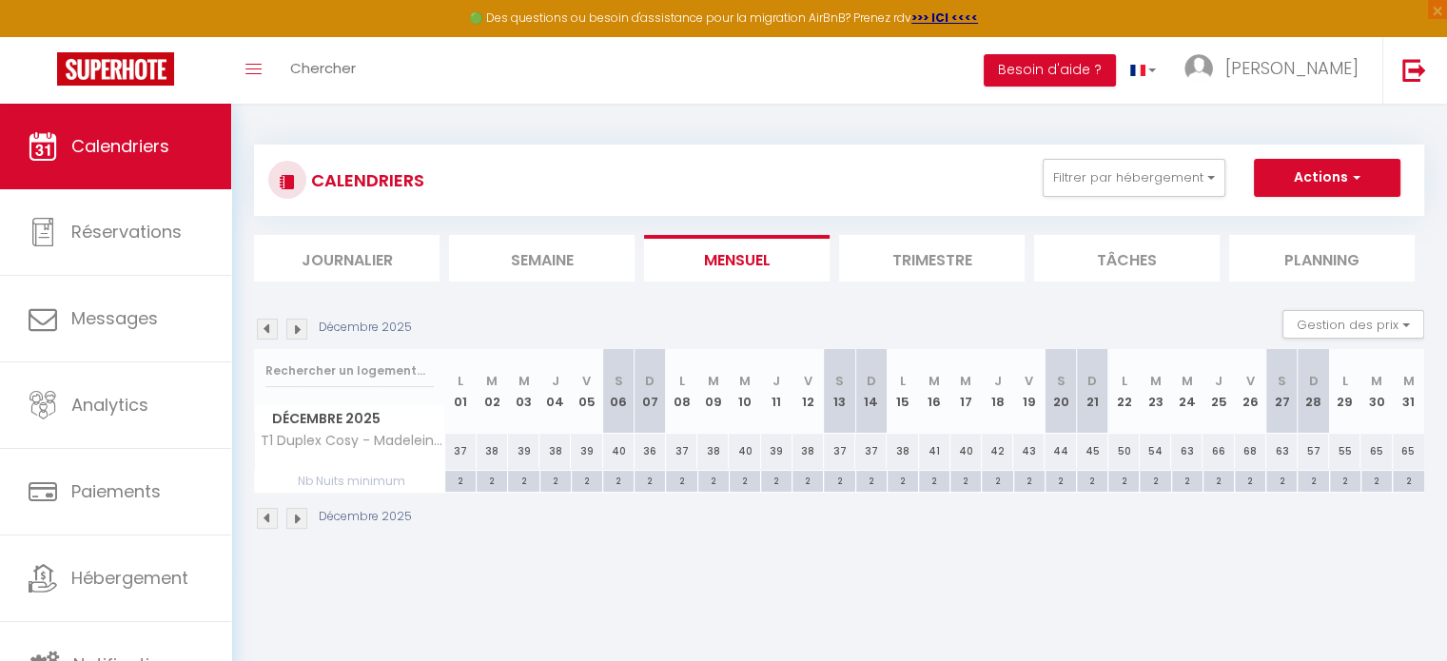
click at [289, 324] on img at bounding box center [296, 329] width 21 height 21
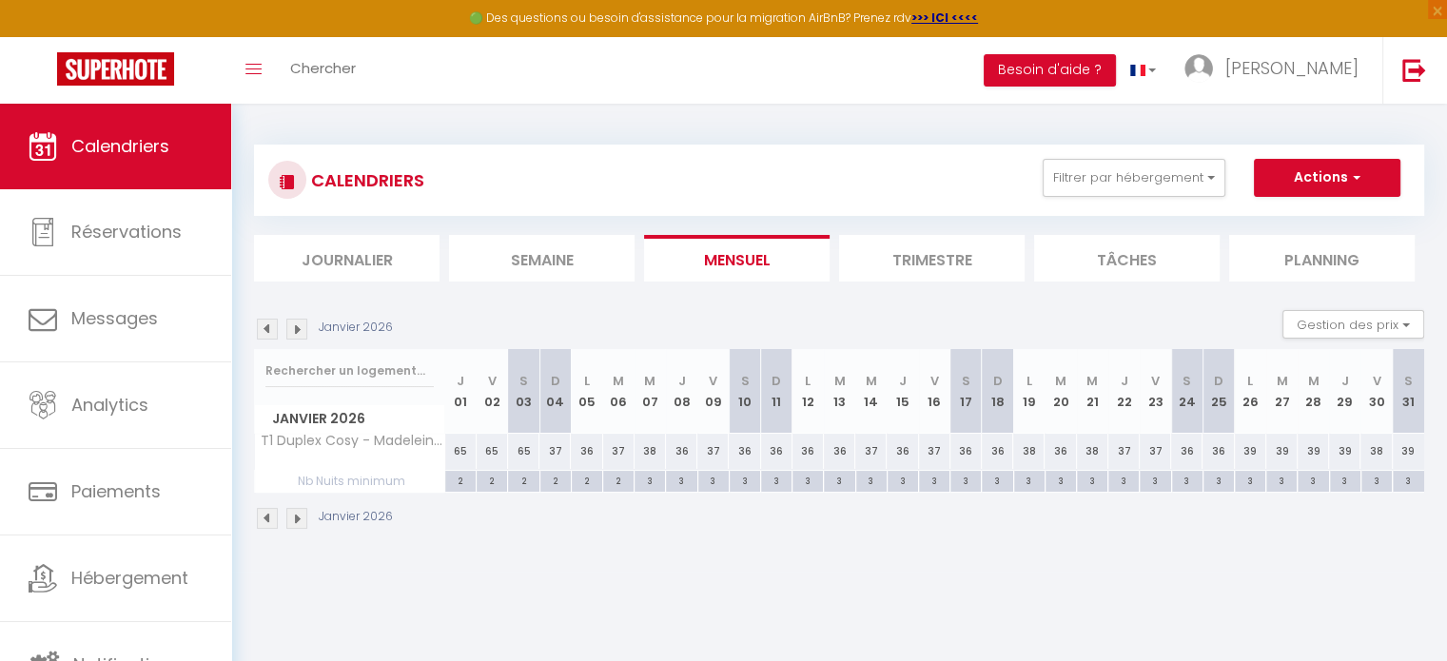
click at [289, 324] on img at bounding box center [296, 329] width 21 height 21
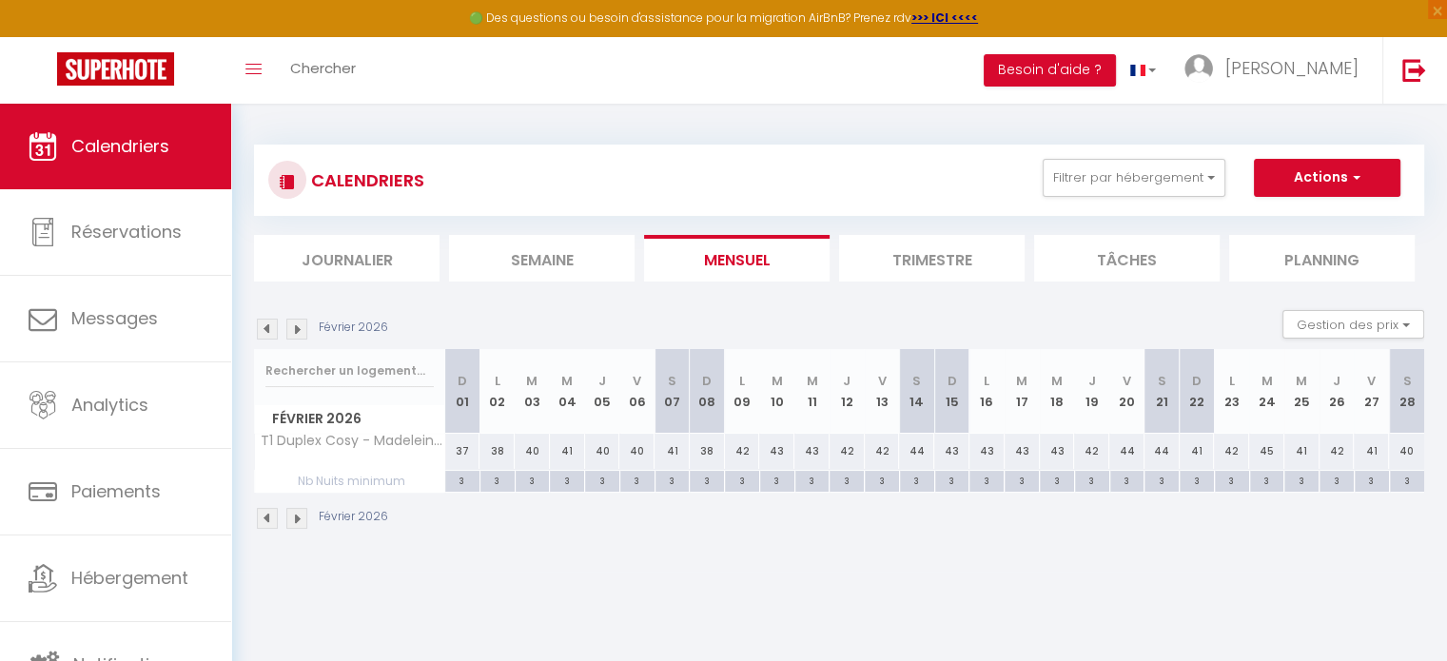
click at [289, 324] on img at bounding box center [296, 329] width 21 height 21
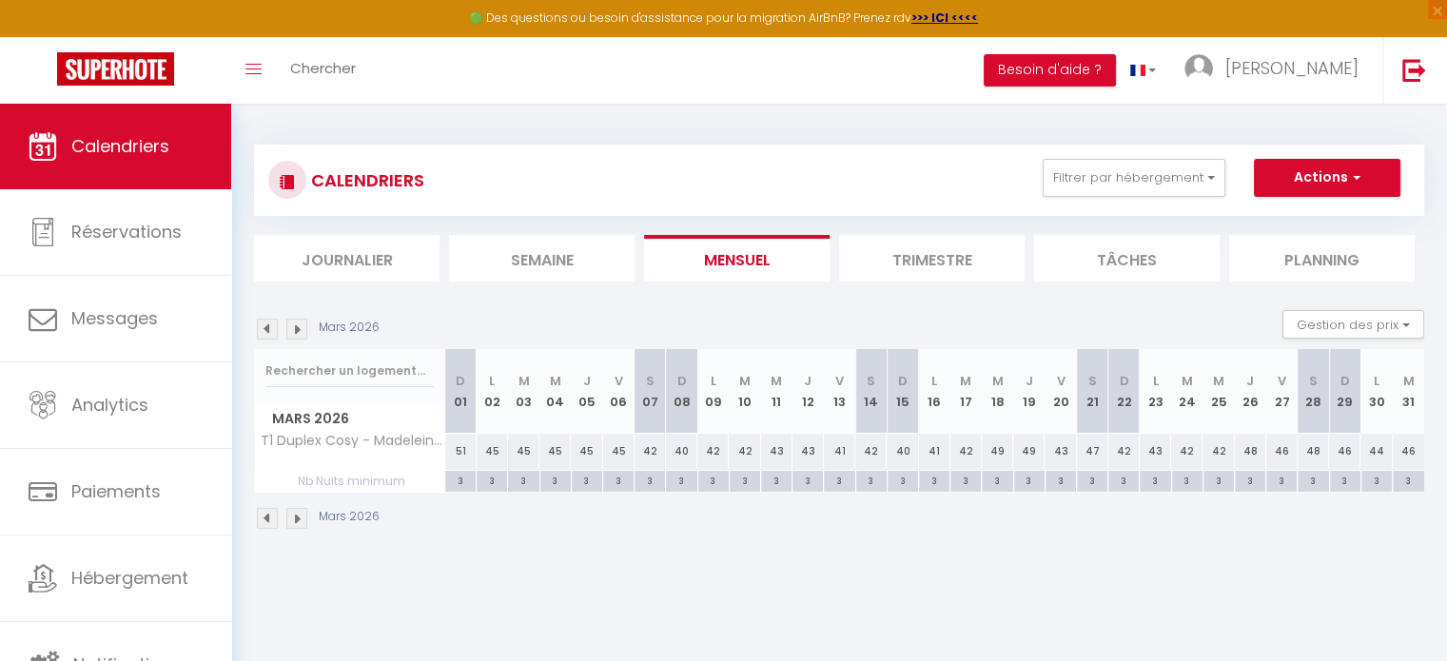
click at [289, 324] on img at bounding box center [296, 329] width 21 height 21
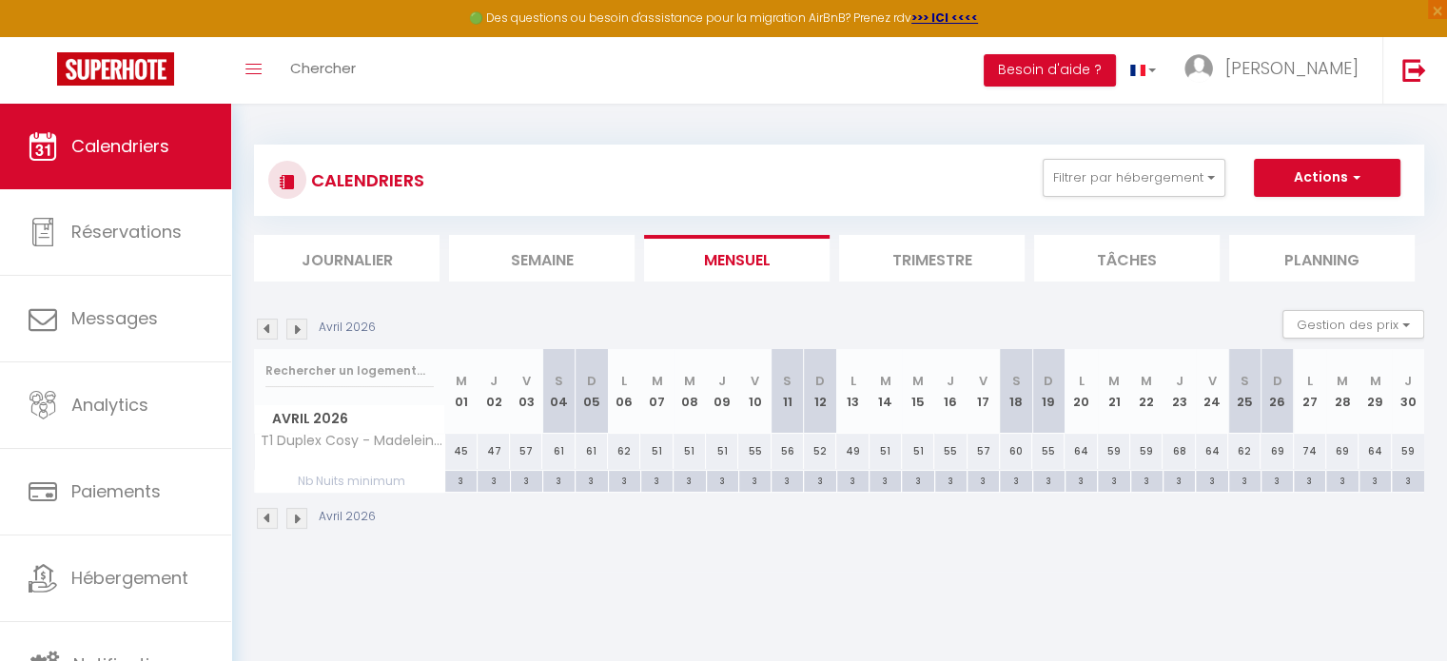
click at [297, 327] on img at bounding box center [296, 329] width 21 height 21
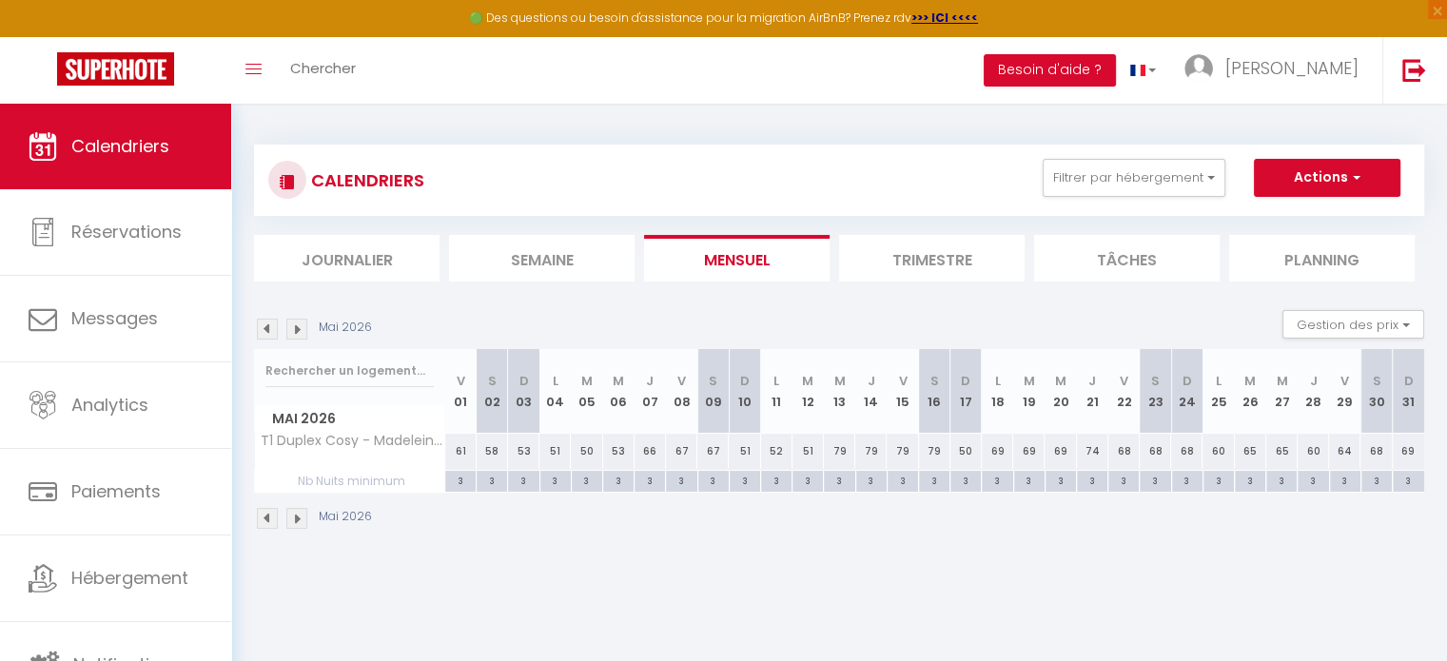
click at [297, 327] on img at bounding box center [296, 329] width 21 height 21
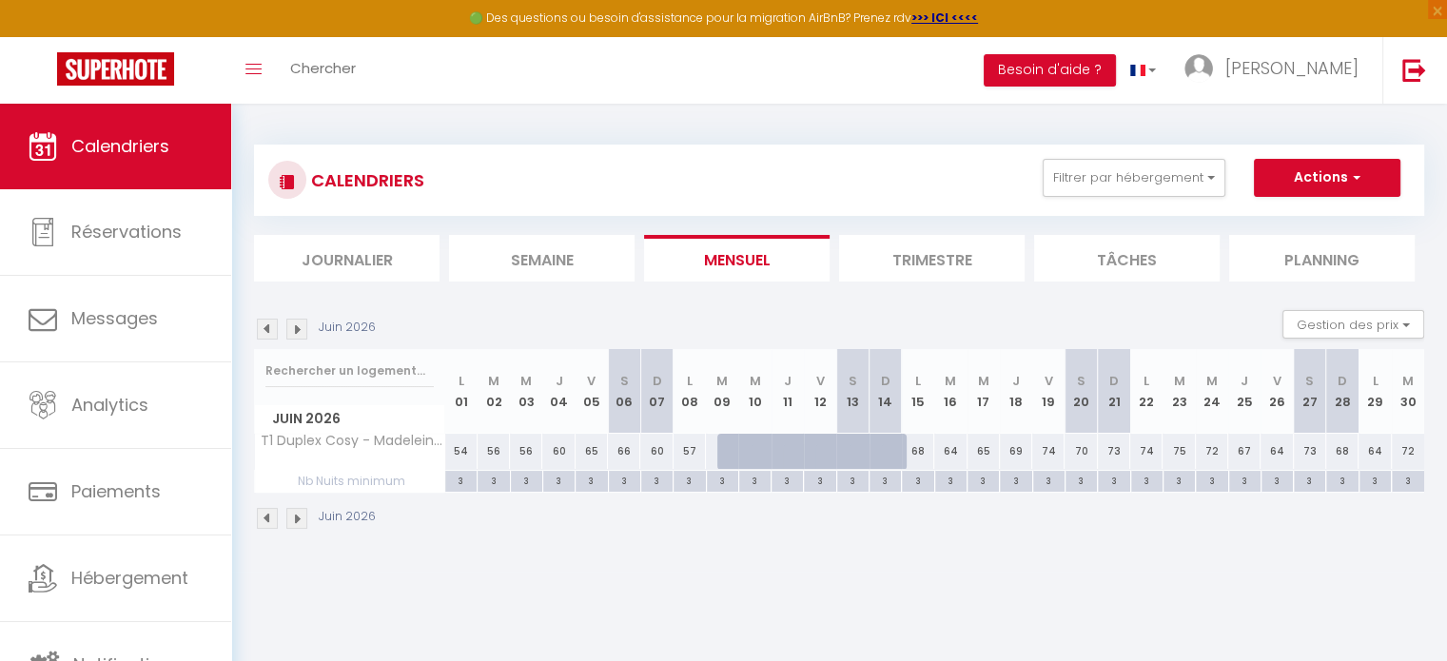
click at [725, 452] on div at bounding box center [733, 452] width 32 height 36
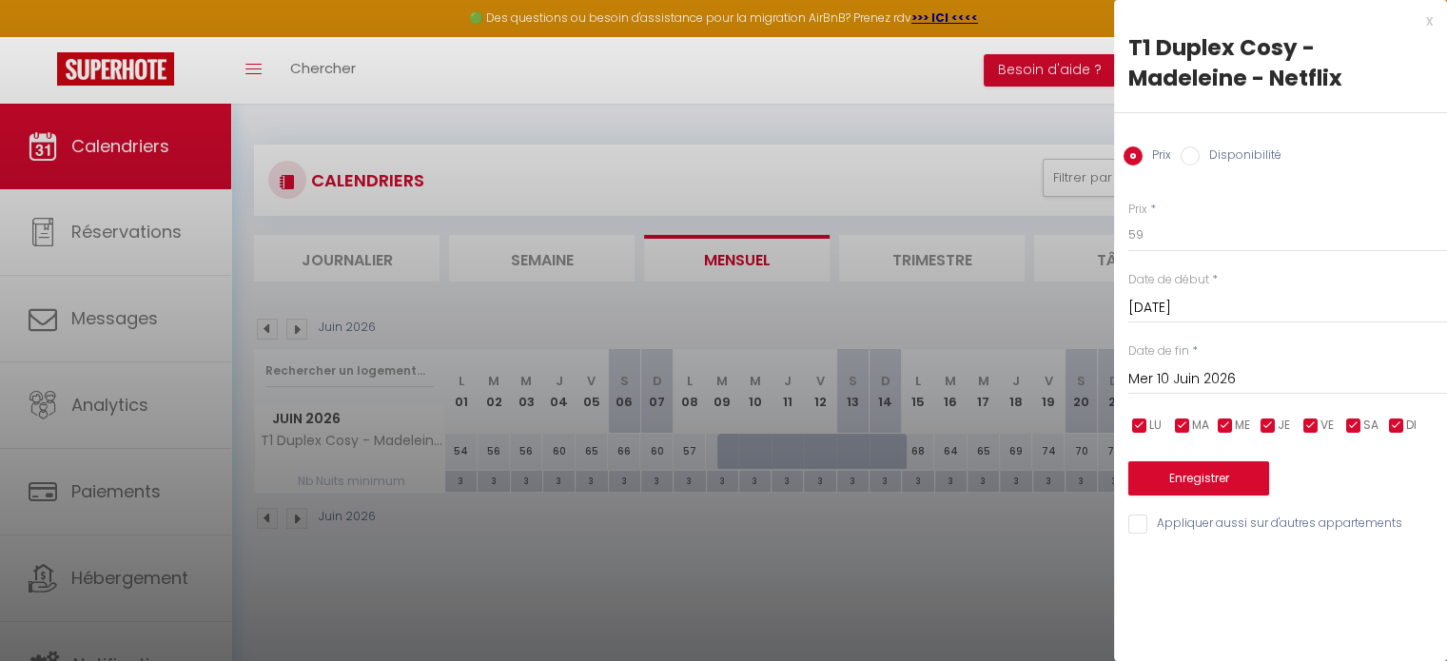
click at [1268, 383] on input "Mer 10 Juin 2026" at bounding box center [1287, 379] width 319 height 25
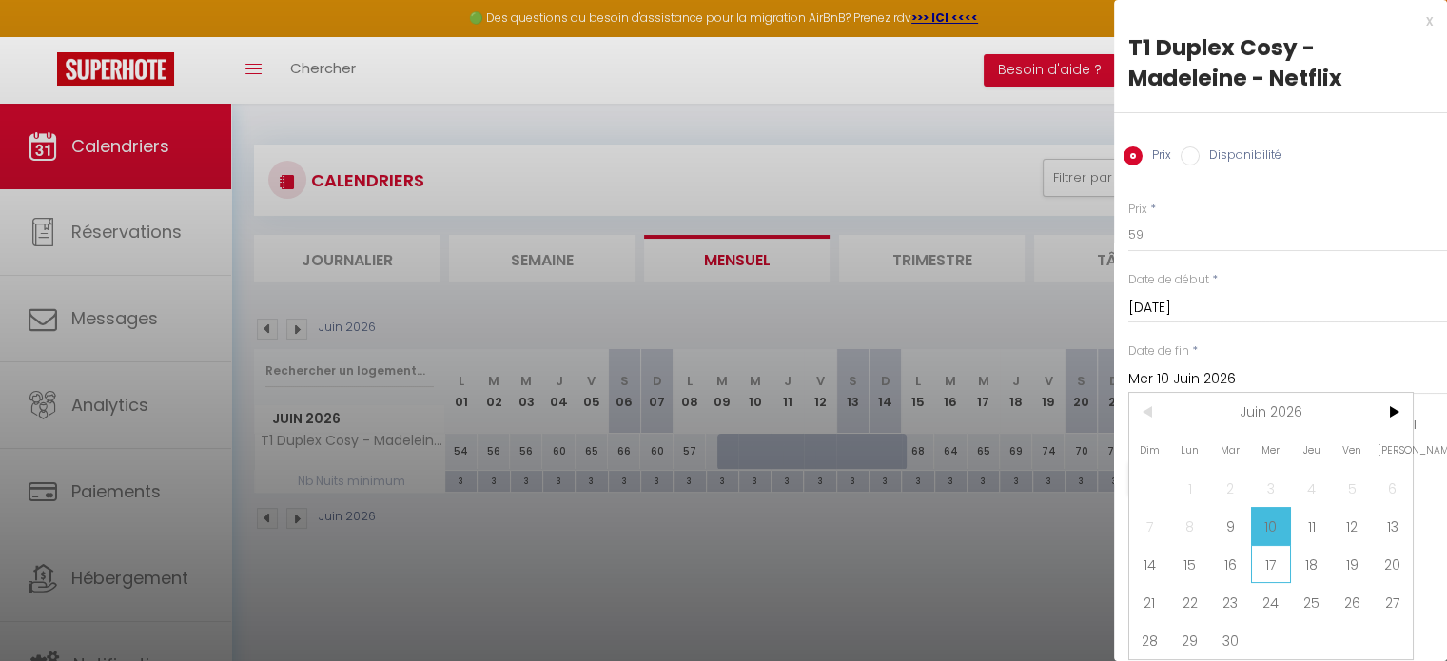
click at [1274, 548] on span "17" at bounding box center [1271, 564] width 41 height 38
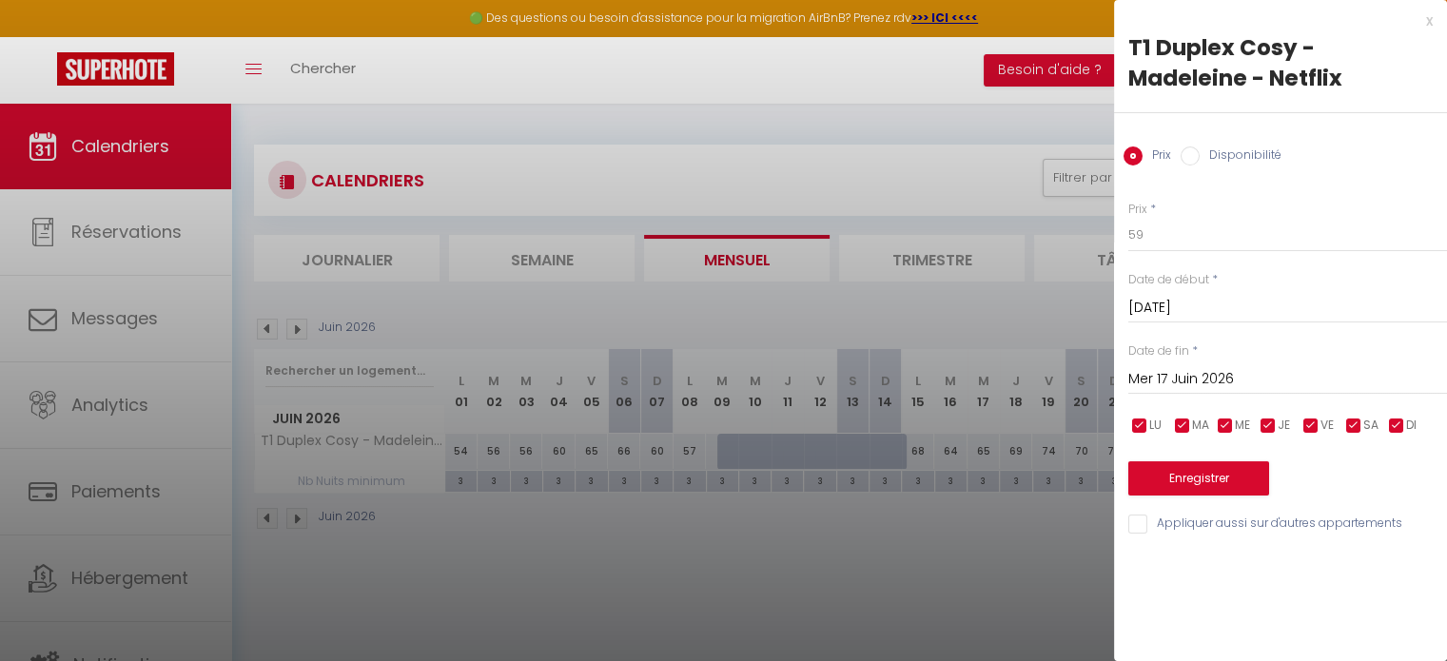
click at [1261, 150] on label "Disponibilité" at bounding box center [1241, 157] width 82 height 21
click at [1200, 150] on input "Disponibilité" at bounding box center [1190, 156] width 19 height 19
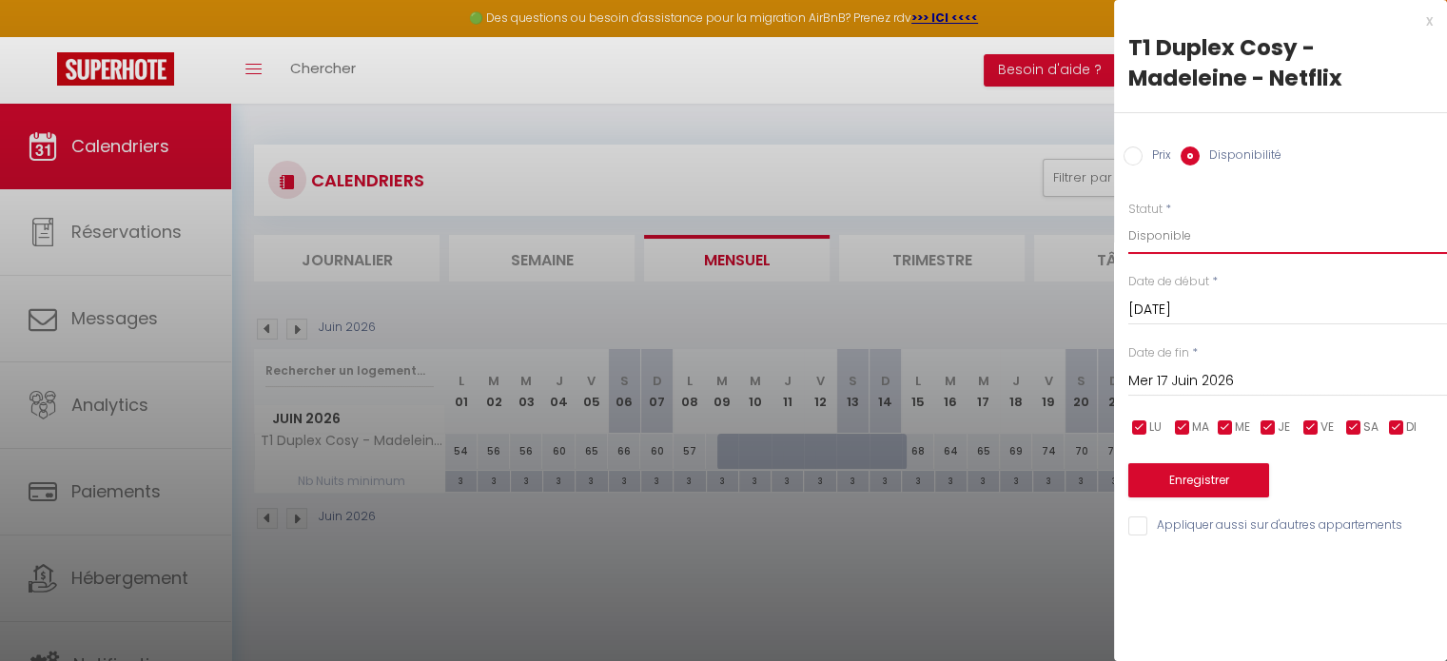
click at [1214, 245] on select "Disponible Indisponible" at bounding box center [1287, 236] width 319 height 36
click at [1190, 476] on button "Enregistrer" at bounding box center [1198, 480] width 141 height 34
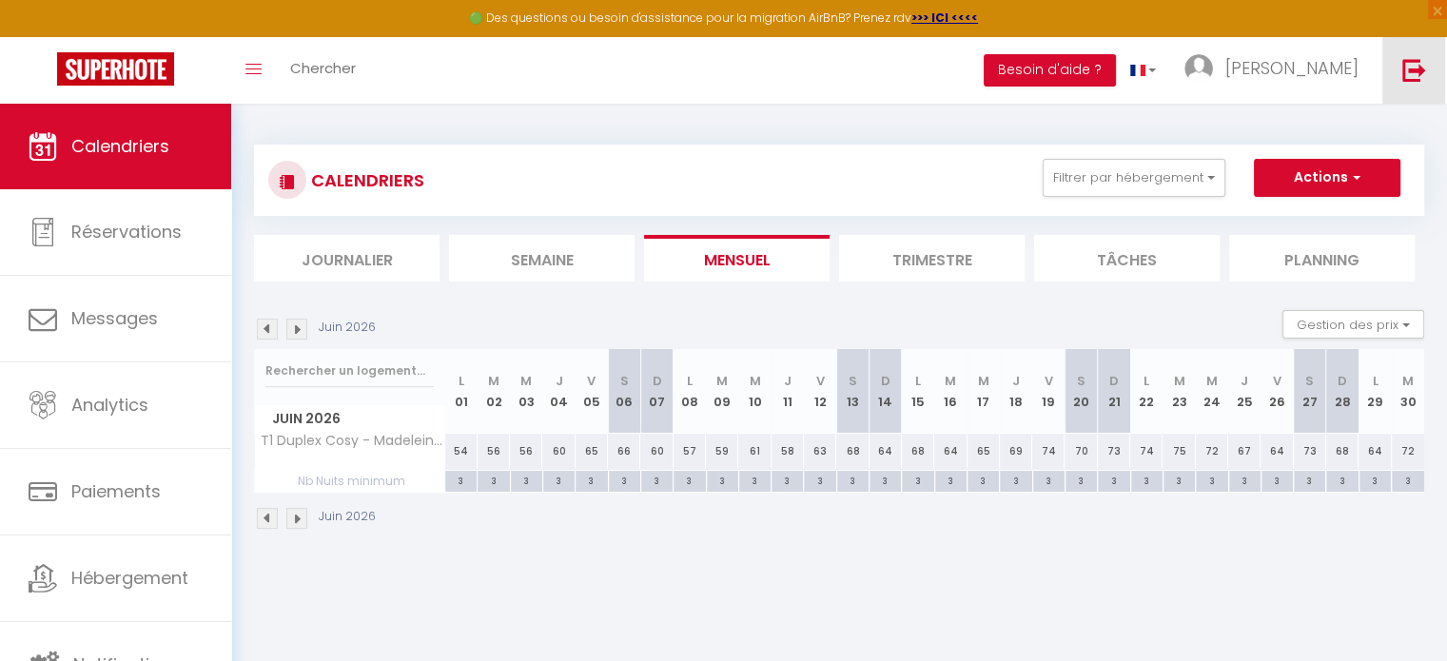
click at [1438, 79] on link at bounding box center [1413, 70] width 63 height 67
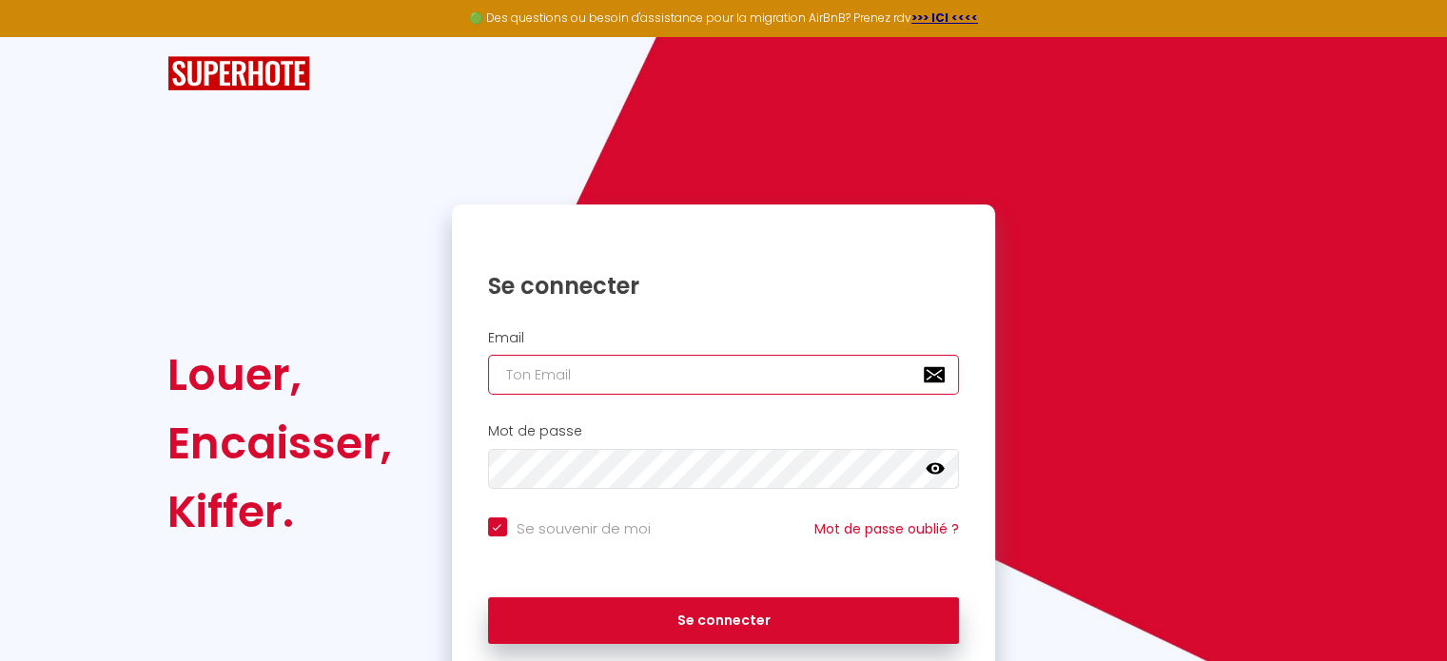
paste input "conciergerie4you@gmail.com"
click at [700, 387] on input "conciergerie4you@gmail.com" at bounding box center [724, 375] width 472 height 40
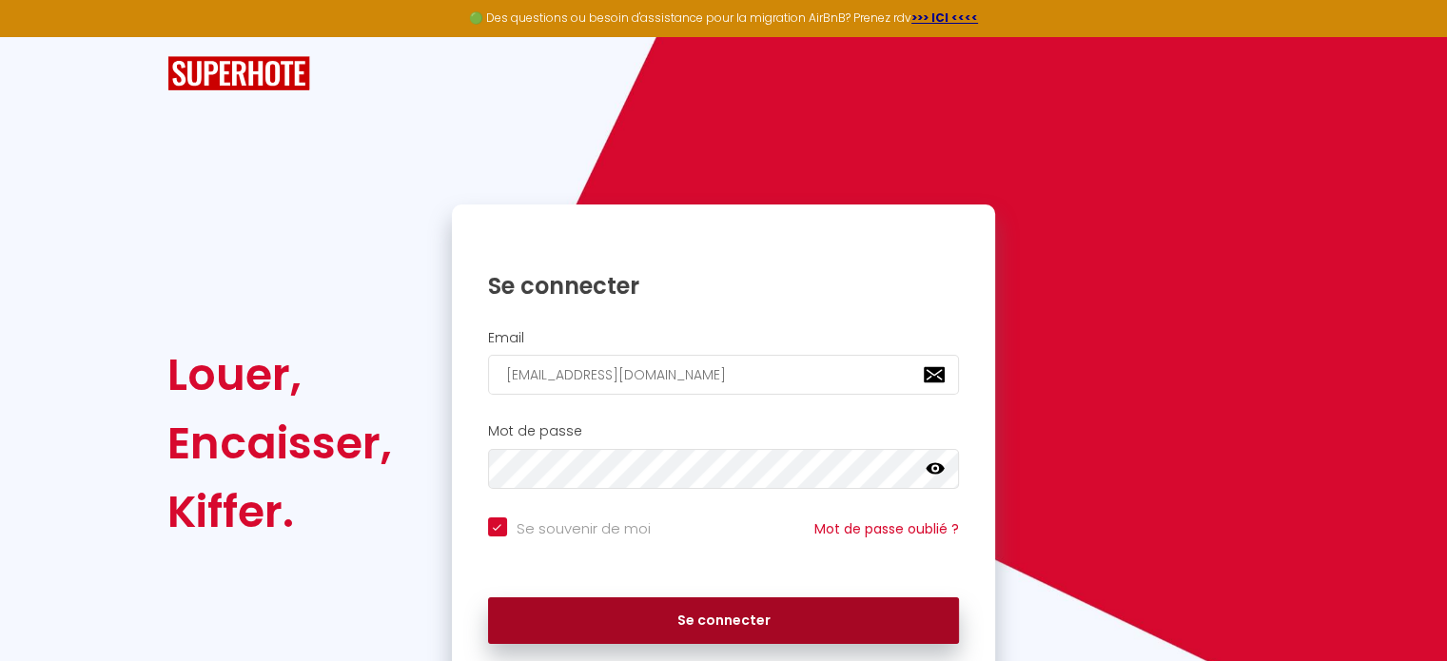
click at [703, 605] on button "Se connecter" at bounding box center [724, 621] width 472 height 48
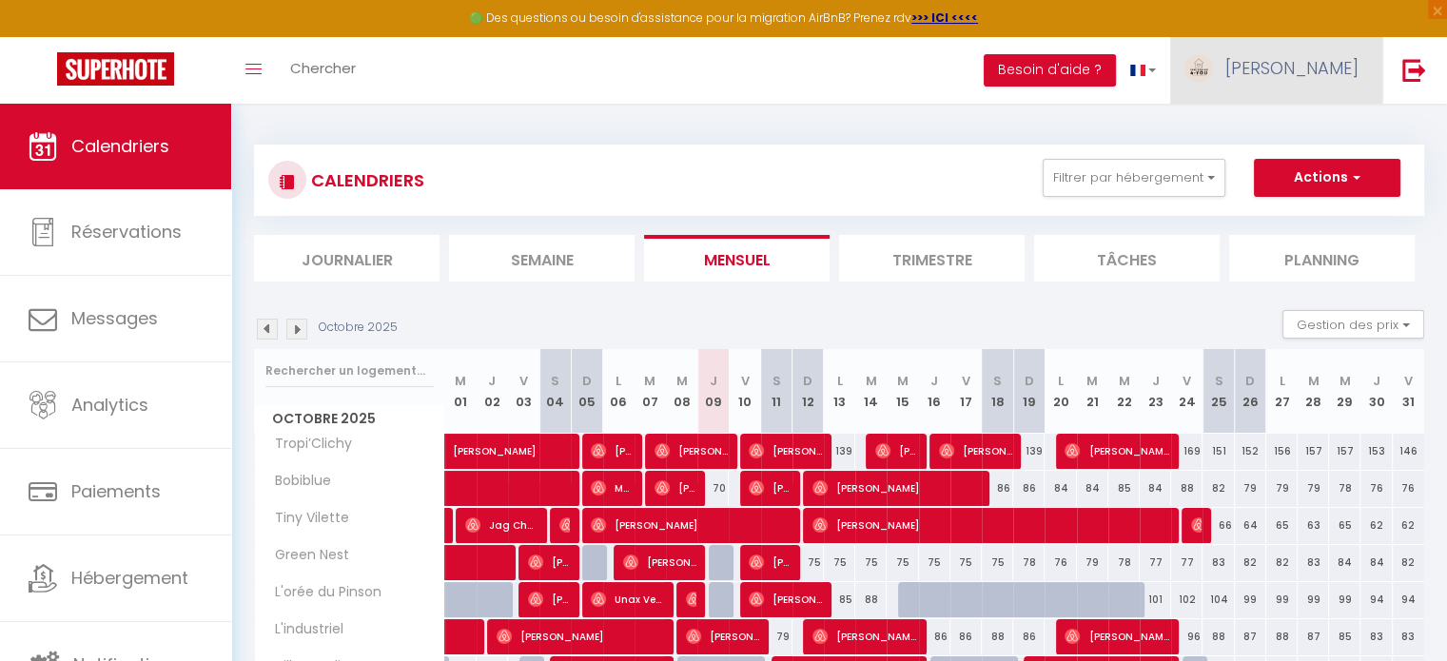
click at [1324, 67] on span "Sophie" at bounding box center [1291, 68] width 133 height 24
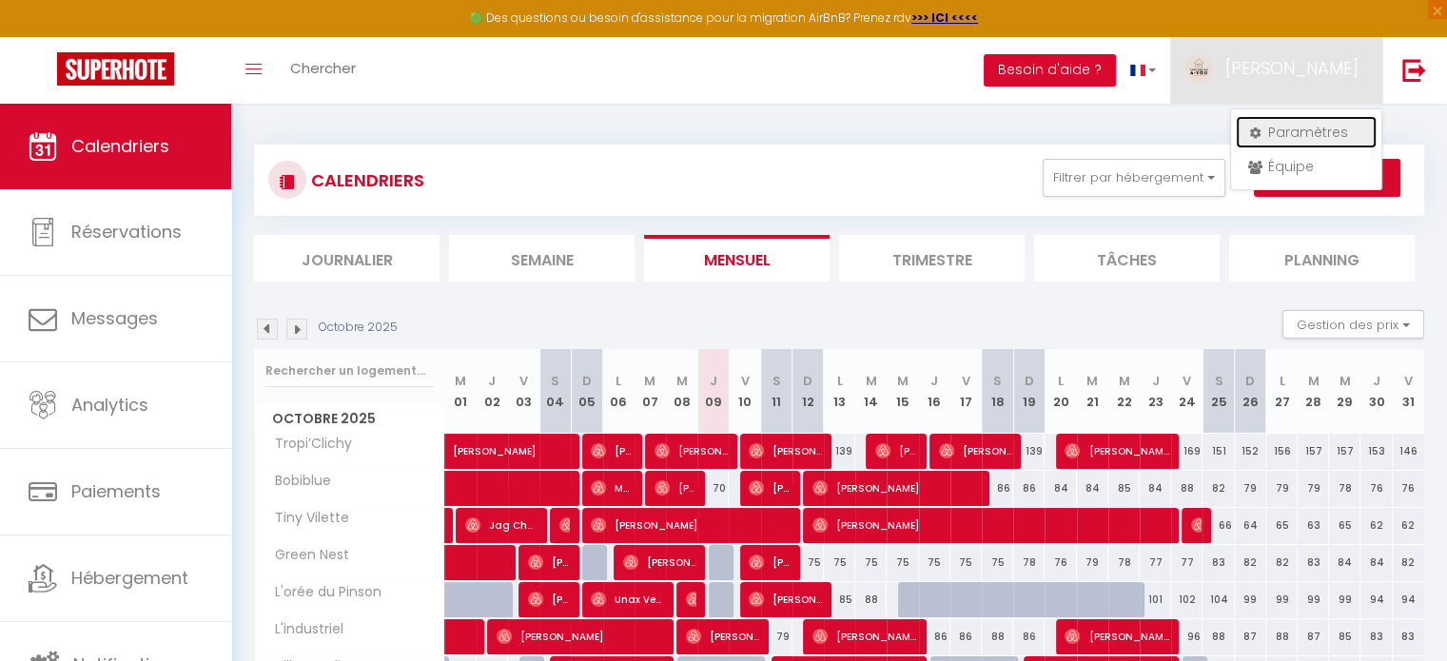
click at [1302, 118] on link "Paramètres" at bounding box center [1306, 132] width 141 height 32
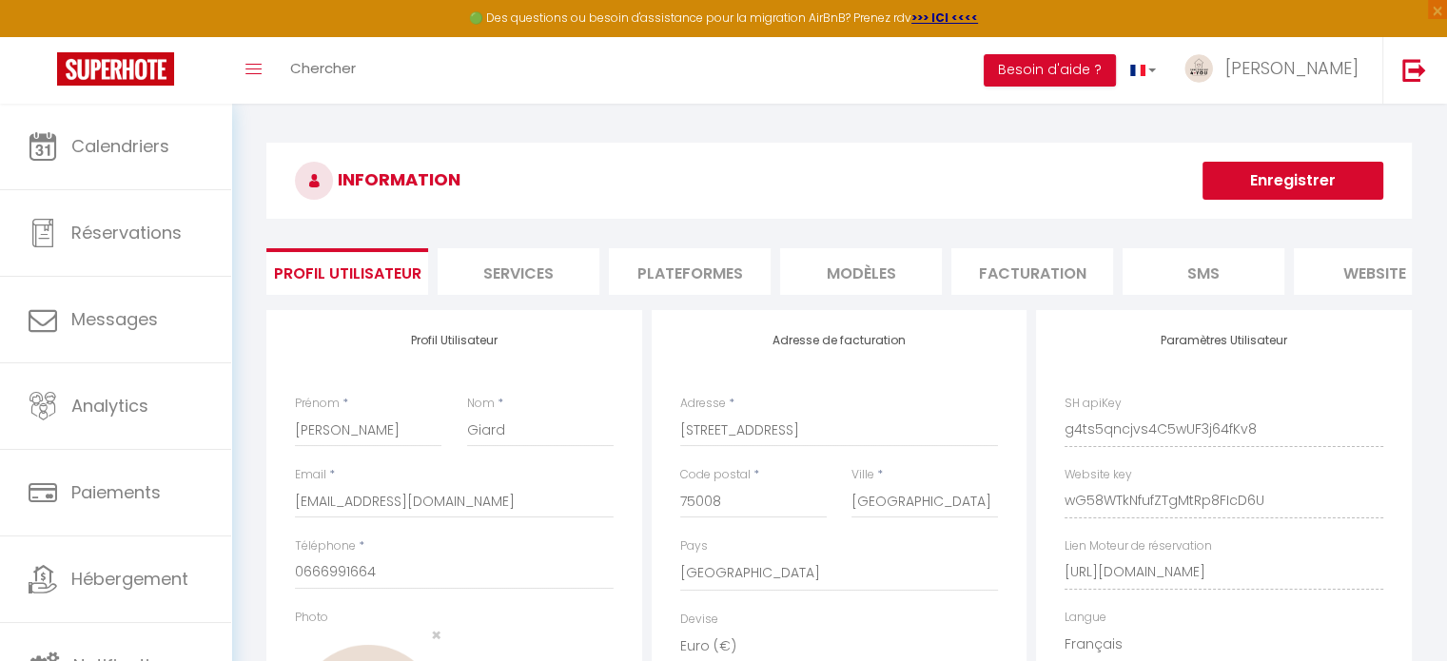
click at [693, 269] on li "Plateformes" at bounding box center [690, 271] width 162 height 47
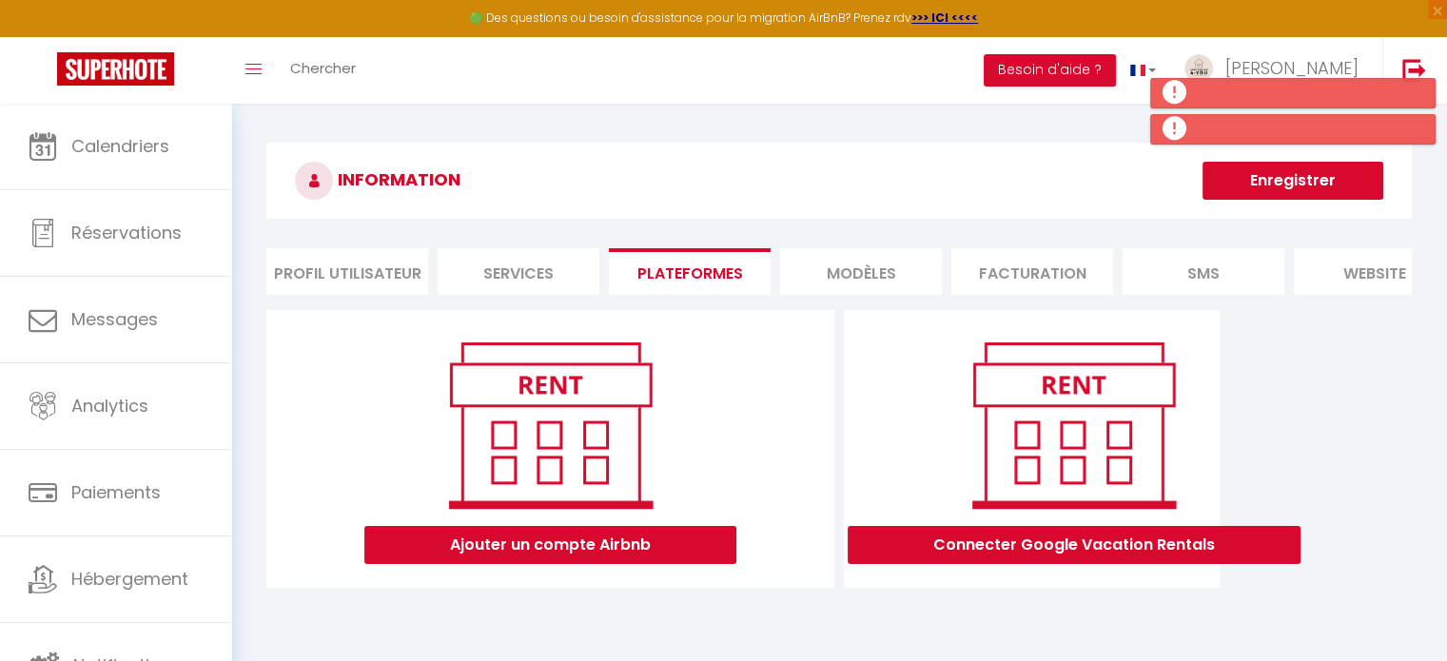
scroll to position [103, 0]
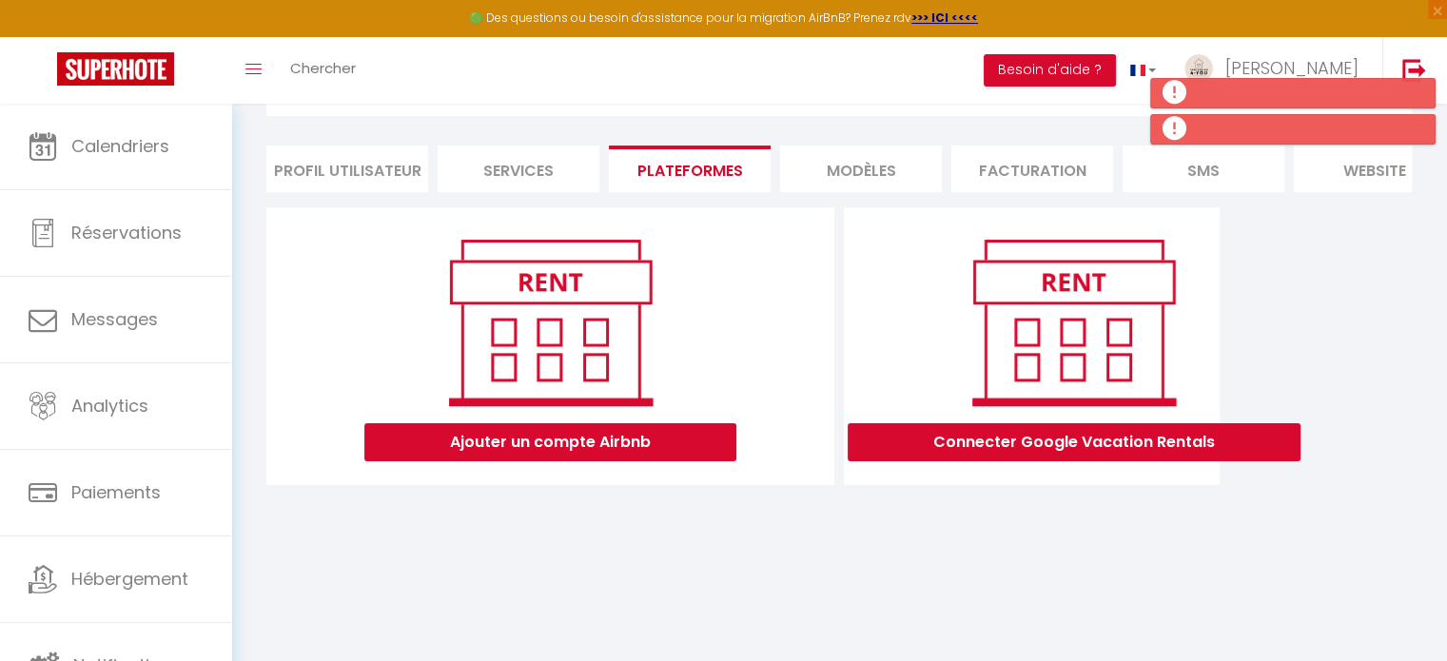
click at [542, 150] on li "Services" at bounding box center [519, 169] width 162 height 47
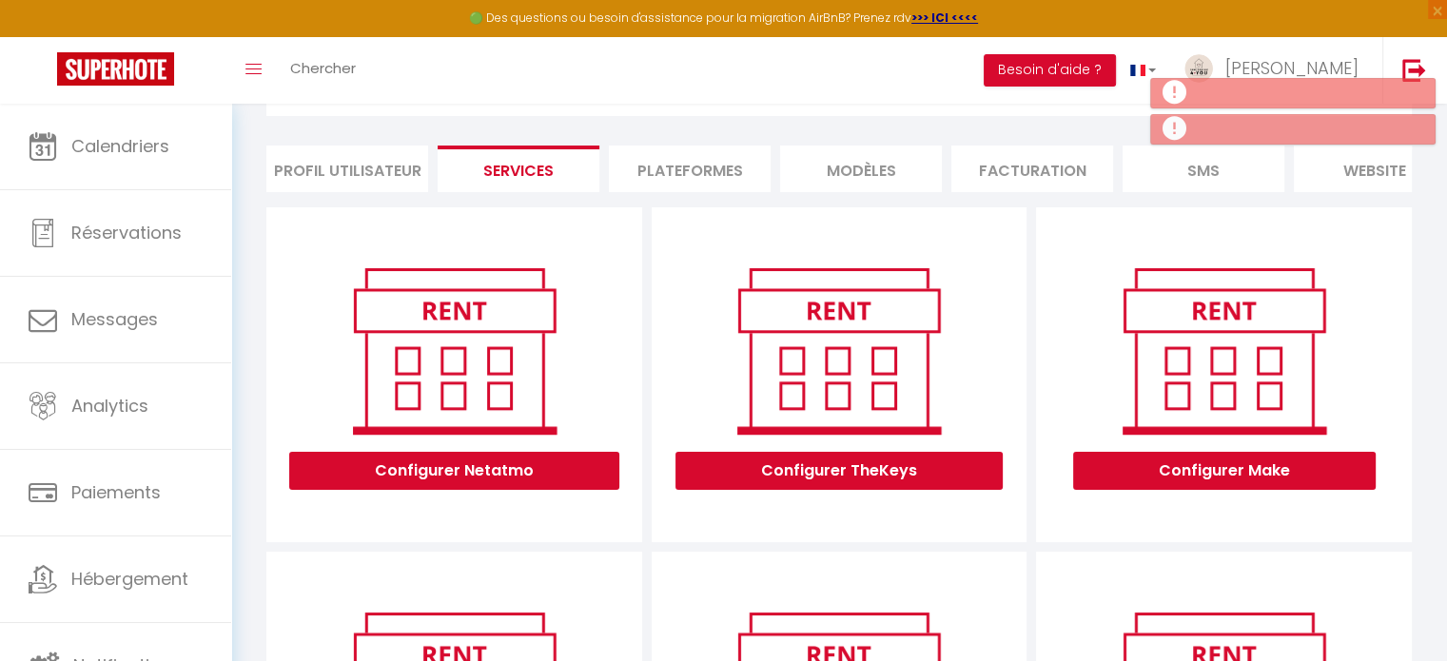
click at [677, 176] on li "Plateformes" at bounding box center [690, 169] width 162 height 47
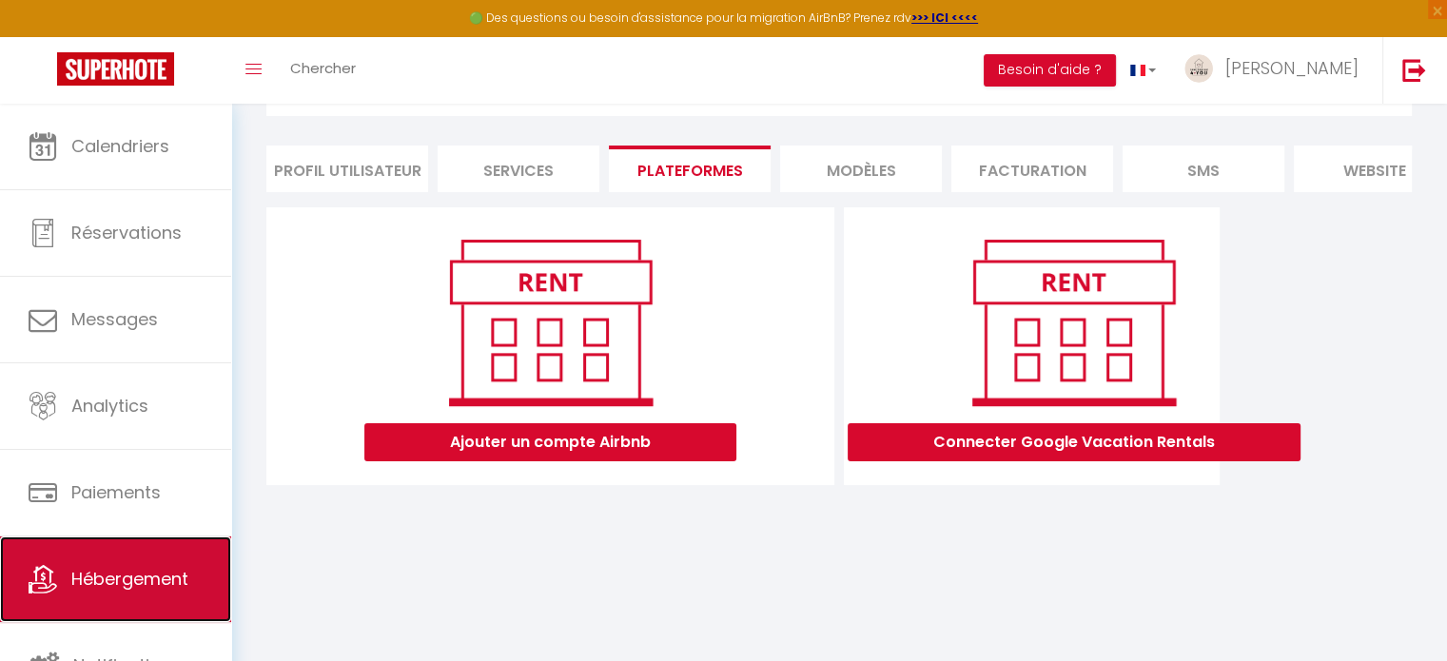
click at [186, 572] on span "Hébergement" at bounding box center [129, 579] width 117 height 24
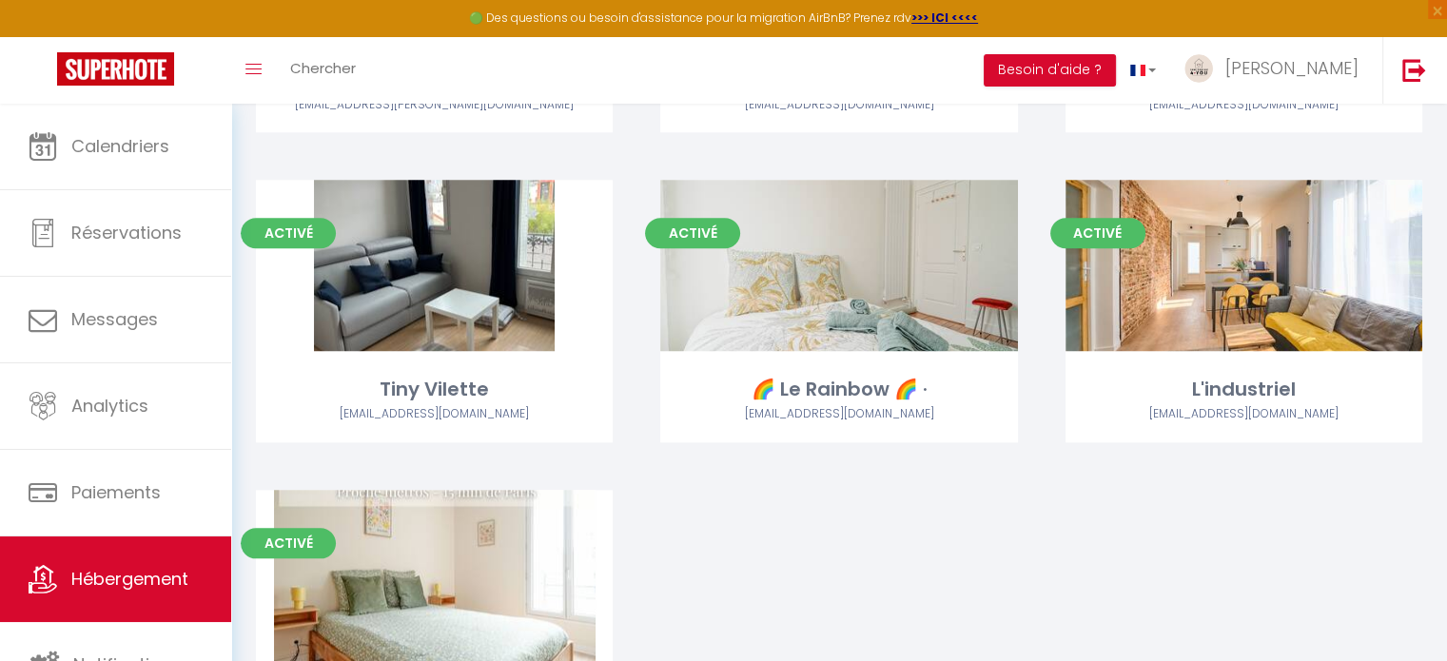
scroll to position [2082, 0]
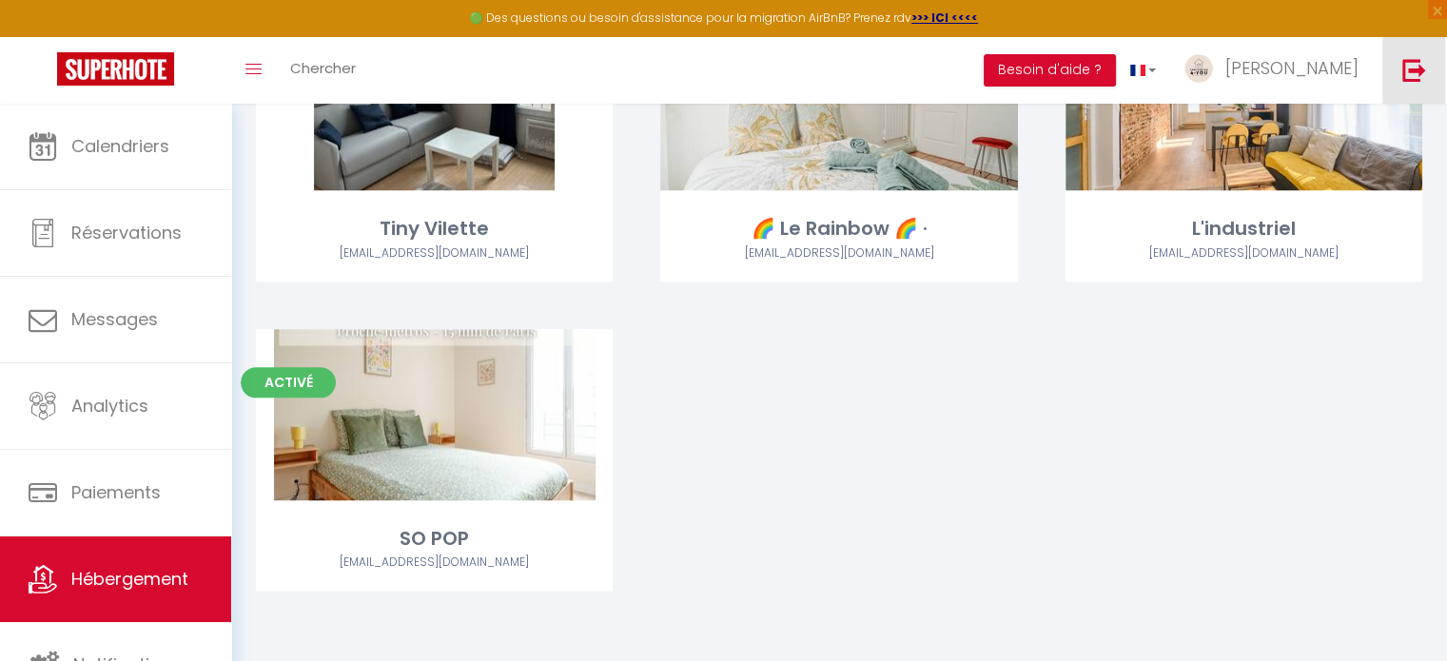
click at [1409, 69] on img at bounding box center [1414, 70] width 24 height 24
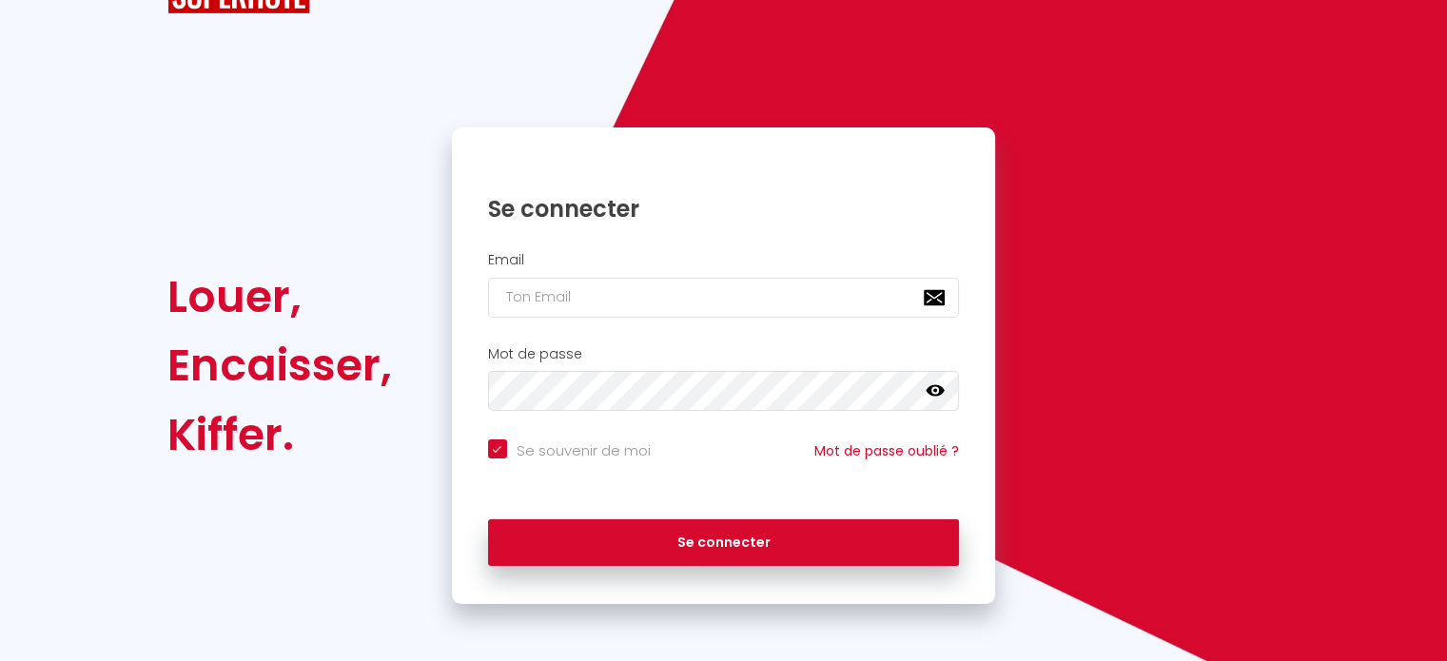
scroll to position [76, 0]
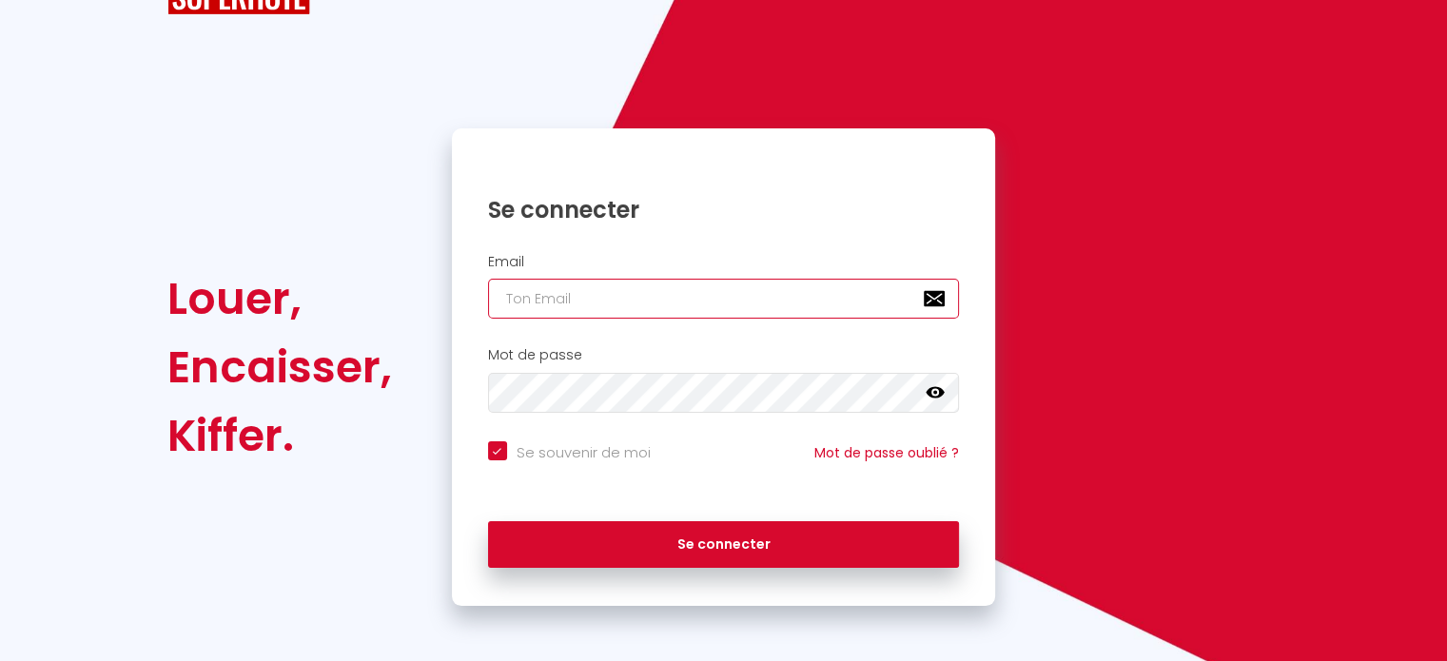
click at [723, 283] on input "email" at bounding box center [724, 299] width 472 height 40
paste input "chamanthome@gmail.com"
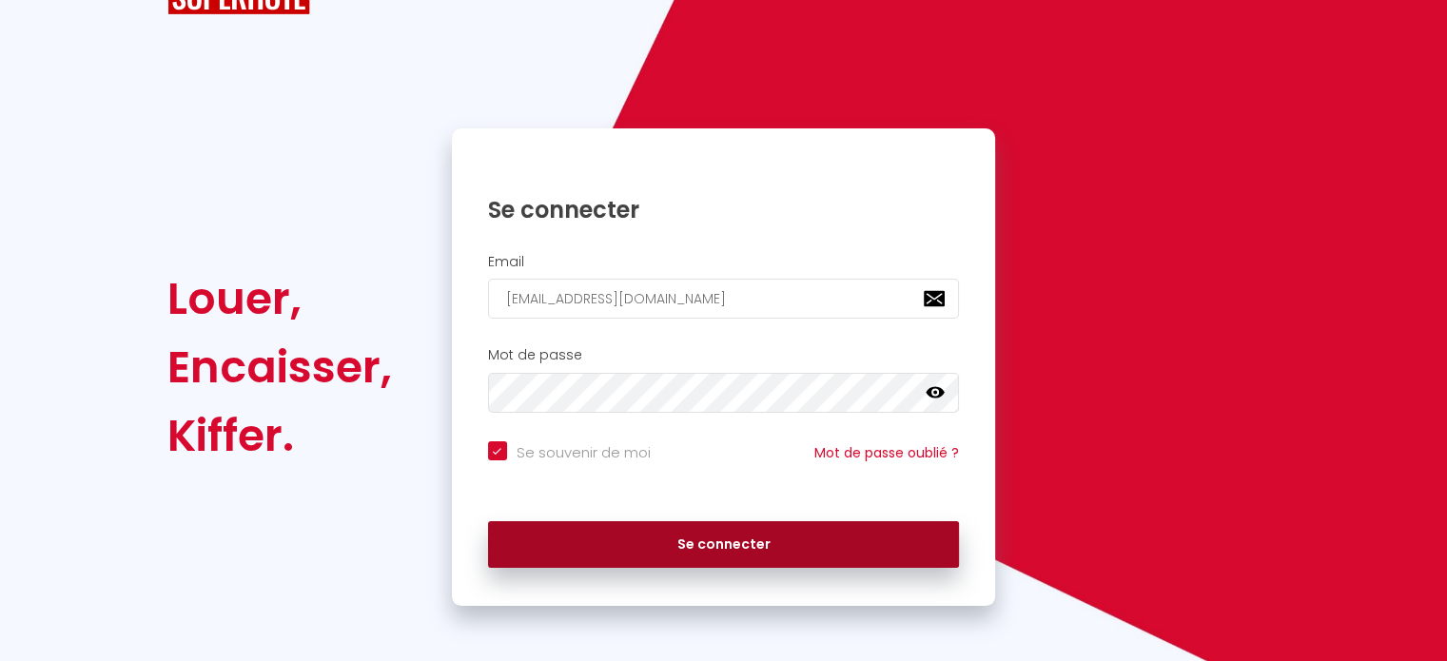
click at [694, 531] on button "Se connecter" at bounding box center [724, 545] width 472 height 48
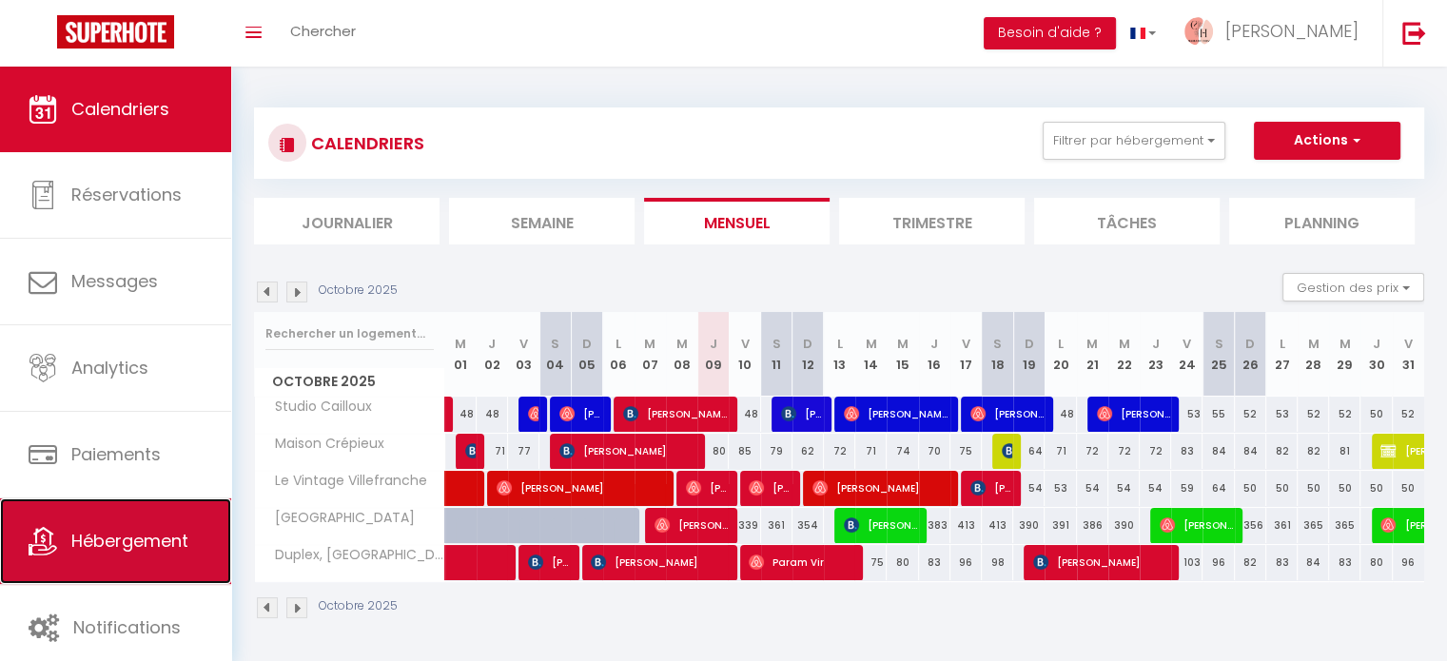
click at [131, 537] on span "Hébergement" at bounding box center [129, 541] width 117 height 24
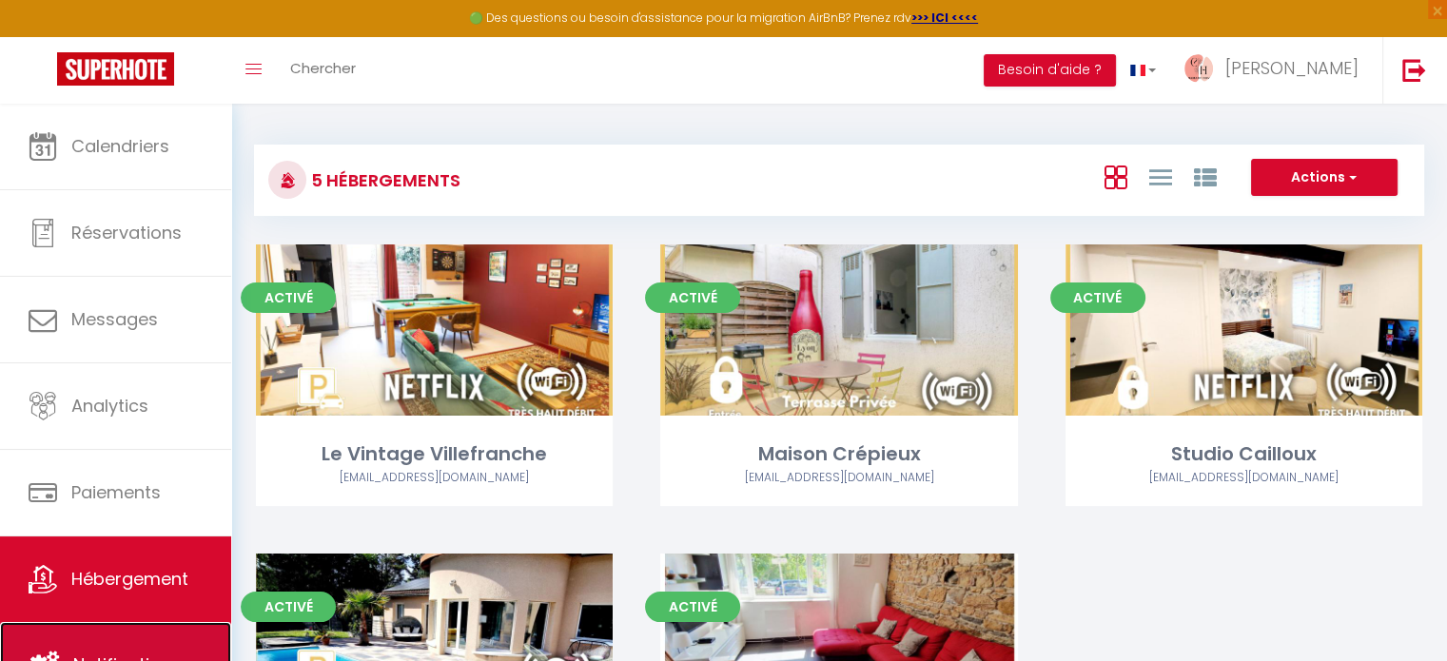
click at [126, 632] on link "Notifications" at bounding box center [115, 665] width 231 height 86
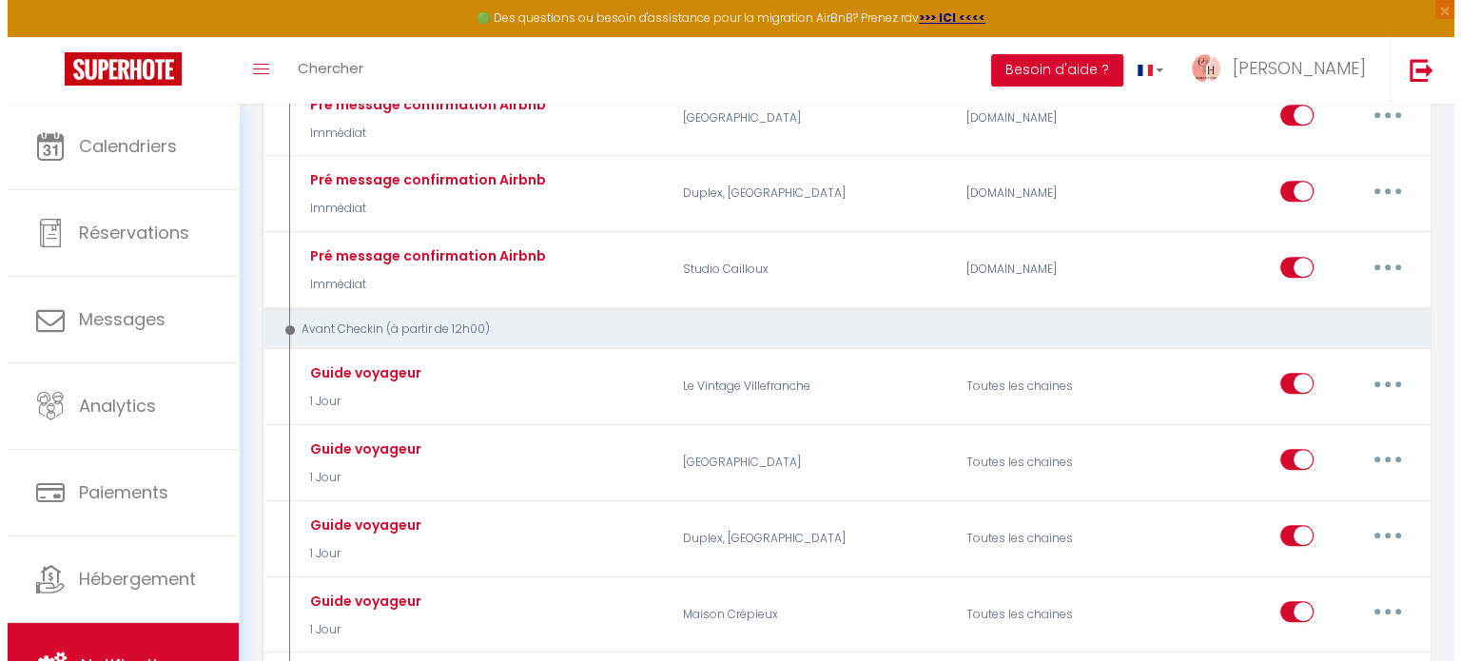
scroll to position [839, 0]
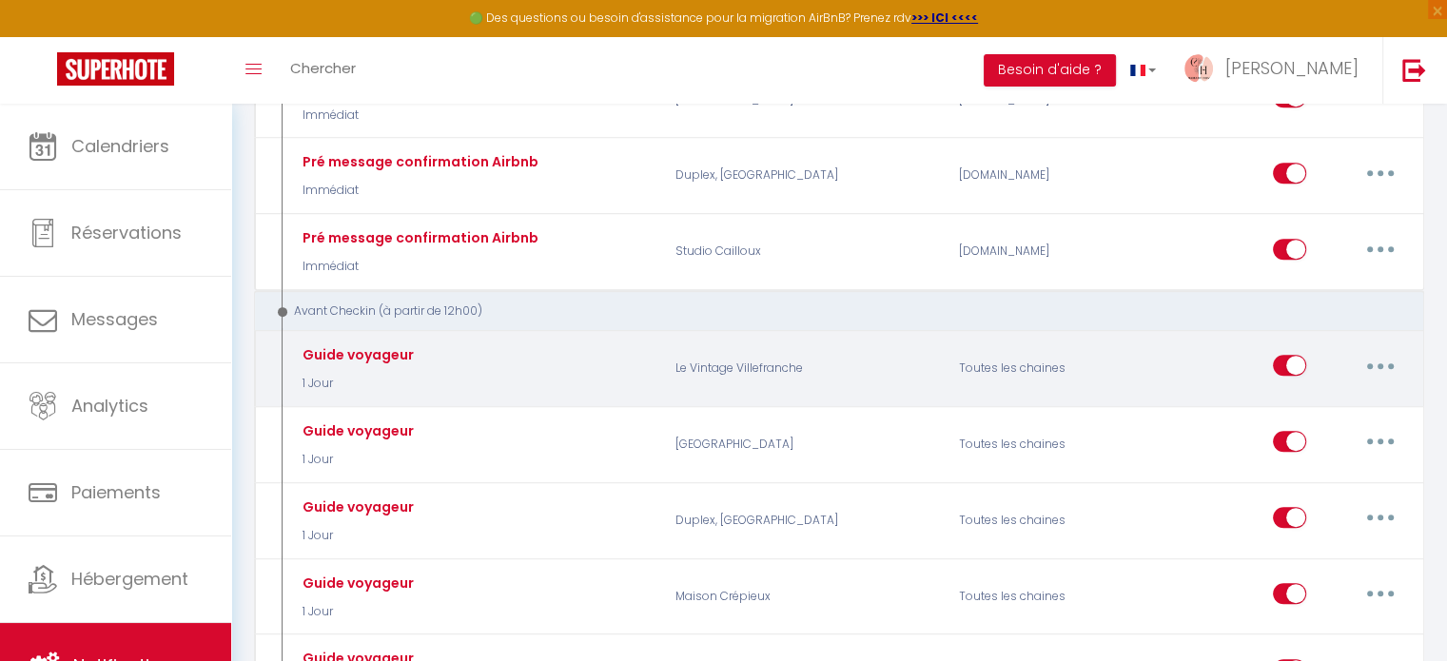
click at [1381, 360] on button "button" at bounding box center [1380, 365] width 53 height 30
click at [1363, 393] on link "Editer" at bounding box center [1331, 409] width 141 height 32
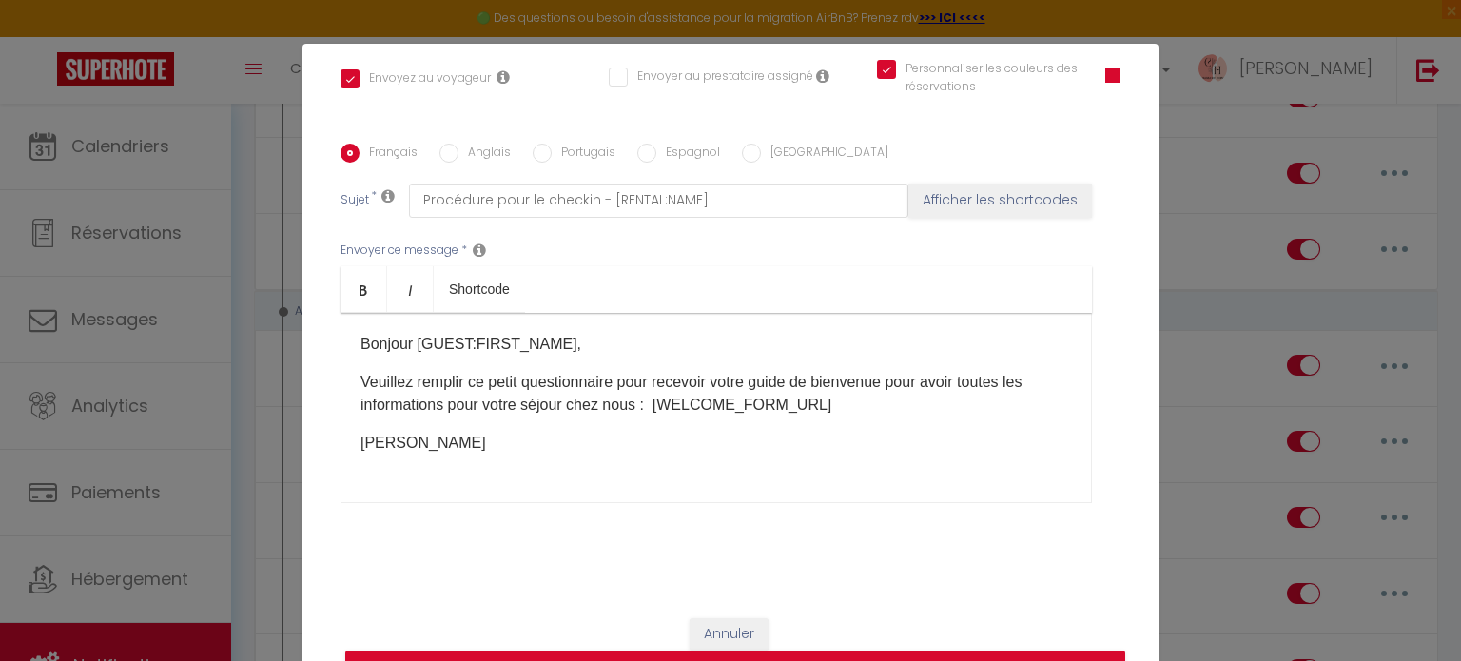
scroll to position [360, 0]
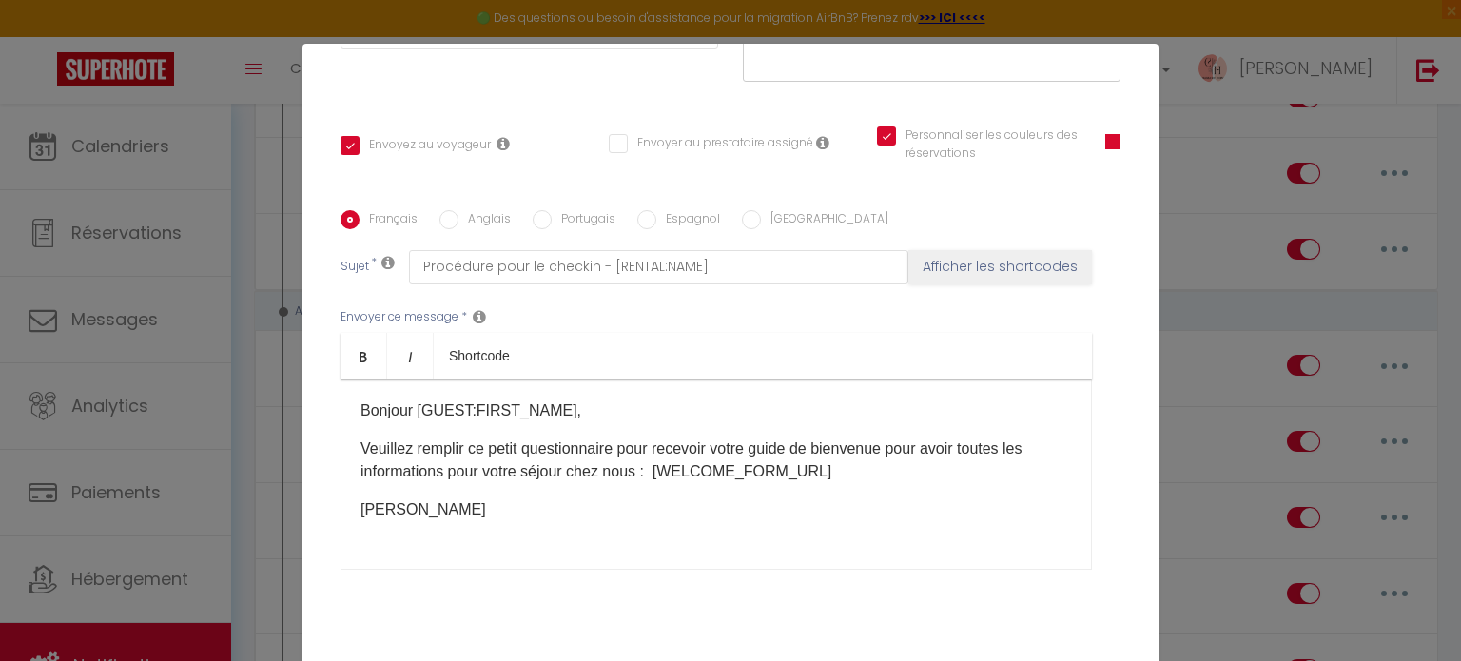
click at [461, 213] on label "Anglais" at bounding box center [485, 220] width 52 height 21
click at [459, 213] on input "Anglais" at bounding box center [449, 219] width 19 height 19
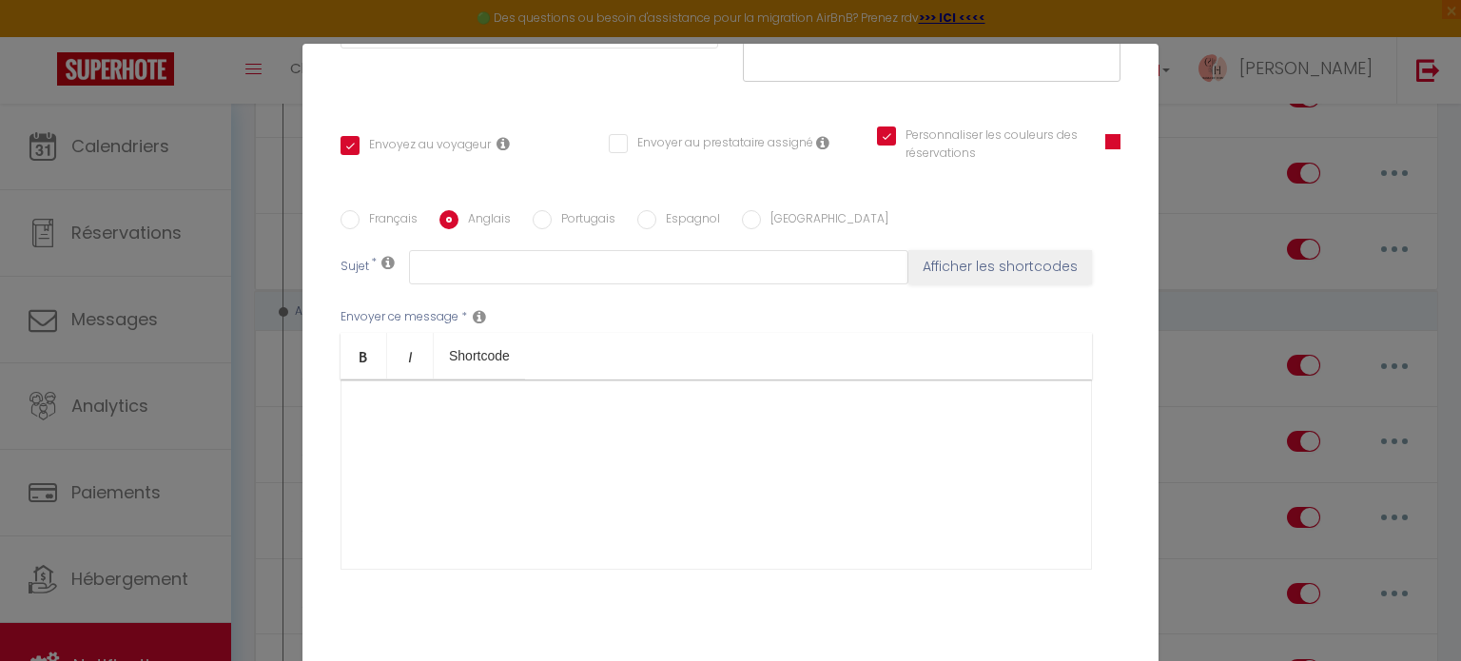
click at [384, 215] on label "Français" at bounding box center [389, 220] width 58 height 21
click at [360, 215] on input "Français" at bounding box center [350, 219] width 19 height 19
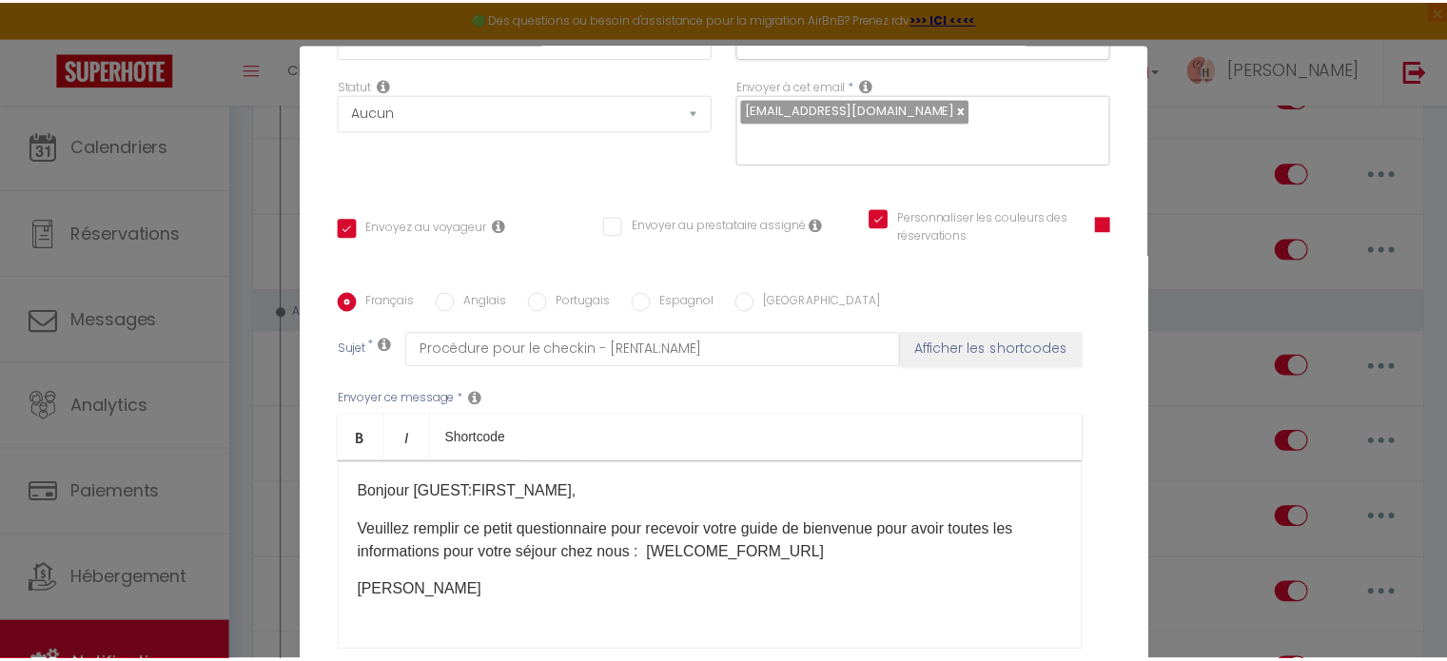
scroll to position [0, 0]
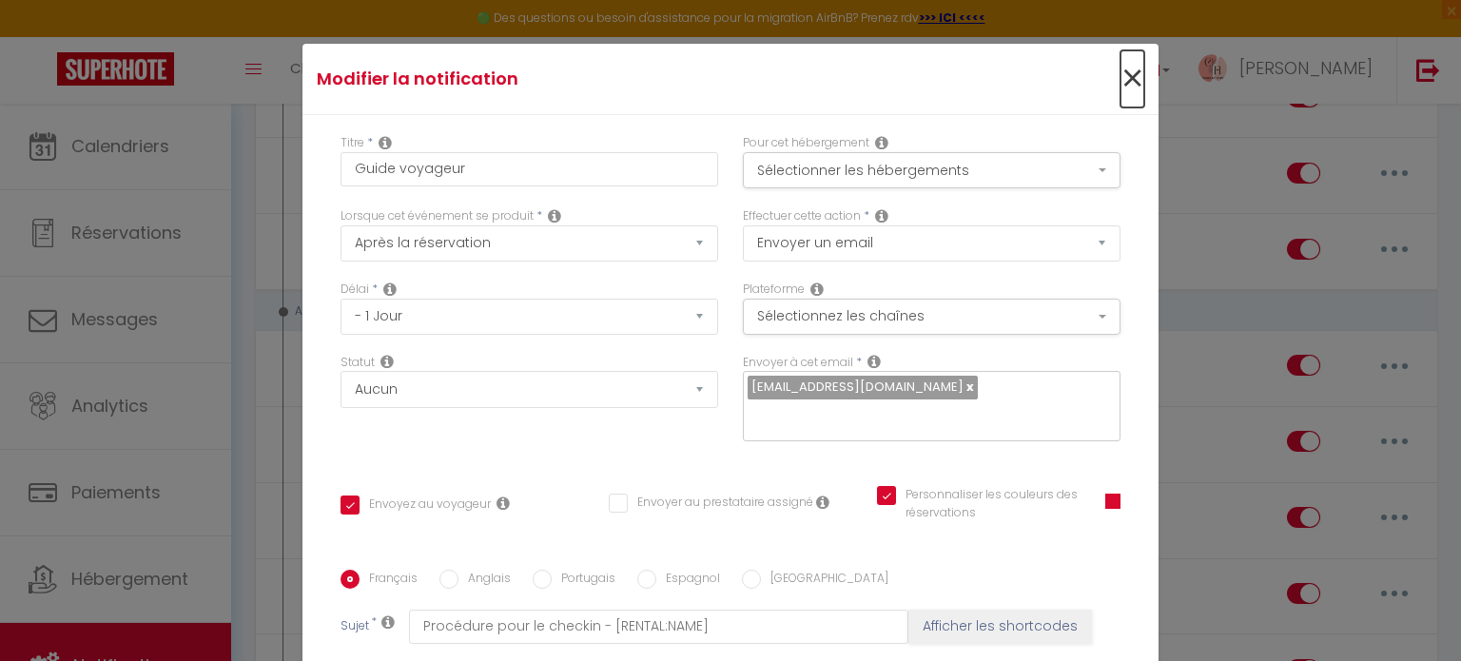
click at [1121, 89] on span "×" at bounding box center [1133, 78] width 24 height 57
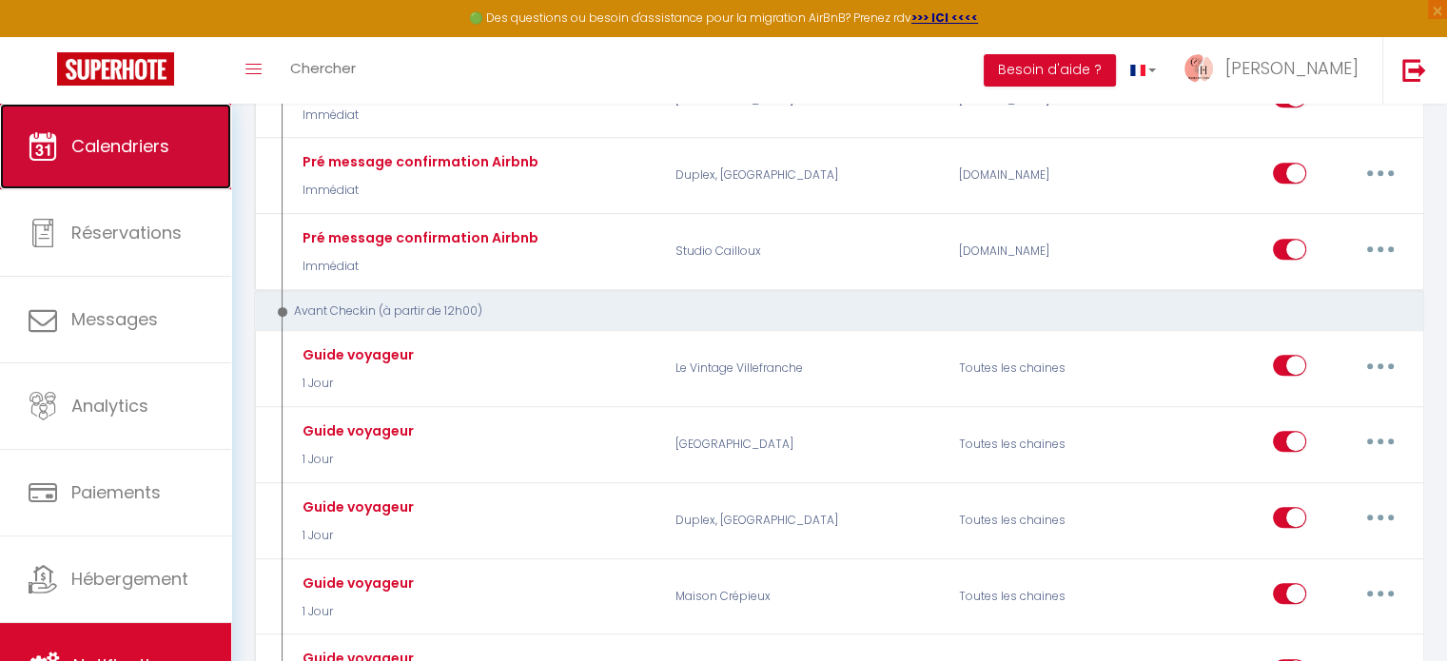
click at [145, 166] on link "Calendriers" at bounding box center [115, 147] width 231 height 86
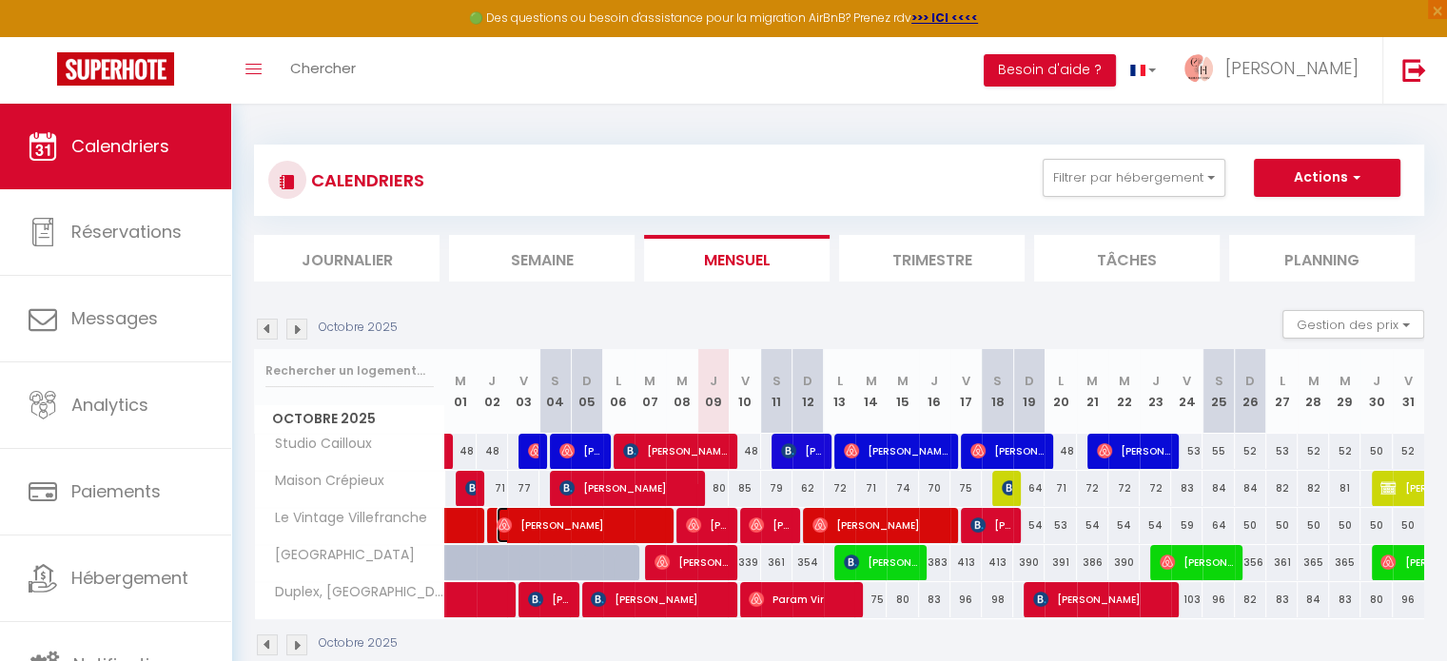
click at [613, 514] on span "Eric Ligaon" at bounding box center [580, 525] width 167 height 36
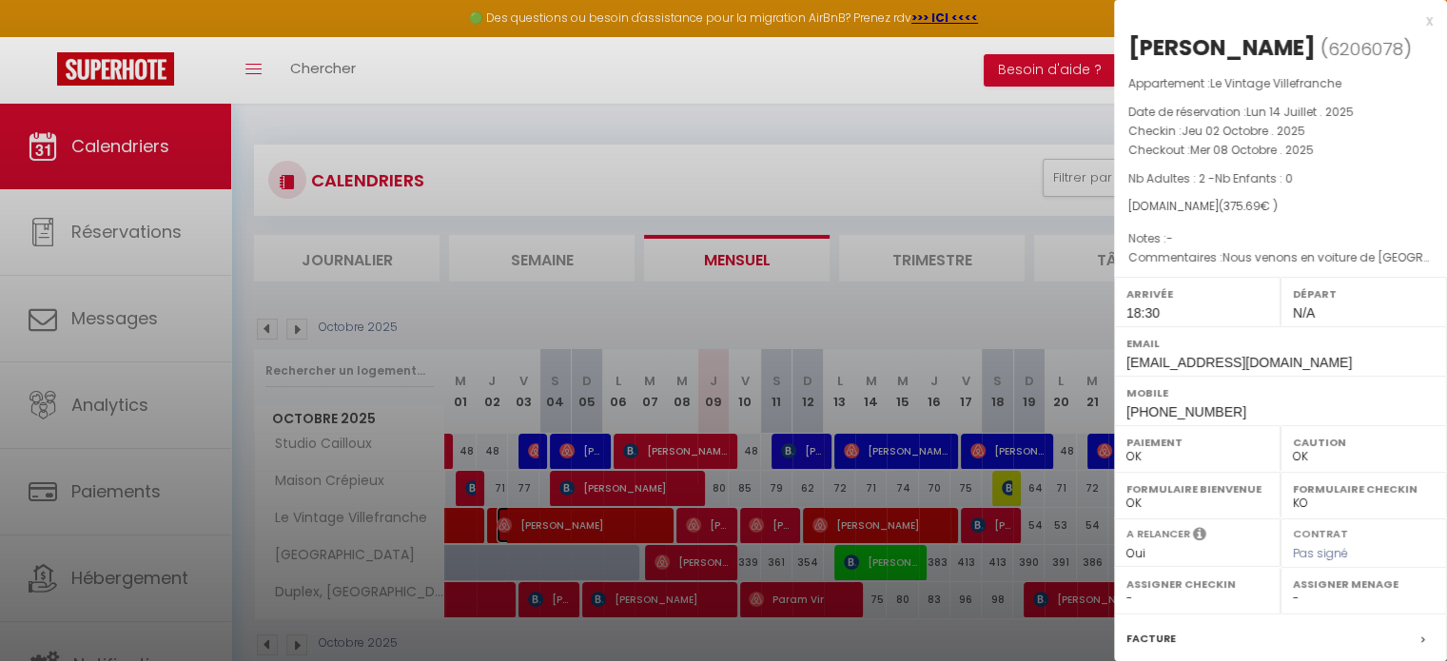
scroll to position [222, 0]
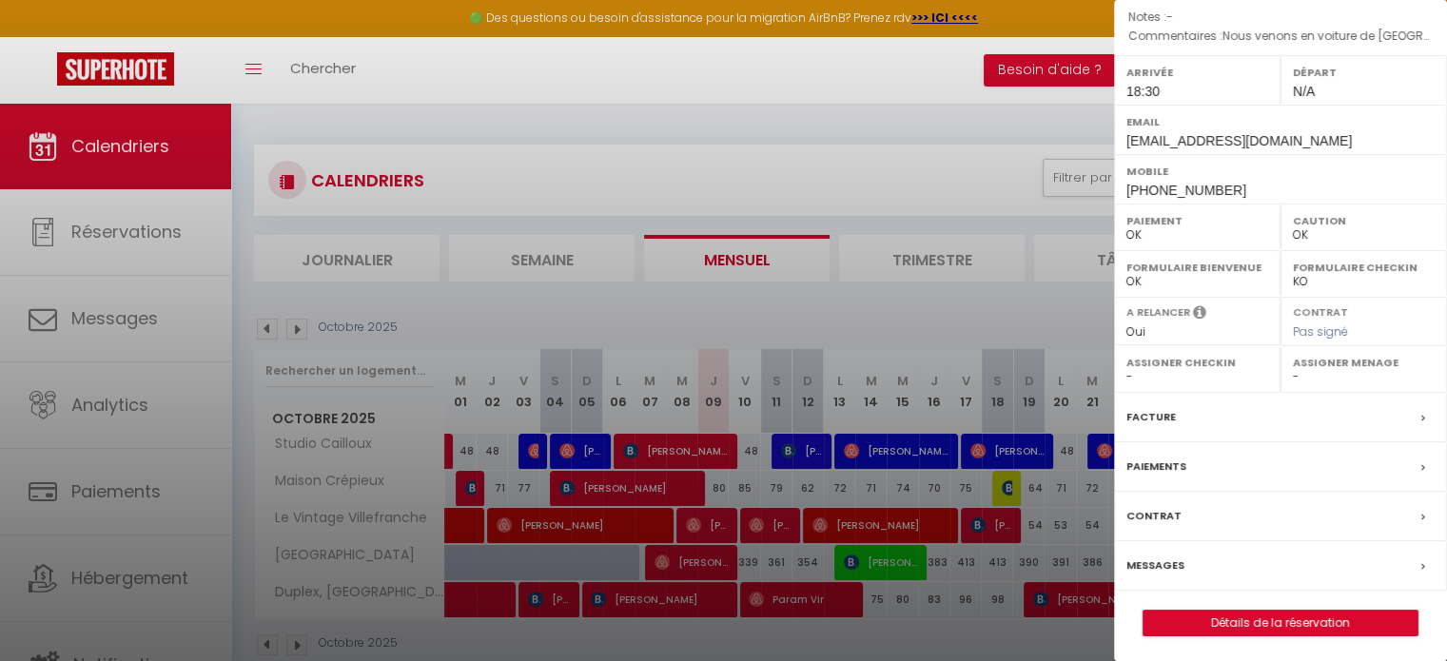
click at [1168, 559] on label "Messages" at bounding box center [1155, 566] width 58 height 20
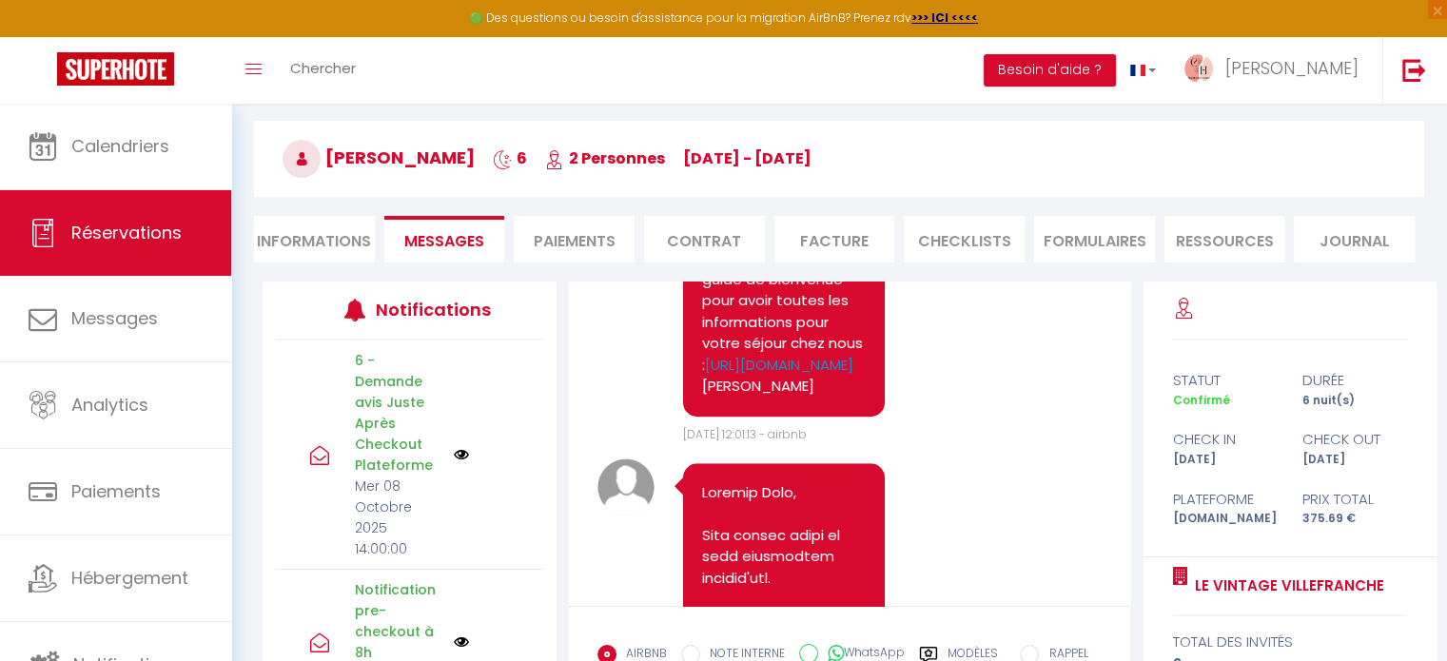
scroll to position [1769, 0]
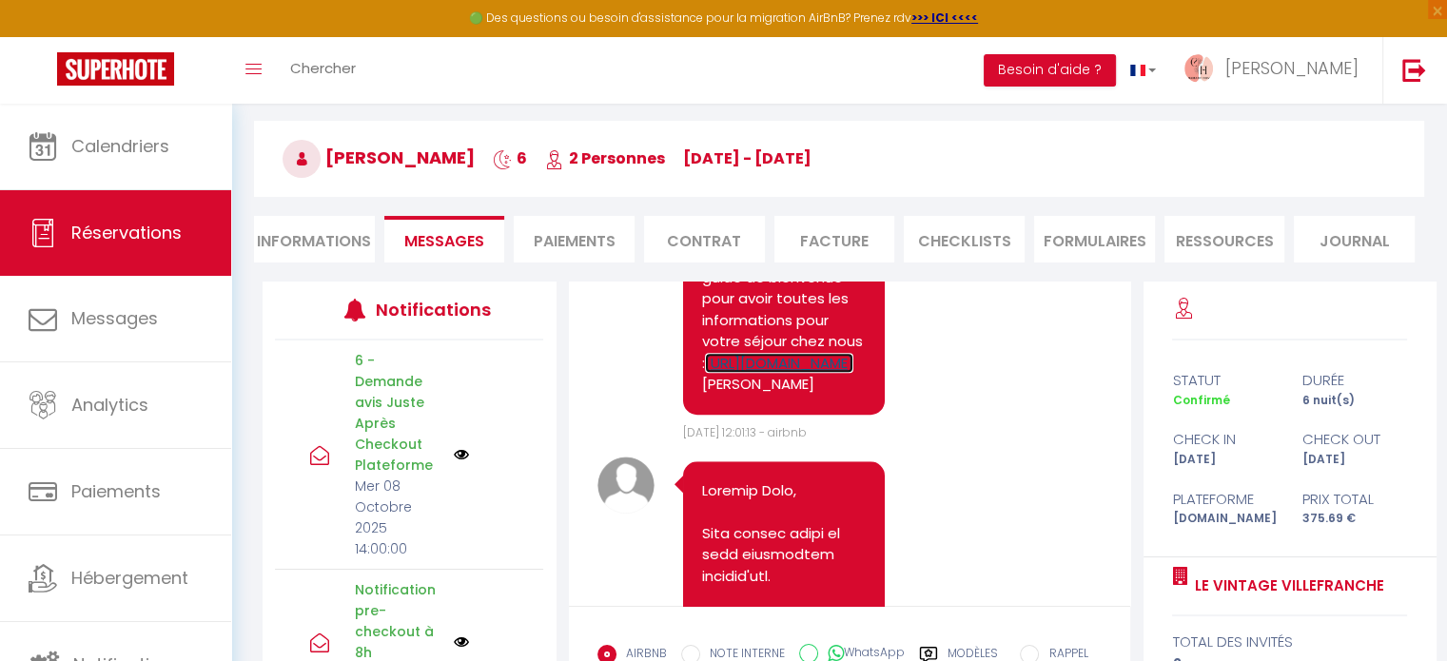
click at [791, 373] on link "https://superhote.com/applink/booking/g9N6Ei43sT/welcome" at bounding box center [779, 363] width 148 height 20
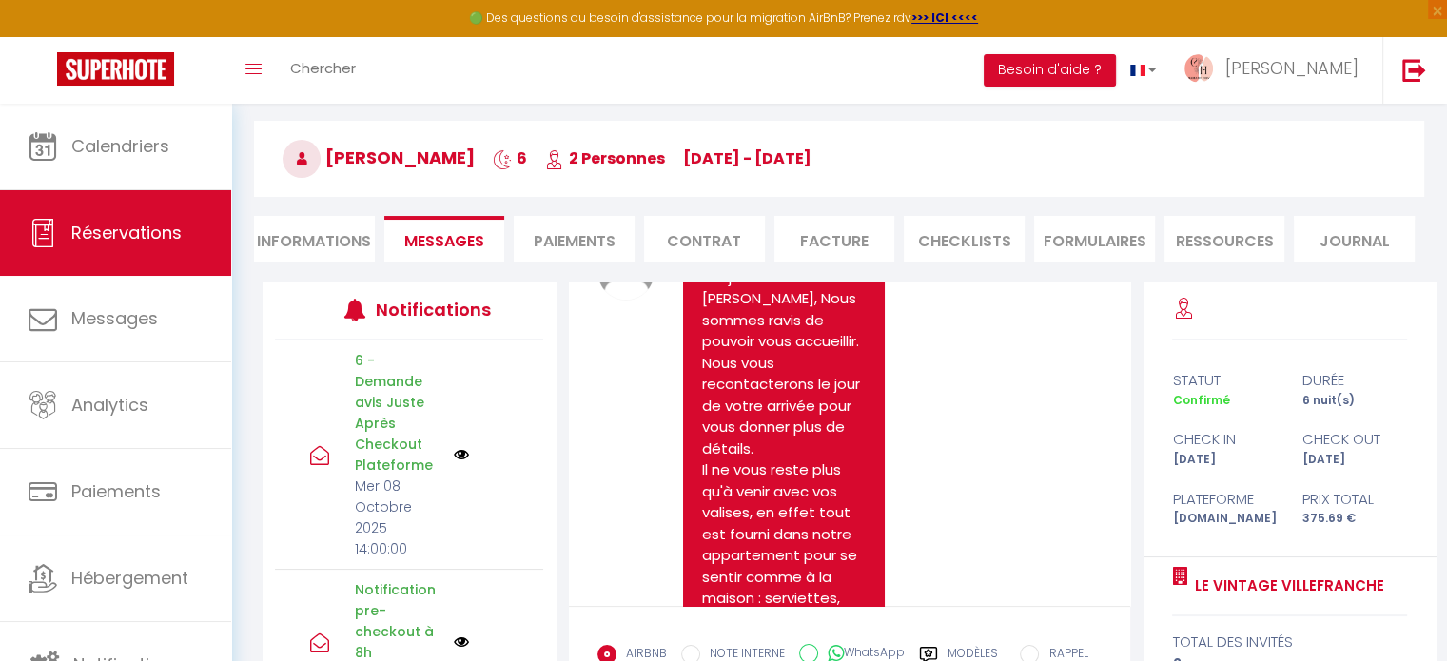
scroll to position [0, 0]
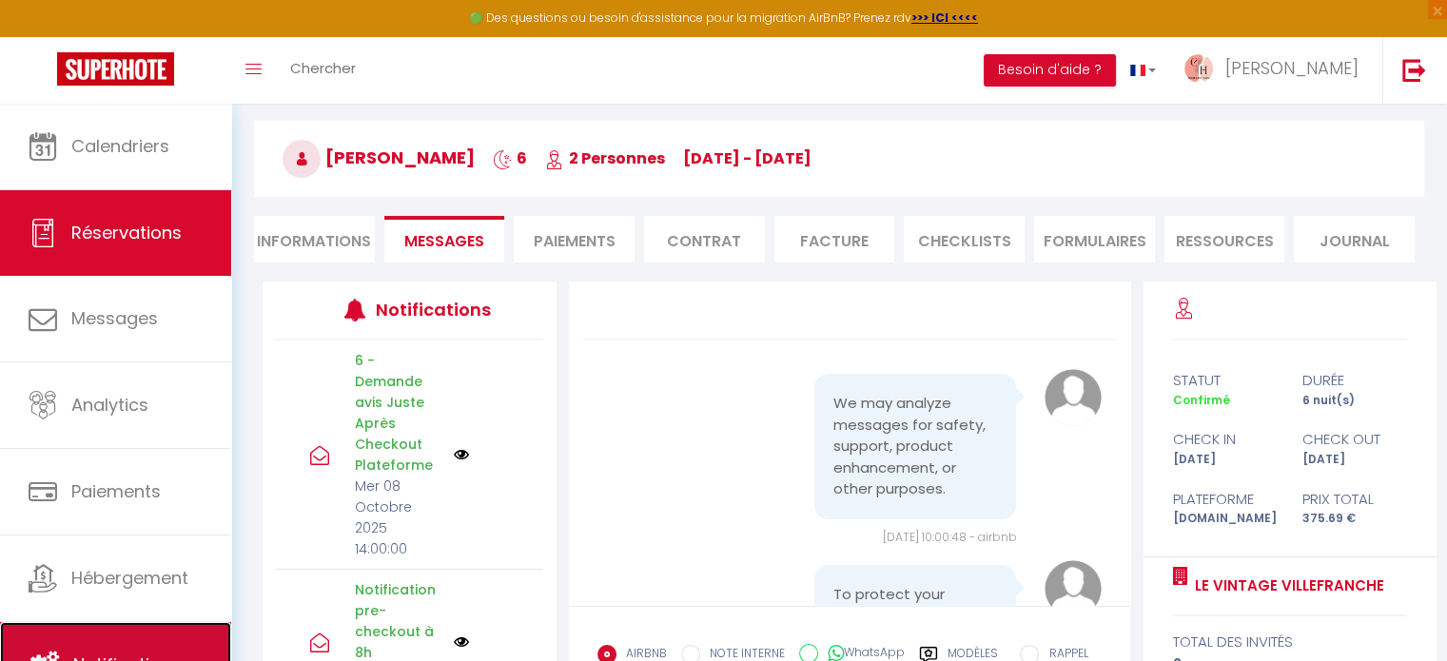
click at [160, 643] on link "Notifications" at bounding box center [115, 665] width 231 height 86
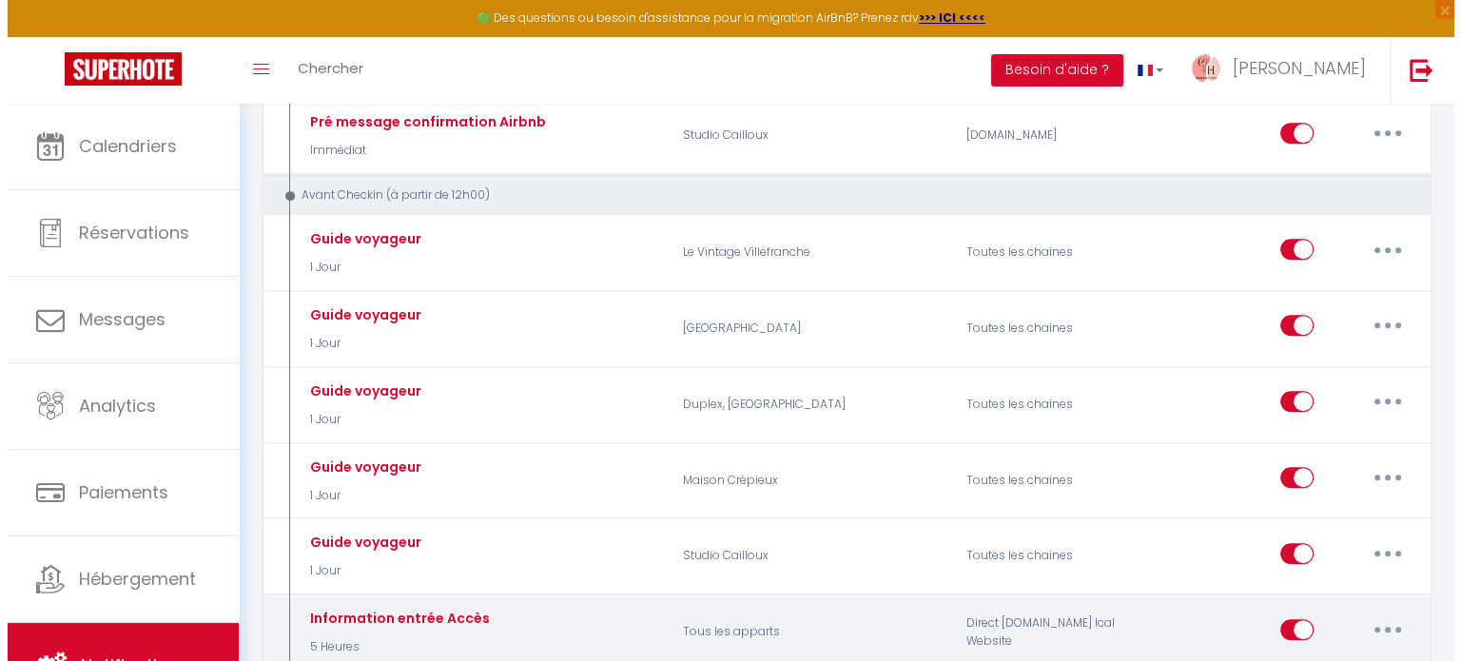
scroll to position [951, 0]
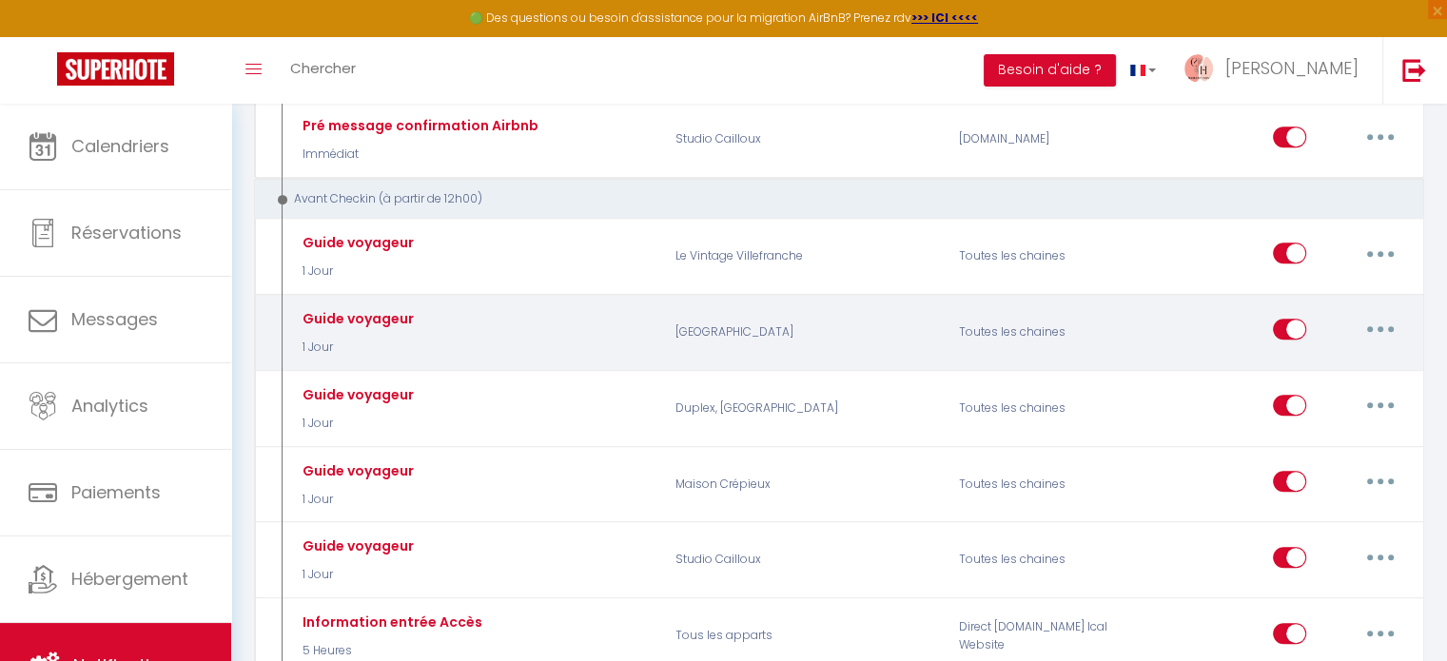
click at [1378, 326] on icon "button" at bounding box center [1381, 329] width 6 height 6
click at [1347, 357] on link "Editer" at bounding box center [1331, 373] width 141 height 32
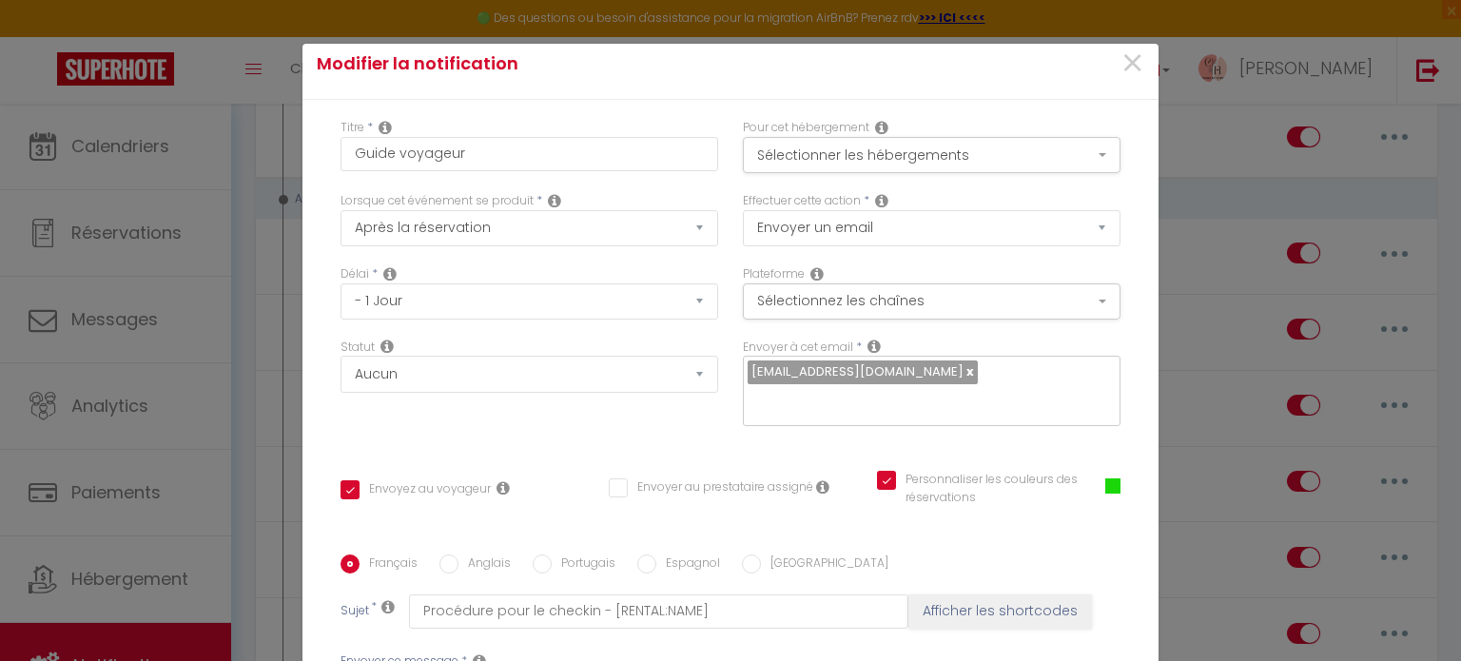
scroll to position [0, 0]
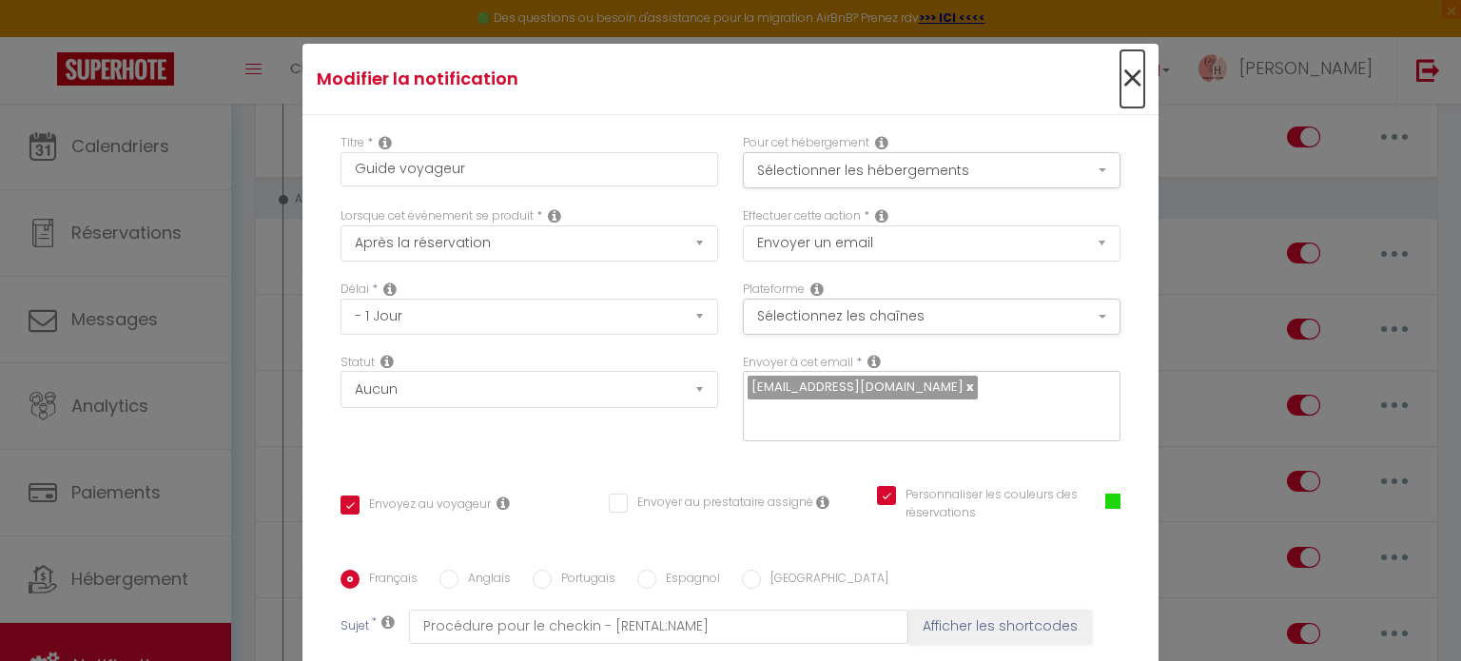
click at [1121, 78] on span "×" at bounding box center [1133, 78] width 24 height 57
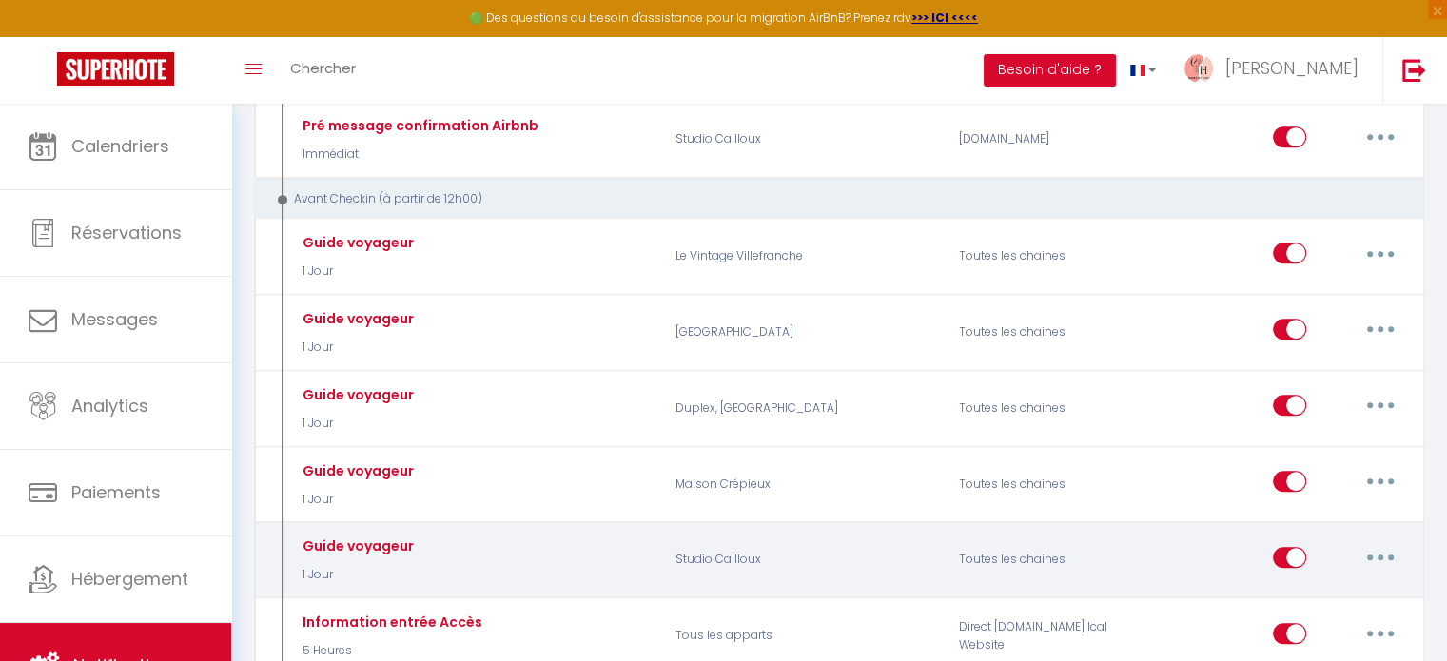
click at [1399, 542] on button "button" at bounding box center [1380, 557] width 53 height 30
click at [1330, 584] on link "Editer" at bounding box center [1331, 600] width 141 height 32
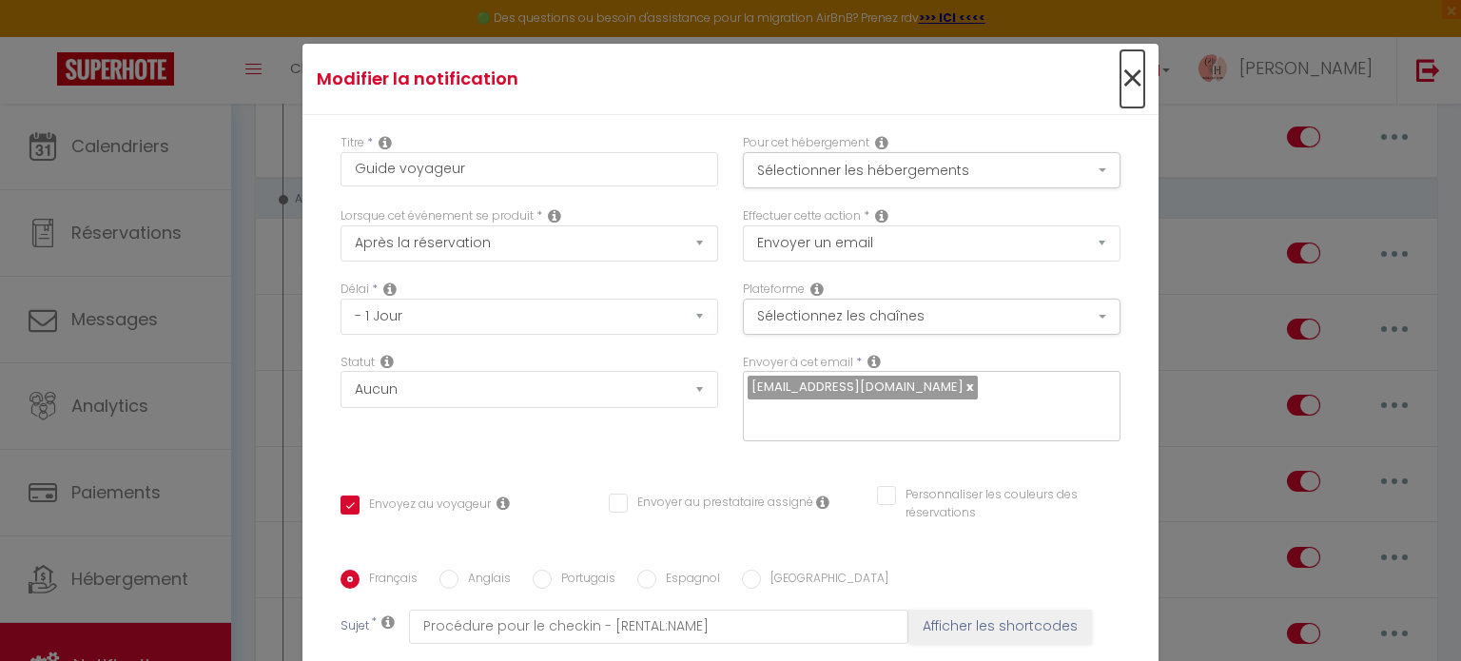
click at [1121, 71] on span "×" at bounding box center [1133, 78] width 24 height 57
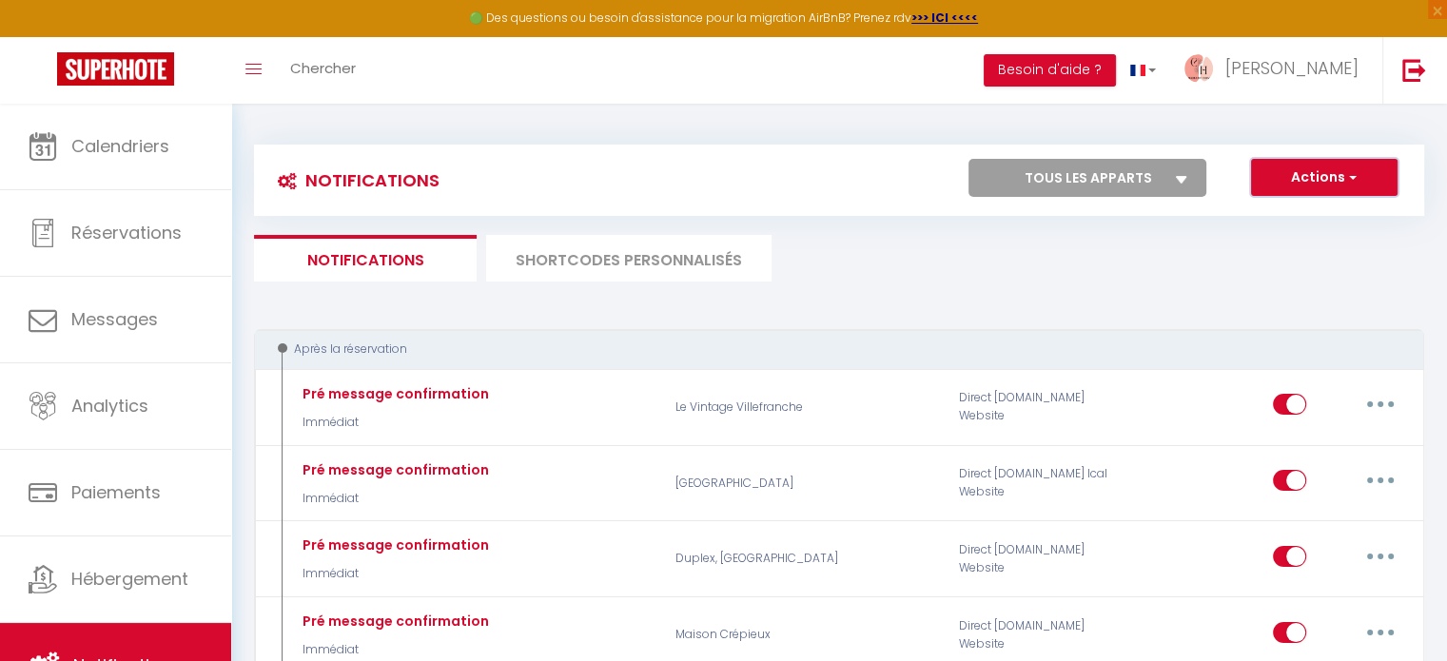
click at [1335, 180] on button "Actions" at bounding box center [1324, 178] width 147 height 38
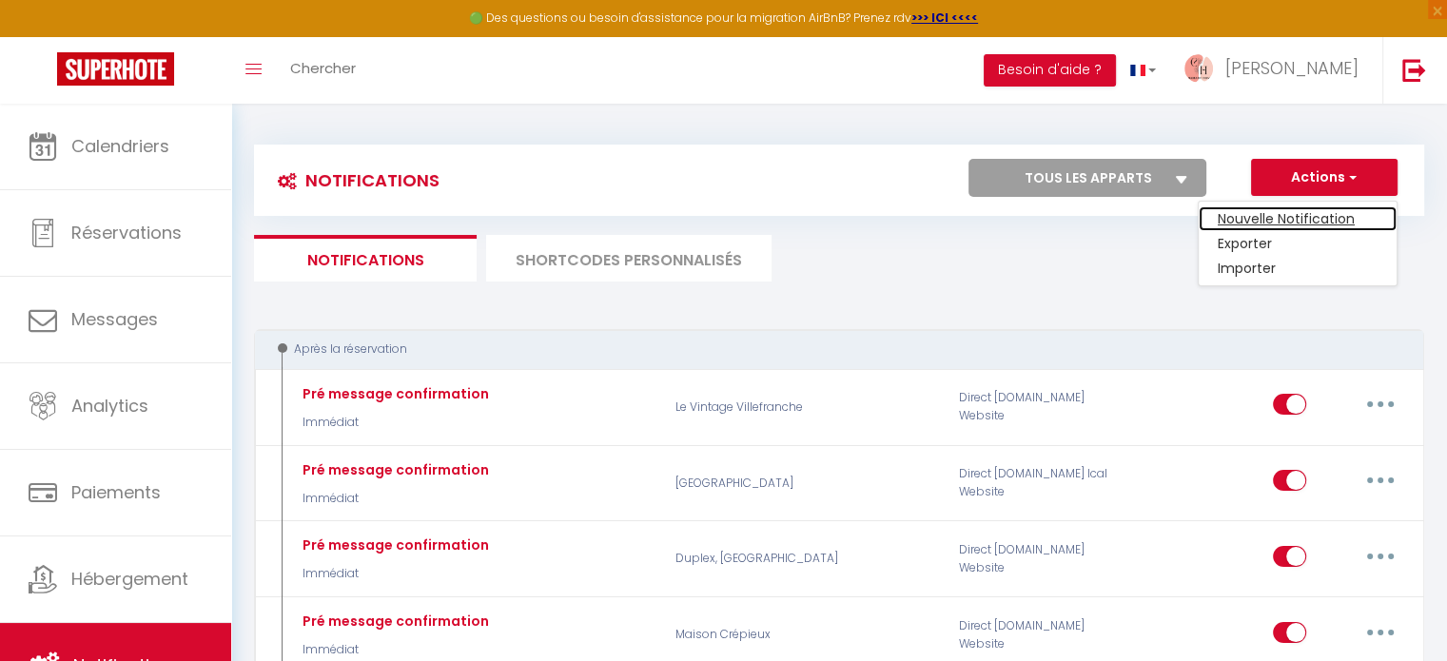
click at [1313, 212] on link "Nouvelle Notification" at bounding box center [1298, 218] width 198 height 25
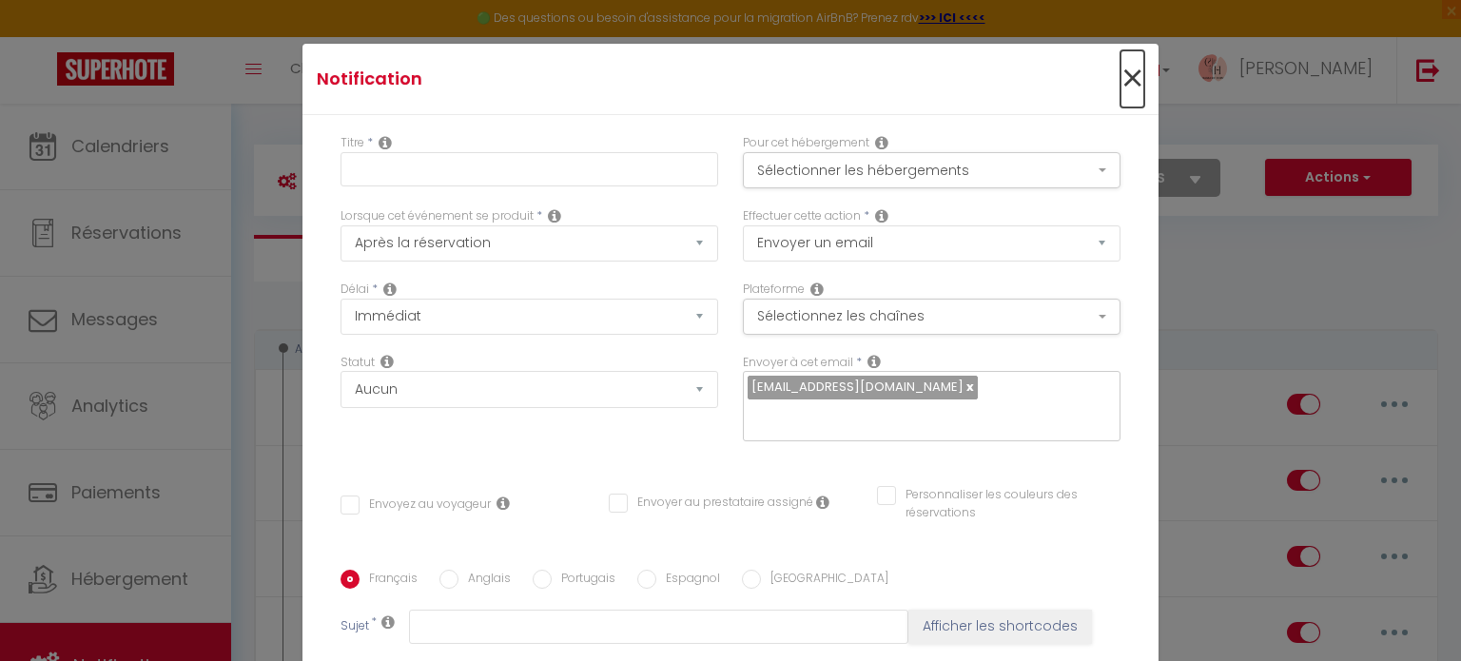
click at [1121, 81] on span "×" at bounding box center [1133, 78] width 24 height 57
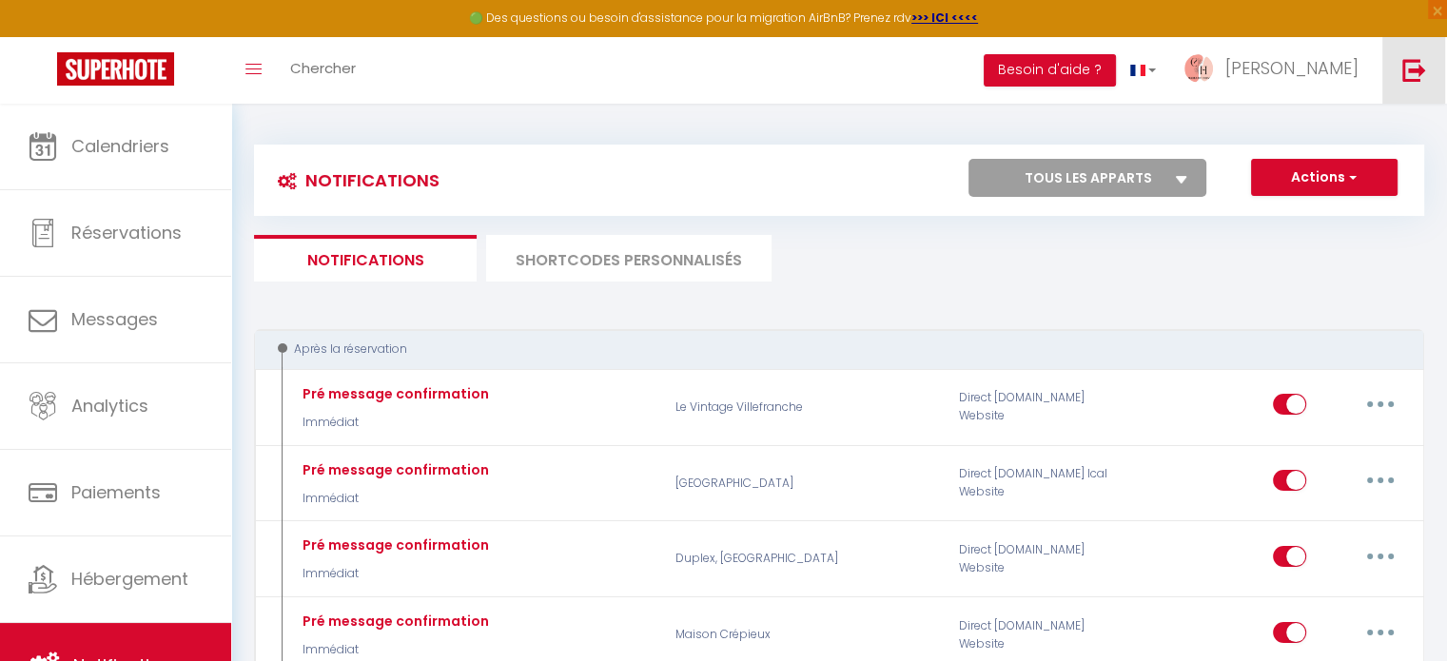
click at [1422, 68] on img at bounding box center [1414, 70] width 24 height 24
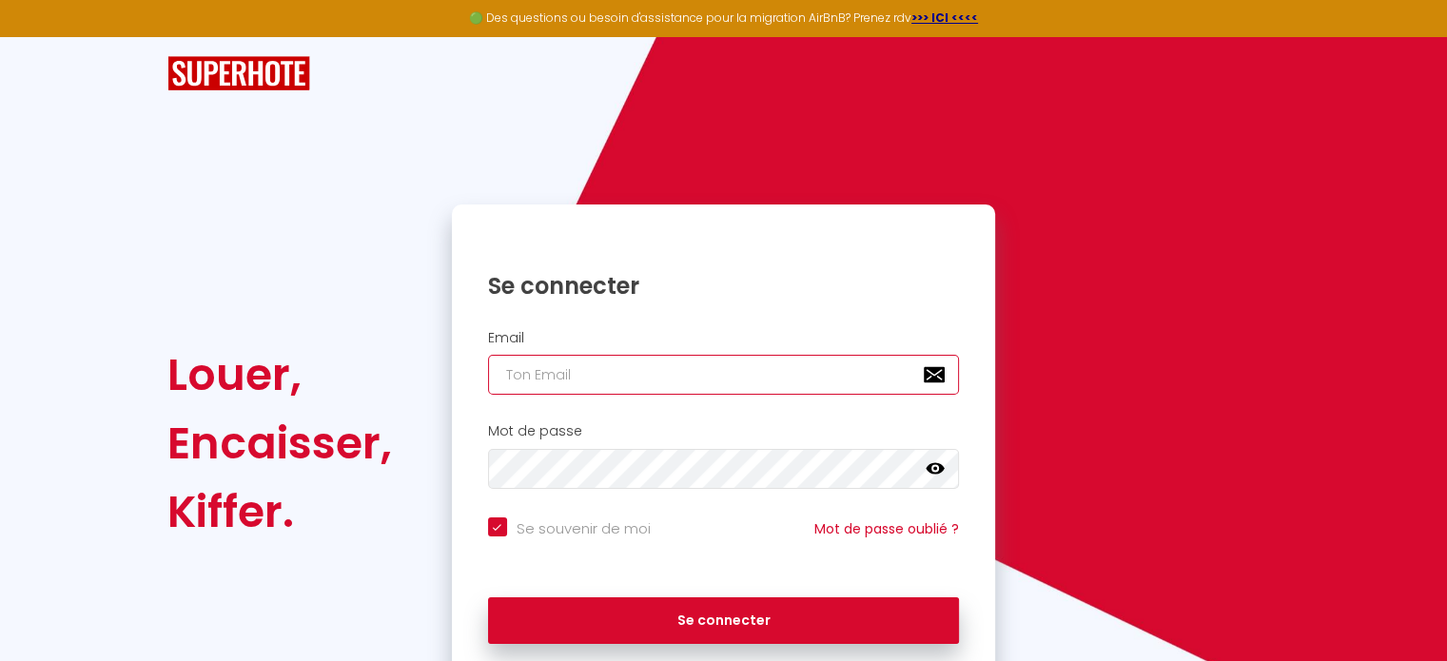
paste input "laconciergerielemanique@gmail.com"
click at [779, 380] on input "laconciergerielemanique@gmail.com" at bounding box center [724, 375] width 472 height 40
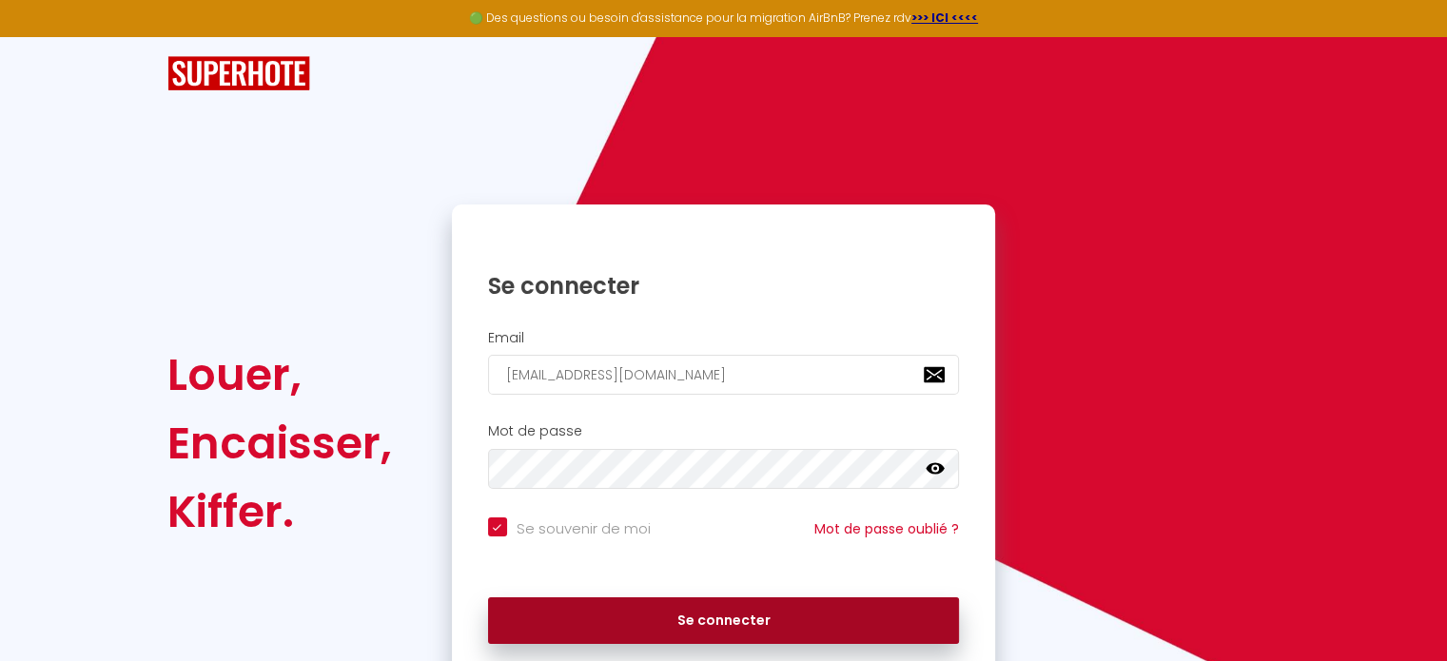
click at [739, 617] on button "Se connecter" at bounding box center [724, 621] width 472 height 48
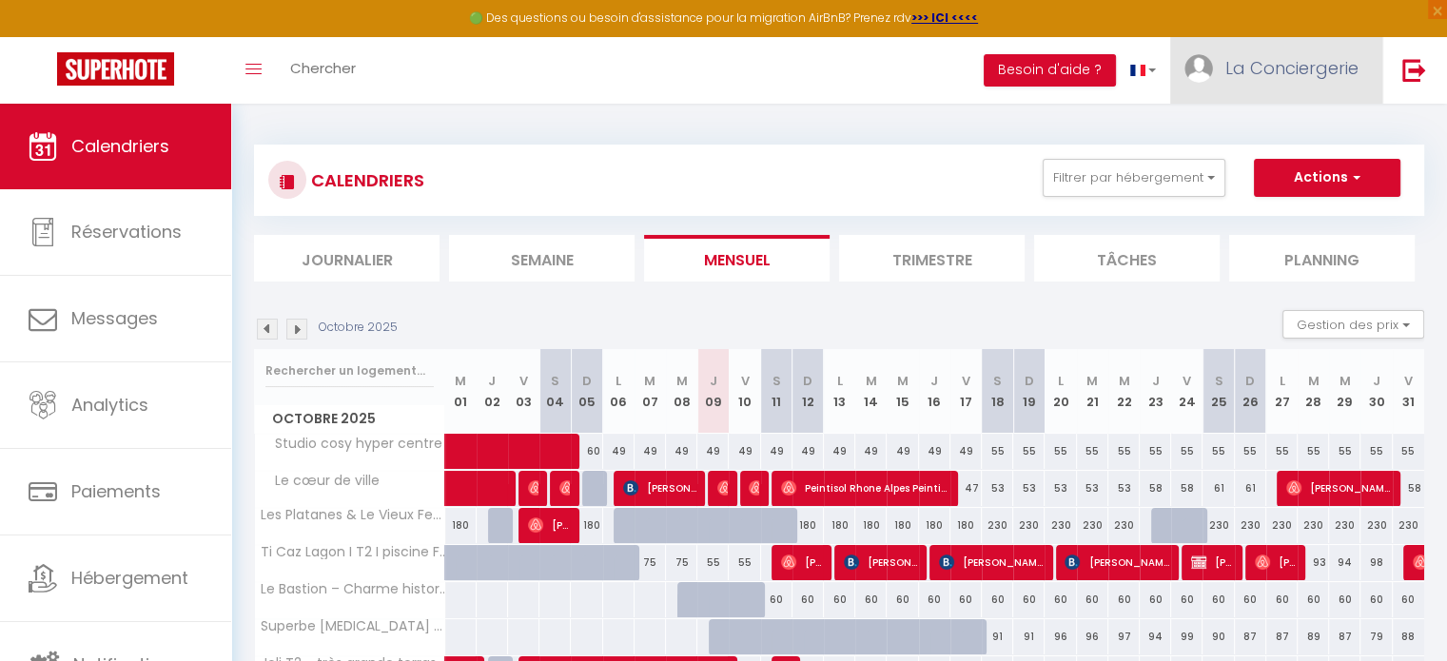
click at [1266, 67] on span "La Conciergerie" at bounding box center [1291, 68] width 133 height 24
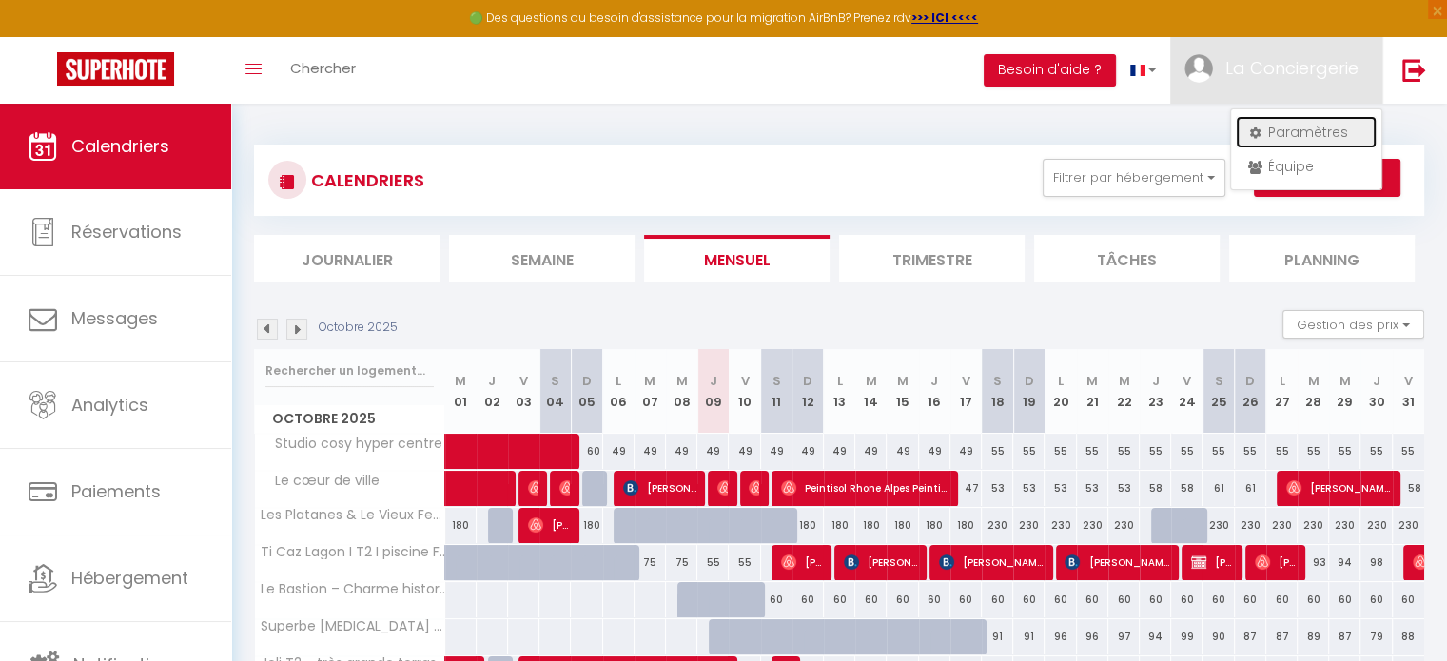
click at [1285, 124] on link "Paramètres" at bounding box center [1306, 132] width 141 height 32
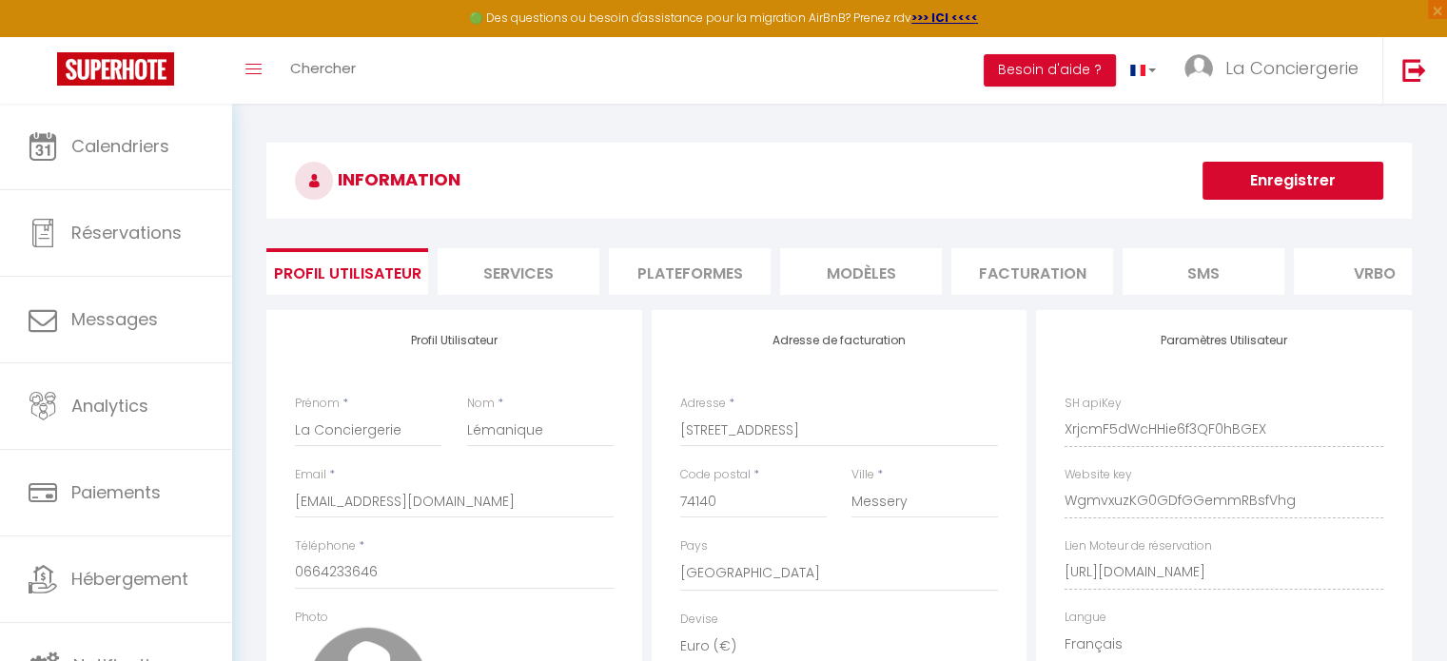
click at [509, 254] on li "Services" at bounding box center [519, 271] width 162 height 47
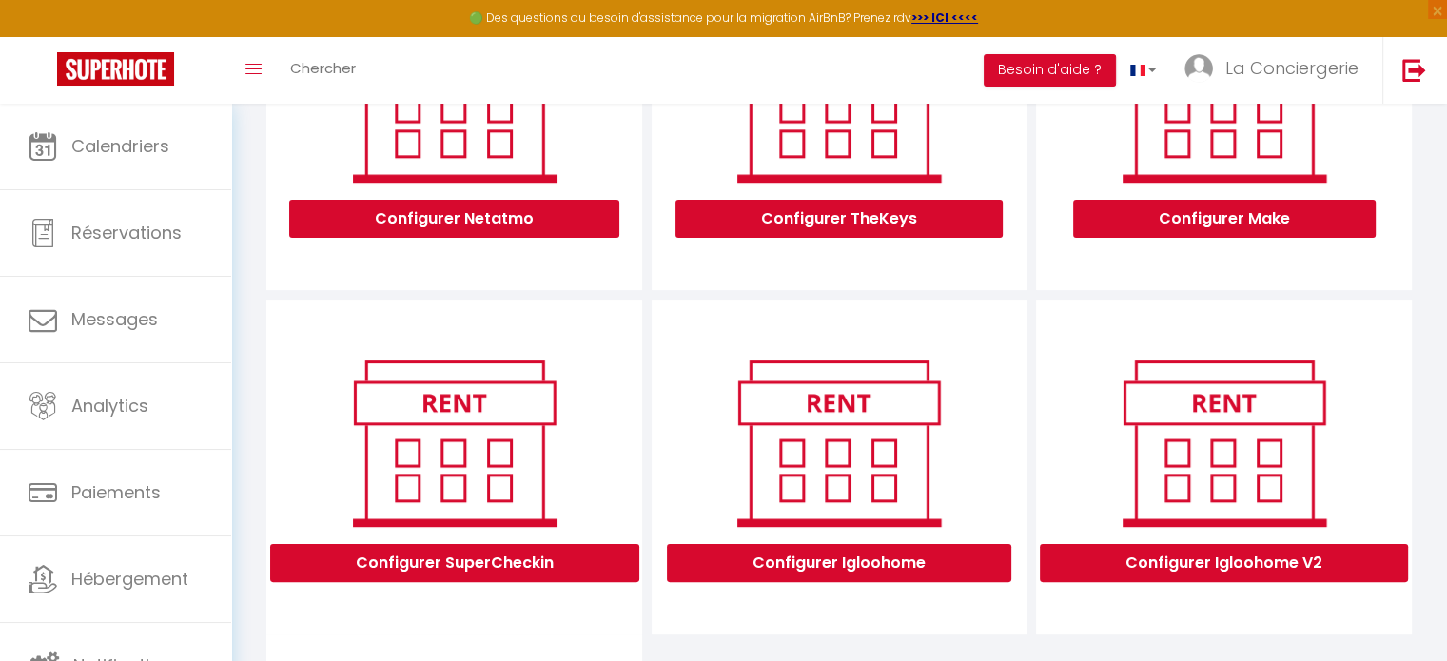
scroll to position [358, 0]
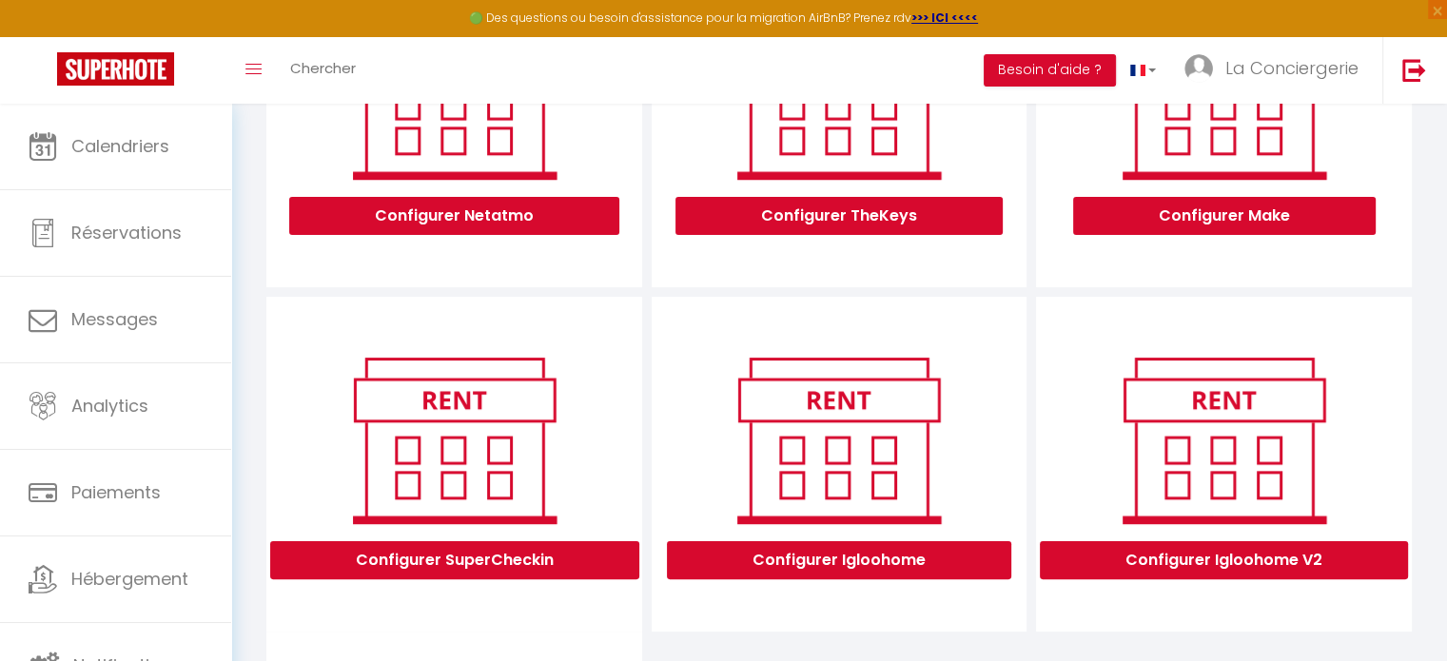
click at [1007, 461] on div "Configurer Igloohome" at bounding box center [839, 478] width 343 height 259
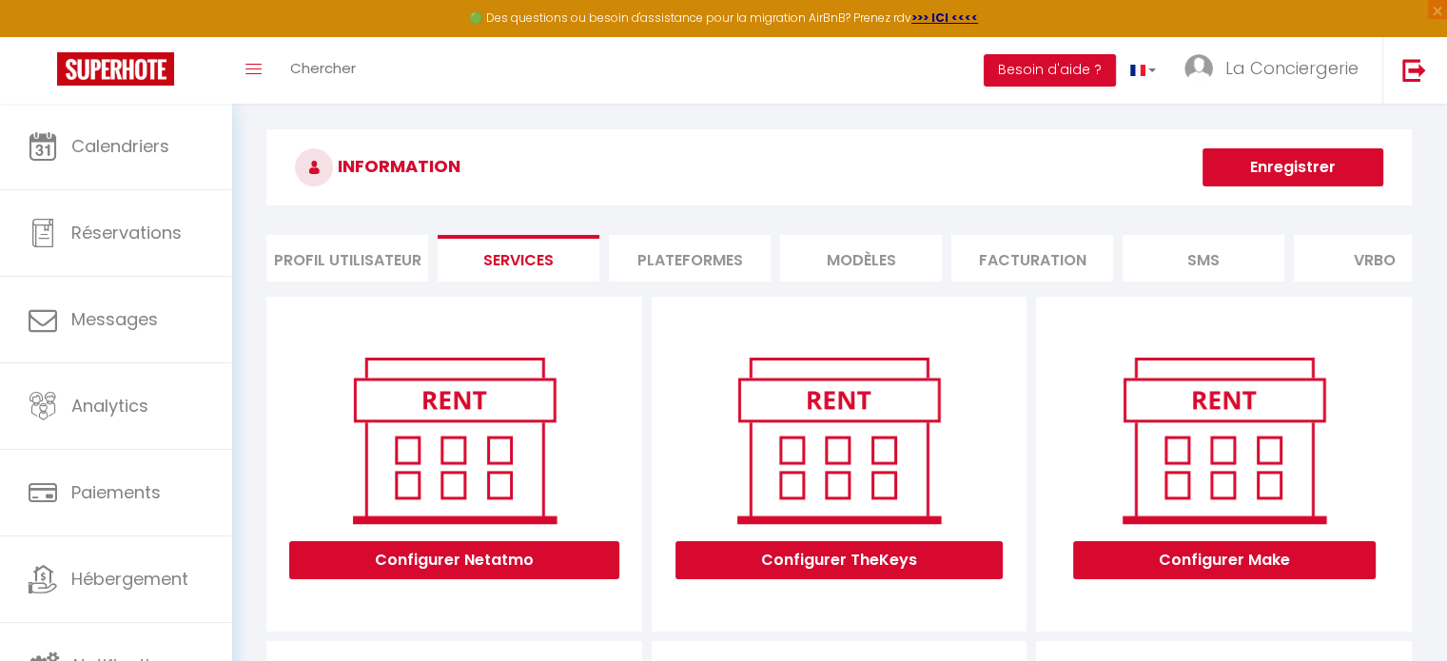
scroll to position [0, 0]
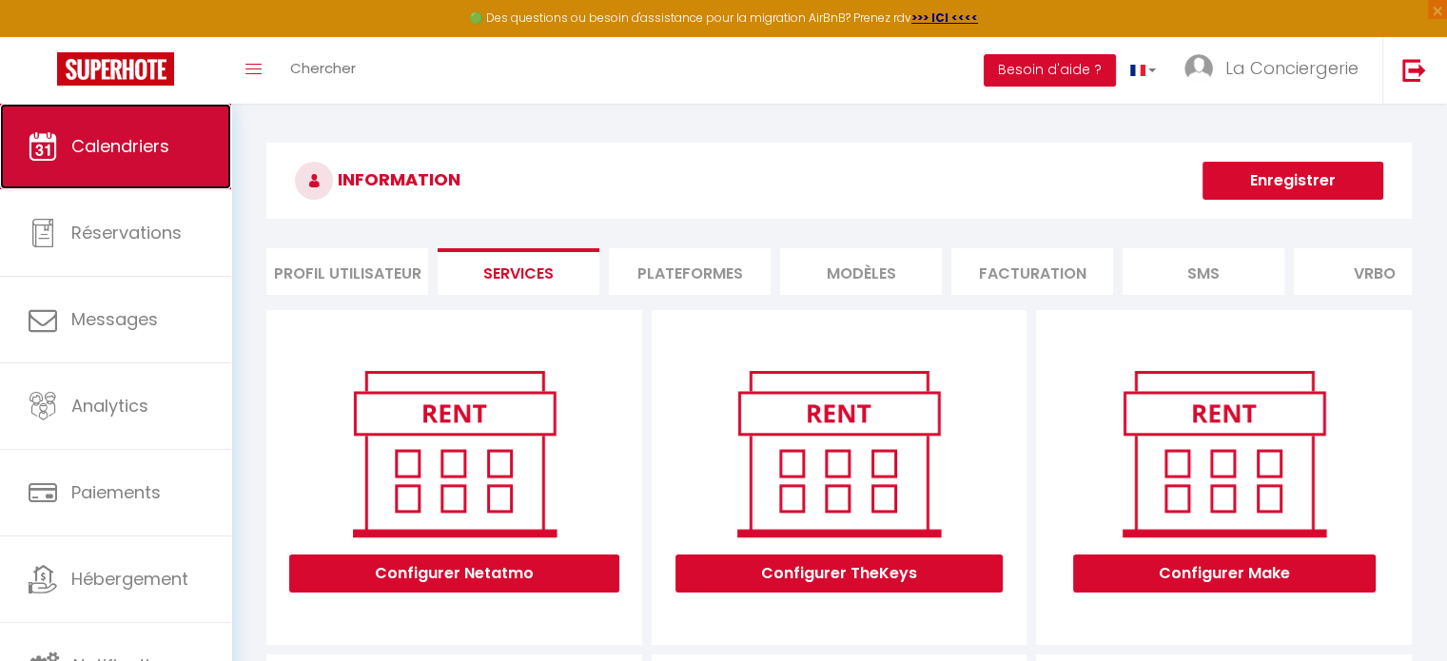
click at [153, 178] on link "Calendriers" at bounding box center [115, 147] width 231 height 86
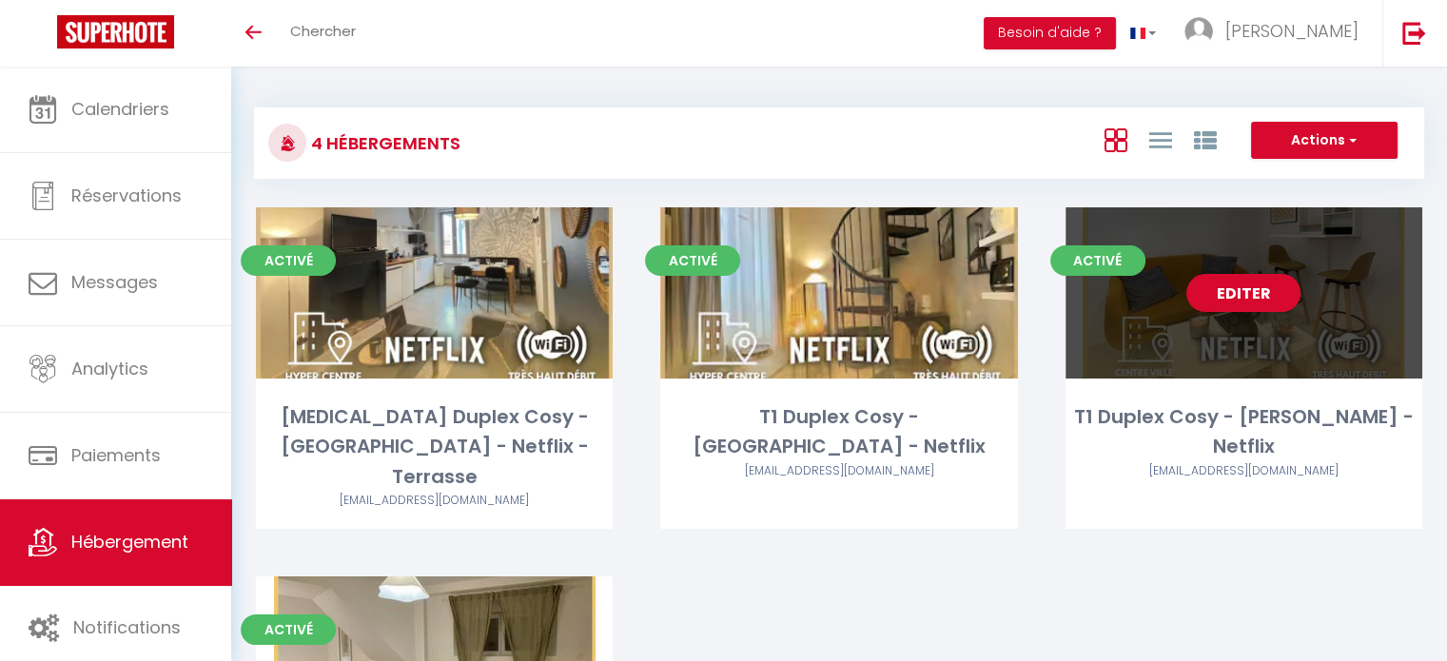
click at [1246, 293] on link "Editer" at bounding box center [1243, 293] width 114 height 38
select select "3"
select select "2"
select select "1"
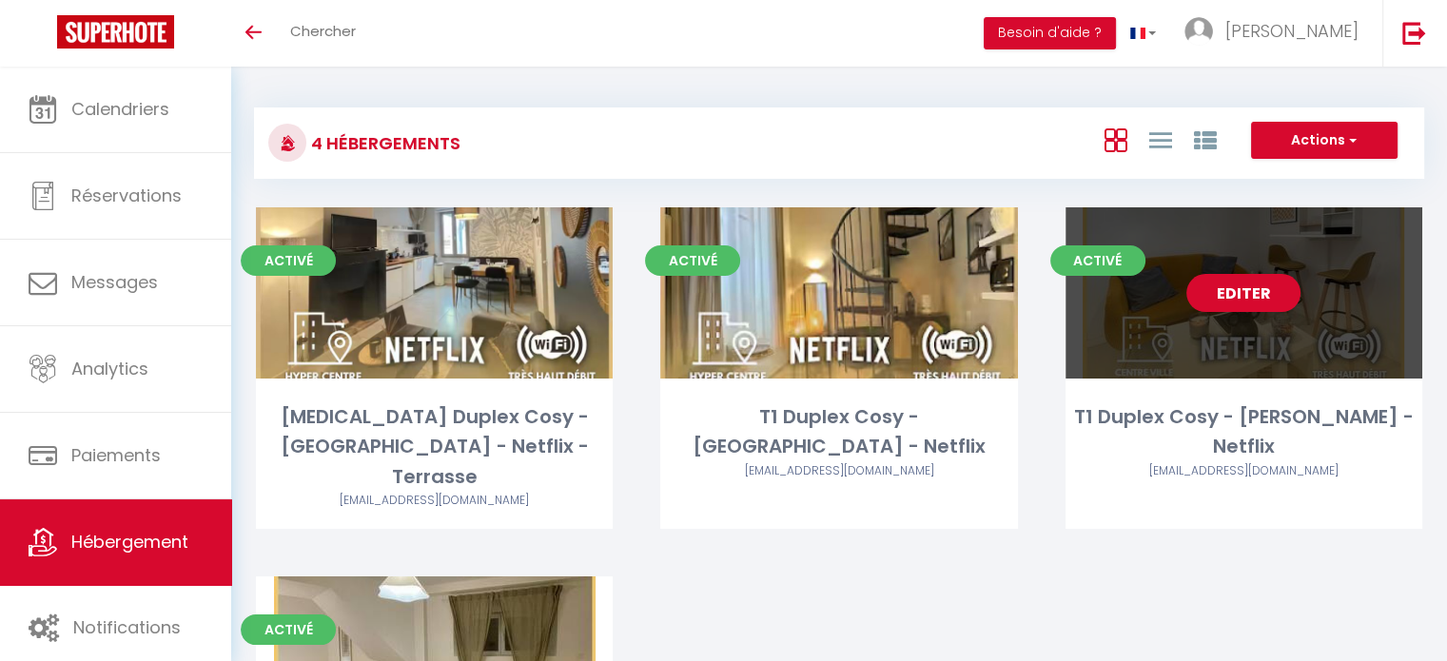
select select "1"
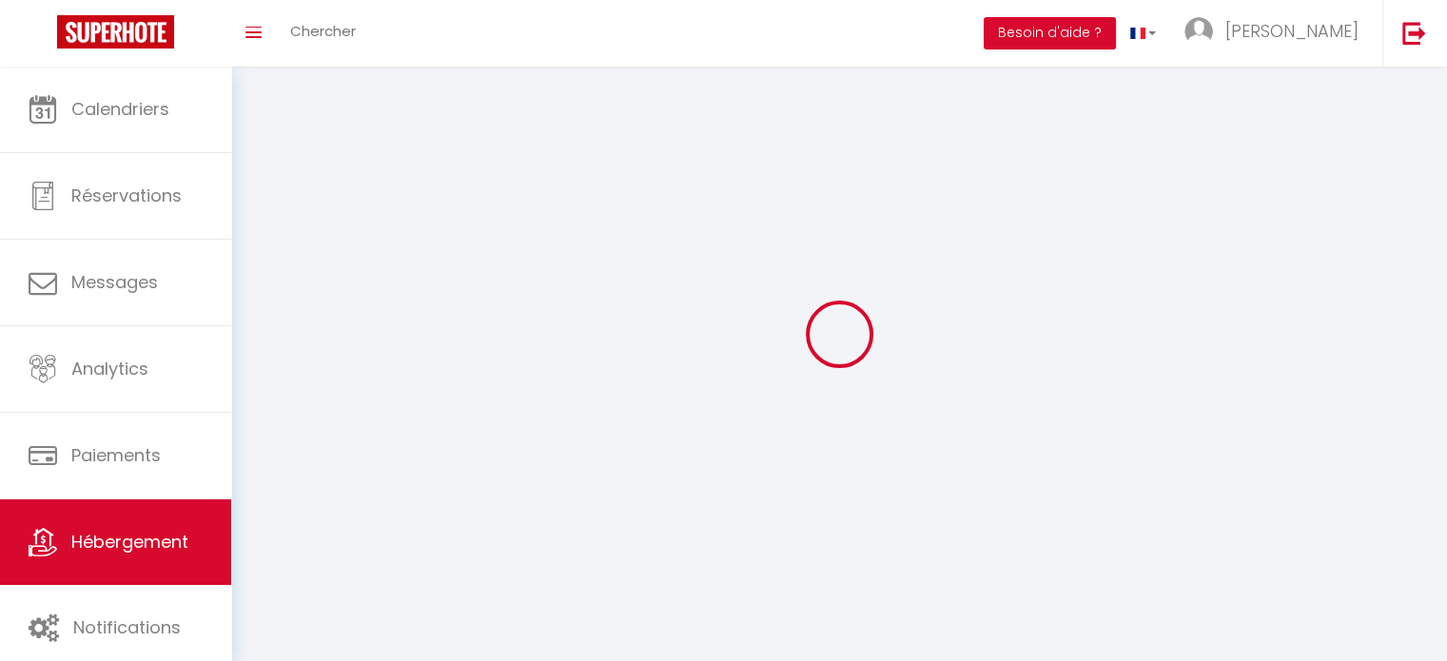
select select
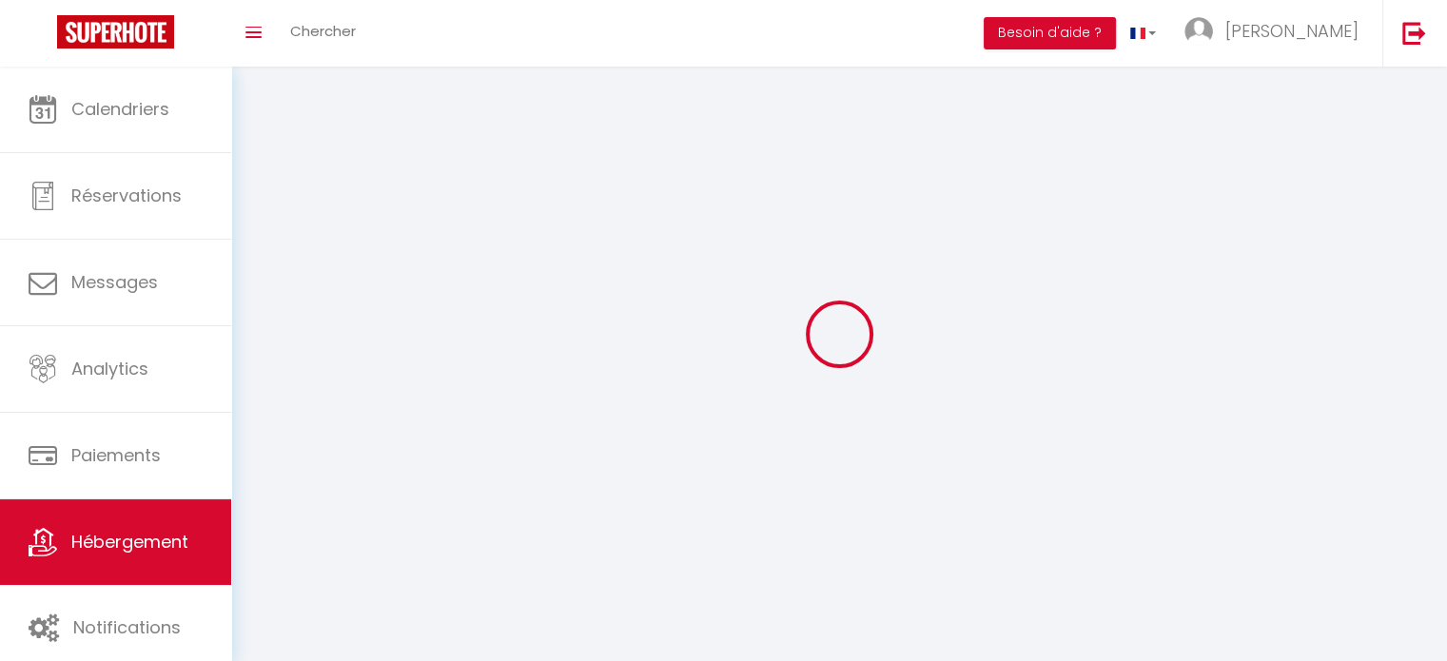
select select "1"
select select
checkbox input "false"
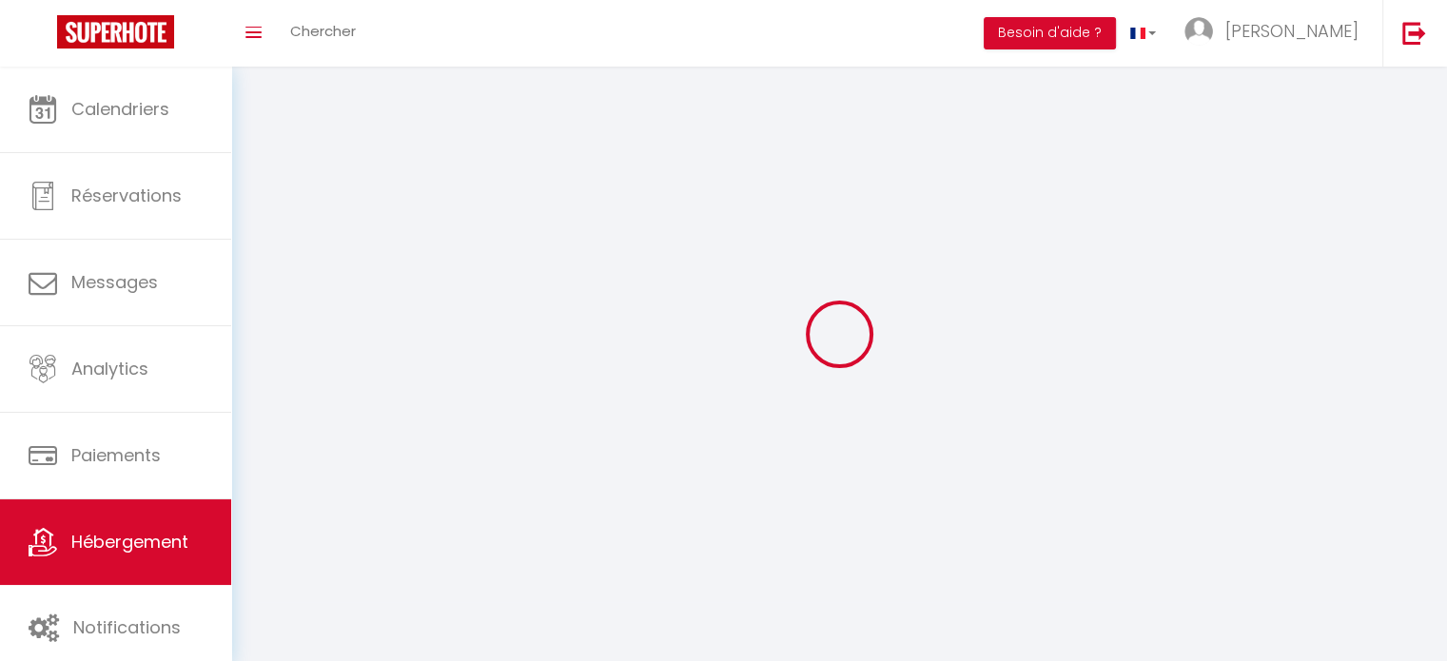
checkbox input "false"
select select "28"
select select
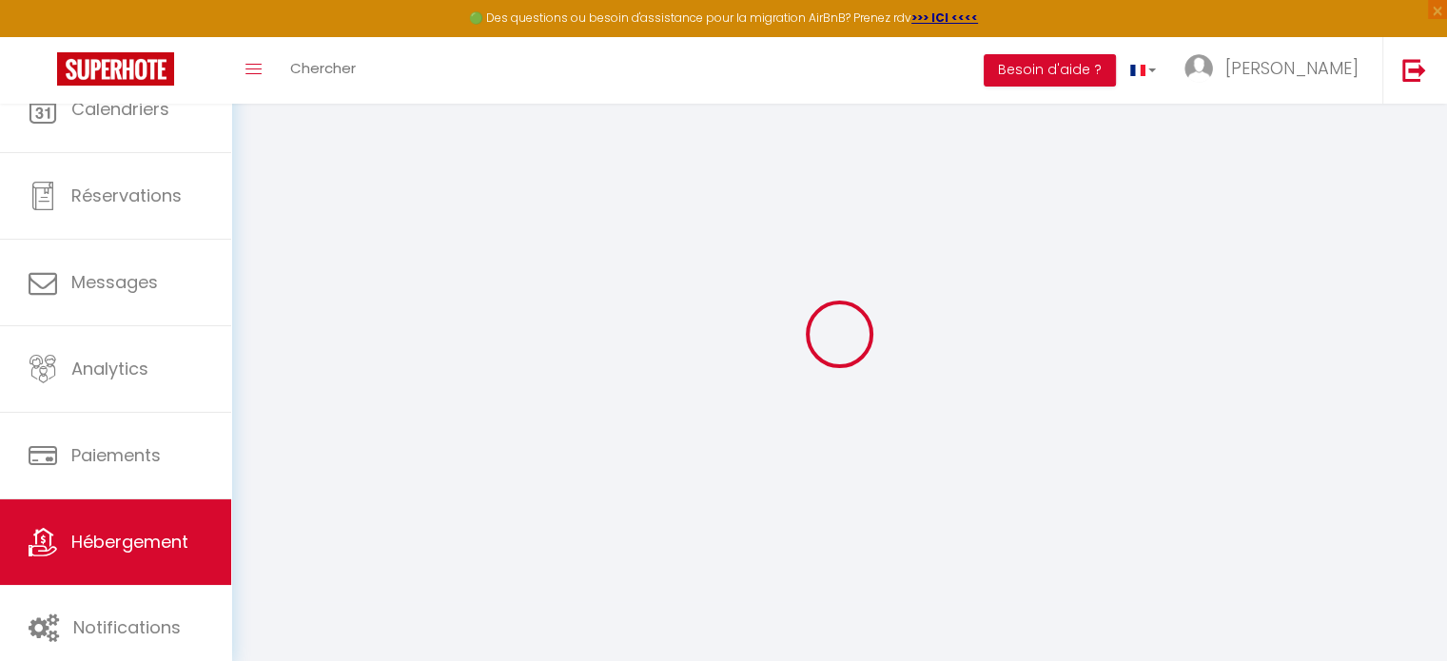
select select
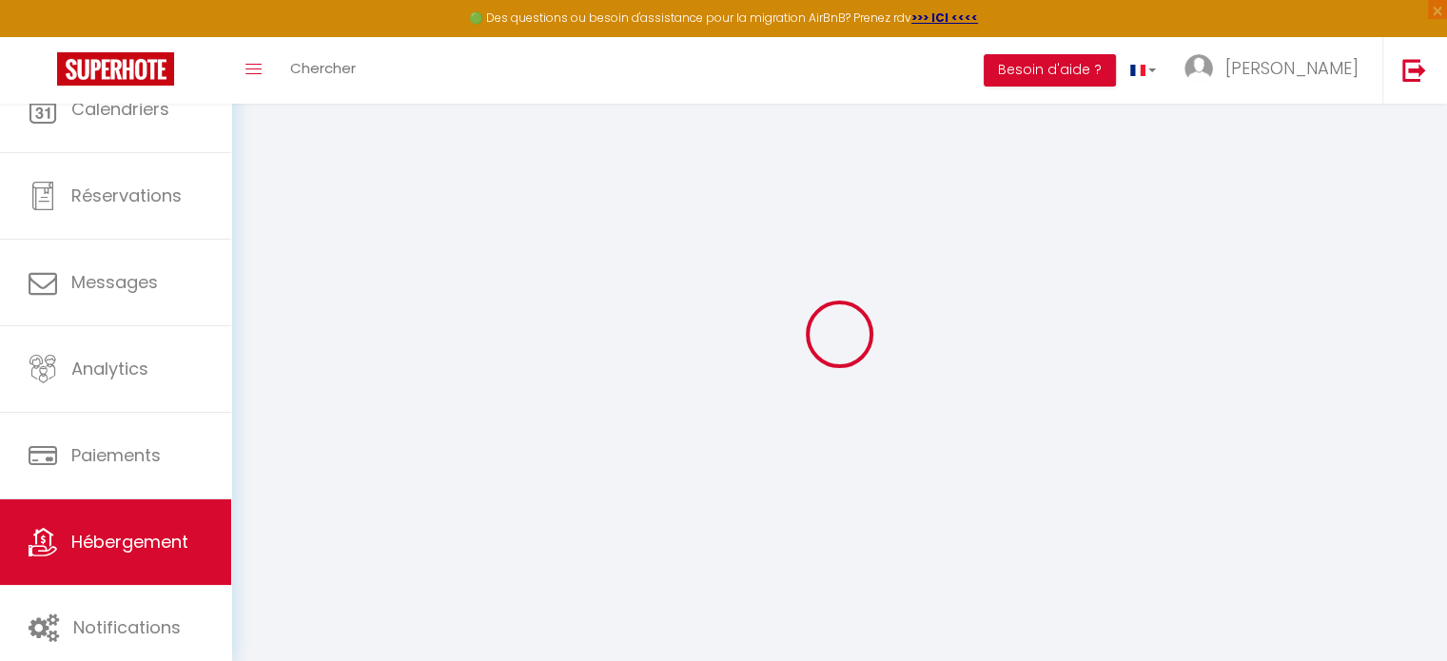
select select
checkbox input "false"
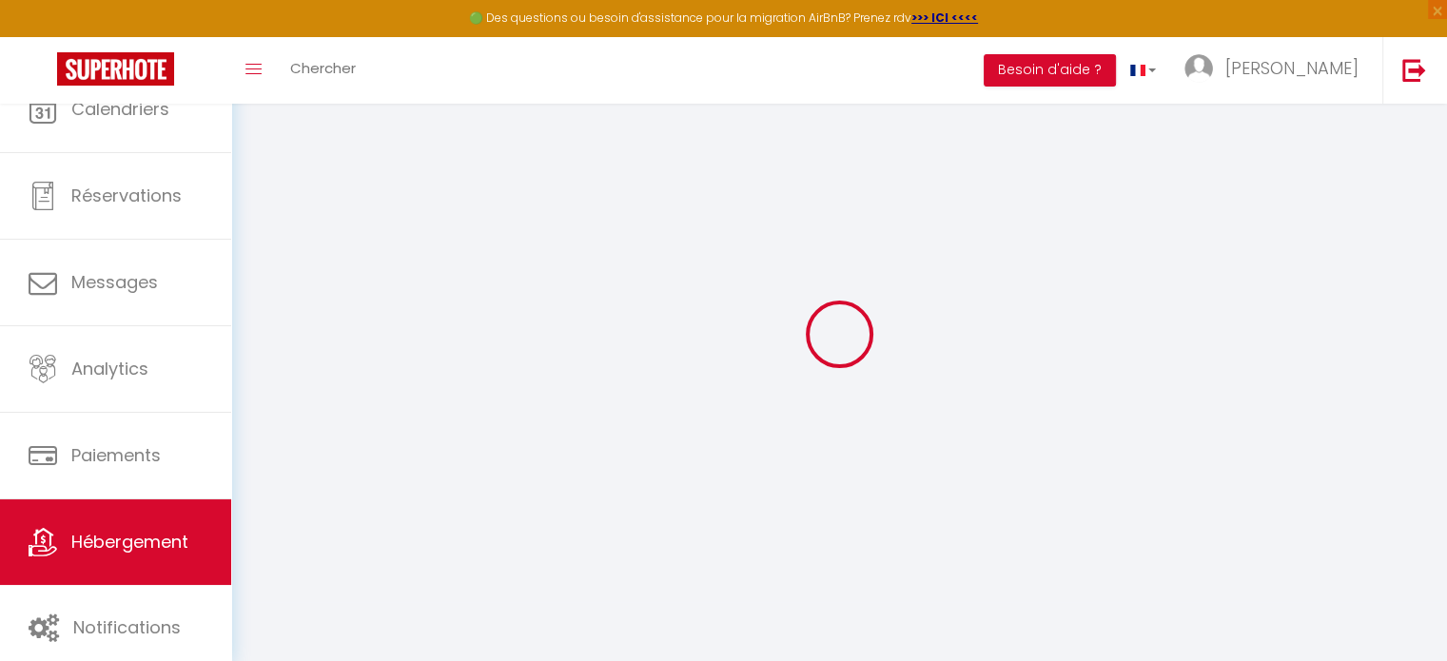
select select
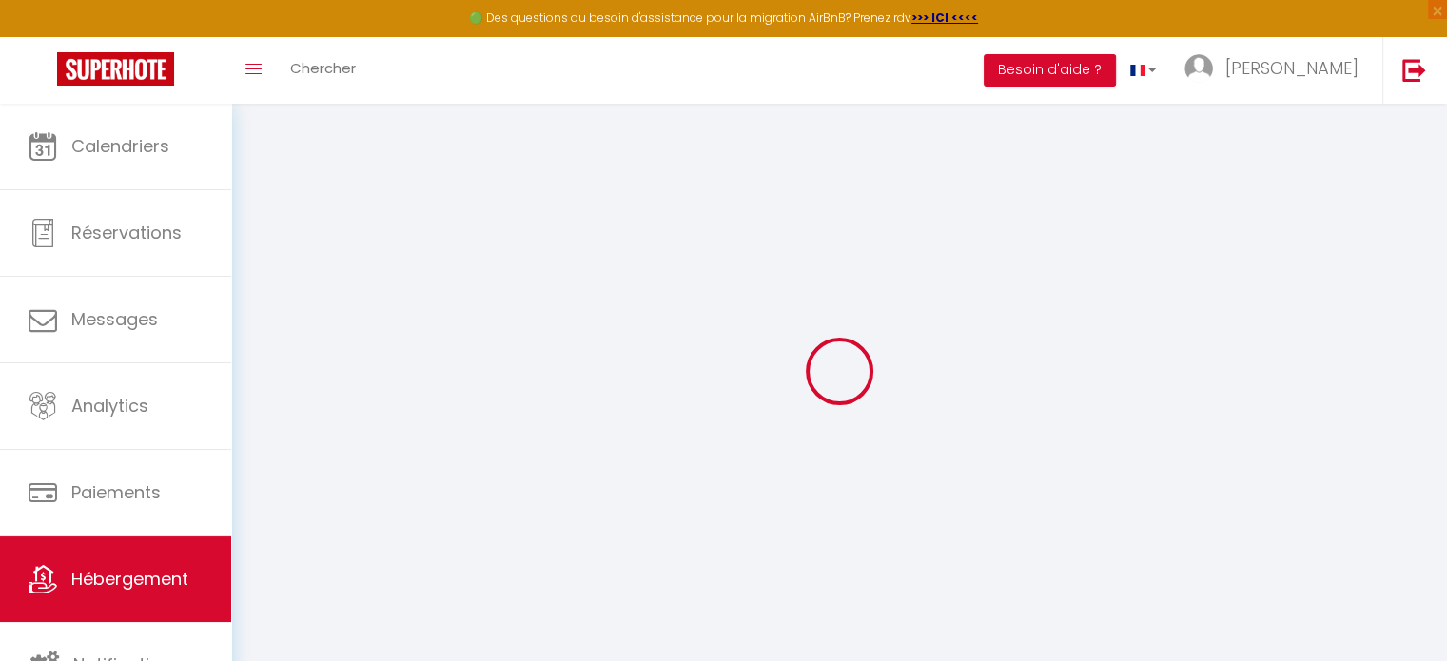
select select
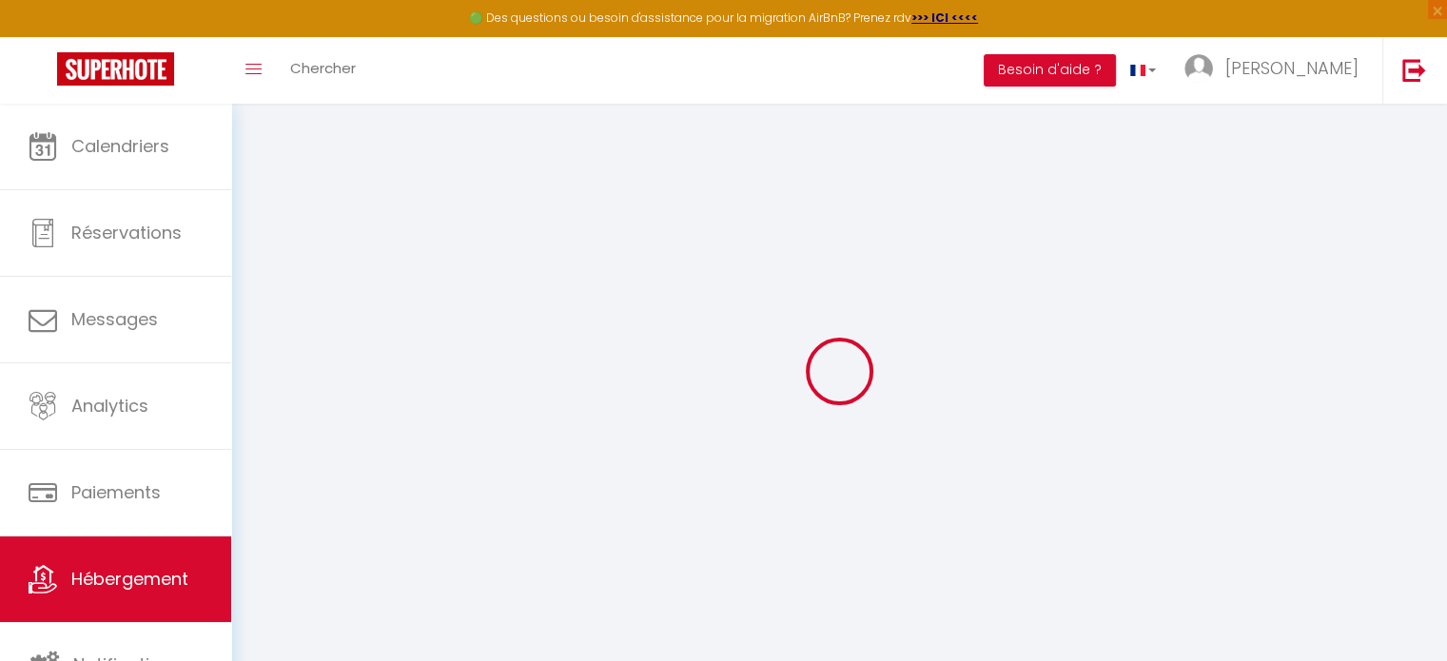
select select
checkbox input "false"
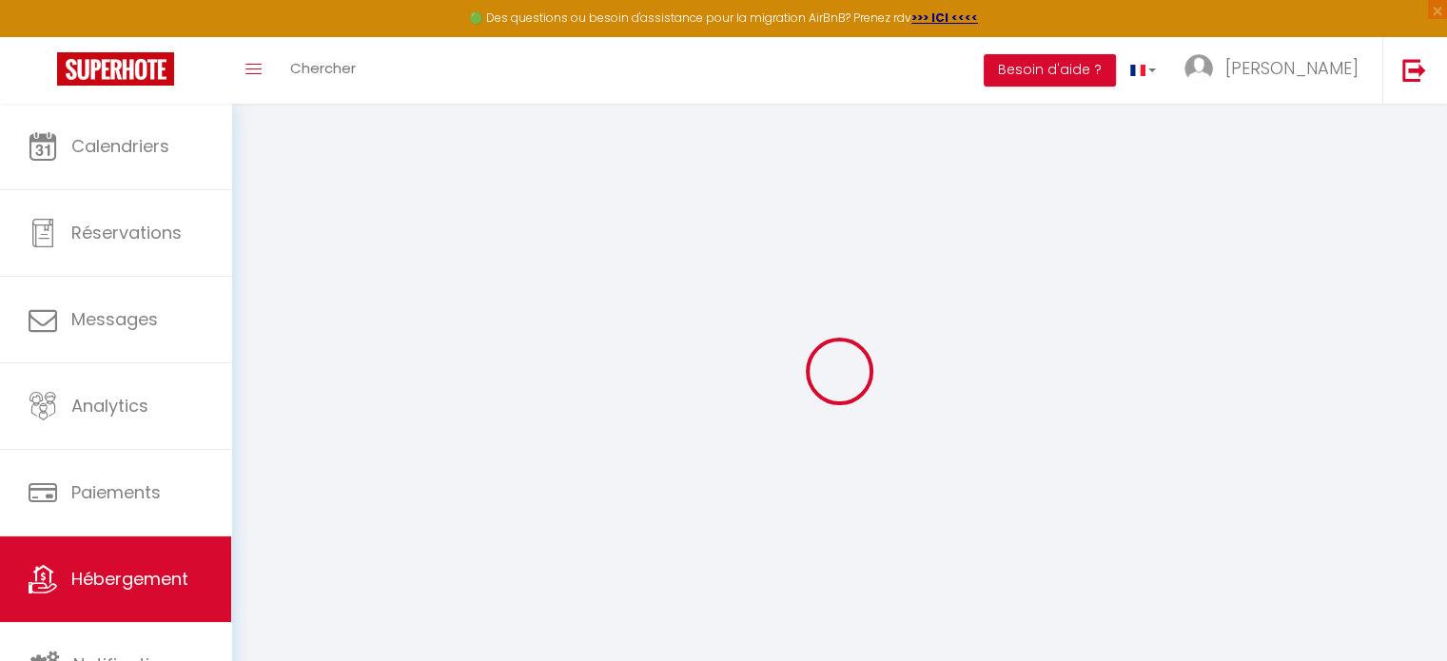
select select
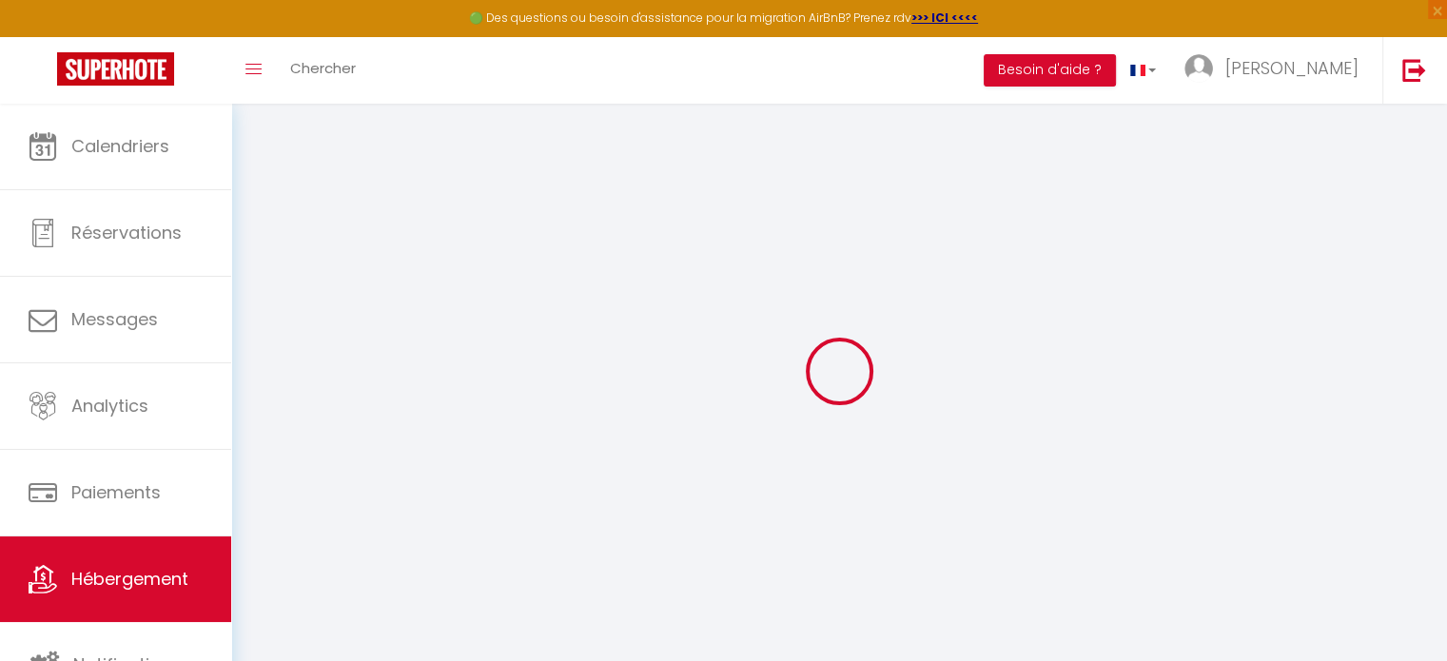
select select
checkbox input "false"
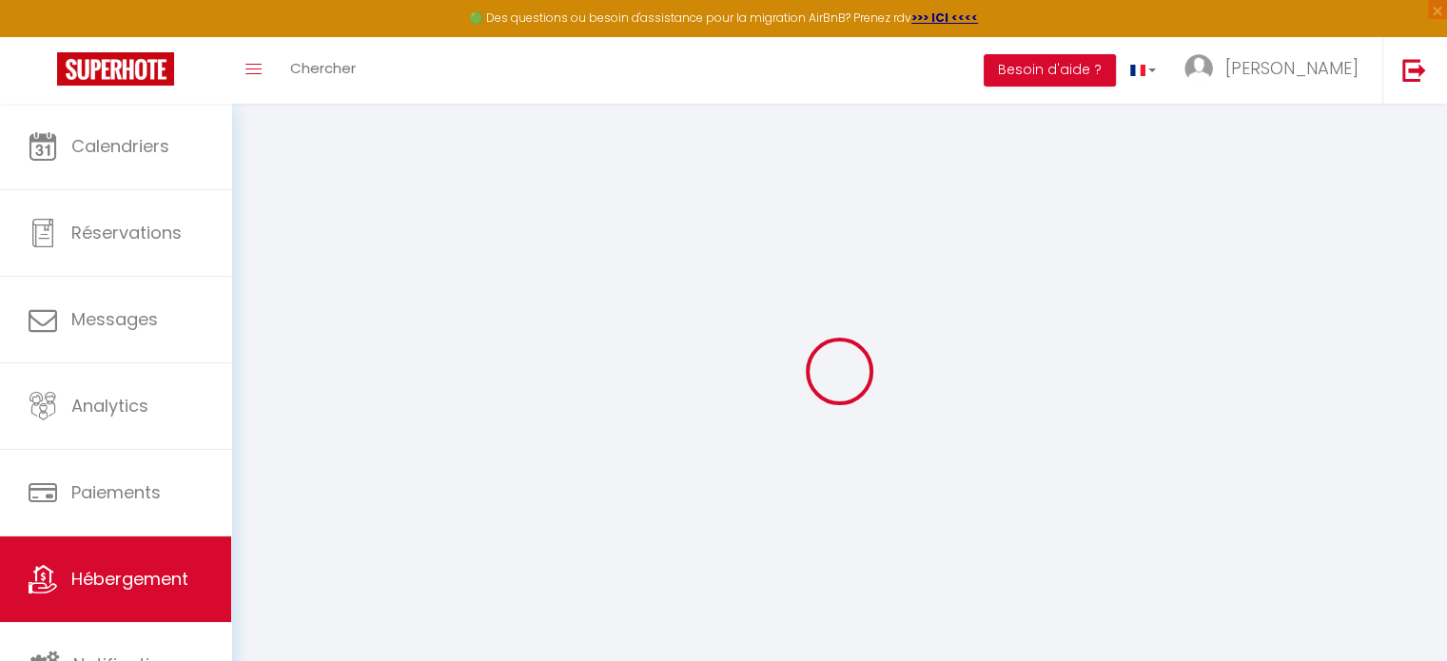
checkbox input "false"
select select
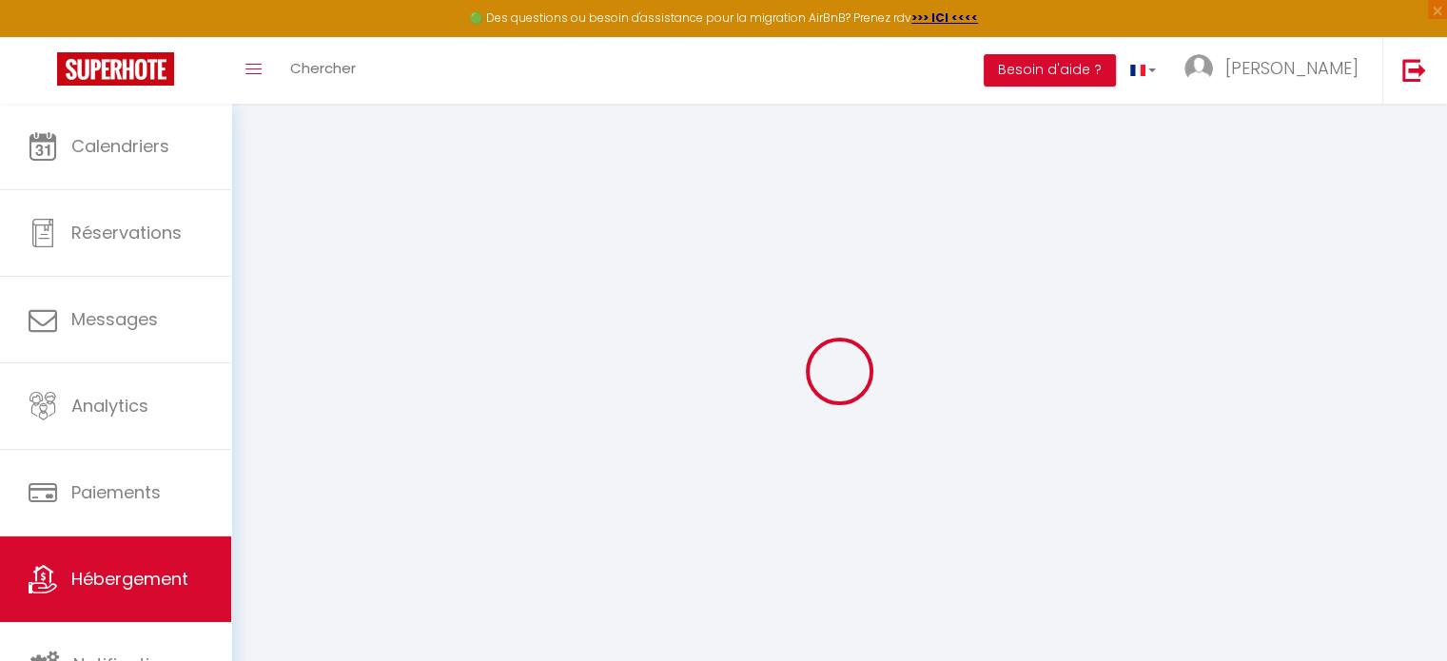
select select
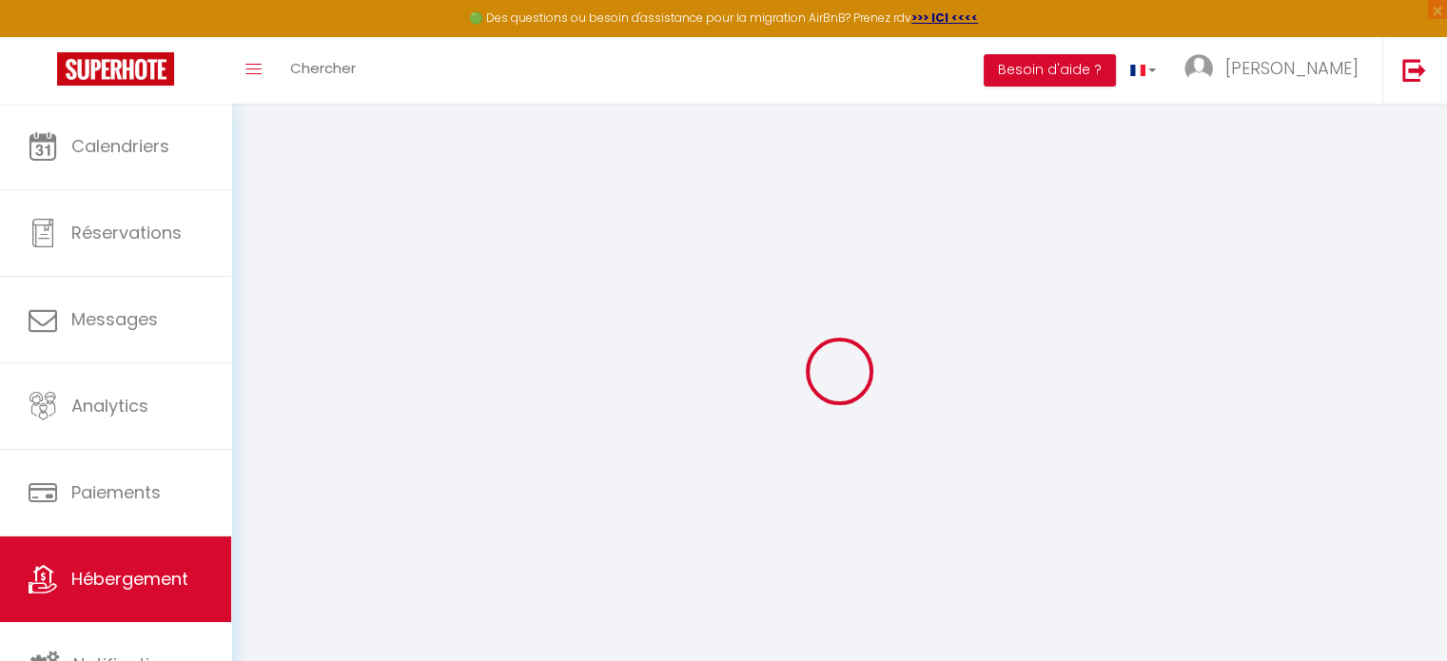
checkbox input "false"
select select
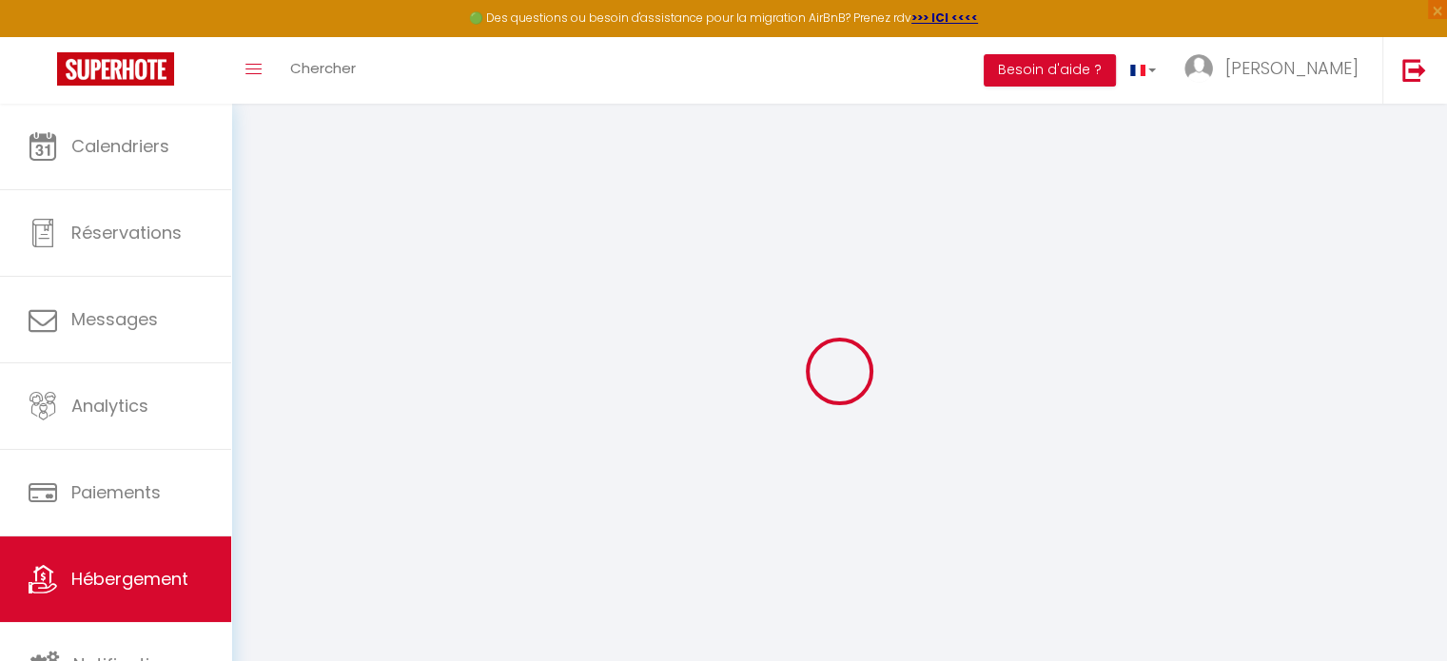
select select
type input "T1 Duplex Cosy - Madeleine - Netflix"
type input "Les Apparts de Paul"
type input "47500"
type input "Fumel"
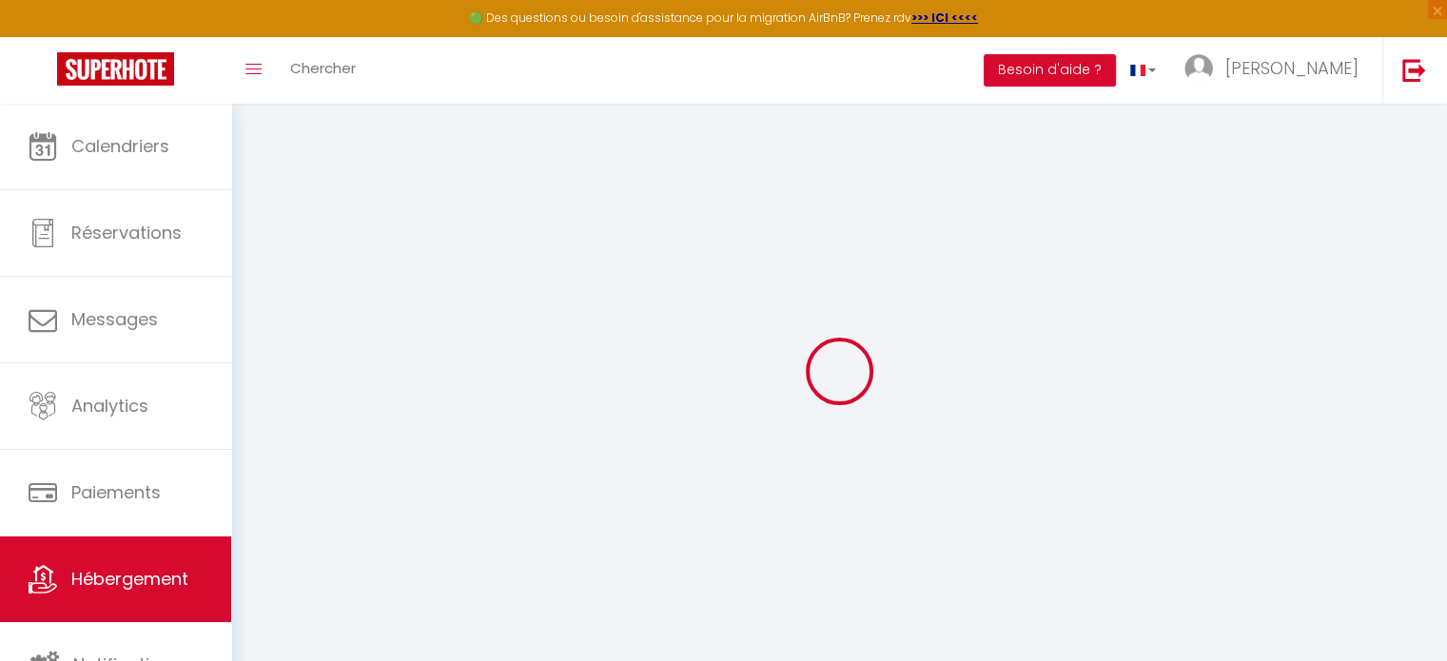
select select "2"
type input "48"
type input "25"
type input "4.84"
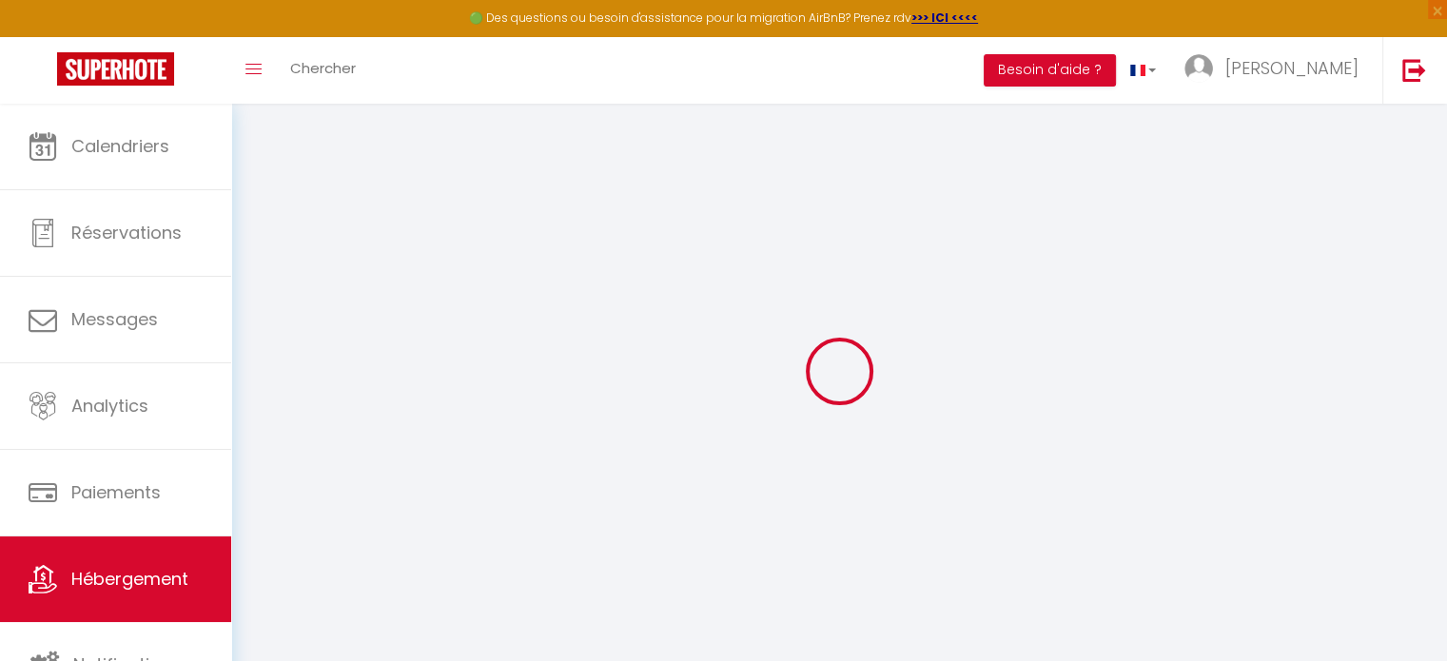
type input "300"
select select
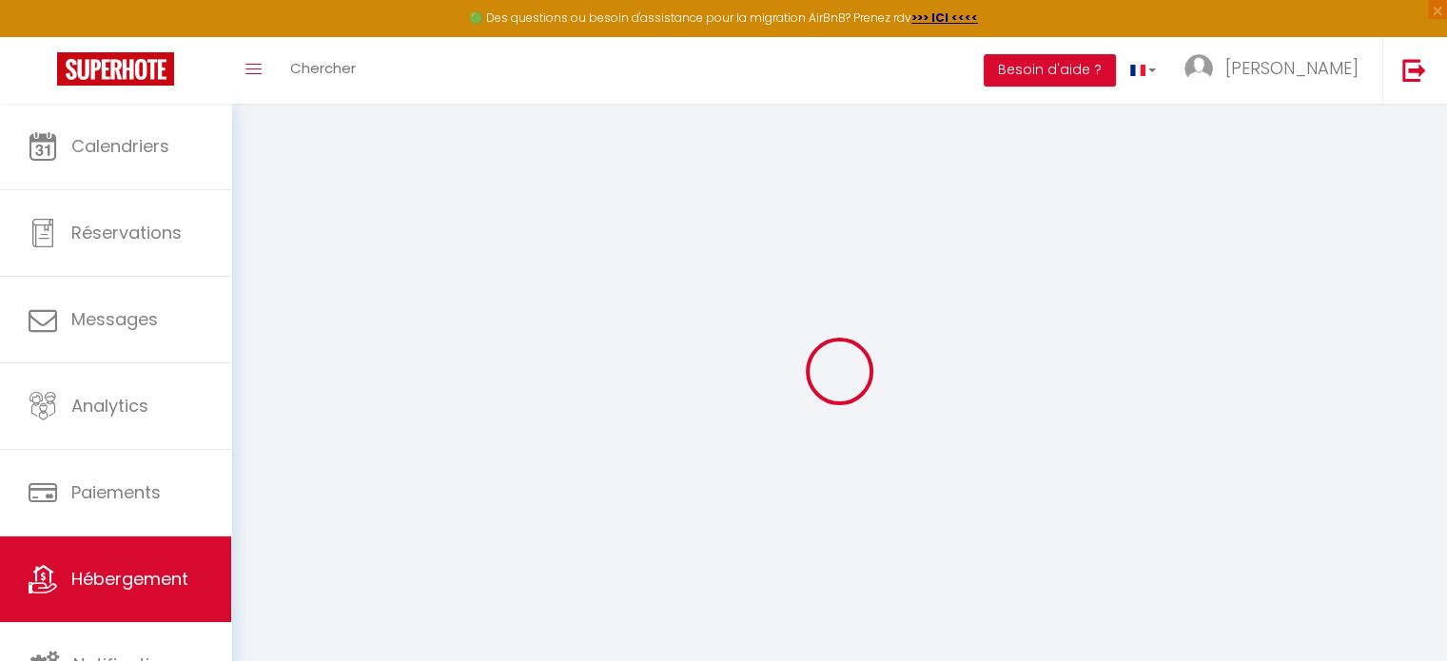
select select
type input "32 Rue Saint-Michel"
type input "24100"
type input "Bergerac"
type input "elbeitapaul@gmail.com"
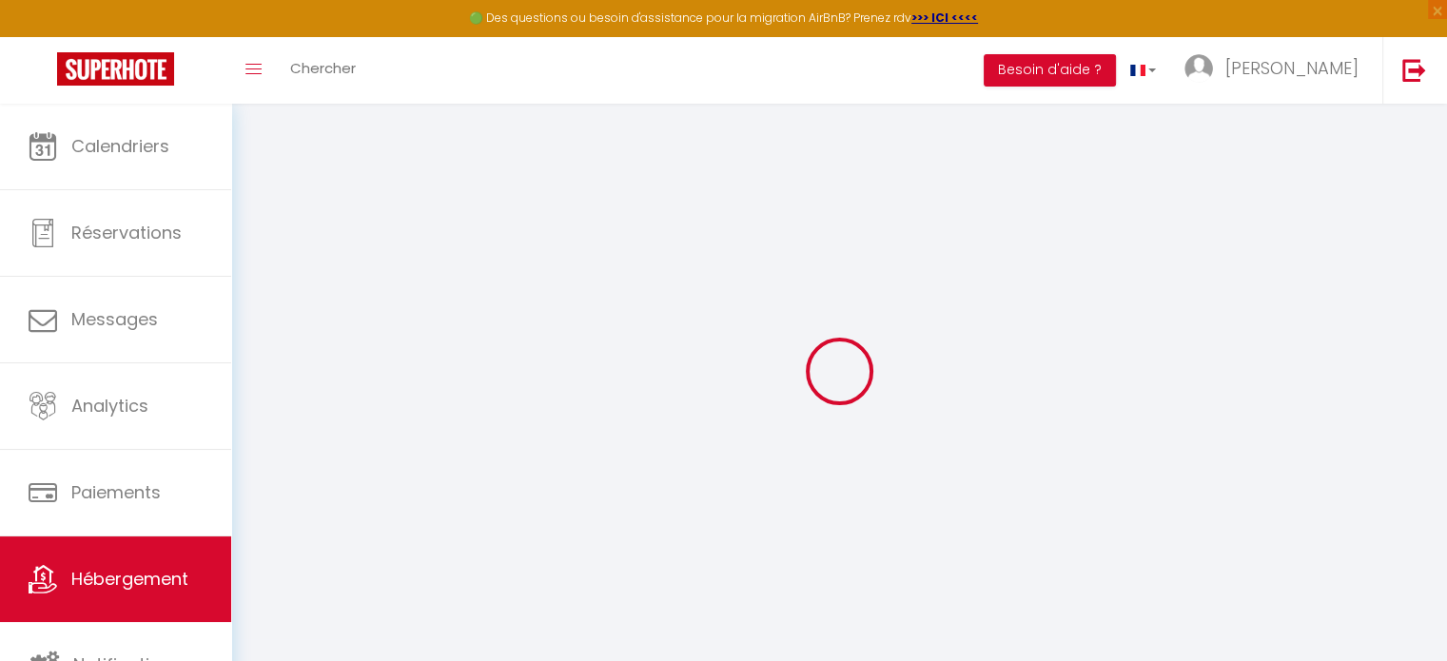
select select "12761"
checkbox input "false"
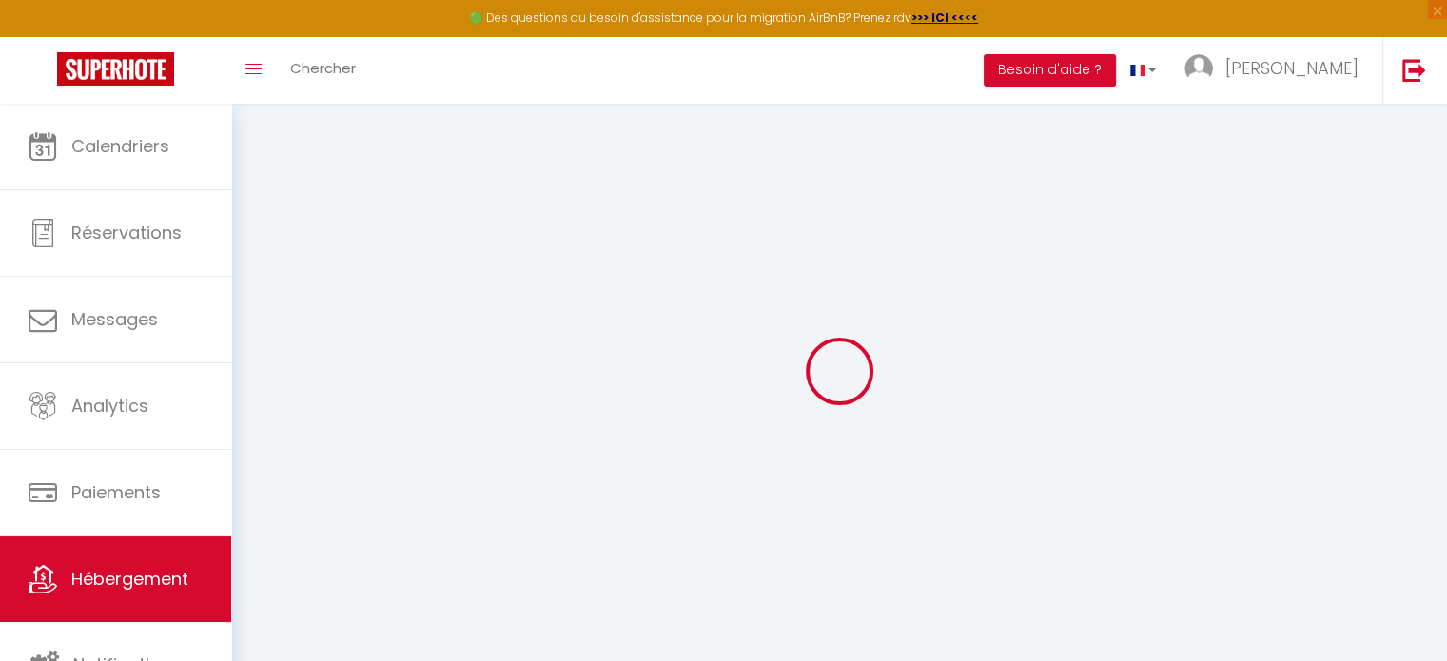
radio input "true"
type input "0"
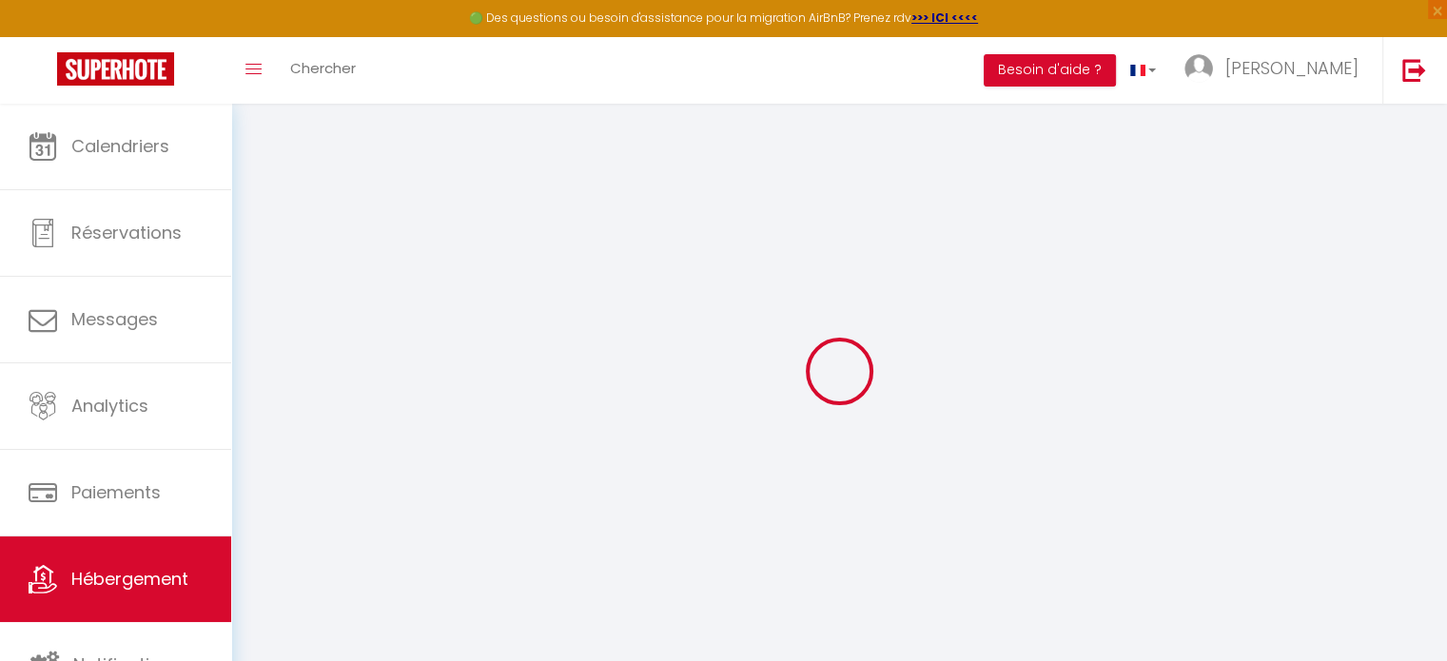
select select
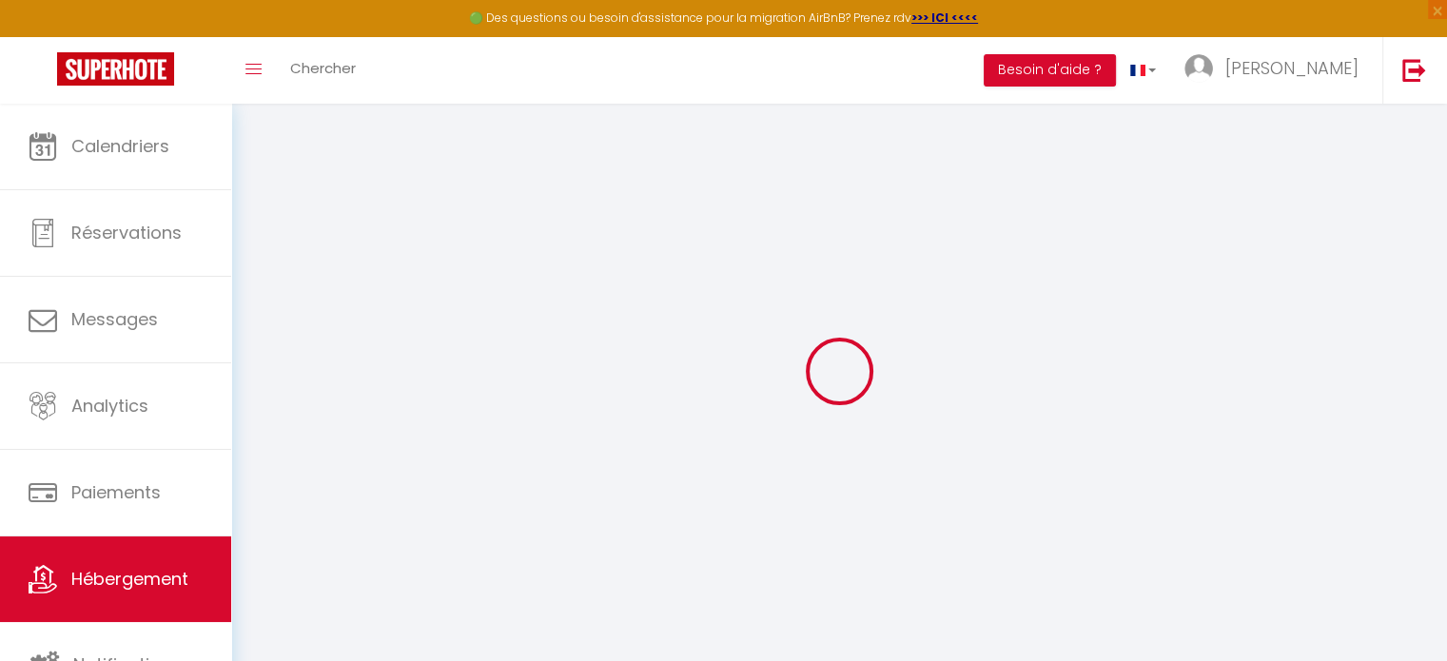
checkbox input "false"
select select
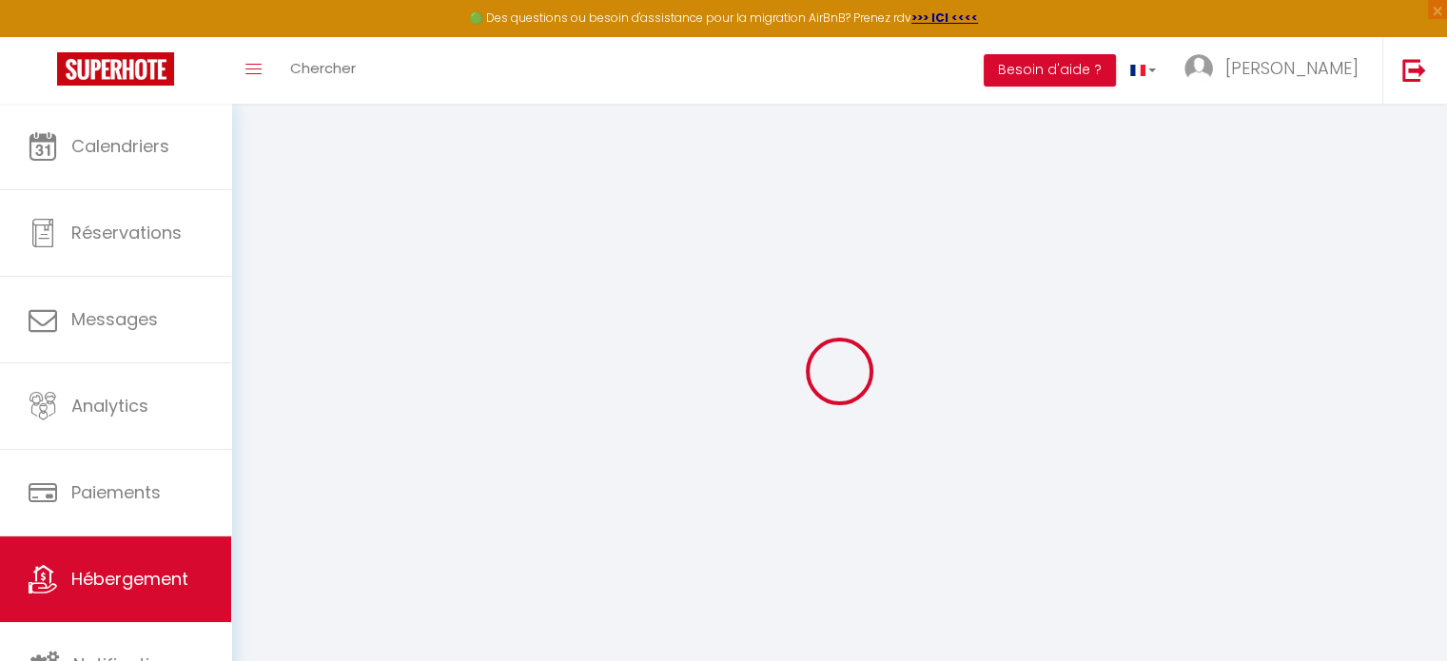
select select
checkbox input "false"
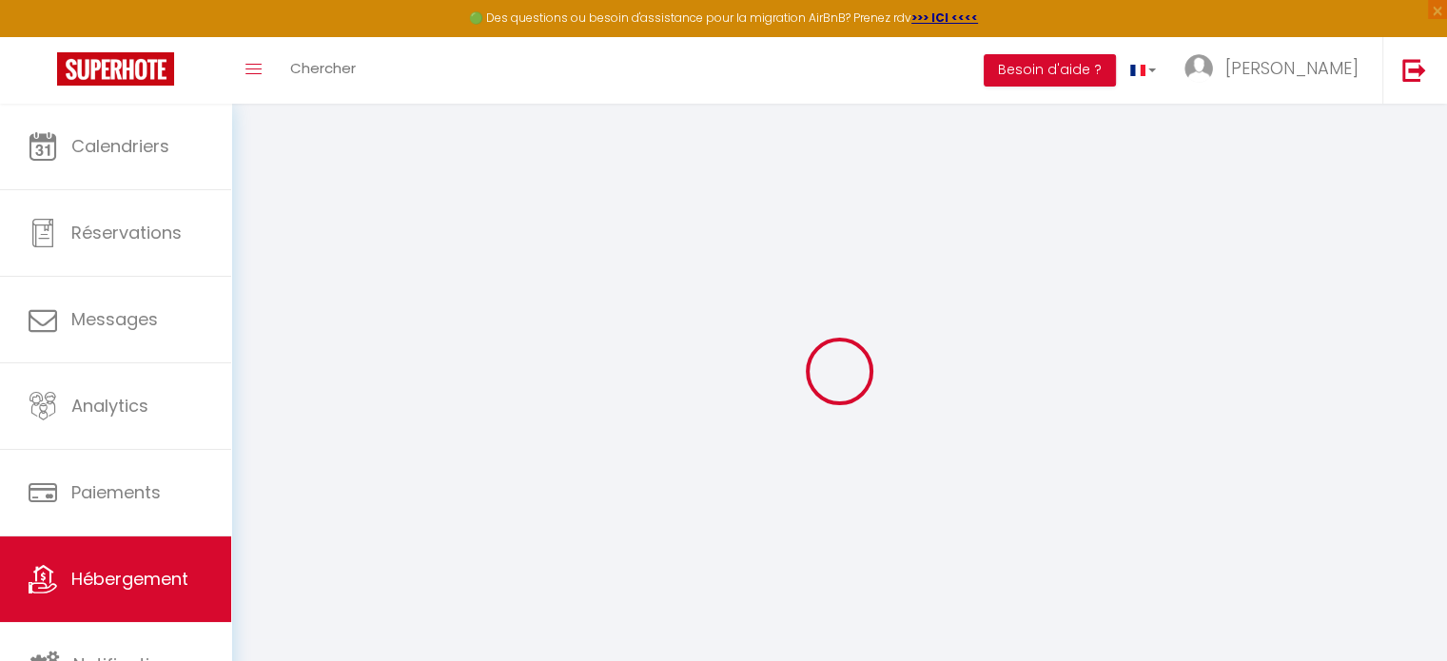
checkbox input "false"
select select "53532"
checkbox input "false"
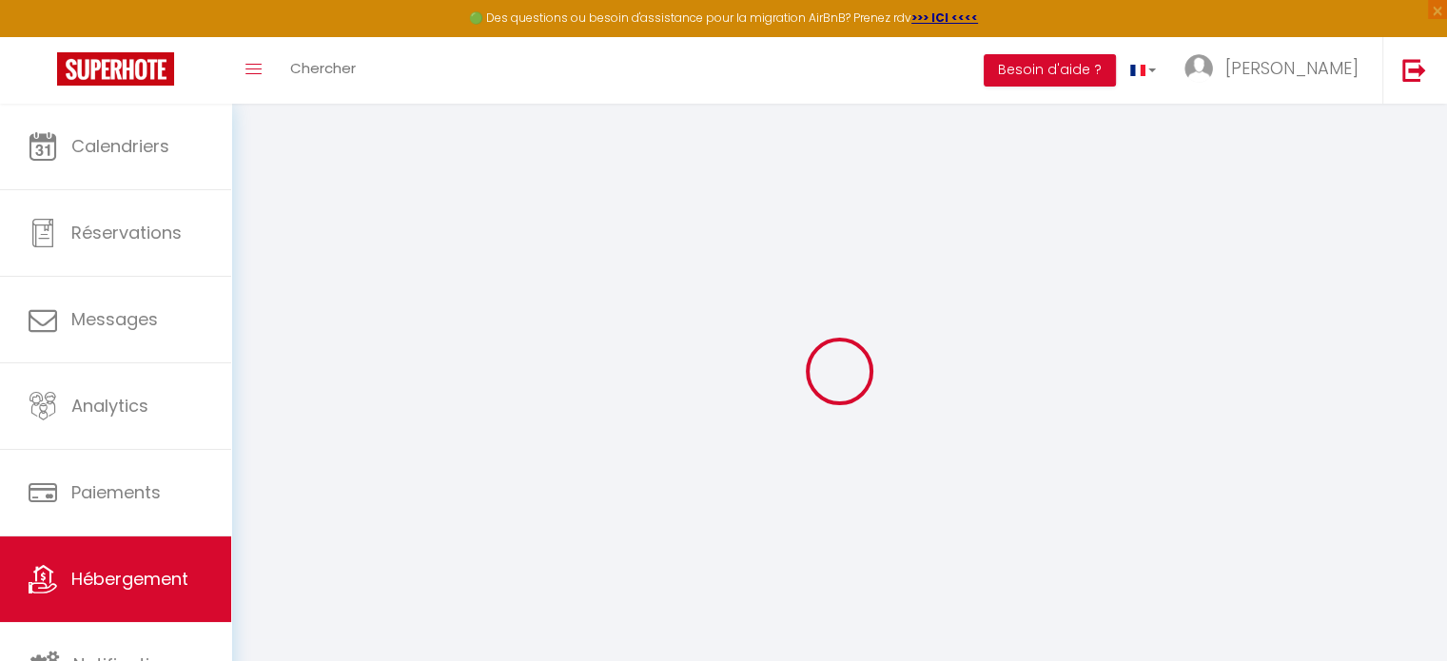
checkbox input "false"
select select "16:00"
select select "23:45"
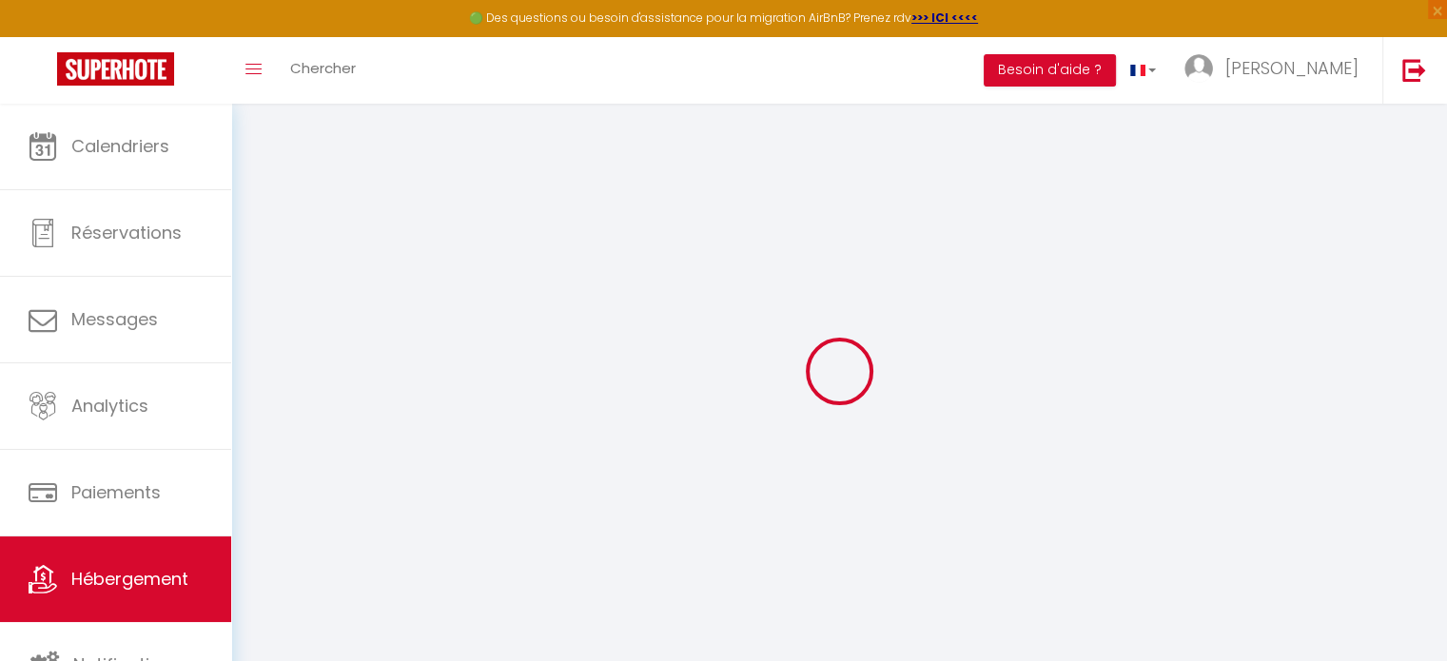
select select "11:00"
select select "30"
select select "120"
checkbox input "false"
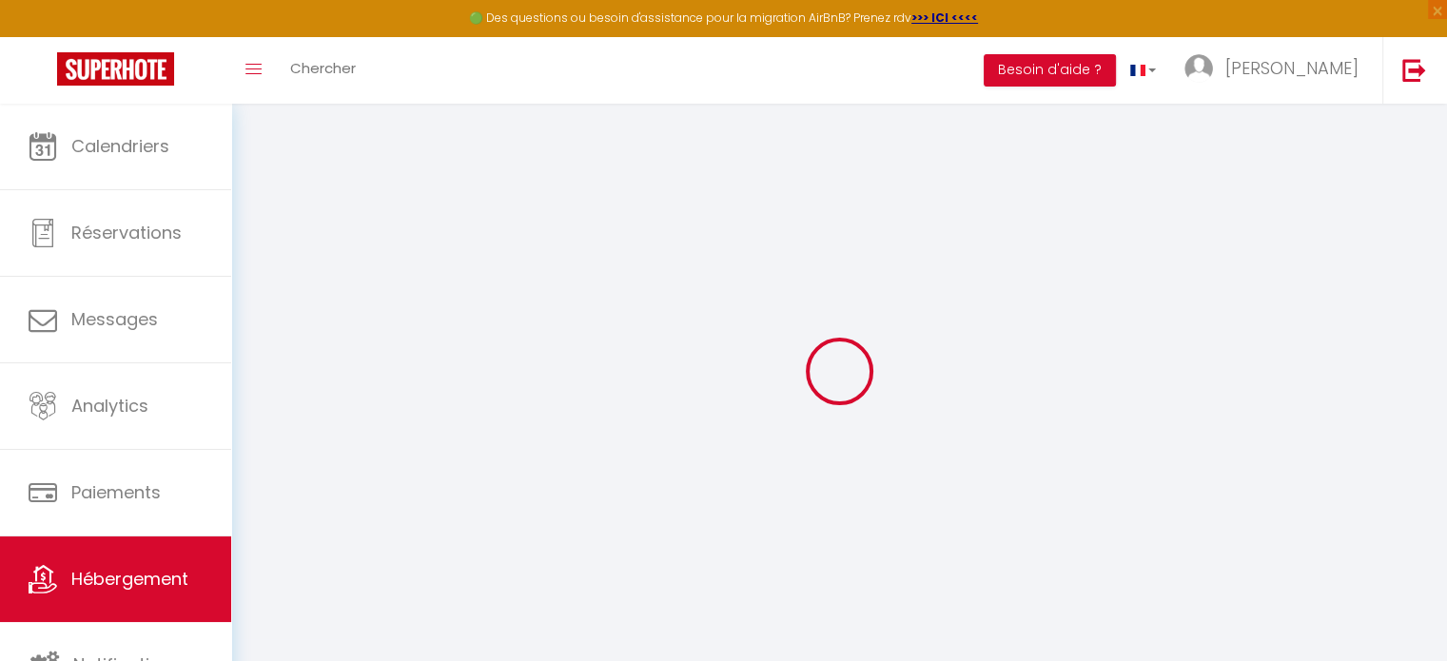
checkbox input "false"
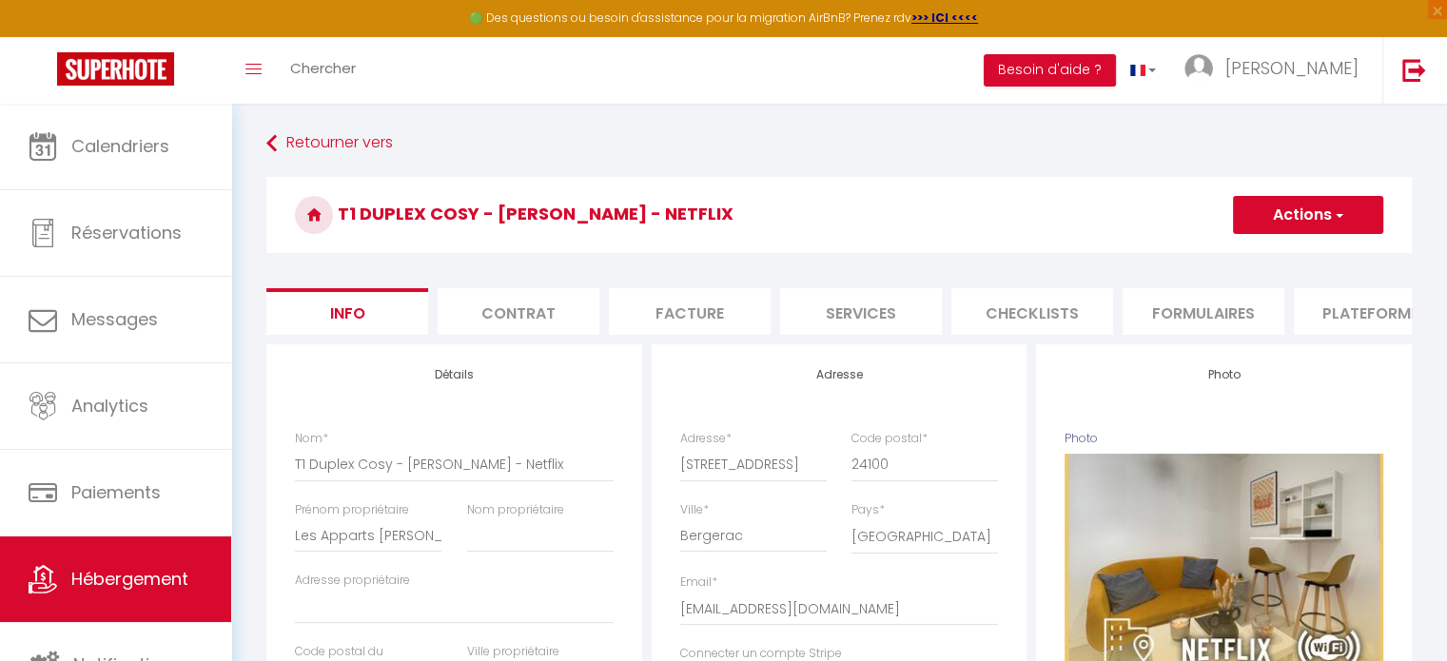
checkbox input "false"
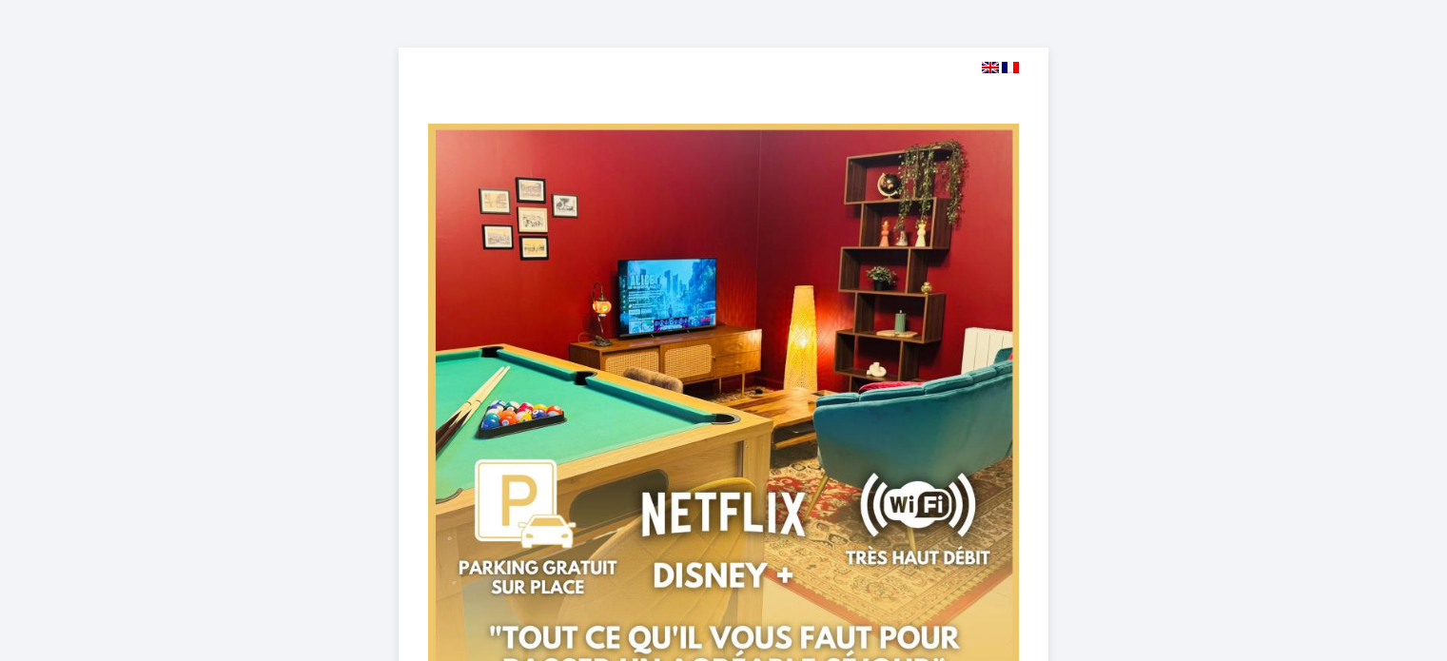
select select
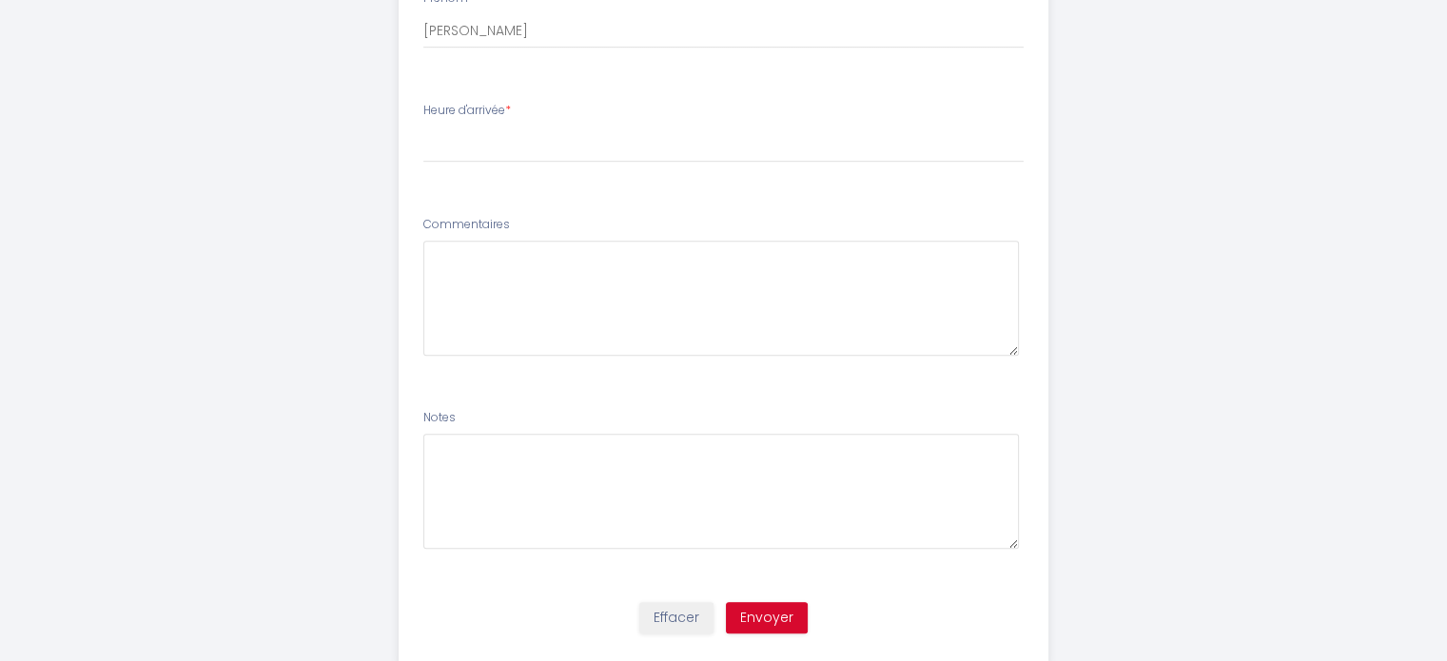
scroll to position [1075, 0]
